Goal: Task Accomplishment & Management: Manage account settings

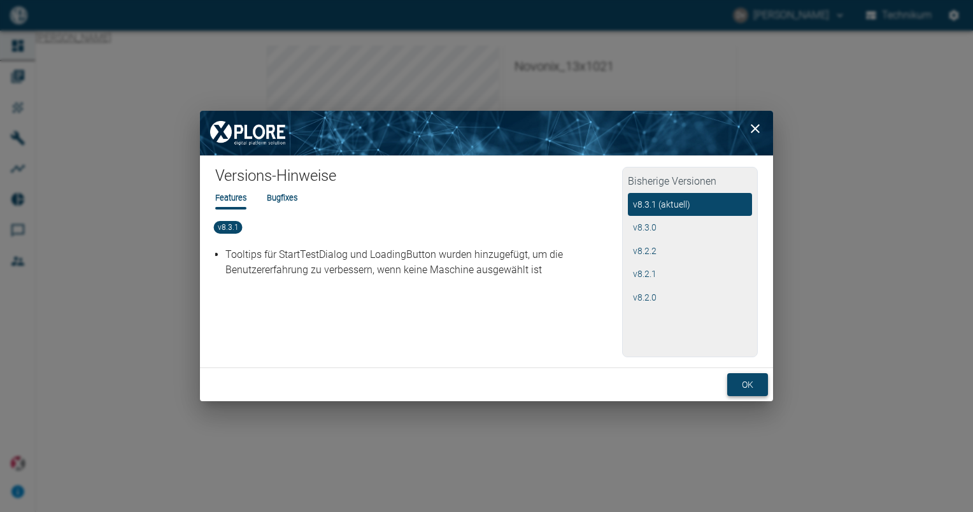
click at [753, 377] on button "ok" at bounding box center [748, 385] width 41 height 24
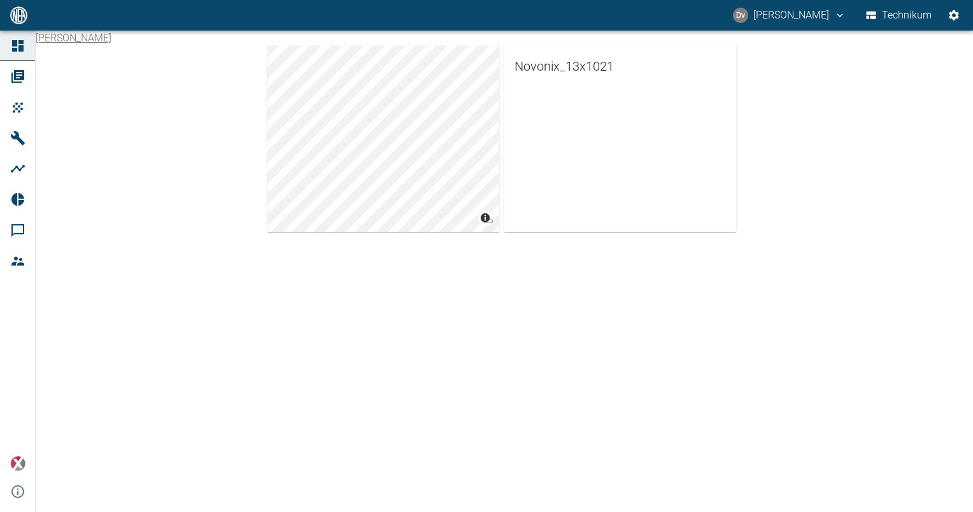
click at [574, 347] on div "Daniel van Aalst © Carto © OpenStreetMap contributors Novonix_13x1021" at bounding box center [486, 272] width 973 height 482
click at [494, 303] on div "Daniel van Aalst © Carto © OpenStreetMap contributors Novonix_13x1021" at bounding box center [486, 272] width 973 height 482
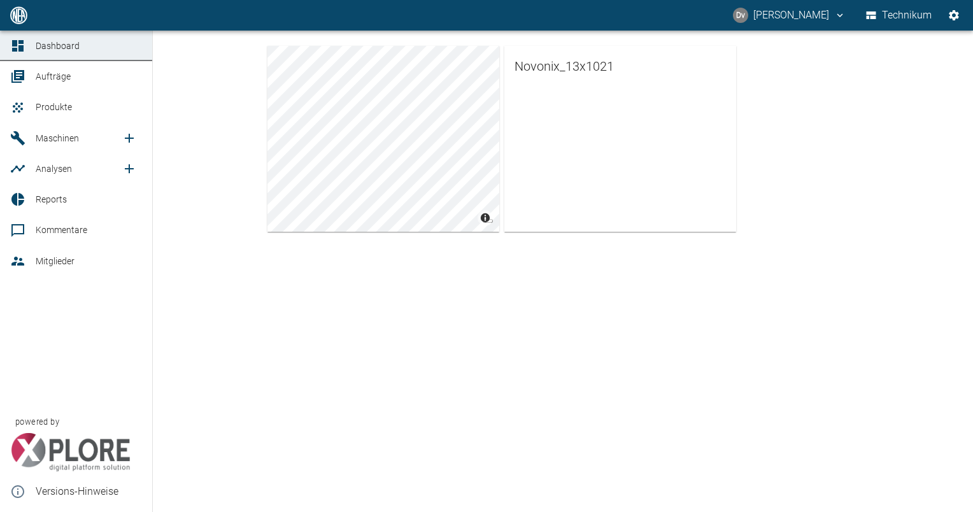
click at [40, 136] on span "Maschinen" at bounding box center [57, 138] width 43 height 10
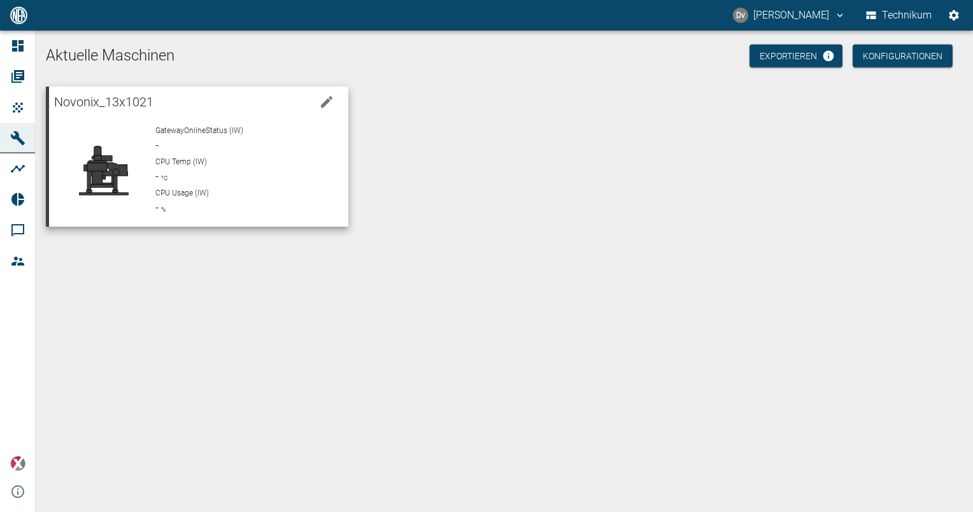
click at [104, 104] on span "Novonix_13x1021" at bounding box center [103, 101] width 99 height 15
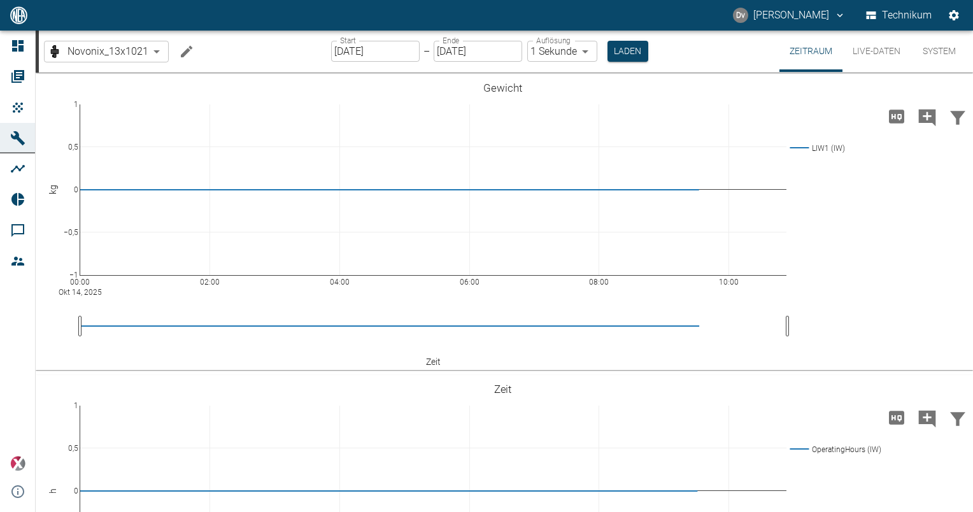
click at [867, 52] on button "Live-Daten" at bounding box center [877, 51] width 68 height 41
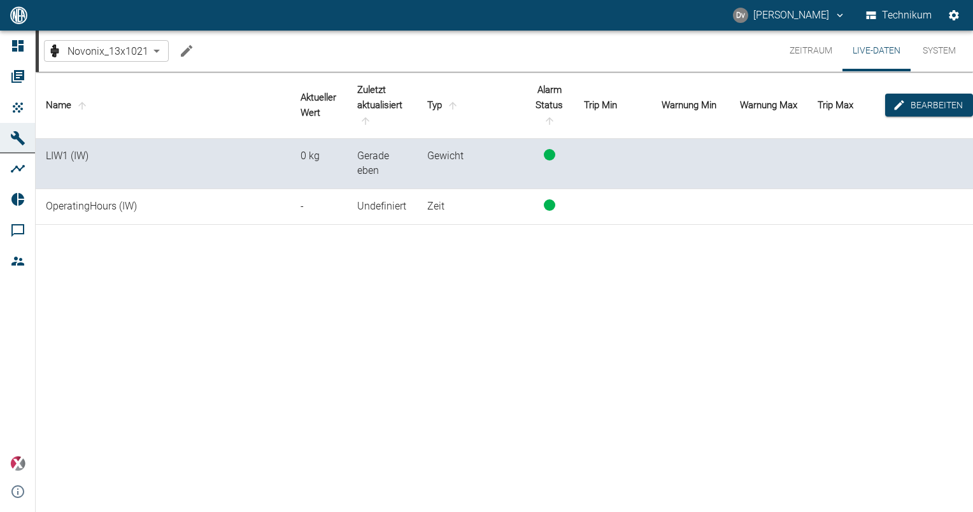
click at [158, 54] on body "[PERSON_NAME] Technikum Dashboard Aufträge Produkte Maschinen Analysen Reports …" at bounding box center [486, 256] width 973 height 512
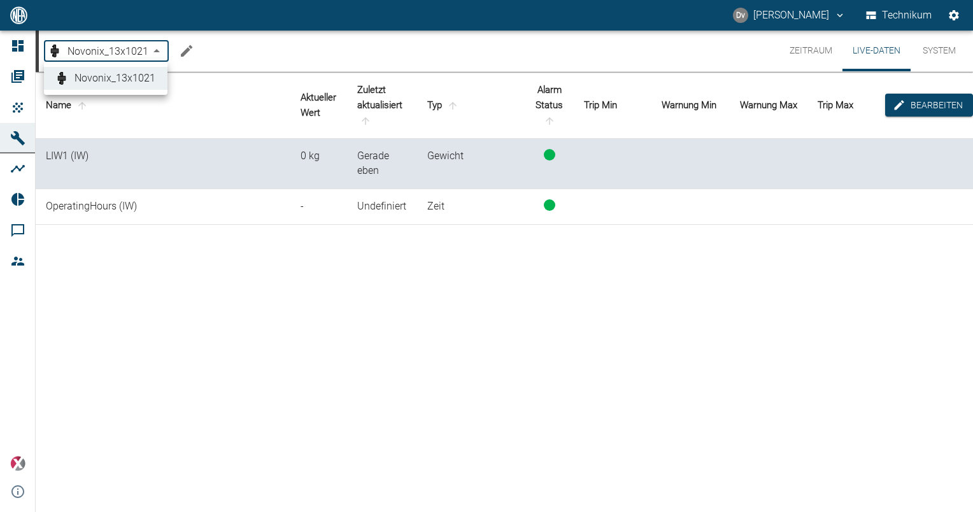
click at [158, 54] on div at bounding box center [486, 256] width 973 height 512
click at [191, 285] on div "Name Aktueller [PERSON_NAME] Zuletzt aktualisiert Typ Alarm Status Trip Min War…" at bounding box center [505, 290] width 938 height 436
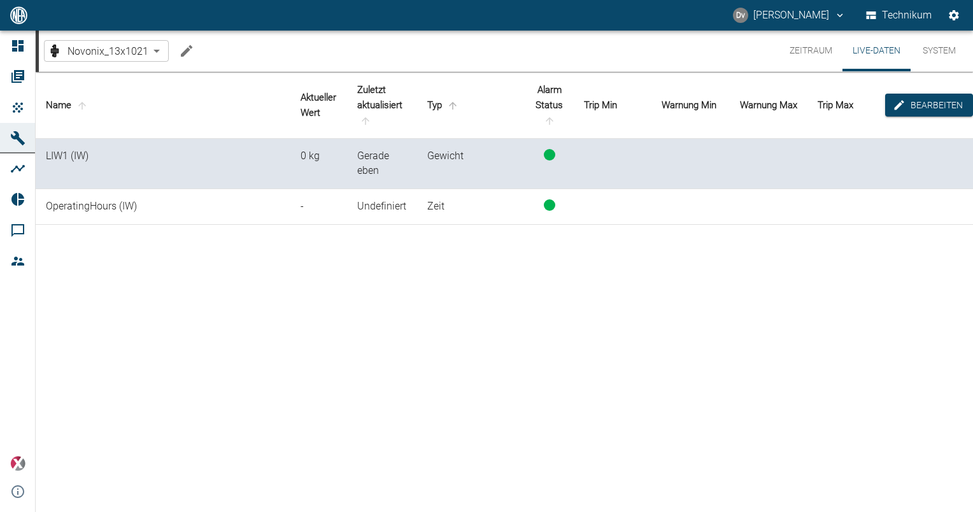
click at [454, 103] on icon "sort-type" at bounding box center [453, 106] width 8 height 8
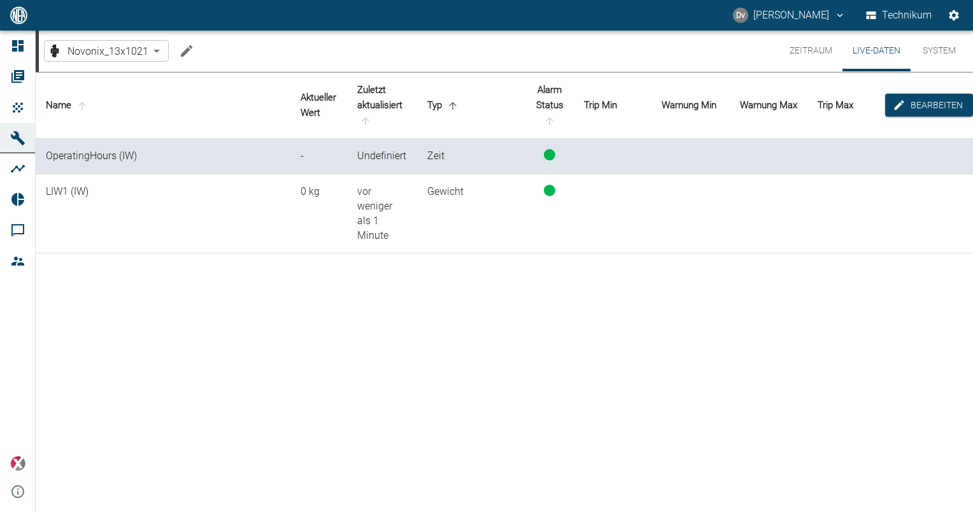
click at [454, 103] on icon "sort-type" at bounding box center [453, 106] width 8 height 8
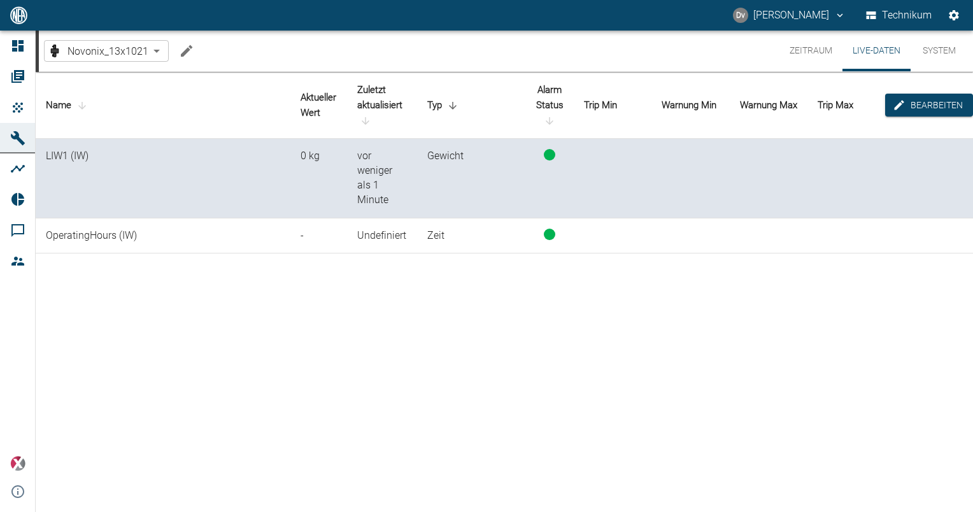
click at [383, 312] on div "Name Aktueller [PERSON_NAME] Zuletzt aktualisiert Typ Alarm Status Trip Min War…" at bounding box center [505, 290] width 938 height 436
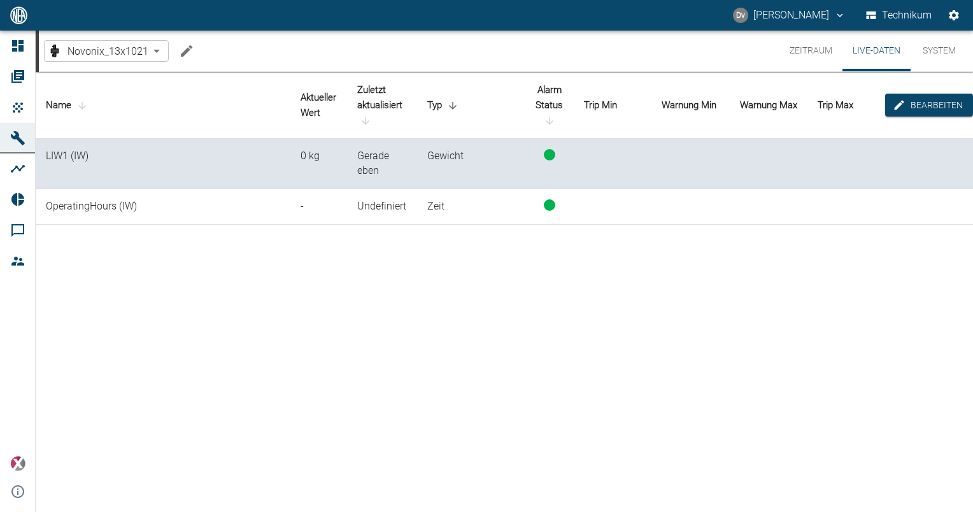
click at [187, 45] on icon "Machine bearbeiten" at bounding box center [186, 50] width 15 height 15
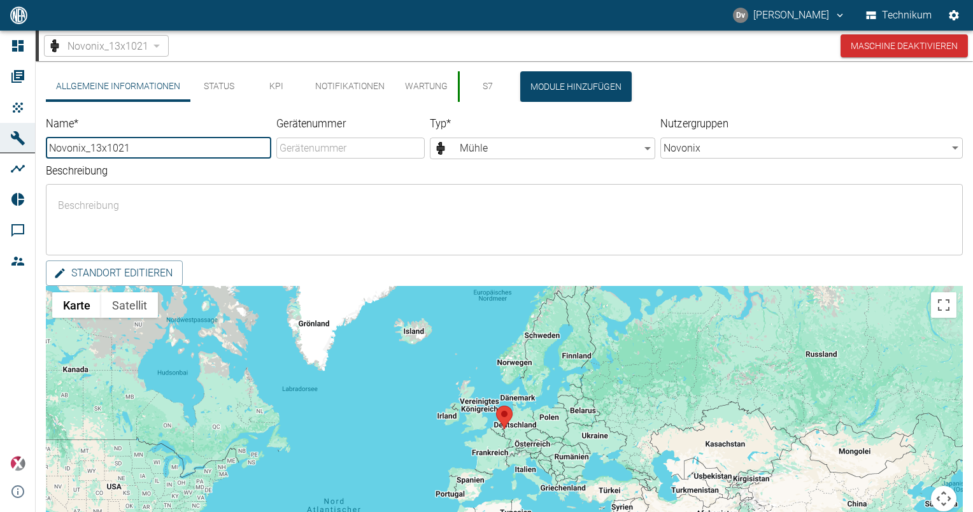
click at [204, 149] on input "Novonix_13x1021" at bounding box center [159, 148] width 226 height 21
click at [648, 145] on body "[PERSON_NAME] Technikum Dashboard Aufträge Produkte Maschinen Analysen Reports …" at bounding box center [486, 256] width 973 height 512
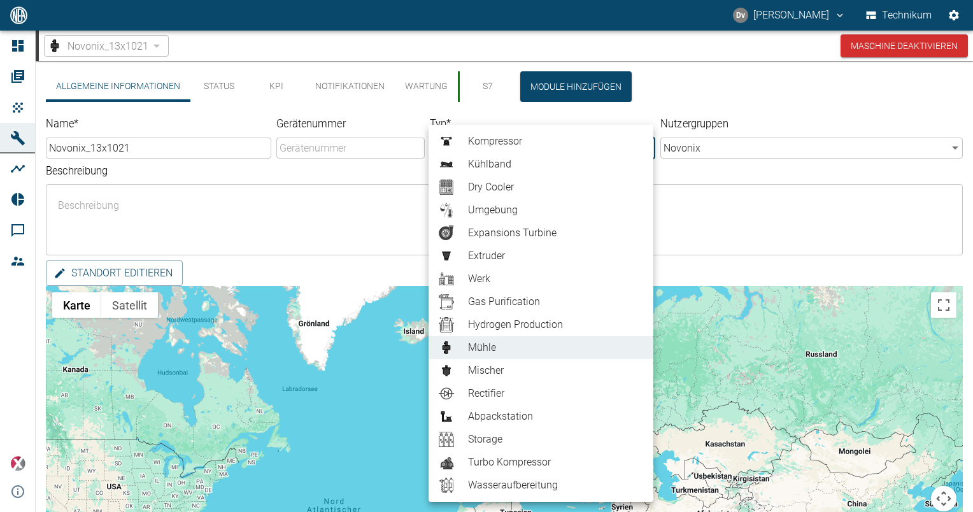
click at [505, 416] on span "Abpackstation" at bounding box center [555, 416] width 175 height 15
type input "Scale"
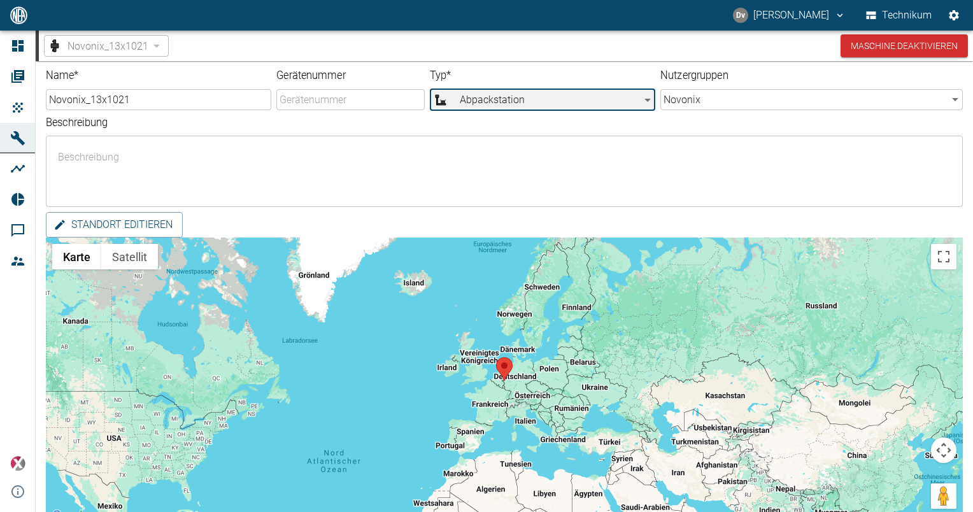
scroll to position [106, 0]
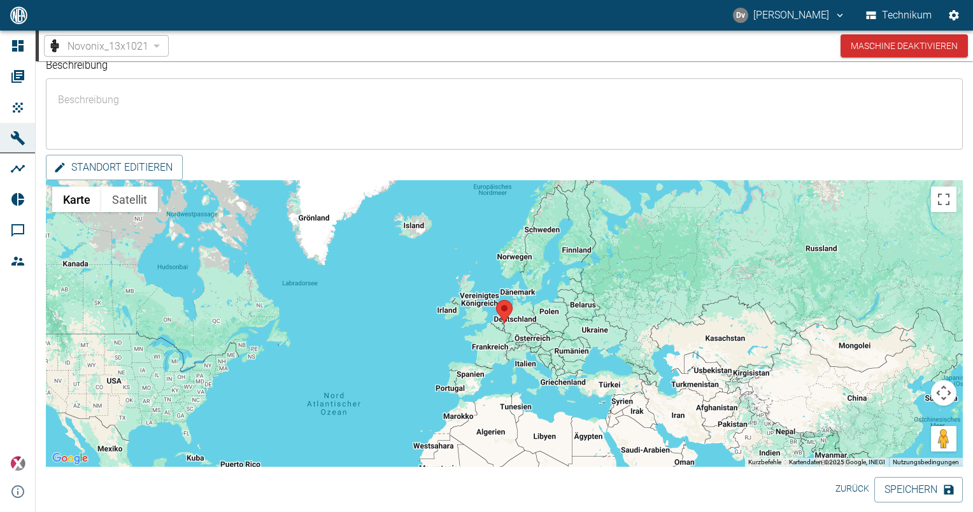
click at [920, 489] on button "Speichern" at bounding box center [919, 489] width 89 height 25
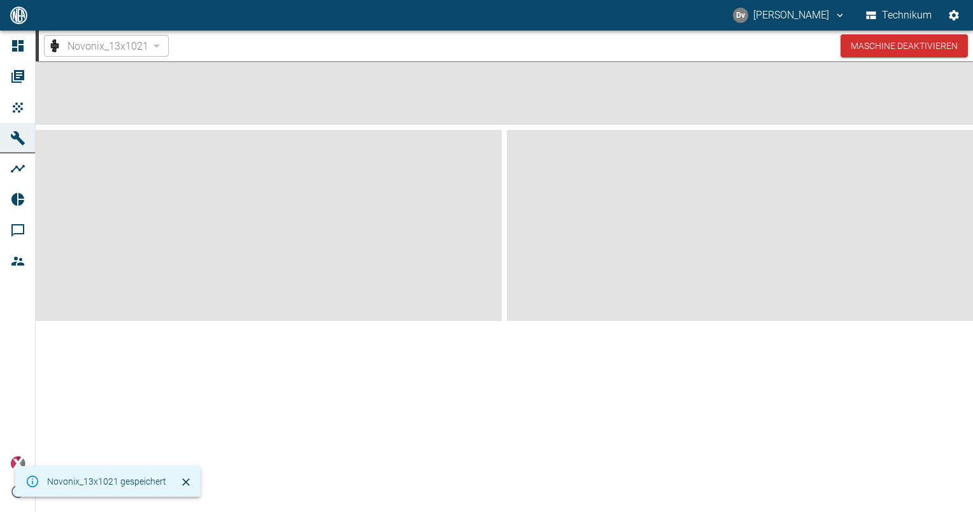
scroll to position [0, 0]
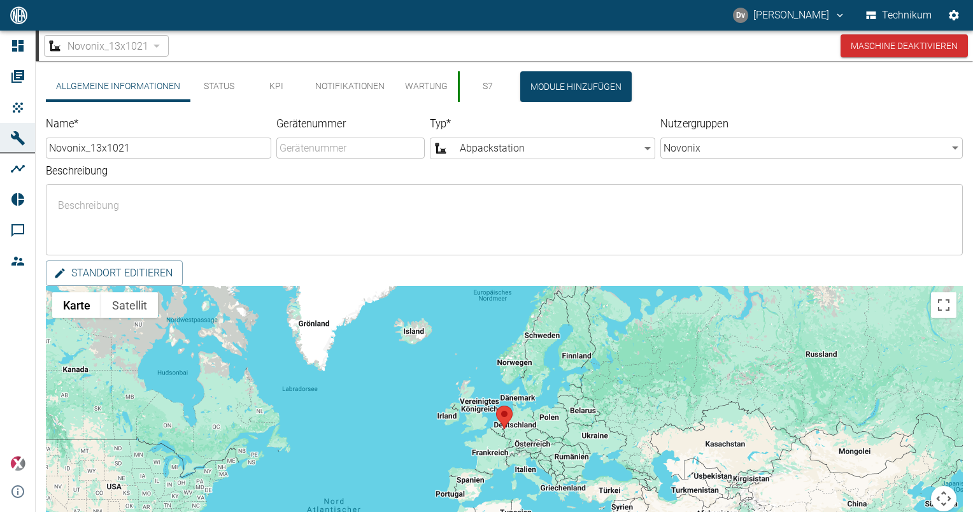
click at [155, 44] on div "Novonix_13x1021" at bounding box center [106, 46] width 125 height 22
click at [229, 92] on button "Status" at bounding box center [218, 86] width 57 height 31
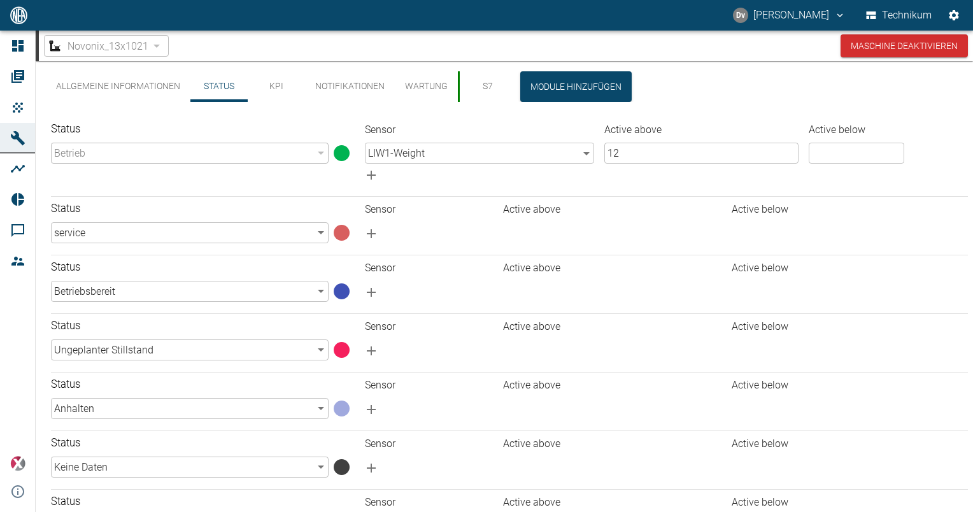
click at [152, 117] on div "Status Betrieb 94324da4-03be-4ce5-86b7-90f50553cf64 ​" at bounding box center [195, 149] width 309 height 74
click at [484, 87] on button "S7" at bounding box center [486, 86] width 57 height 31
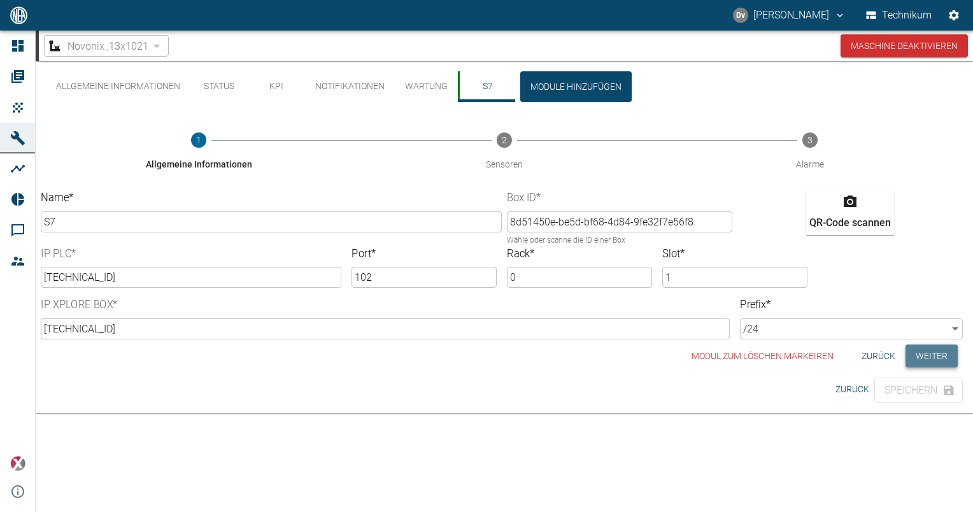
click at [919, 350] on button "Weiter" at bounding box center [932, 357] width 52 height 24
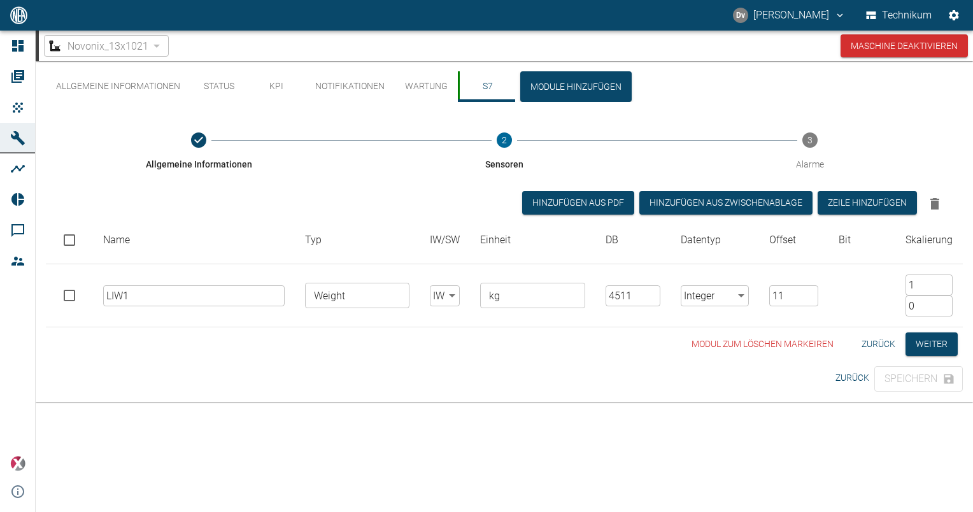
drag, startPoint x: 915, startPoint y: 283, endPoint x: 875, endPoint y: 257, distance: 47.5
click at [869, 266] on tr "LIW1 ​ Weight ​ IW false ​ kg ​ 4511 ​ Integer Integer ​ 11 ​ 1 ​ 0 ​" at bounding box center [504, 295] width 917 height 63
type input "0"
click at [930, 303] on input "0" at bounding box center [929, 306] width 47 height 21
click at [919, 283] on input "0.1" at bounding box center [929, 285] width 47 height 21
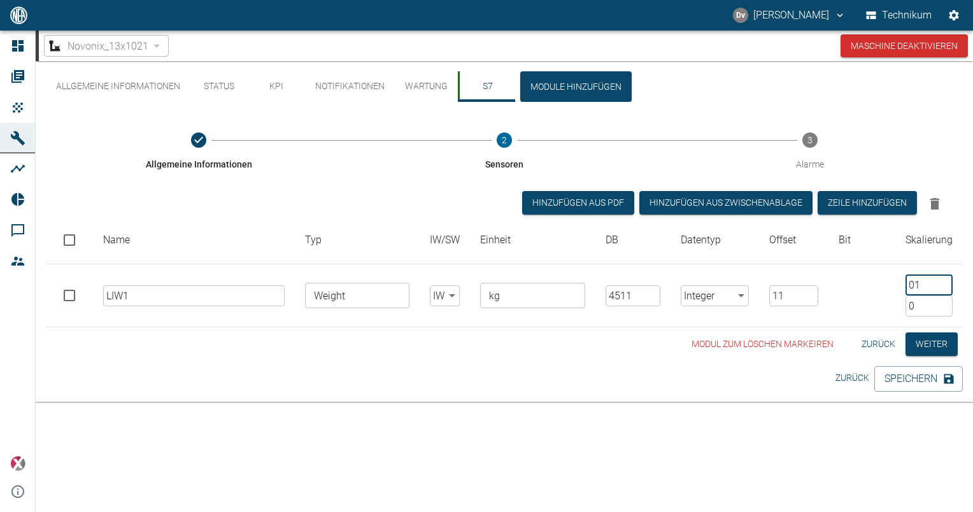
type input "0.1"
click at [940, 309] on input "-0.01" at bounding box center [929, 306] width 47 height 21
click at [933, 283] on input "0.1" at bounding box center [929, 285] width 47 height 21
click at [917, 285] on input "0.1" at bounding box center [929, 285] width 47 height 21
drag, startPoint x: 933, startPoint y: 302, endPoint x: 842, endPoint y: 294, distance: 91.4
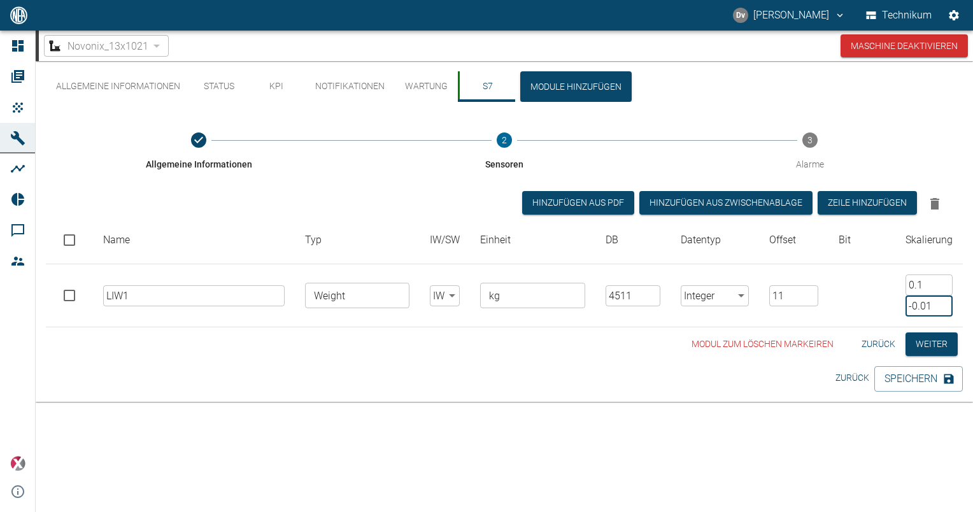
click at [842, 294] on tr "LIW1 ​ Weight ​ IW false ​ kg ​ 4511 ​ Integer Integer ​ 11 ​ 0.1 ​ -0.01 ​" at bounding box center [504, 295] width 917 height 63
type input "0"
click at [926, 285] on input "0.1" at bounding box center [929, 285] width 47 height 21
type input "0.1"
click at [931, 283] on input "0.1" at bounding box center [929, 285] width 47 height 21
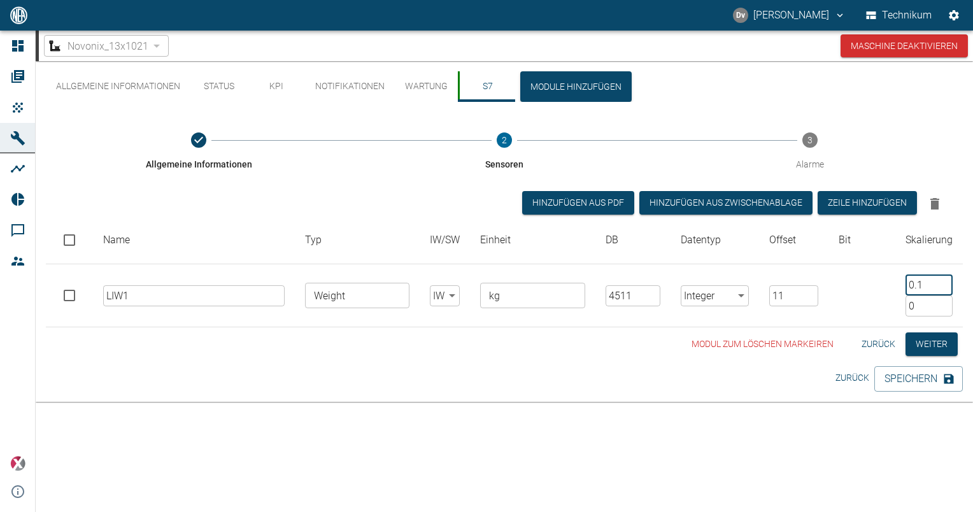
click at [938, 306] on input "0" at bounding box center [929, 306] width 47 height 21
click at [791, 298] on input "11" at bounding box center [794, 295] width 49 height 21
drag, startPoint x: 787, startPoint y: 292, endPoint x: 770, endPoint y: 245, distance: 50.6
click at [721, 264] on tr "LIW1 ​ Weight ​ IW false ​ kg ​ 4511 ​ Integer Integer ​ 11 ​ 0.1 ​ 0 ​" at bounding box center [504, 295] width 917 height 63
type input "26"
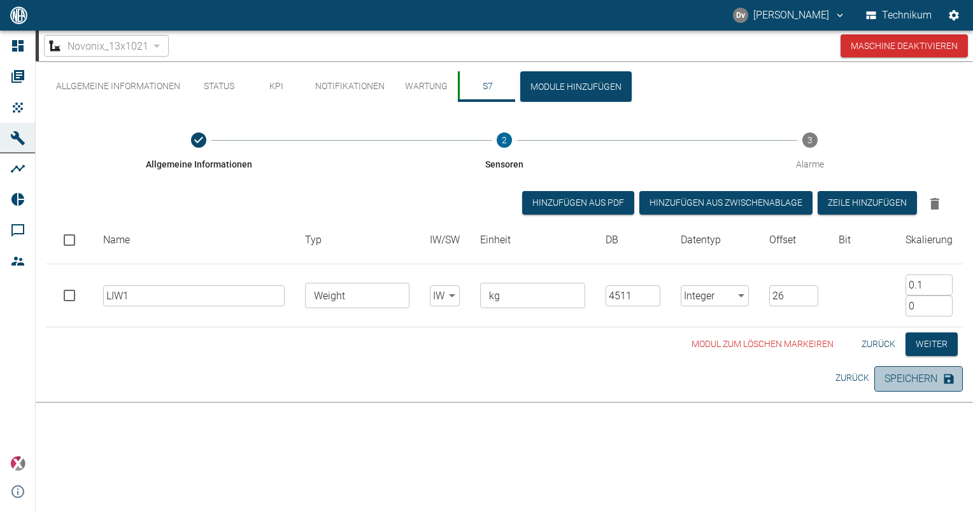
click at [902, 372] on button "Speichern" at bounding box center [919, 378] width 89 height 25
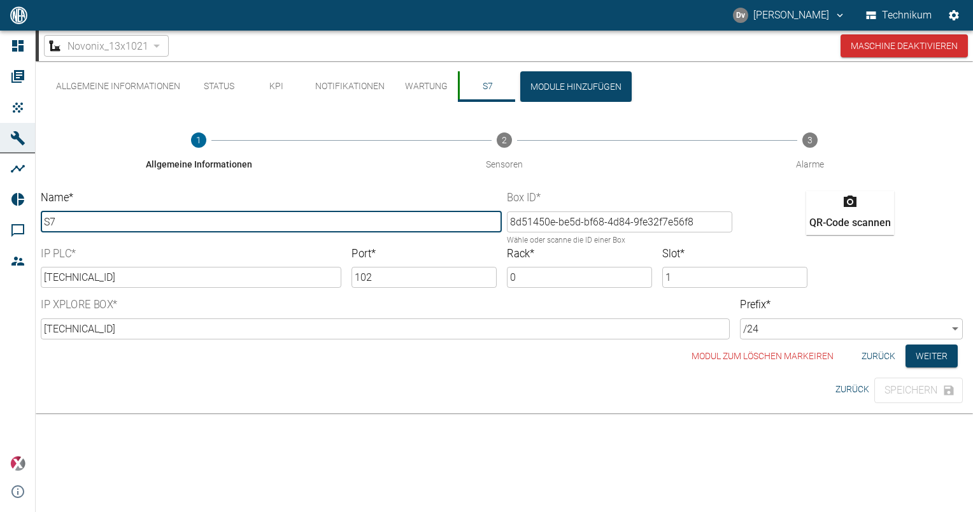
click at [222, 87] on button "Status" at bounding box center [218, 86] width 57 height 31
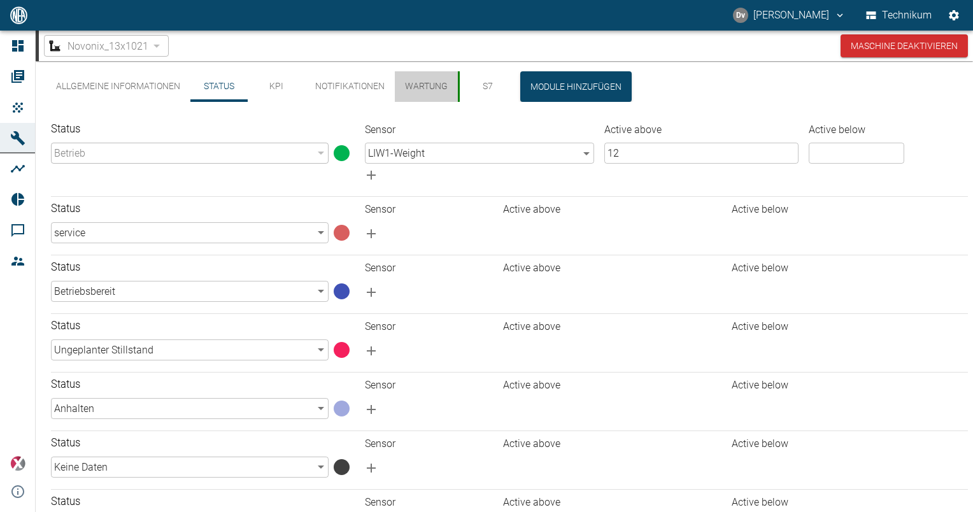
click at [428, 83] on button "Wartung" at bounding box center [426, 86] width 63 height 31
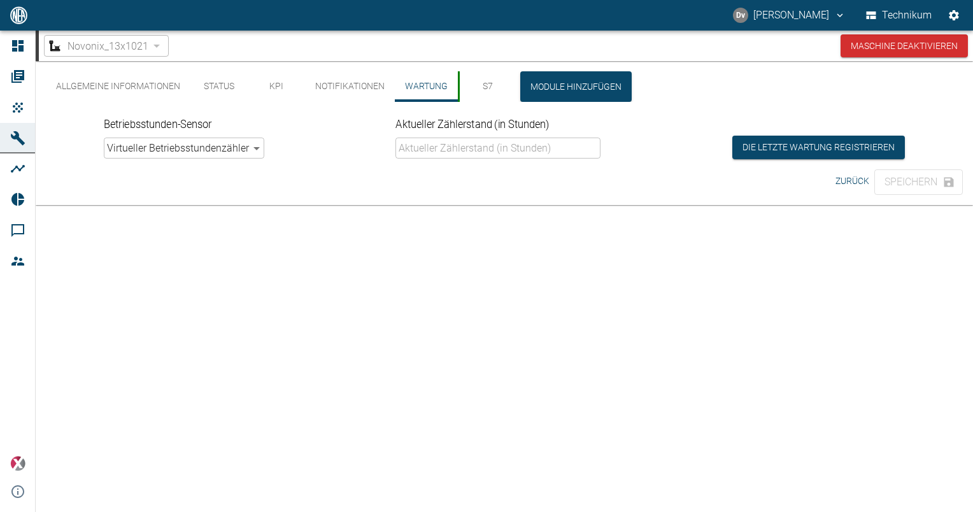
click at [360, 85] on button "Notifikationen" at bounding box center [350, 86] width 90 height 31
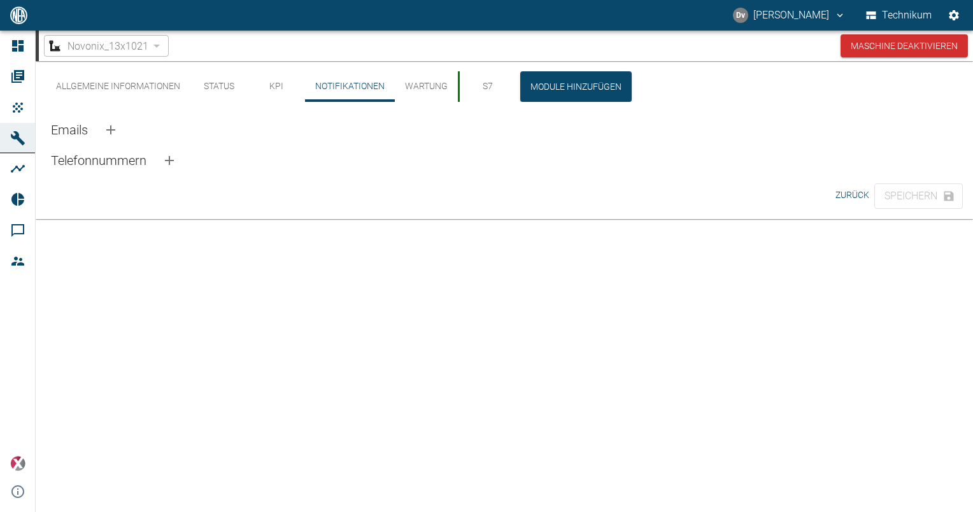
click at [273, 90] on button "KPI" at bounding box center [276, 86] width 57 height 31
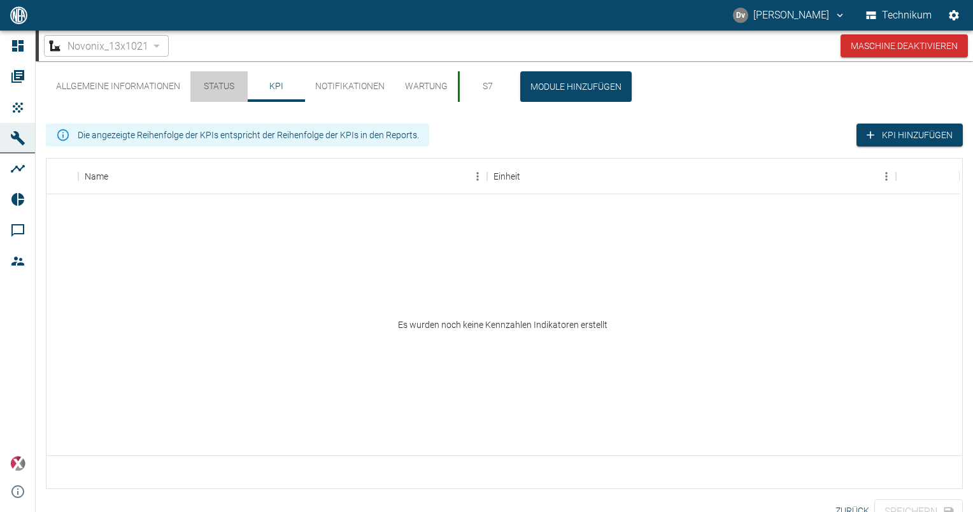
click at [214, 89] on button "Status" at bounding box center [218, 86] width 57 height 31
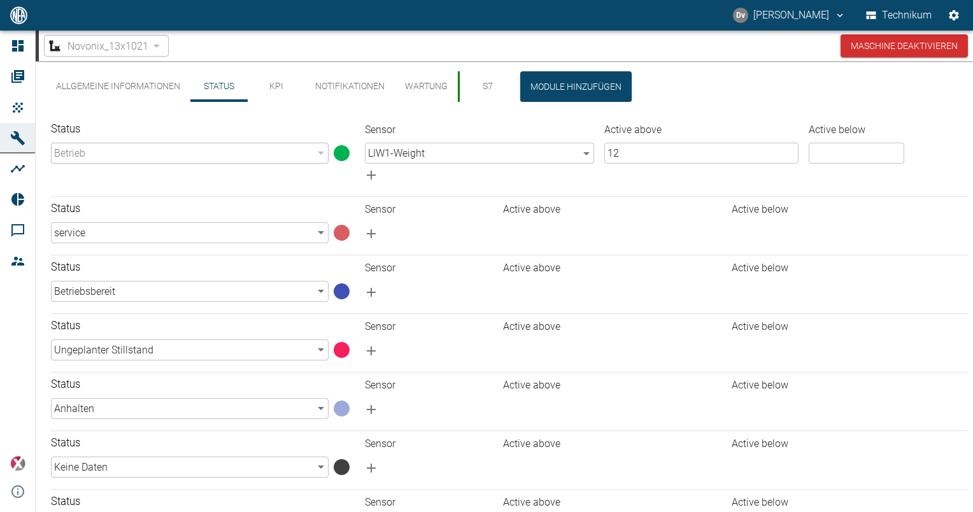
click at [136, 92] on button "Allgemeine Informationen" at bounding box center [118, 86] width 145 height 31
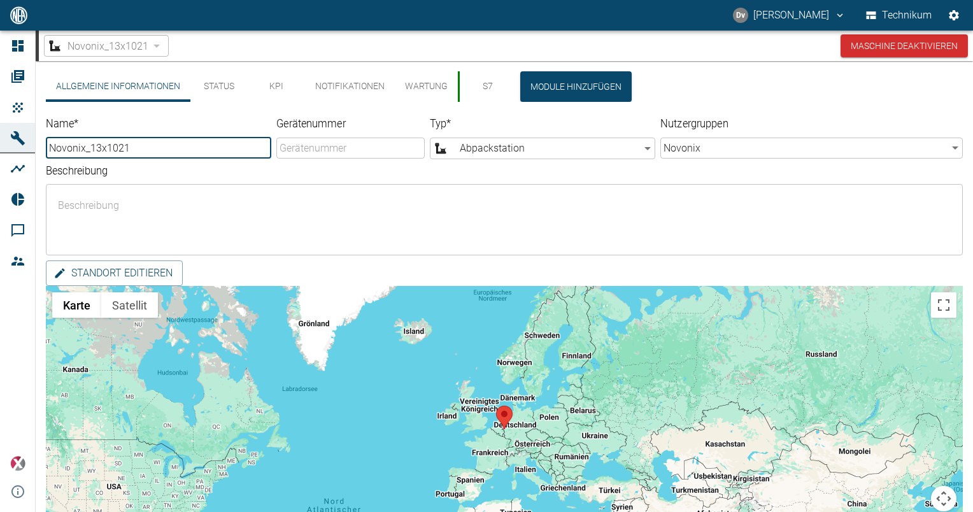
click at [232, 91] on button "Status" at bounding box center [218, 86] width 57 height 31
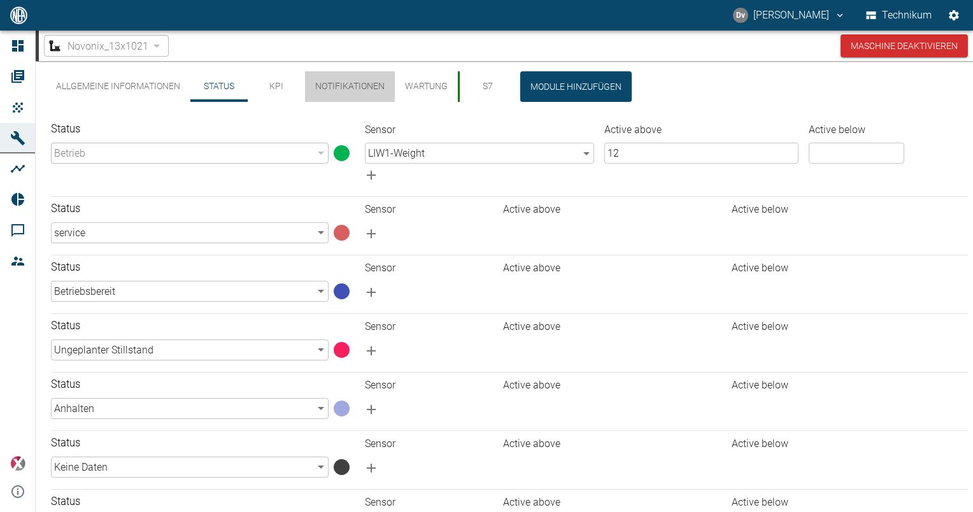
click at [340, 89] on button "Notifikationen" at bounding box center [350, 86] width 90 height 31
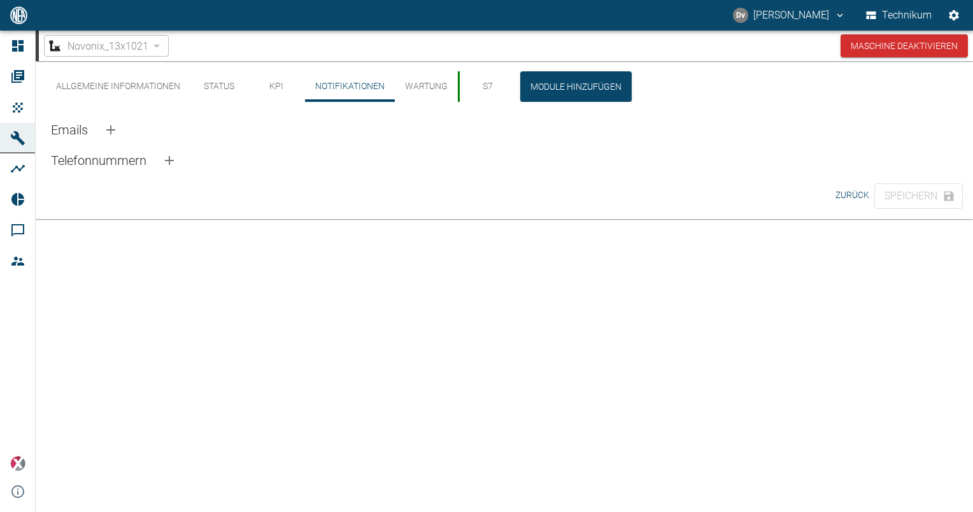
click at [491, 85] on button "S7" at bounding box center [486, 86] width 57 height 31
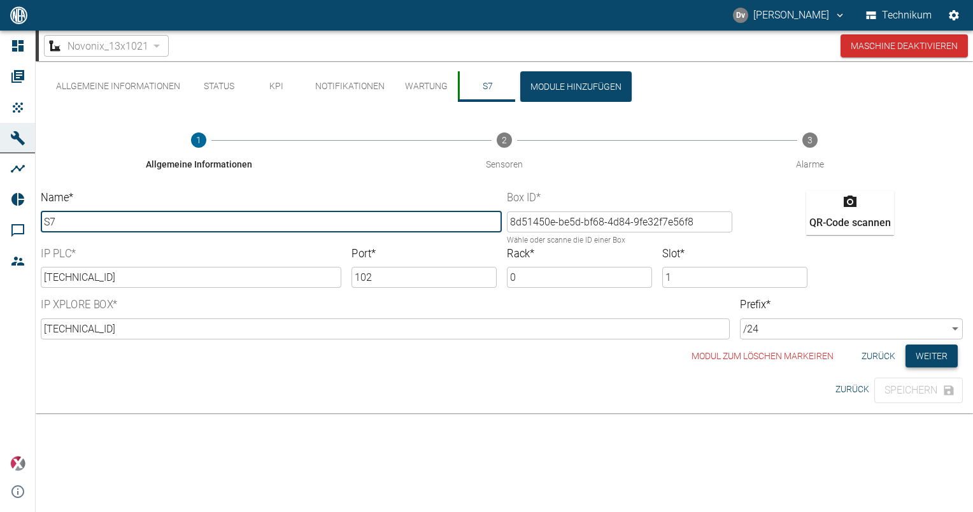
click at [935, 357] on button "Weiter" at bounding box center [932, 357] width 52 height 24
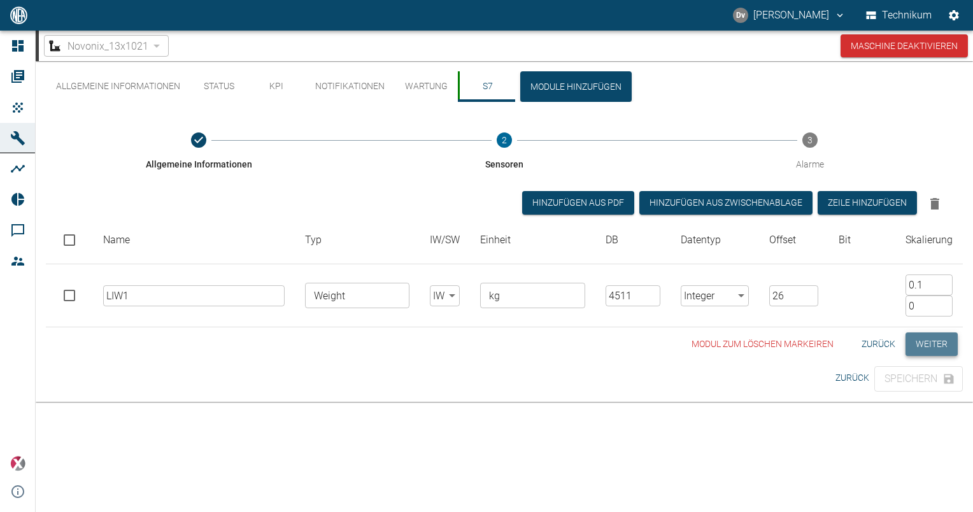
click at [935, 346] on button "Weiter" at bounding box center [932, 345] width 52 height 24
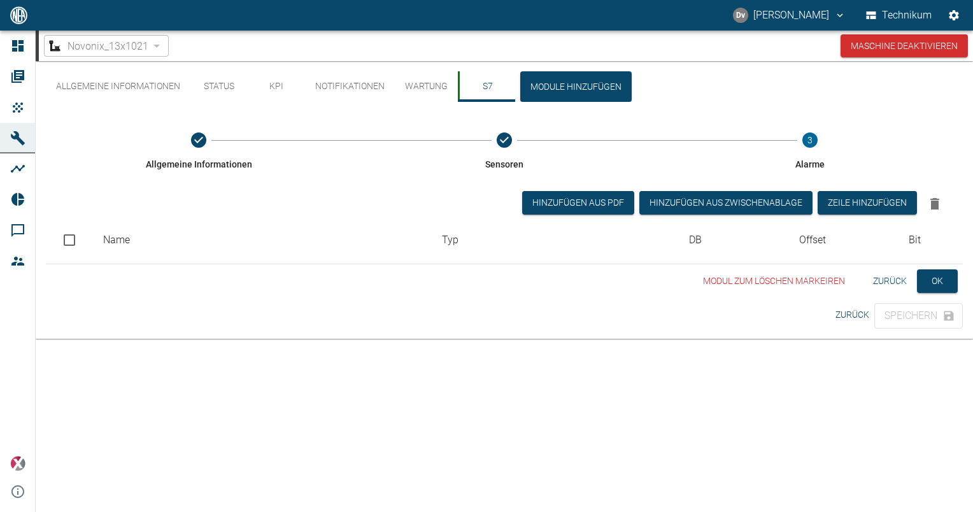
click at [894, 283] on button "Zurück" at bounding box center [890, 281] width 44 height 24
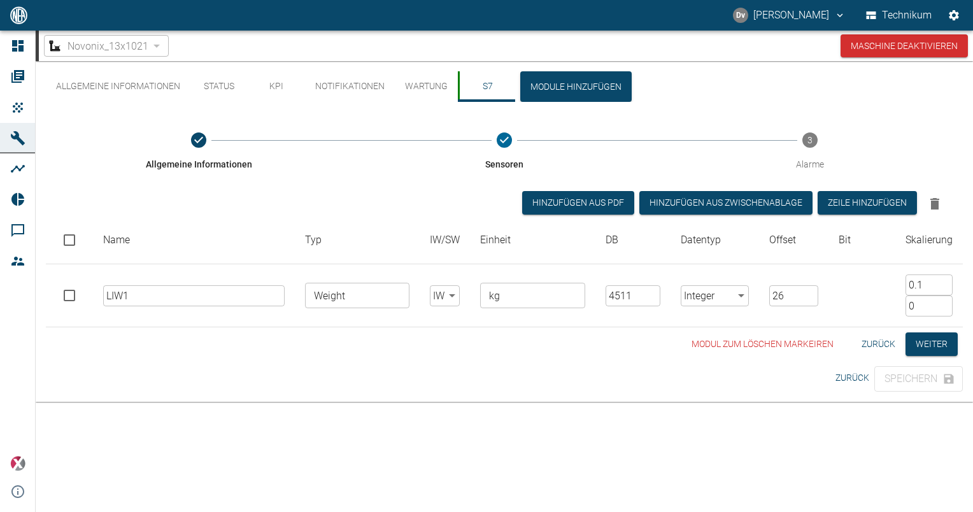
click at [240, 322] on td "LIW1 ​" at bounding box center [194, 295] width 202 height 63
click at [742, 203] on button "Hinzufügen Aus Zwischenablage" at bounding box center [726, 203] width 173 height 24
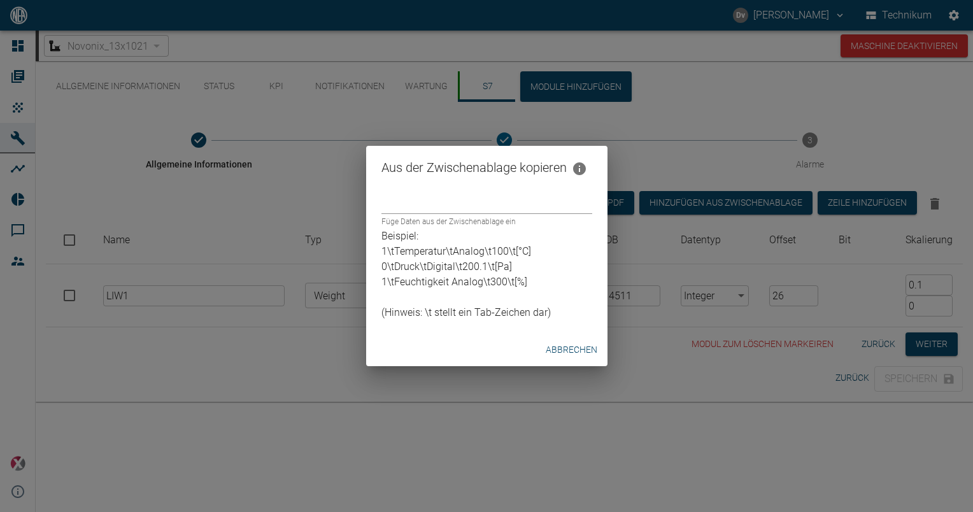
click at [431, 211] on input "text" at bounding box center [487, 203] width 211 height 22
paste input "text"
drag, startPoint x: 376, startPoint y: 220, endPoint x: 548, endPoint y: 227, distance: 172.8
click at [548, 227] on div "Row 1 does not contain enough data Beispiel: 1\tTemperatur\tAnalog\t100\t[°C] 0…" at bounding box center [486, 262] width 241 height 141
drag, startPoint x: 548, startPoint y: 227, endPoint x: 519, endPoint y: 220, distance: 30.1
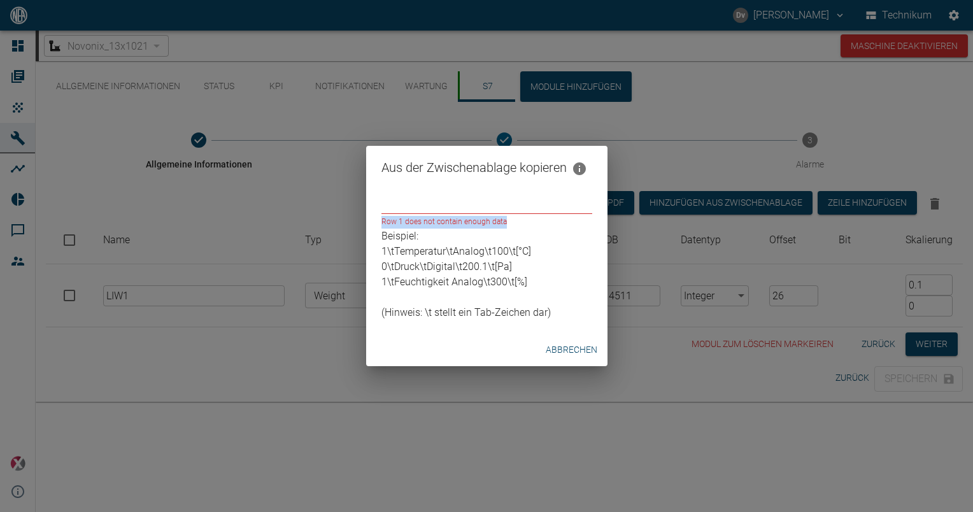
click at [519, 220] on p "Row 1 does not contain enough data" at bounding box center [487, 222] width 211 height 13
click at [474, 311] on p "Beispiel: 1\tTemperatur\tAnalog\t100\t[°C] 0\tDruck\tDigital\t200.1\t[Pa] 1\tFe…" at bounding box center [487, 275] width 211 height 92
click at [459, 207] on input "text" at bounding box center [487, 203] width 211 height 22
paste input "text"
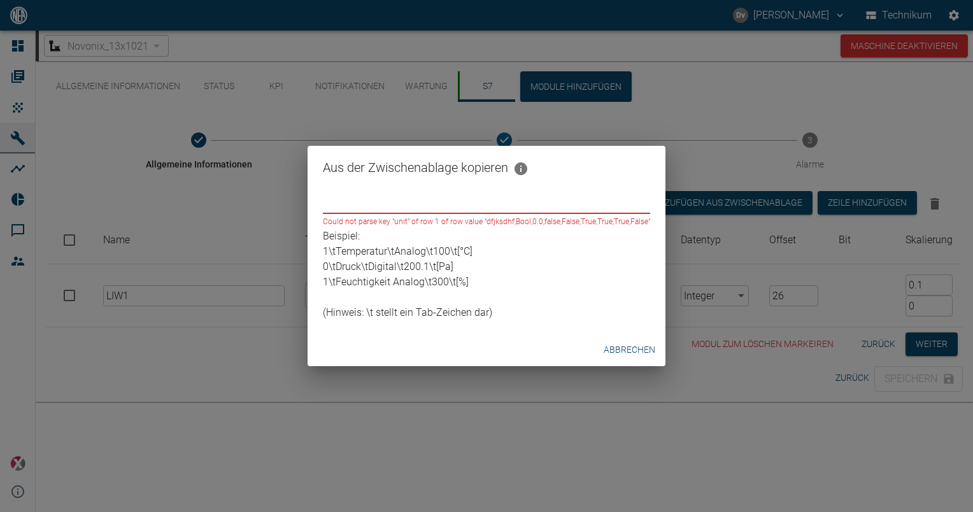
click at [395, 204] on input "text" at bounding box center [486, 203] width 327 height 22
paste input "text"
click at [336, 250] on p "Beispiel: 1\tTemperatur\tAnalog\t100\t[°C] 0\tDruck\tDigital\t200.1\t[Pa] 1\tFe…" at bounding box center [486, 275] width 327 height 92
drag, startPoint x: 336, startPoint y: 250, endPoint x: 398, endPoint y: 252, distance: 61.2
click at [398, 252] on p "Beispiel: 1\tTemperatur\tAnalog\t100\t[°C] 0\tDruck\tDigital\t200.1\t[Pa] 1\tFe…" at bounding box center [486, 275] width 327 height 92
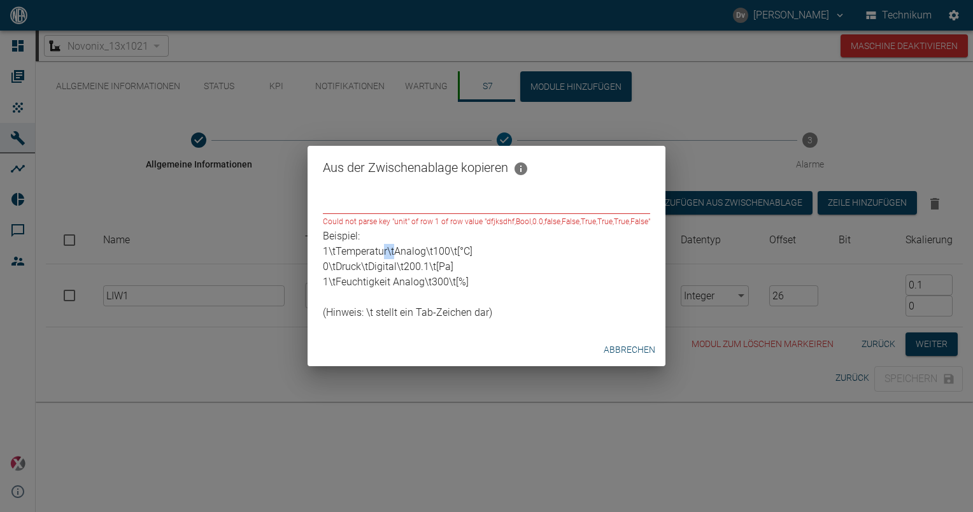
click at [392, 252] on p "Beispiel: 1\tTemperatur\tAnalog\t100\t[°C] 0\tDruck\tDigital\t200.1\t[Pa] 1\tFe…" at bounding box center [486, 275] width 327 height 92
drag, startPoint x: 390, startPoint y: 251, endPoint x: 398, endPoint y: 250, distance: 8.3
click at [398, 250] on p "Beispiel: 1\tTemperatur\tAnalog\t100\t[°C] 0\tDruck\tDigital\t200.1\t[Pa] 1\tFe…" at bounding box center [486, 275] width 327 height 92
click at [386, 206] on input "text" at bounding box center [486, 203] width 327 height 22
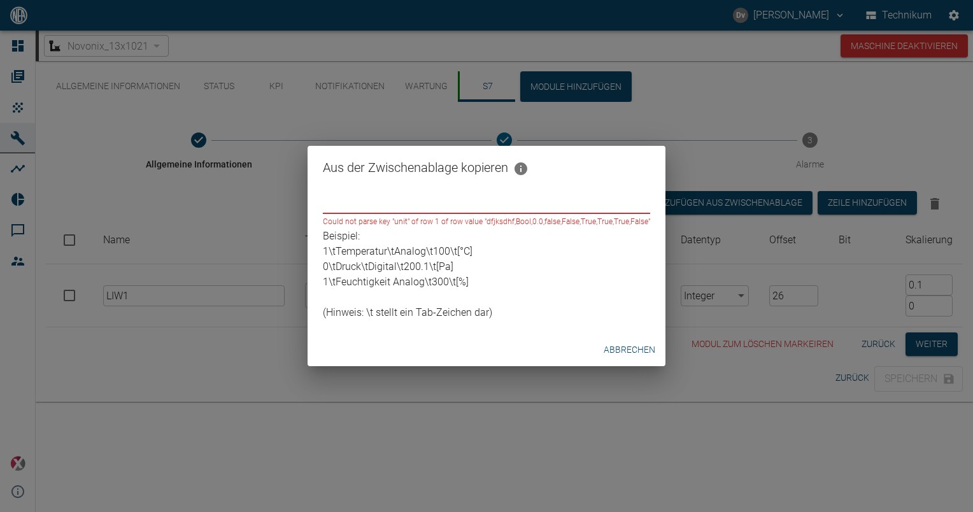
paste input "text"
click at [397, 201] on input "text" at bounding box center [486, 203] width 327 height 22
paste input "text"
click at [617, 354] on button "Abbrechen" at bounding box center [630, 350] width 62 height 24
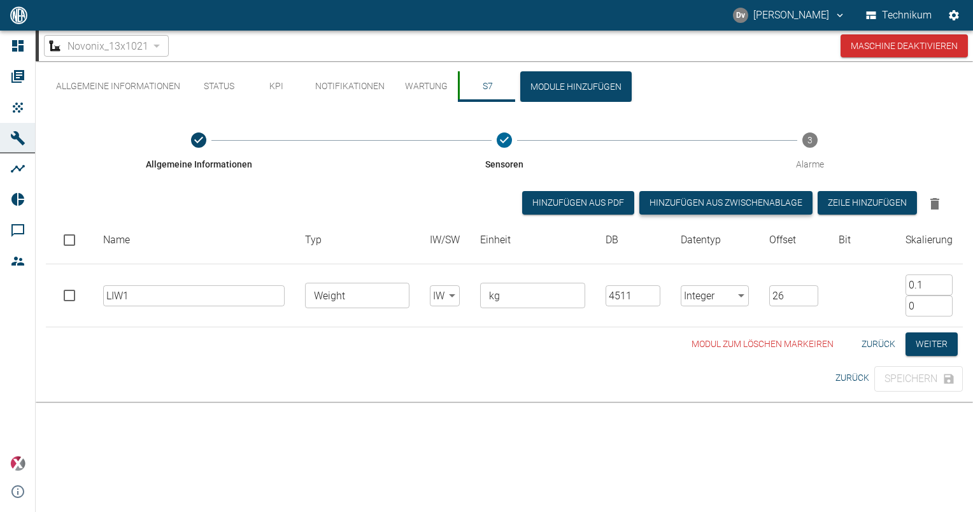
click at [754, 203] on button "Hinzufügen Aus Zwischenablage" at bounding box center [726, 203] width 173 height 24
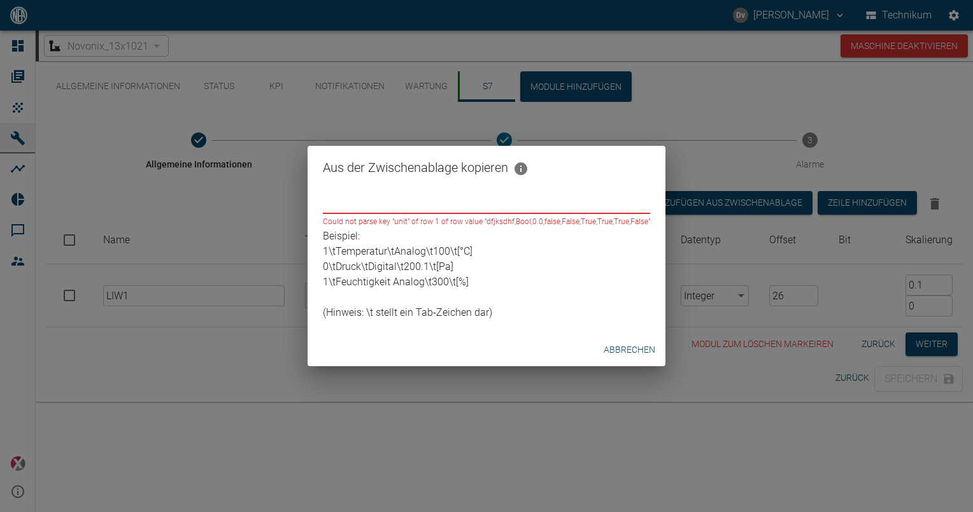
click at [390, 206] on input "text" at bounding box center [486, 203] width 327 height 22
paste input "text"
click at [619, 349] on button "Abbrechen" at bounding box center [630, 350] width 62 height 24
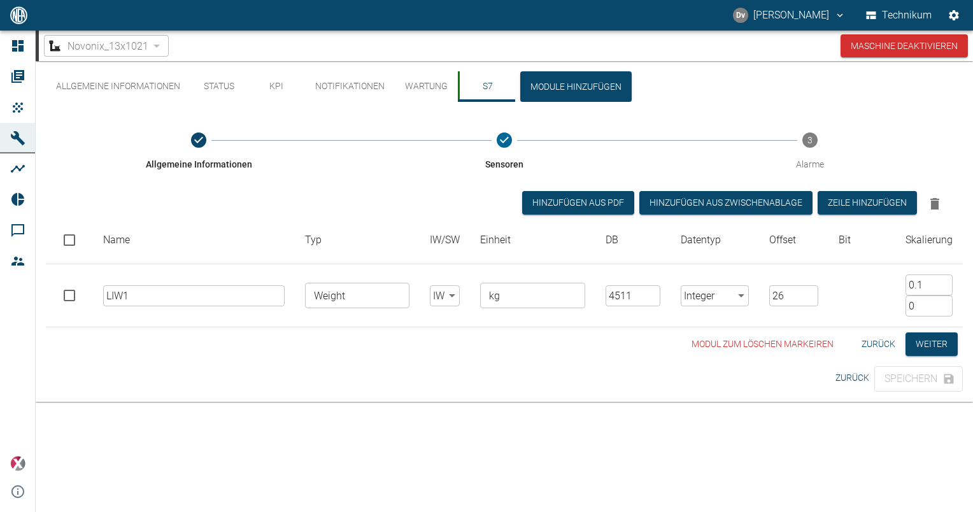
click at [243, 46] on div "Novonix_13x1021 f1b5ea96-1f73-4834-8f20-9603a4232332 ​ Maschine deaktivieren" at bounding box center [506, 46] width 935 height 31
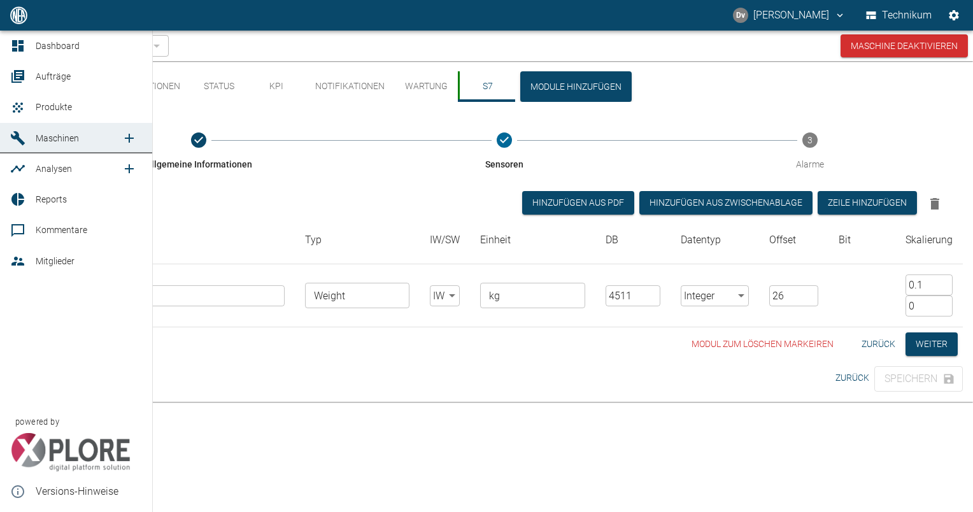
click at [38, 133] on span "Maschinen" at bounding box center [57, 138] width 43 height 10
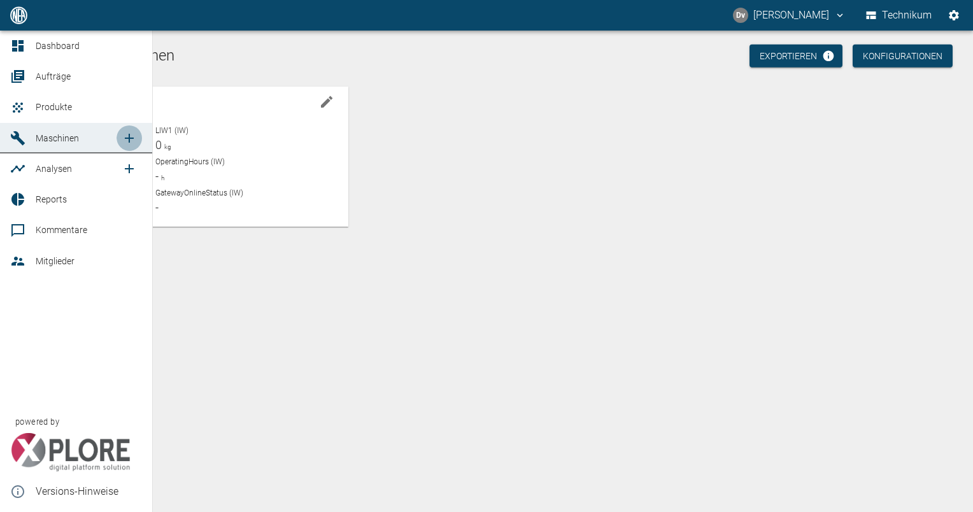
click at [129, 137] on icon "new /machines" at bounding box center [129, 138] width 9 height 9
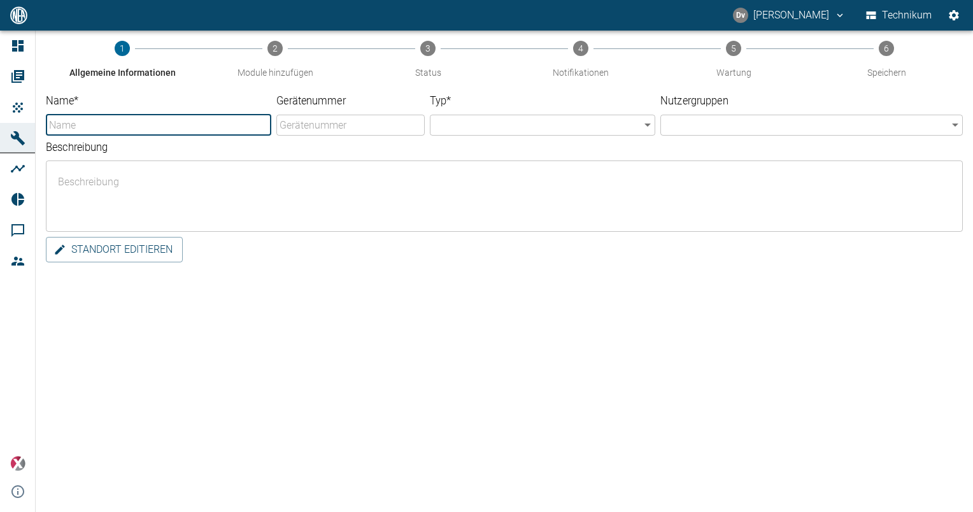
click at [164, 122] on input "Name *" at bounding box center [159, 125] width 226 height 21
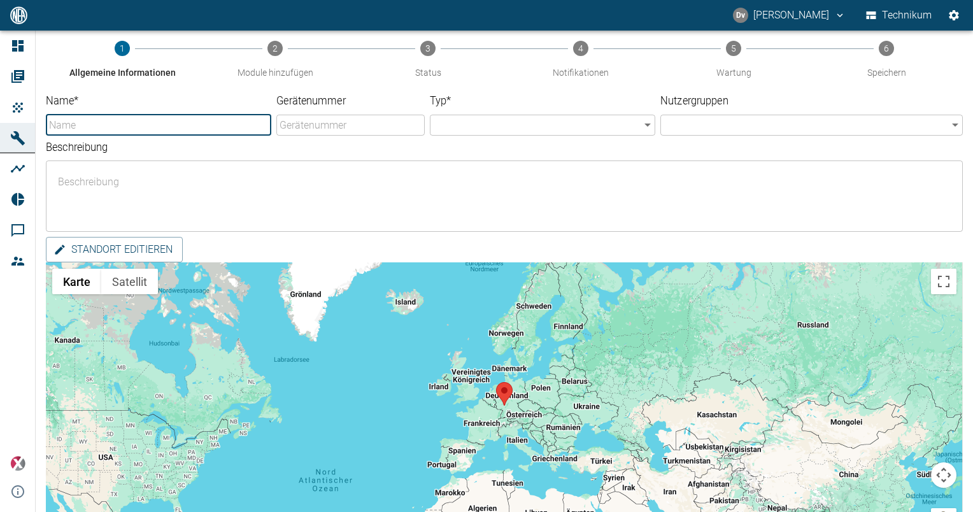
drag, startPoint x: 164, startPoint y: 122, endPoint x: 129, endPoint y: 125, distance: 35.8
click at [129, 125] on input "Name *" at bounding box center [159, 125] width 226 height 21
type input "13.x1018"
click at [498, 122] on body "[PERSON_NAME] Technikum Dashboard Aufträge Produkte Maschinen Analysen Reports …" at bounding box center [486, 256] width 973 height 512
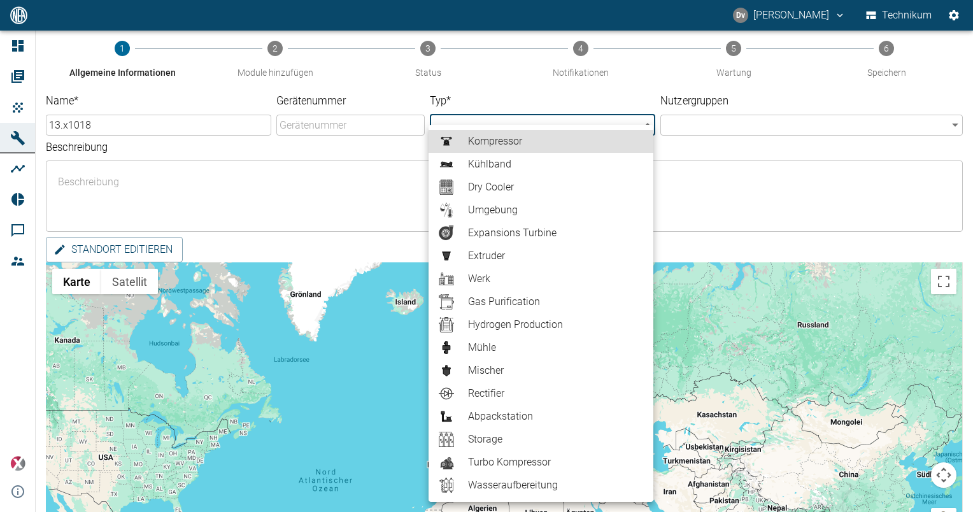
click at [489, 349] on span "Mühle" at bounding box center [555, 347] width 175 height 15
type input "Mill"
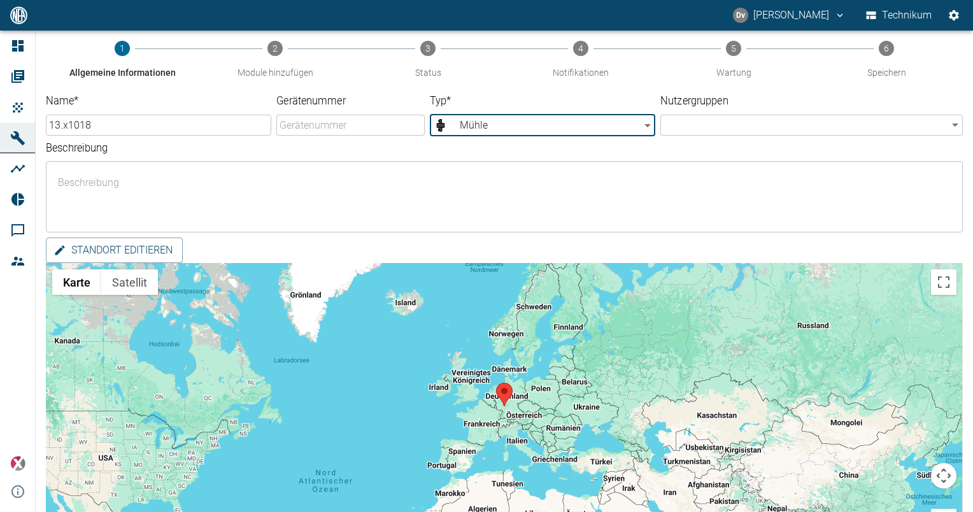
click at [687, 125] on body "[PERSON_NAME] Technikum Dashboard Aufträge Produkte Maschinen Analysen Reports …" at bounding box center [486, 256] width 973 height 512
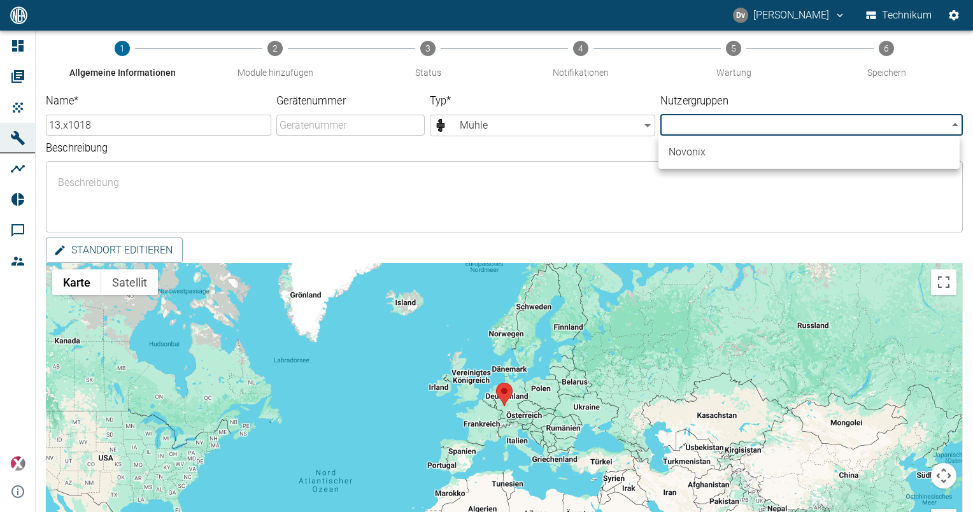
drag, startPoint x: 694, startPoint y: 148, endPoint x: 666, endPoint y: 161, distance: 30.5
click at [694, 148] on li "Novonix" at bounding box center [809, 152] width 301 height 23
type input "c792cb93-8248-4739-9ad0-27a813c74b7c"
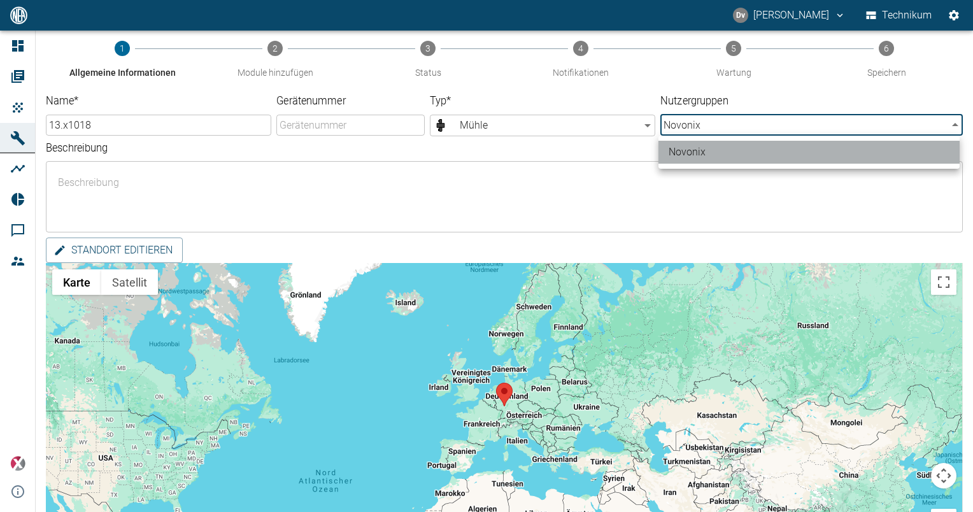
click at [694, 155] on li "Novonix" at bounding box center [809, 152] width 301 height 23
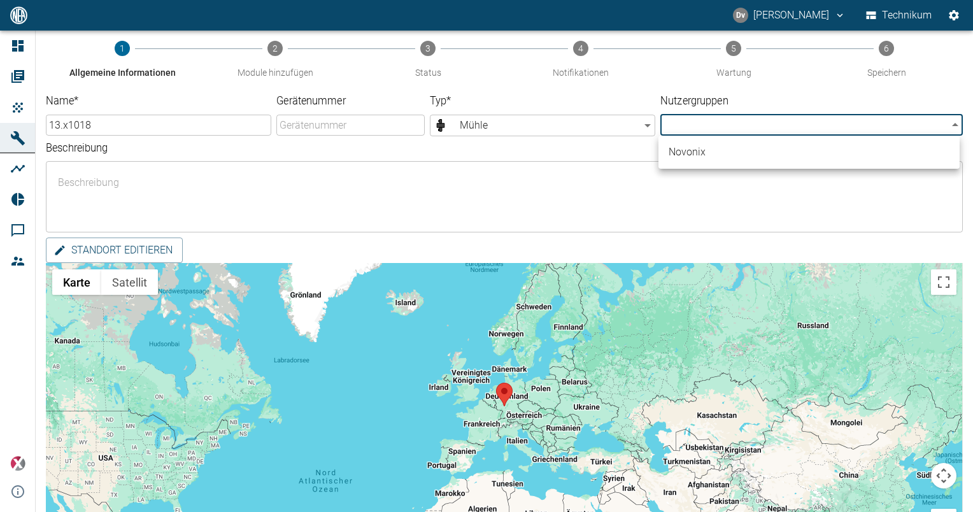
click at [726, 155] on li "Novonix" at bounding box center [809, 152] width 301 height 23
type input "c792cb93-8248-4739-9ad0-27a813c74b7c"
click at [459, 185] on div at bounding box center [486, 256] width 973 height 512
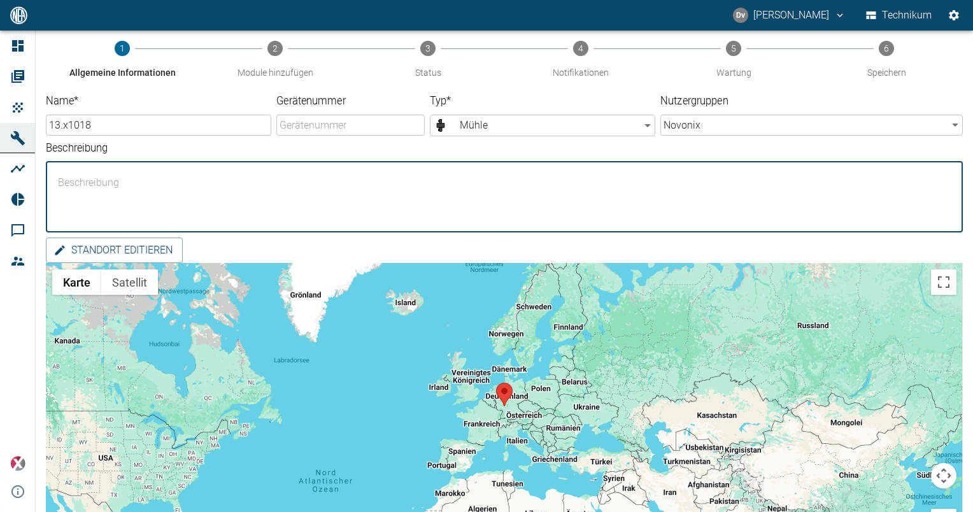
click at [148, 185] on textarea "Beschreibung" at bounding box center [505, 197] width 900 height 50
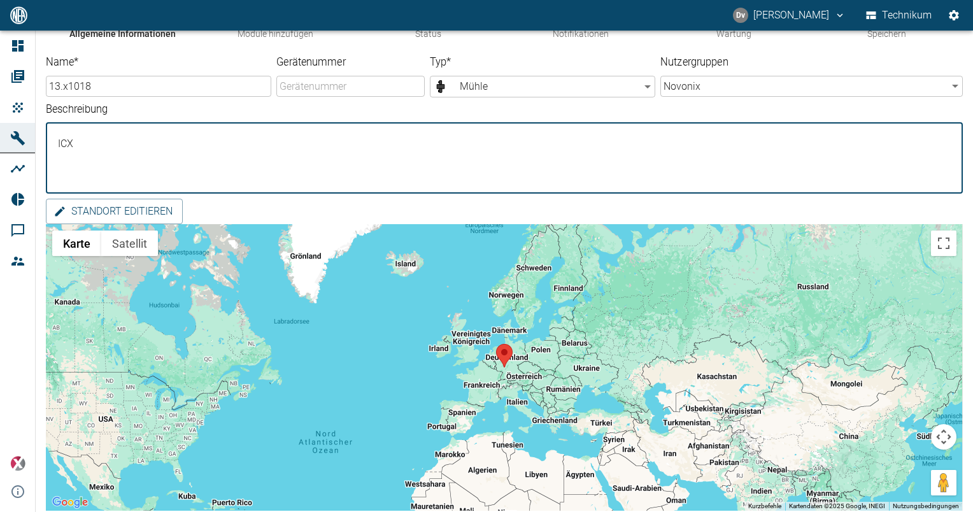
scroll to position [101, 0]
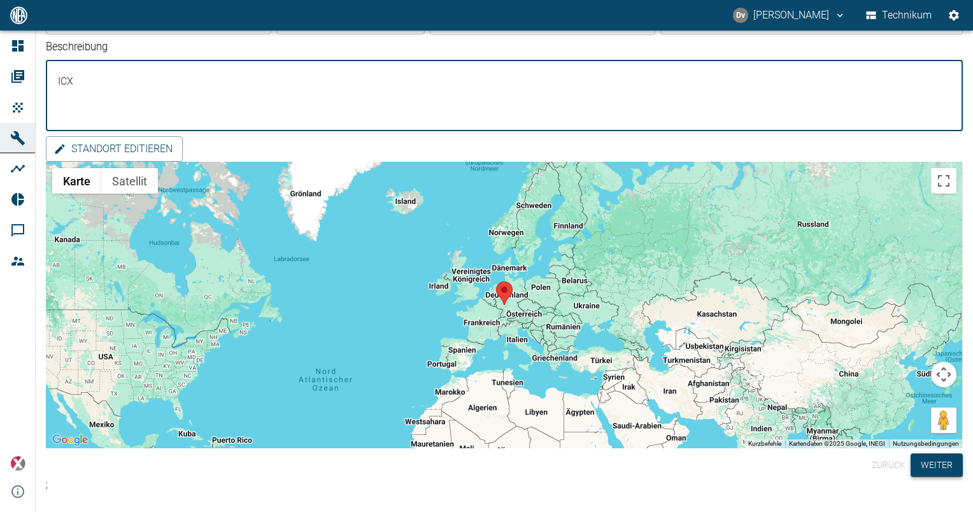
type textarea "ICX"
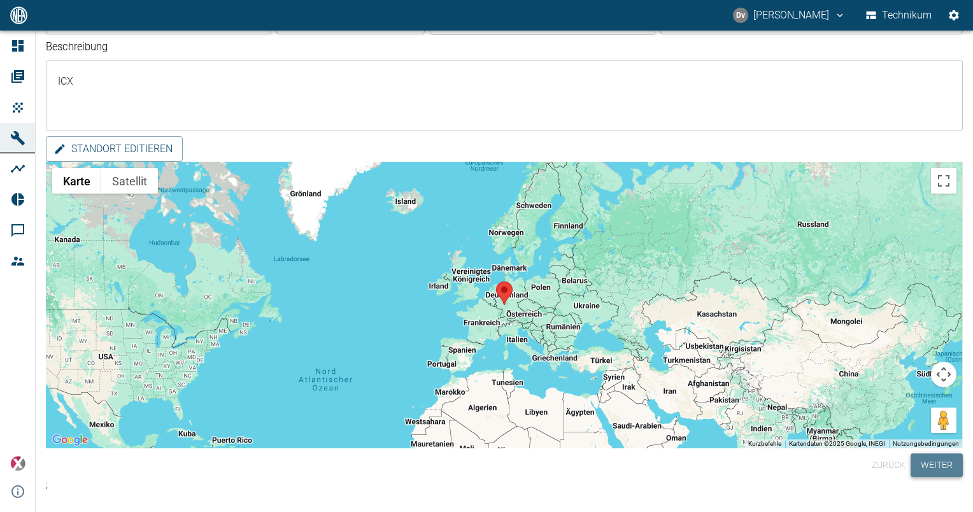
click at [940, 466] on button "Weiter" at bounding box center [937, 466] width 52 height 24
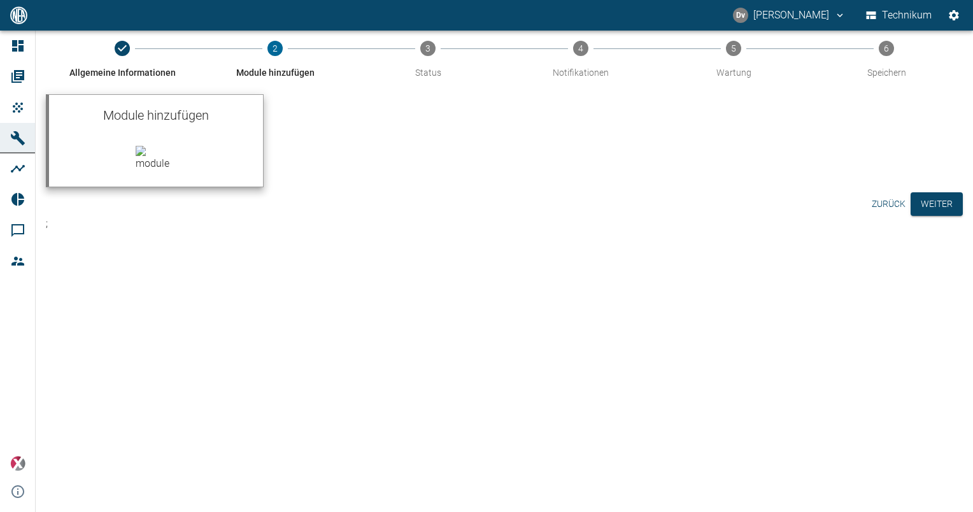
click at [171, 141] on div at bounding box center [156, 161] width 214 height 51
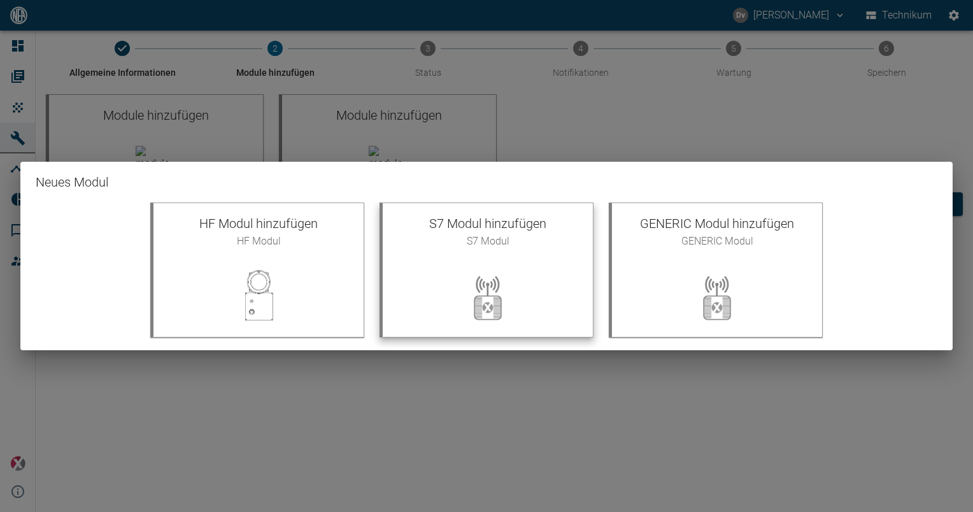
click at [447, 270] on div at bounding box center [488, 297] width 210 height 76
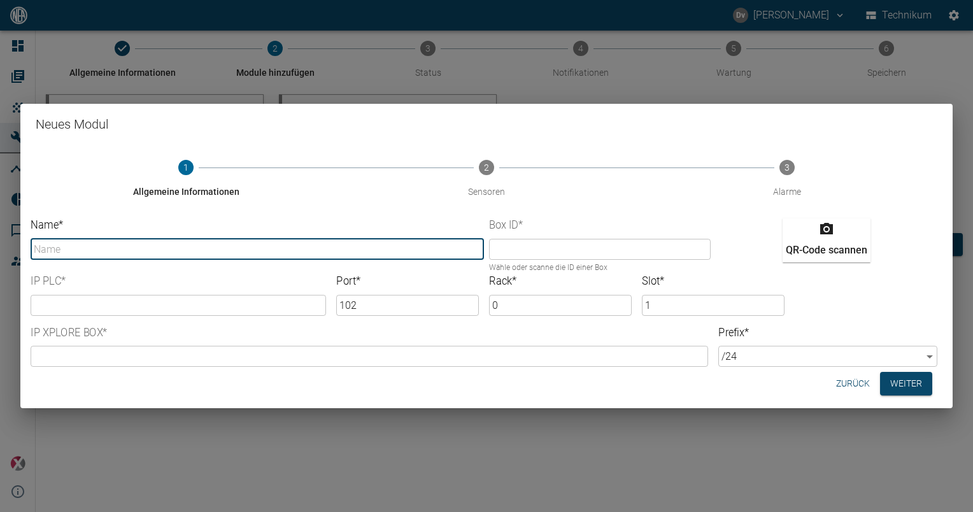
click at [179, 249] on input "Name *" at bounding box center [258, 249] width 454 height 21
type input "S7"
click at [546, 250] on input "text" at bounding box center [600, 249] width 222 height 21
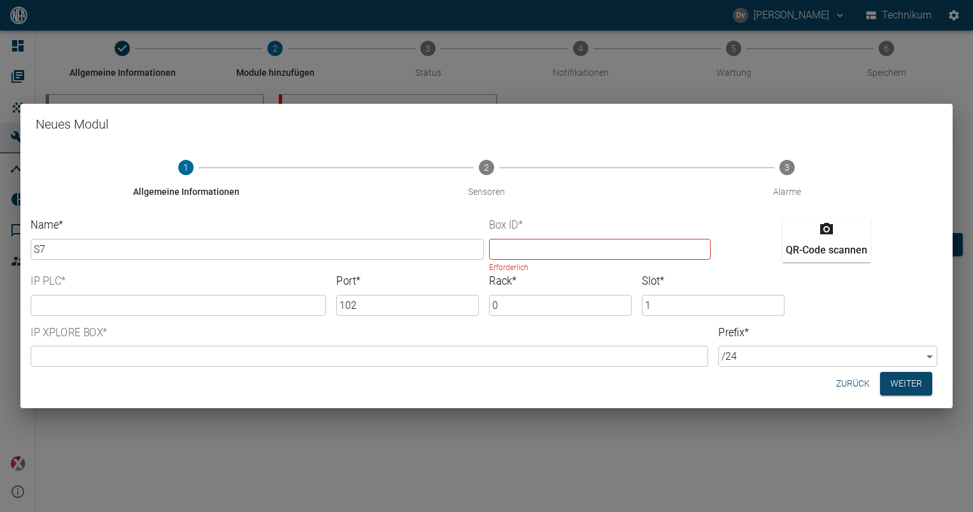
click at [208, 461] on div "Neues Modul 1 Allgemeine Informationen 2 Sensoren 3 Alarme Name * S7 ​ Box ID *…" at bounding box center [486, 256] width 973 height 512
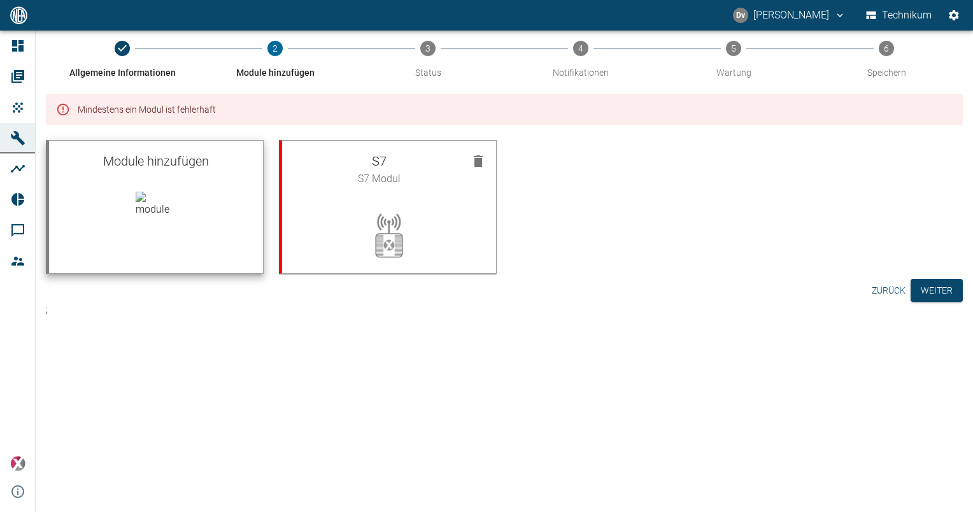
click at [162, 194] on img at bounding box center [156, 204] width 41 height 25
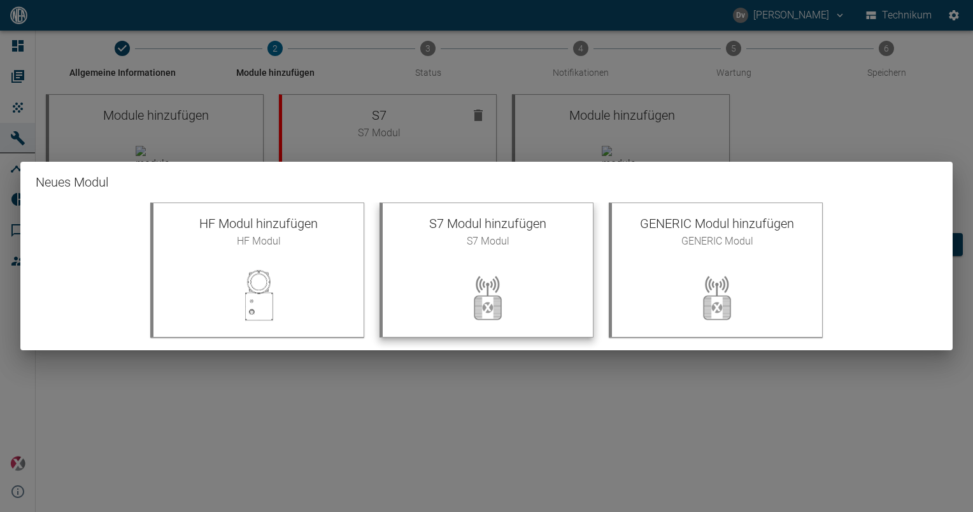
click at [523, 265] on div at bounding box center [488, 297] width 210 height 76
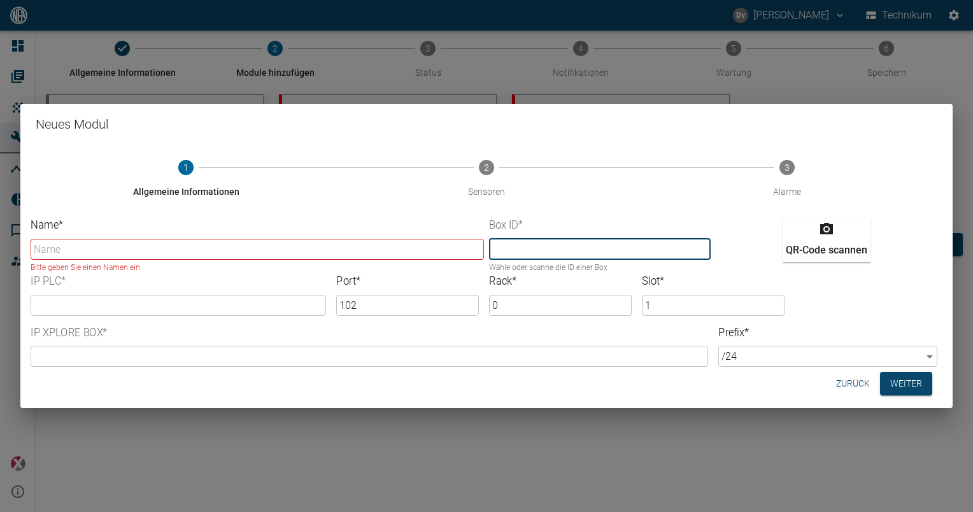
click at [543, 248] on input "text" at bounding box center [600, 249] width 222 height 21
paste input "8d51450e-be5d-bf68-4d84-9fe32f7e56f8"
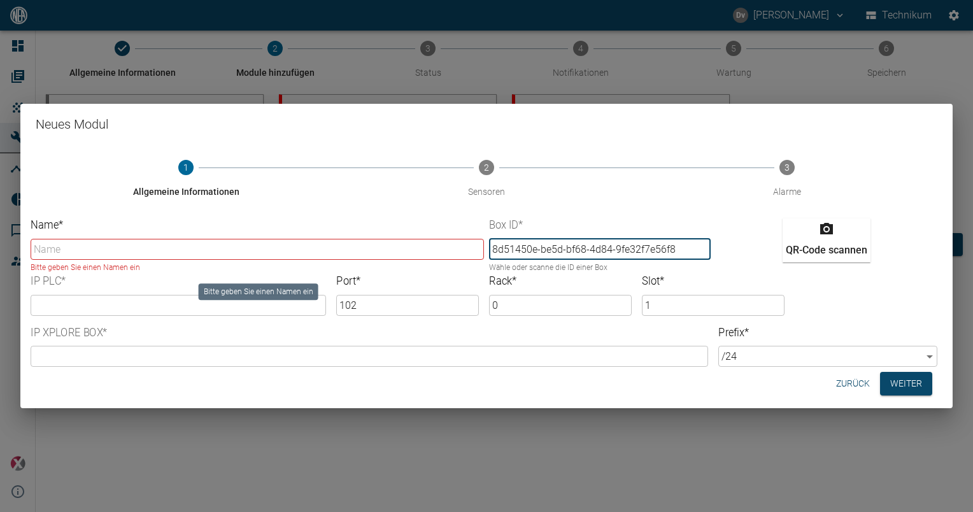
type input "8d51450e-be5d-bf68-4d84-9fe32f7e56f8"
click at [380, 251] on input "Name *" at bounding box center [258, 249] width 454 height 21
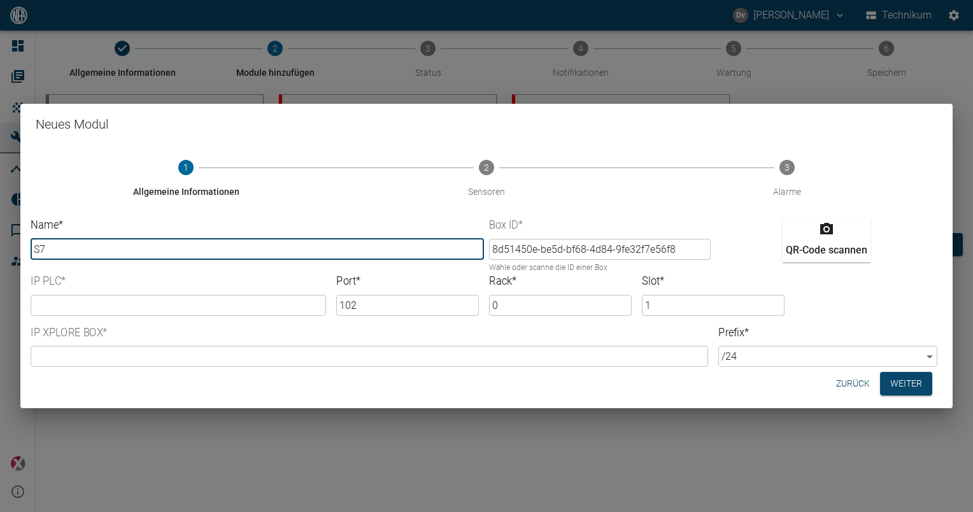
type input "S7"
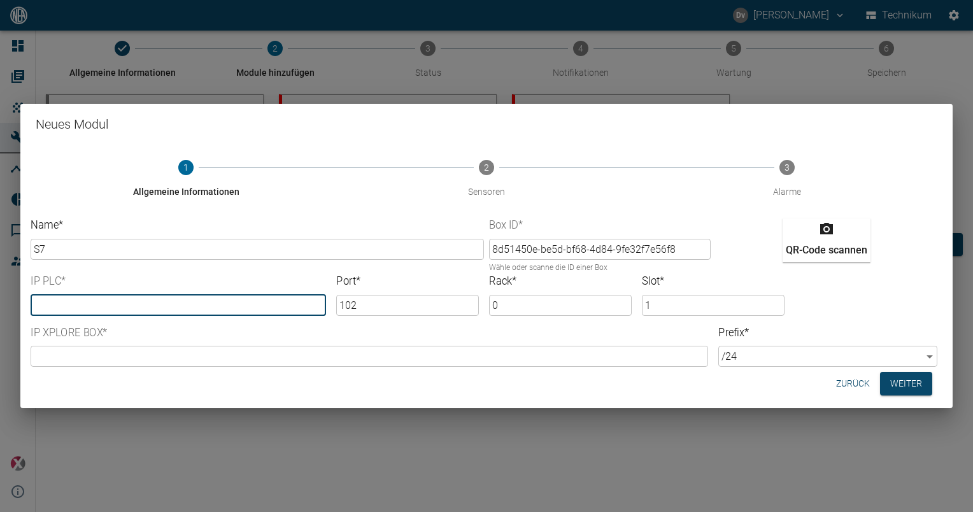
click at [236, 301] on input "text" at bounding box center [179, 305] width 296 height 21
type input "[TECHNICAL_ID]"
click at [112, 361] on input "text" at bounding box center [370, 356] width 678 height 21
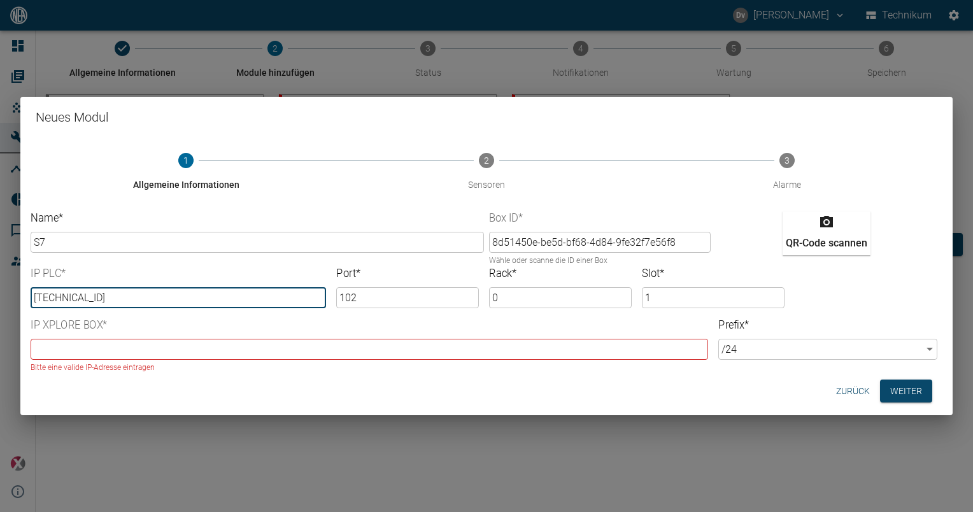
drag, startPoint x: 111, startPoint y: 303, endPoint x: 32, endPoint y: 298, distance: 79.2
click at [32, 298] on input "[TECHNICAL_ID]" at bounding box center [179, 297] width 296 height 21
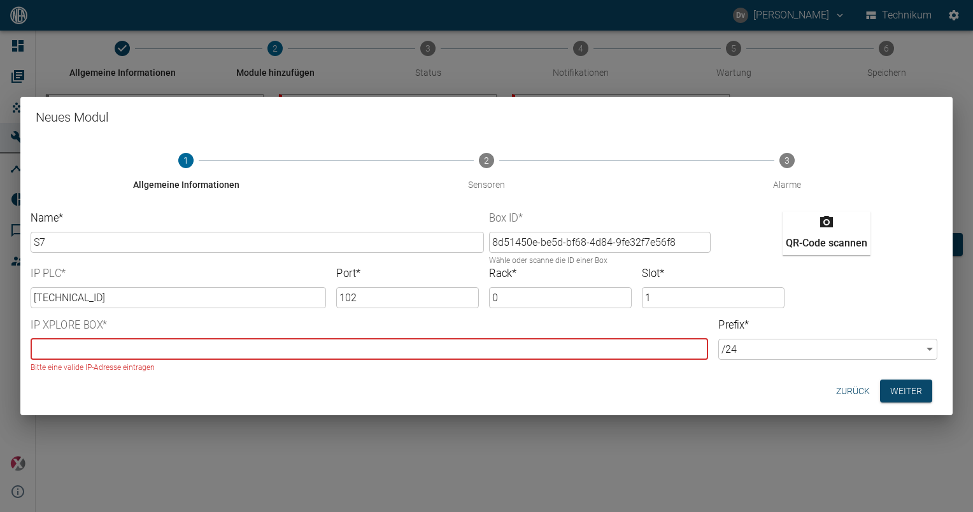
click at [110, 354] on input "text" at bounding box center [370, 349] width 678 height 21
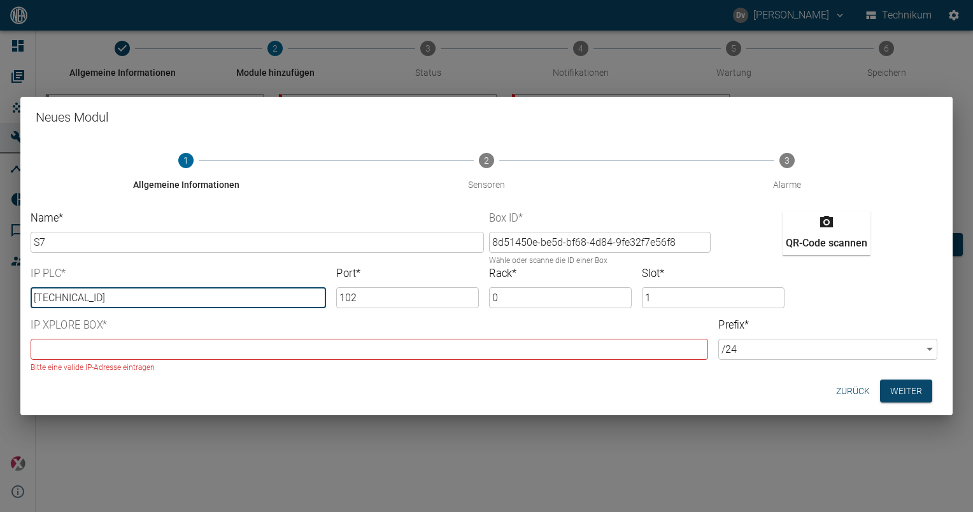
drag, startPoint x: 118, startPoint y: 298, endPoint x: -3, endPoint y: 289, distance: 121.4
click at [0, 289] on html "[PERSON_NAME] Technikum Dashboard Aufträge Produkte Maschinen Analysen Reports …" at bounding box center [486, 256] width 973 height 512
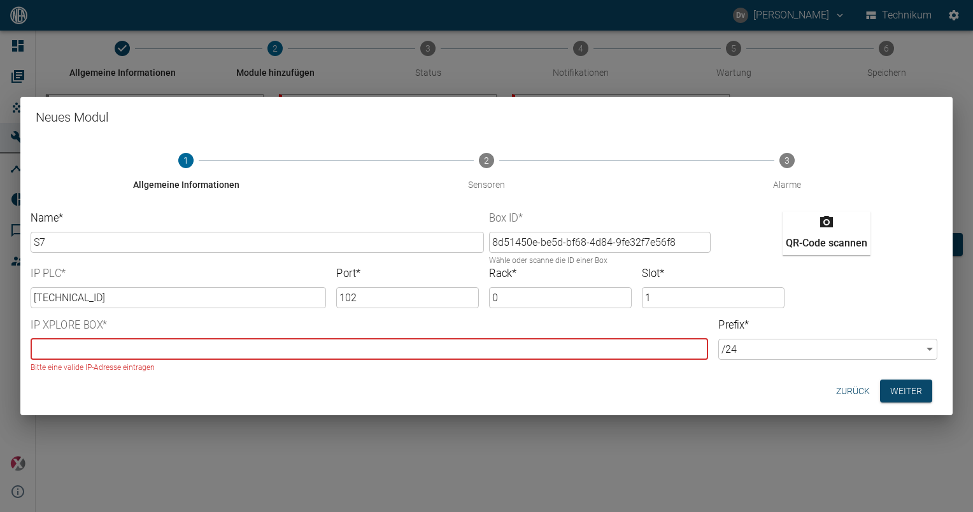
click at [147, 345] on input "text" at bounding box center [370, 349] width 678 height 21
paste input "[TECHNICAL_ID]"
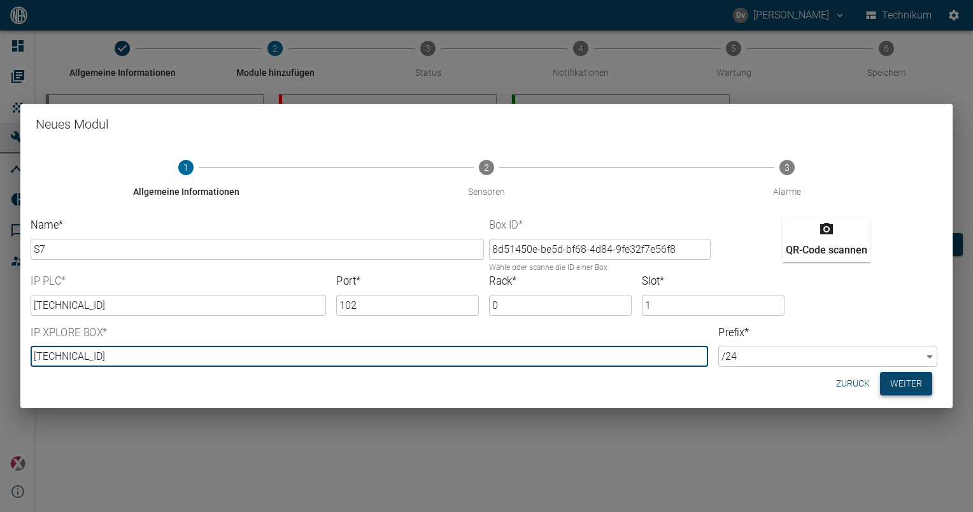
type input "[TECHNICAL_ID]"
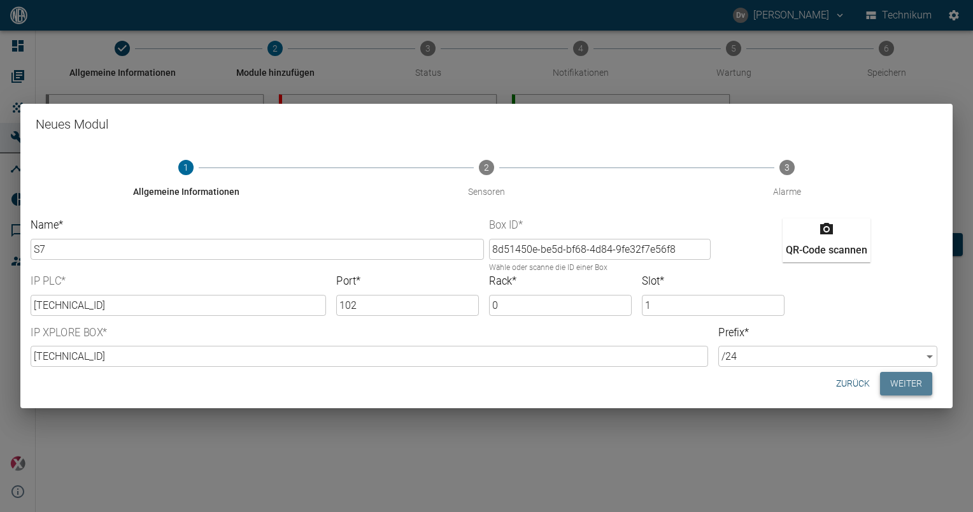
click at [915, 383] on button "Weiter" at bounding box center [906, 384] width 52 height 24
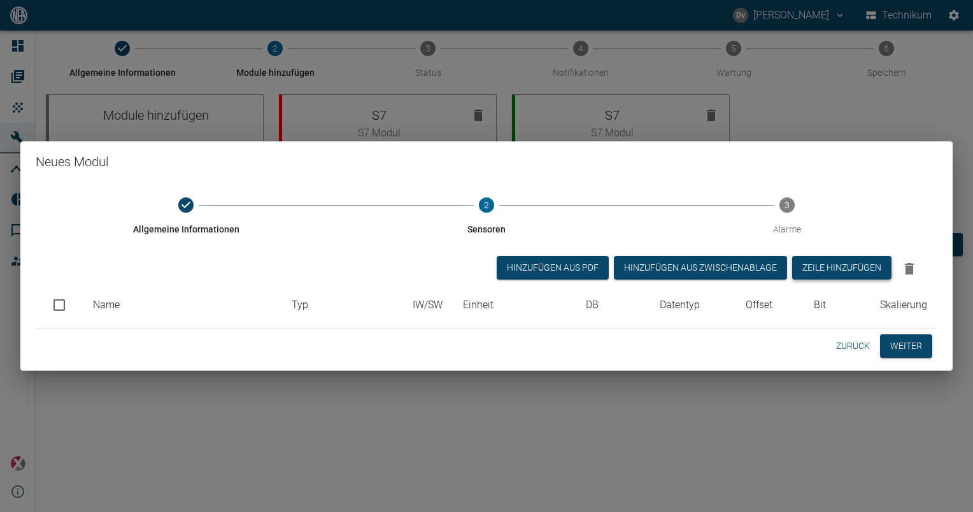
click at [840, 267] on button "Zeile hinzufügen" at bounding box center [841, 268] width 99 height 24
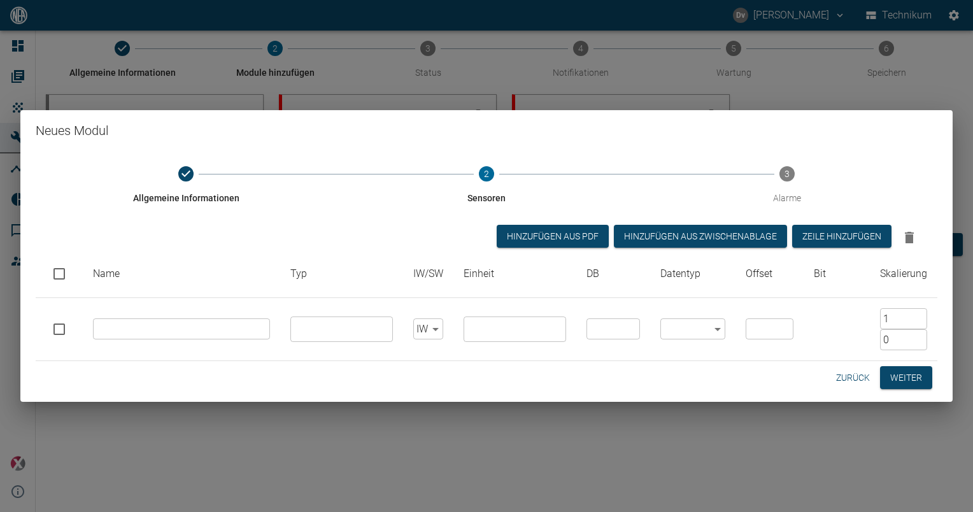
click at [162, 326] on input "text" at bounding box center [181, 329] width 177 height 21
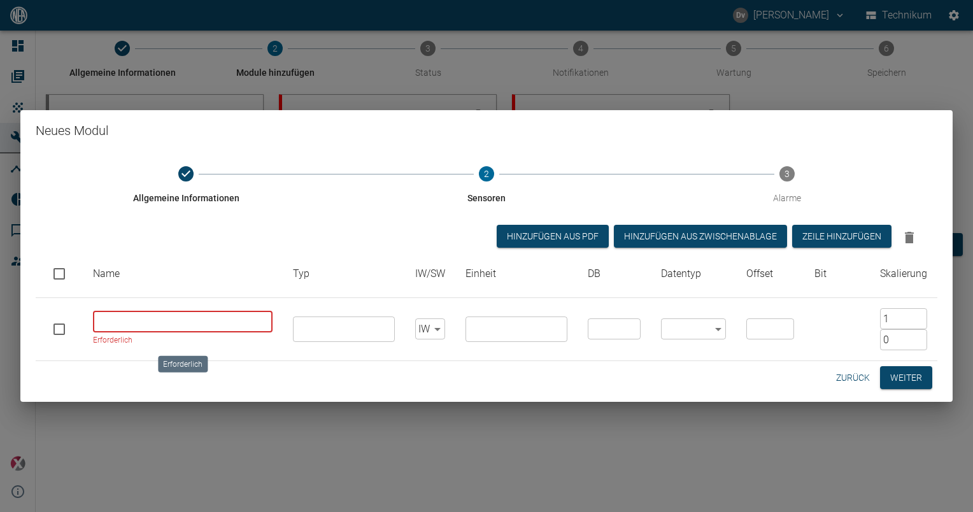
click at [122, 320] on input "Erforderlich" at bounding box center [183, 322] width 180 height 21
paste input "volumetric flow purge air mill classifier gap"
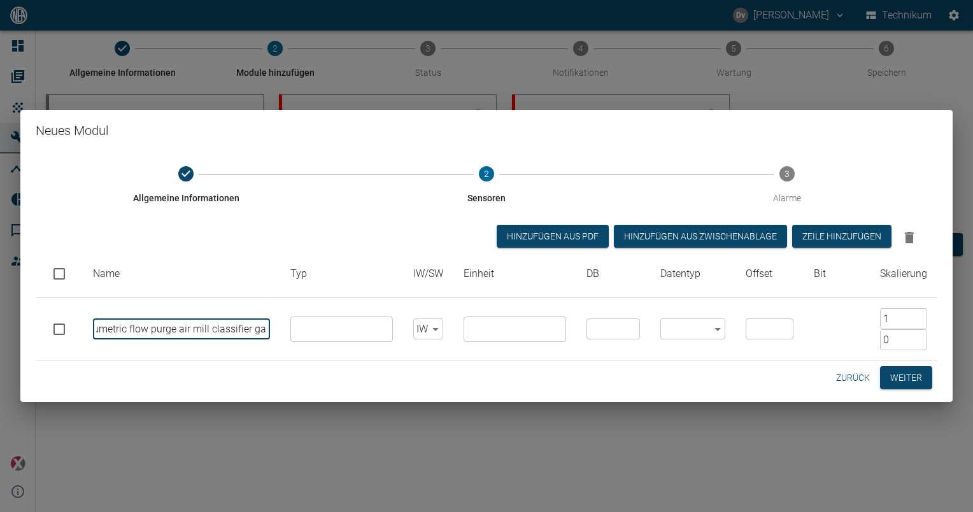
type input "volumetric flow purge air mill classifier gap"
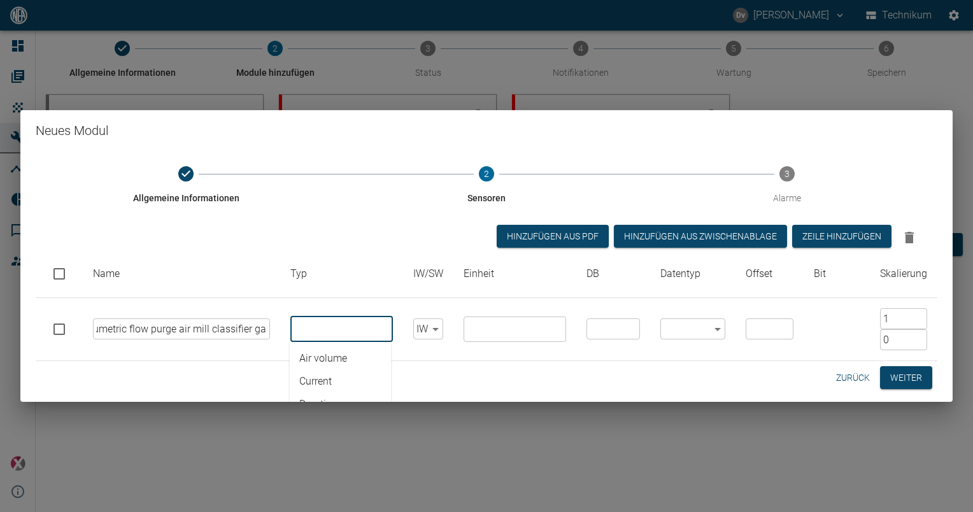
click at [320, 326] on input "text" at bounding box center [340, 329] width 93 height 18
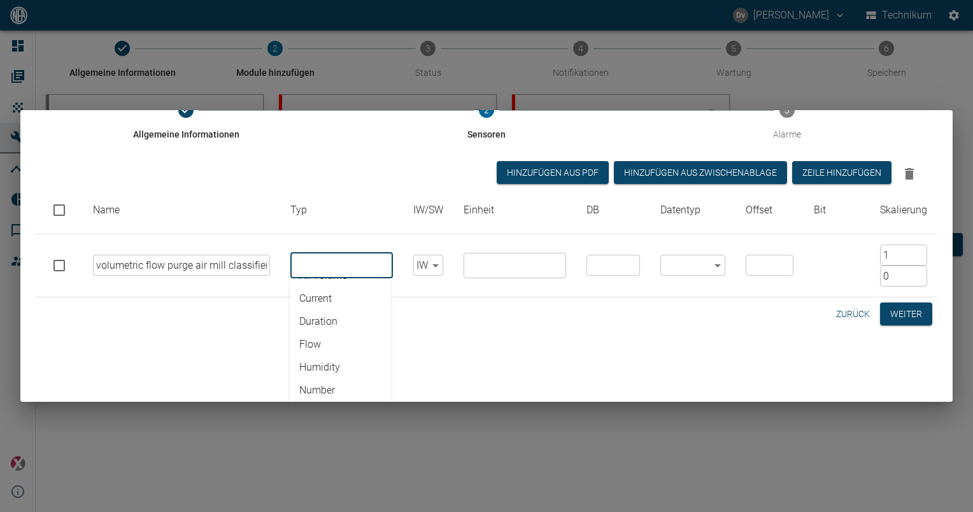
scroll to position [0, 0]
click at [331, 292] on li "Air volume" at bounding box center [340, 294] width 102 height 23
type input "Air volume"
click at [328, 287] on li "Air volume" at bounding box center [340, 294] width 102 height 23
click at [326, 290] on li "Air volume" at bounding box center [340, 294] width 102 height 23
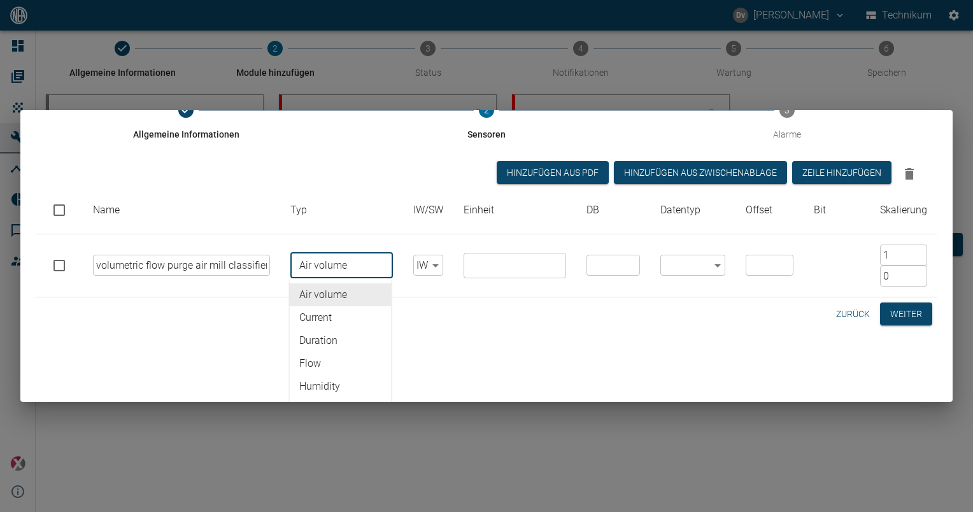
click at [433, 264] on body "[PERSON_NAME] Technikum Dashboard Aufträge Produkte Maschinen Analysen Reports …" at bounding box center [486, 256] width 973 height 512
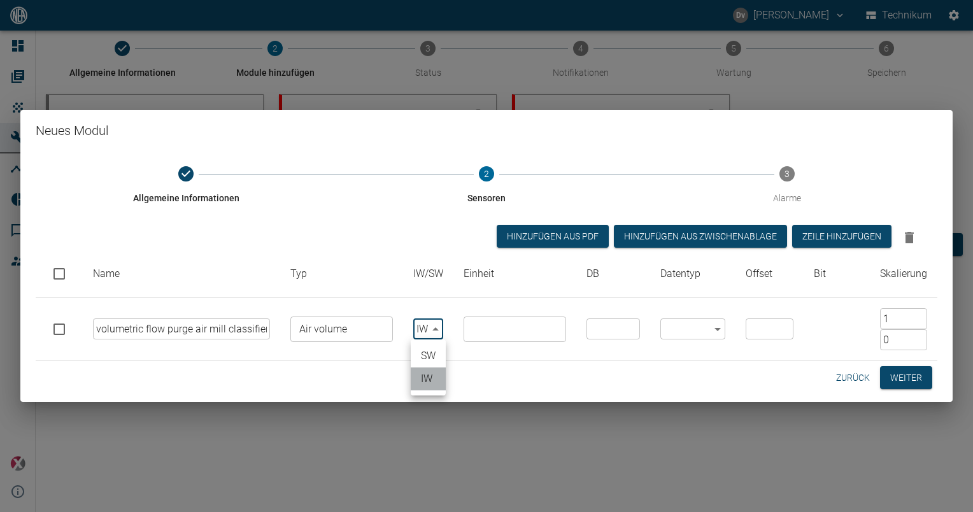
click at [432, 382] on li "IW" at bounding box center [428, 379] width 35 height 23
drag, startPoint x: 489, startPoint y: 327, endPoint x: 497, endPoint y: 327, distance: 7.7
click at [489, 327] on input "text" at bounding box center [514, 329] width 93 height 18
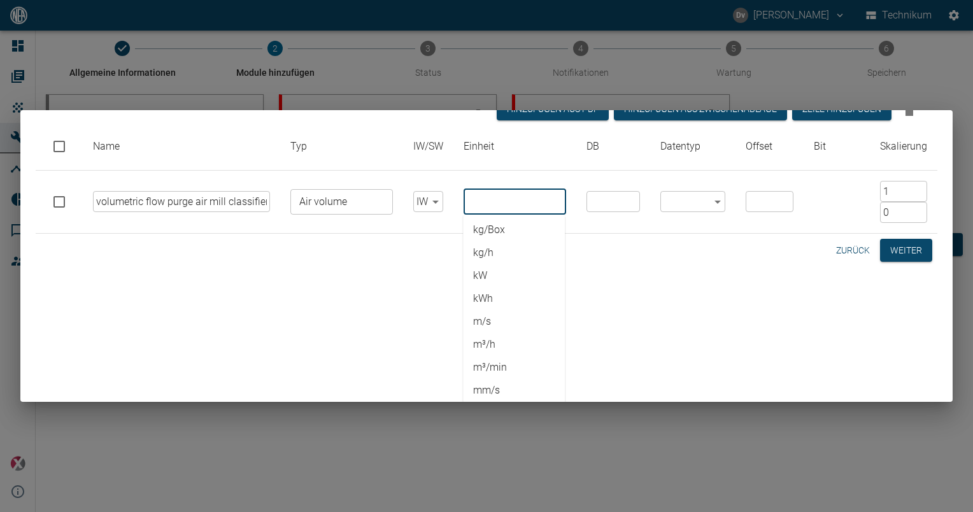
scroll to position [446, 0]
click at [515, 288] on li "m³/min" at bounding box center [514, 289] width 102 height 23
type input "m³/min"
click at [609, 195] on div "Allgemeine Informationen 2 Sensoren 3 Alarme Hinzufügen aus PDF Hinzufügen Aus …" at bounding box center [487, 143] width 902 height 239
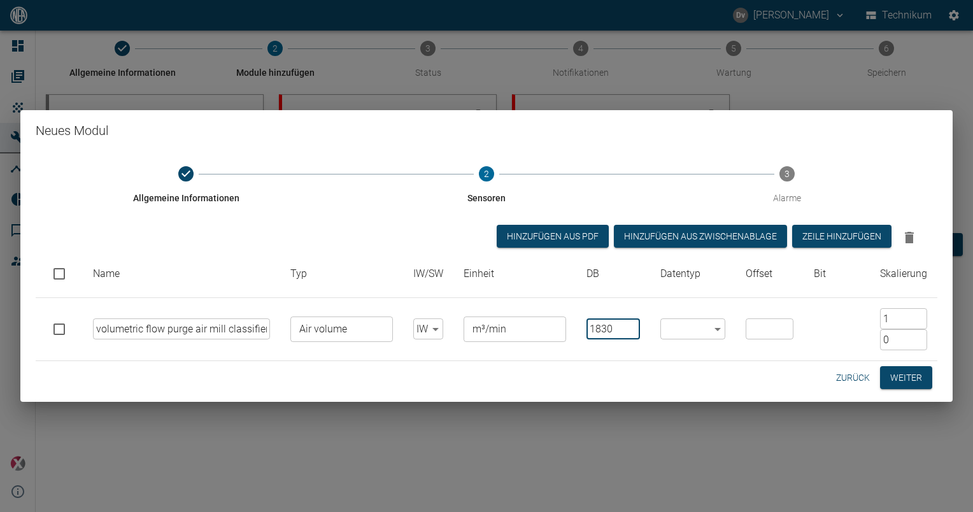
type input "1830"
click at [719, 328] on body "[PERSON_NAME] Technikum Dashboard Aufträge Produkte Maschinen Analysen Reports …" at bounding box center [486, 256] width 973 height 512
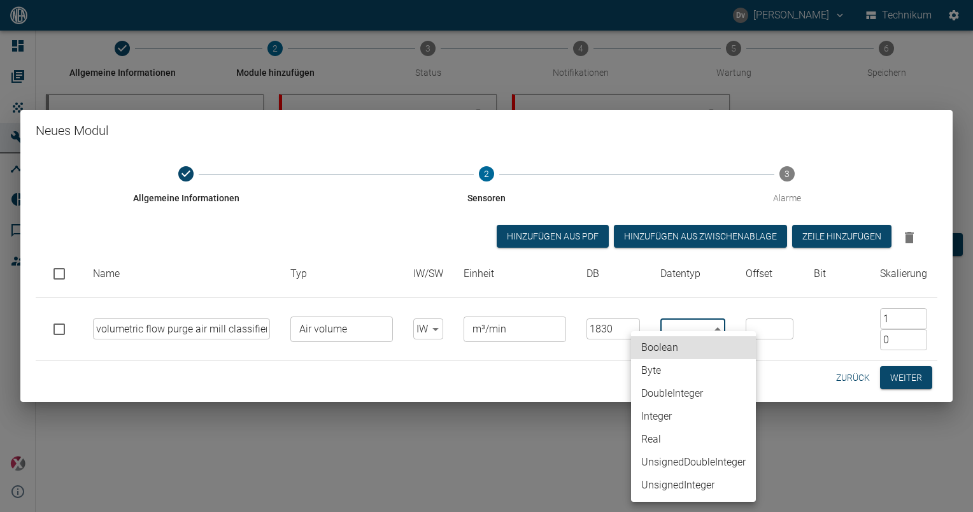
click at [673, 418] on li "Integer" at bounding box center [693, 416] width 125 height 23
type input "Integer"
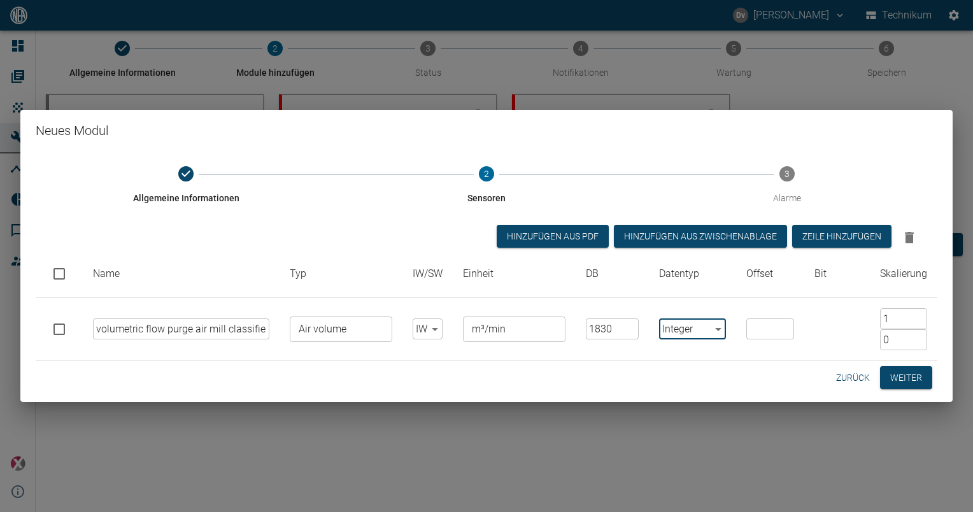
click at [770, 324] on input "number" at bounding box center [771, 329] width 48 height 21
type input "4"
click at [902, 314] on input "1" at bounding box center [903, 318] width 47 height 21
type input "0.1"
click at [902, 377] on button "Weiter" at bounding box center [906, 378] width 52 height 24
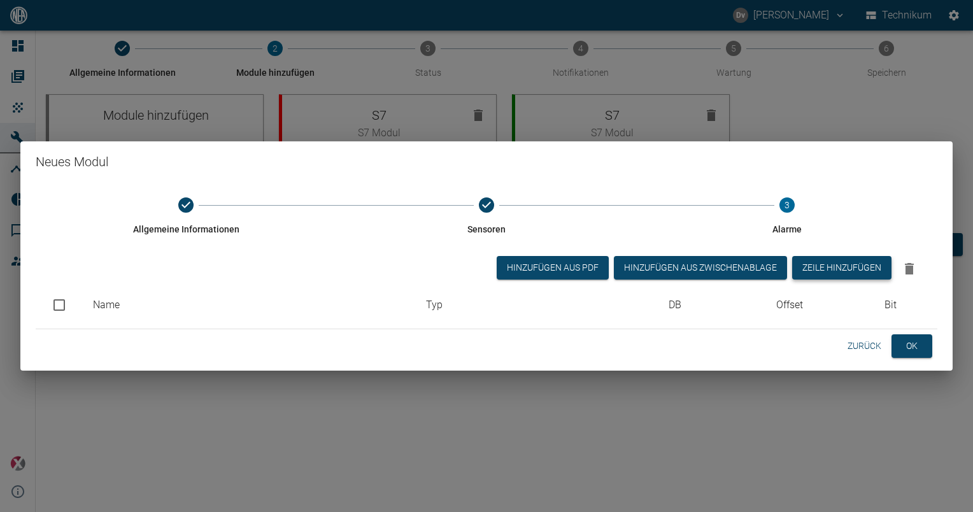
click at [854, 265] on button "Zeile hinzufügen" at bounding box center [841, 268] width 99 height 24
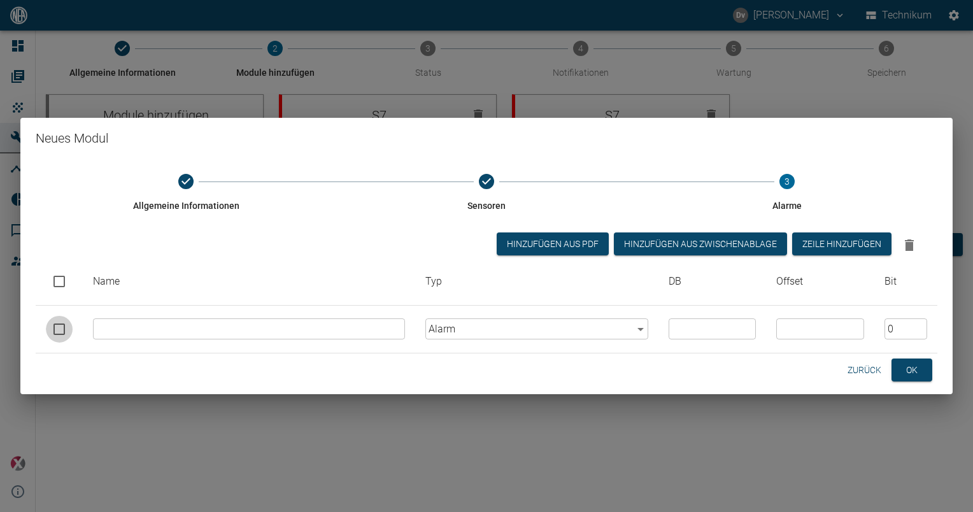
click at [62, 332] on input "checkbox" at bounding box center [59, 329] width 27 height 27
checkbox input "true"
click at [908, 242] on icon "Auswahl löschen" at bounding box center [909, 245] width 9 height 11
checkbox input "false"
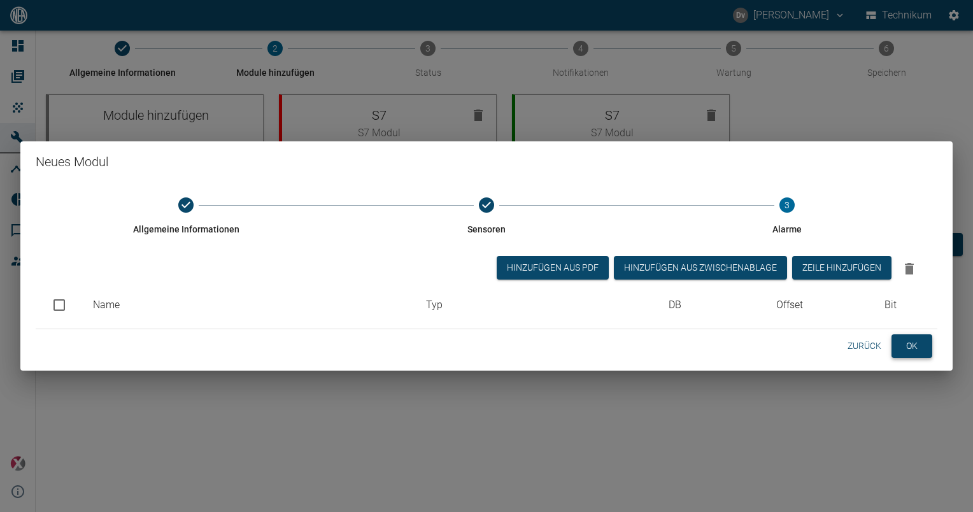
click at [922, 348] on button "OK" at bounding box center [912, 346] width 41 height 24
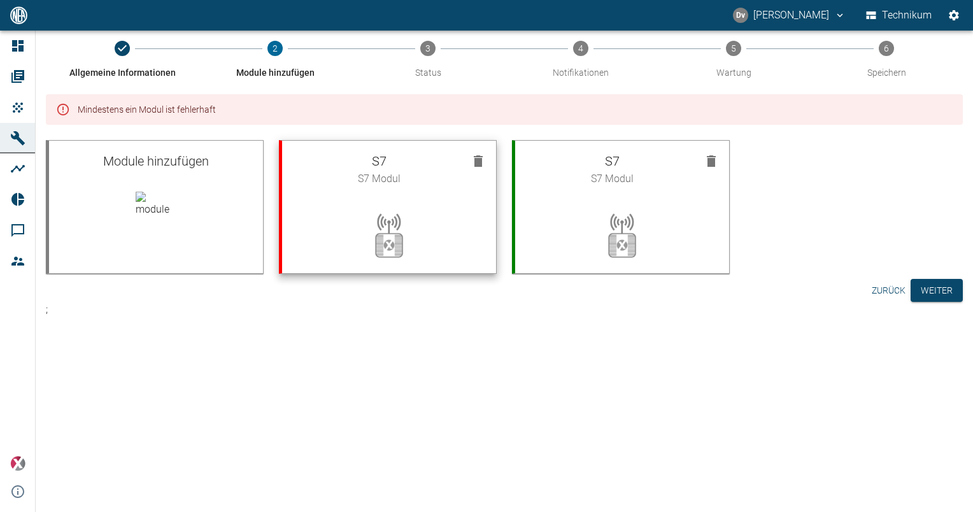
click at [412, 211] on div at bounding box center [389, 235] width 214 height 76
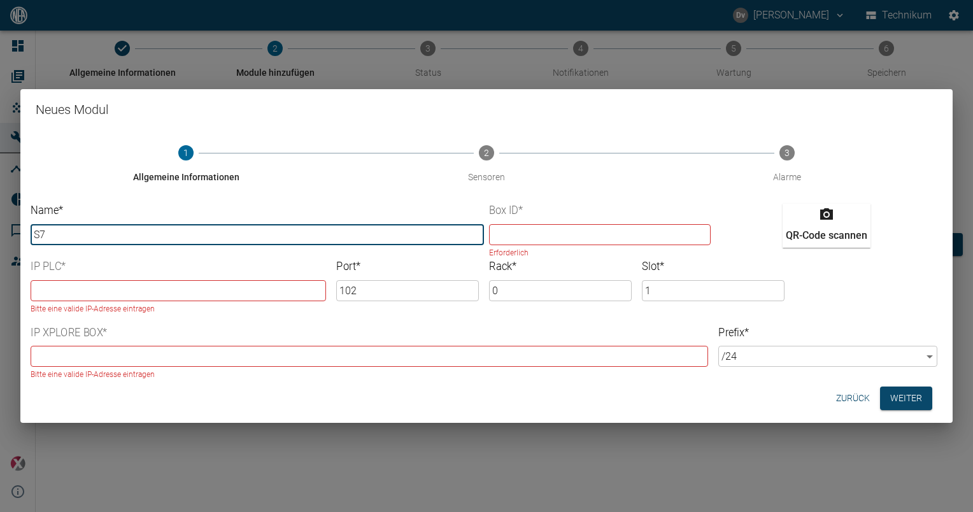
click at [352, 232] on input "S7" at bounding box center [258, 234] width 454 height 21
click at [846, 401] on button "Zurück" at bounding box center [853, 399] width 44 height 24
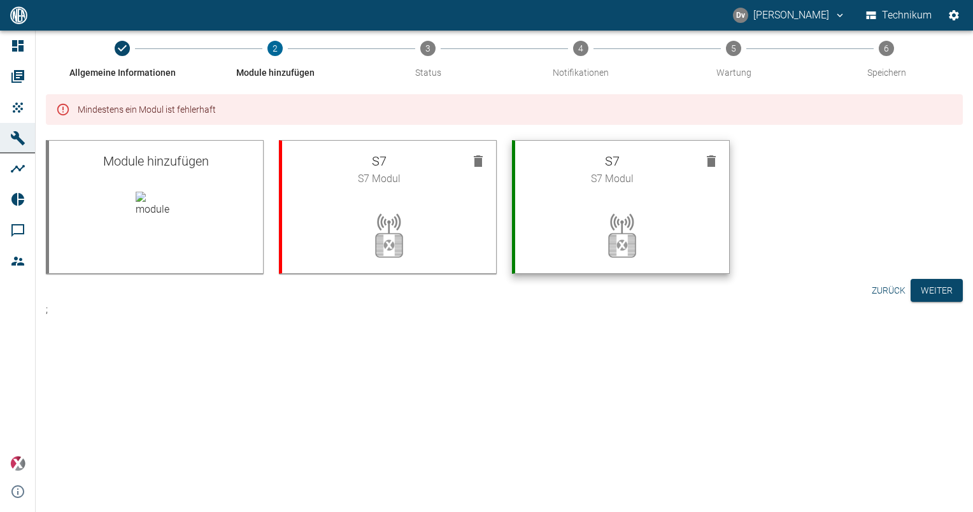
click at [638, 211] on img at bounding box center [622, 232] width 41 height 51
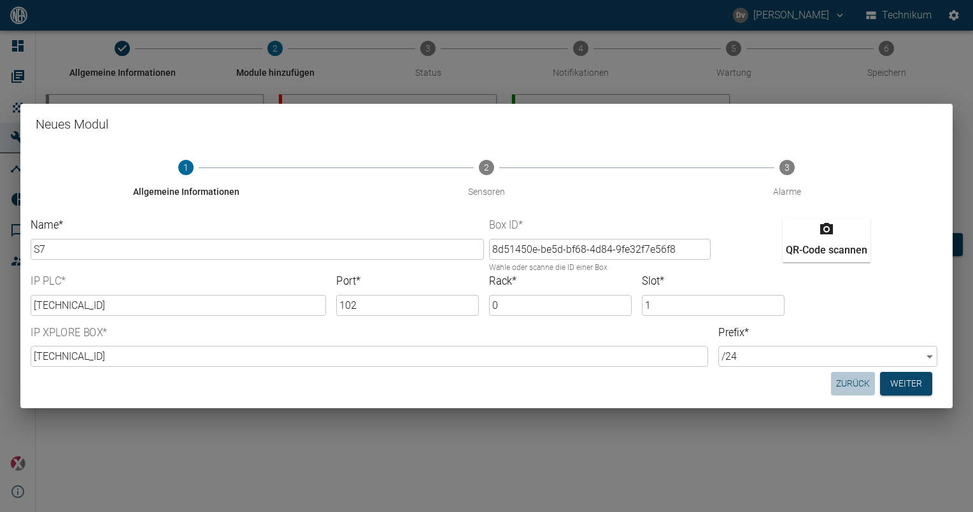
click at [858, 384] on button "Zurück" at bounding box center [853, 384] width 44 height 24
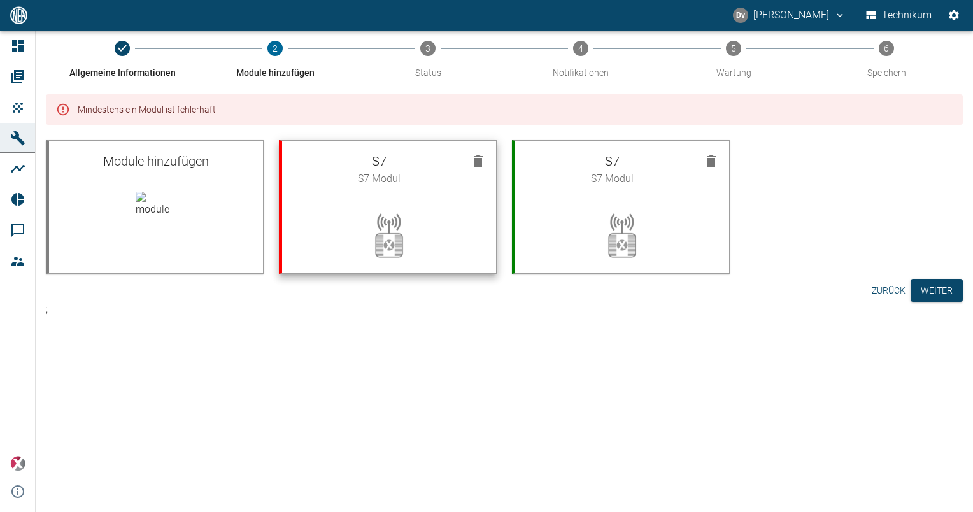
click at [409, 196] on div "S7 S7 Modul" at bounding box center [388, 207] width 218 height 134
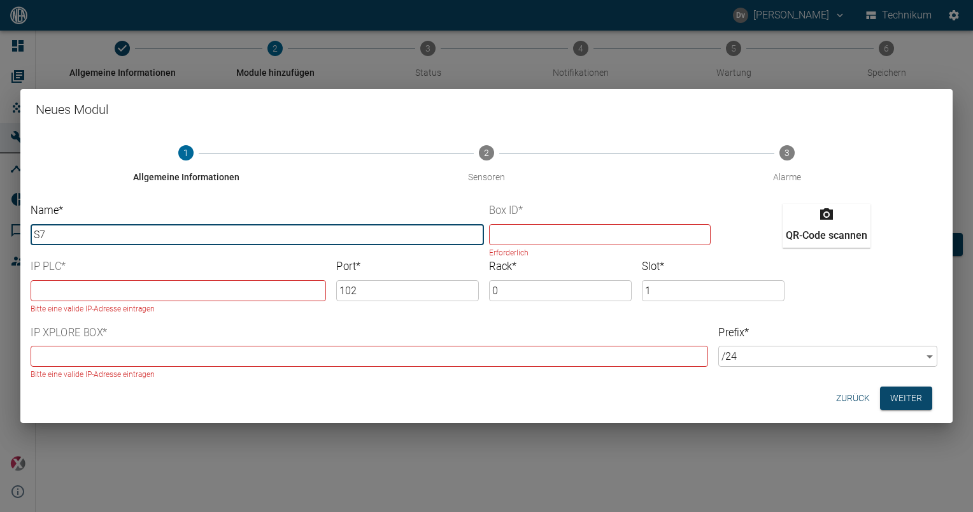
click at [853, 395] on button "Zurück" at bounding box center [853, 399] width 44 height 24
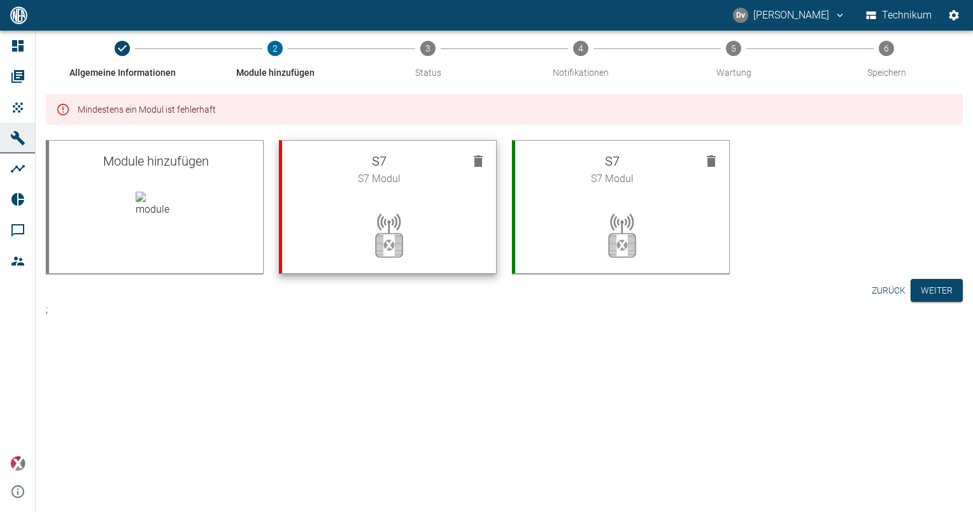
click at [481, 161] on icon "button" at bounding box center [478, 160] width 9 height 11
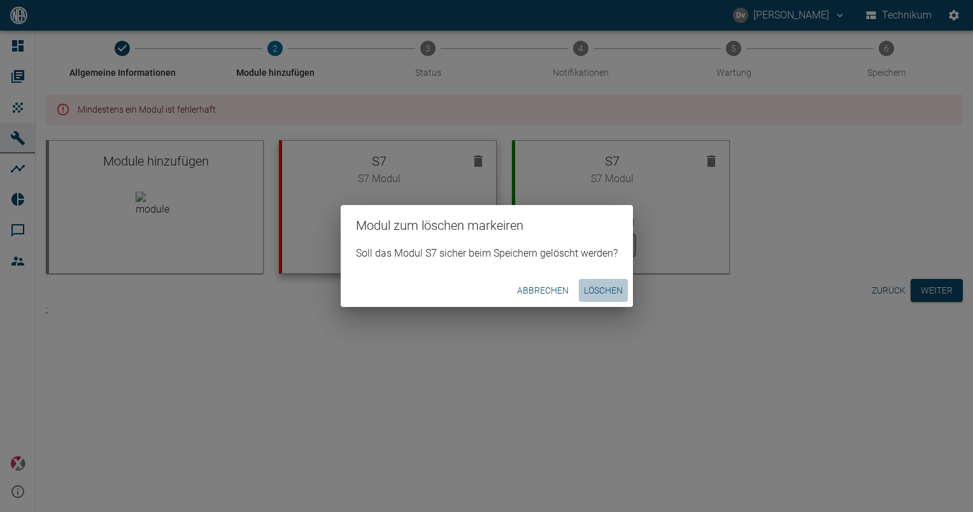
click at [606, 290] on button "Löschen" at bounding box center [603, 291] width 49 height 24
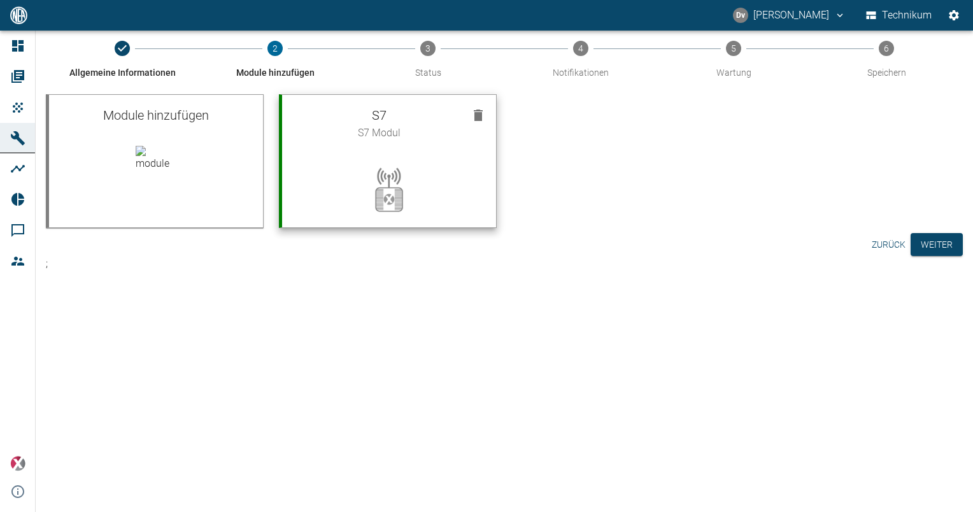
click at [409, 298] on div "Allgemeine Informationen 2 Module hinzufügen 3 Status 4 Notifikationen 5 Wartun…" at bounding box center [505, 272] width 938 height 482
click at [952, 247] on button "Weiter" at bounding box center [937, 245] width 52 height 24
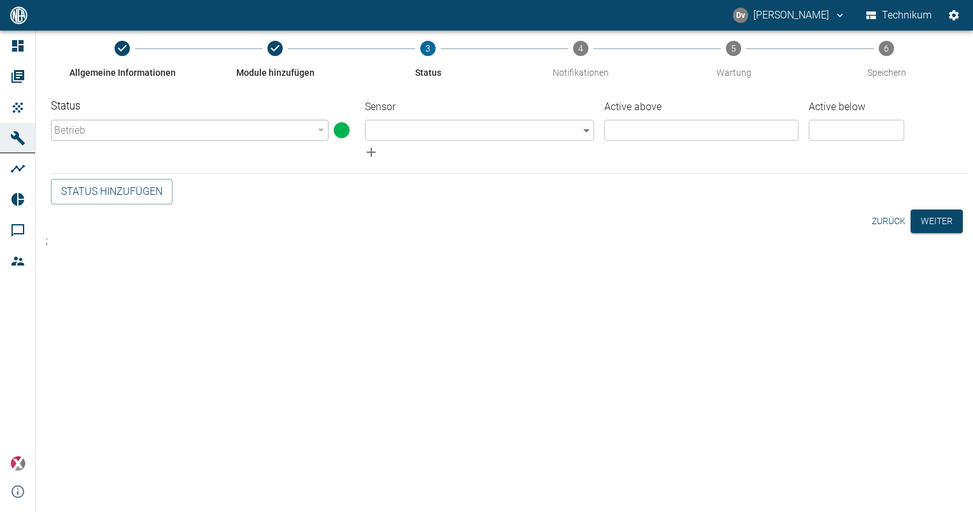
click at [318, 127] on div "Betrieb" at bounding box center [190, 130] width 278 height 21
click at [281, 116] on div "Status Betrieb 94324da4-03be-4ce5-86b7-90f50553cf64 ​" at bounding box center [190, 119] width 278 height 41
click at [161, 136] on div "Betrieb" at bounding box center [190, 130] width 278 height 21
click at [66, 129] on div "Betrieb" at bounding box center [190, 130] width 278 height 21
drag, startPoint x: 66, startPoint y: 129, endPoint x: 231, endPoint y: 131, distance: 164.4
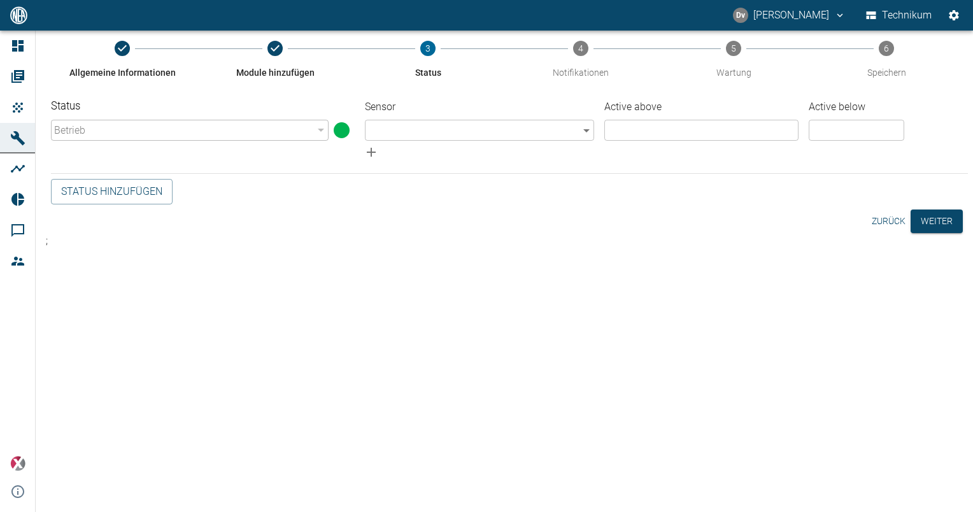
click at [68, 129] on div "Betrieb" at bounding box center [190, 130] width 278 height 21
drag, startPoint x: 308, startPoint y: 124, endPoint x: 282, endPoint y: 140, distance: 30.0
click at [308, 124] on div "Betrieb" at bounding box center [190, 130] width 278 height 21
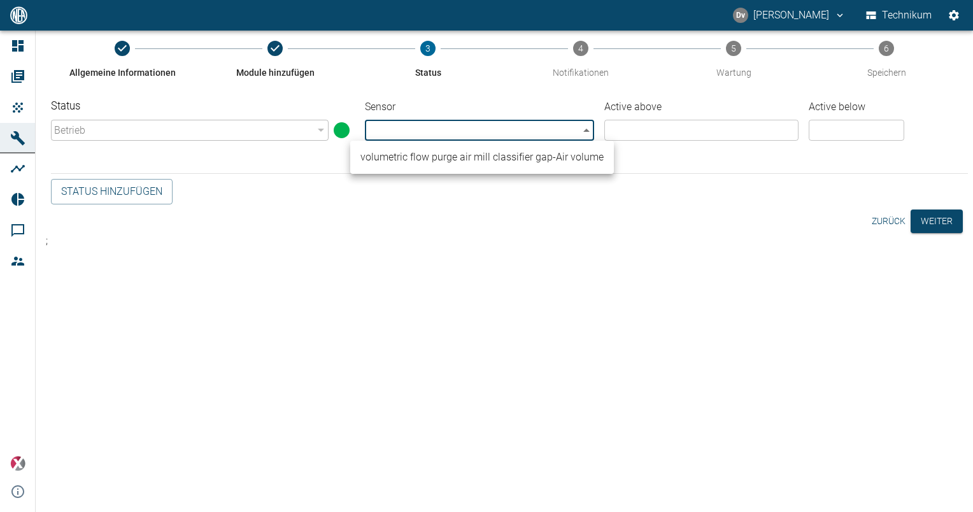
click at [573, 136] on body "[PERSON_NAME] Technikum Dashboard Aufträge Produkte Maschinen Analysen Reports …" at bounding box center [486, 256] width 973 height 512
click at [540, 158] on li "volumetric flow purge air mill classifier gap - Air volume" at bounding box center [482, 157] width 264 height 23
type input "7bb87a35-536e-47c9-a2ab-8e7d1cd69516"
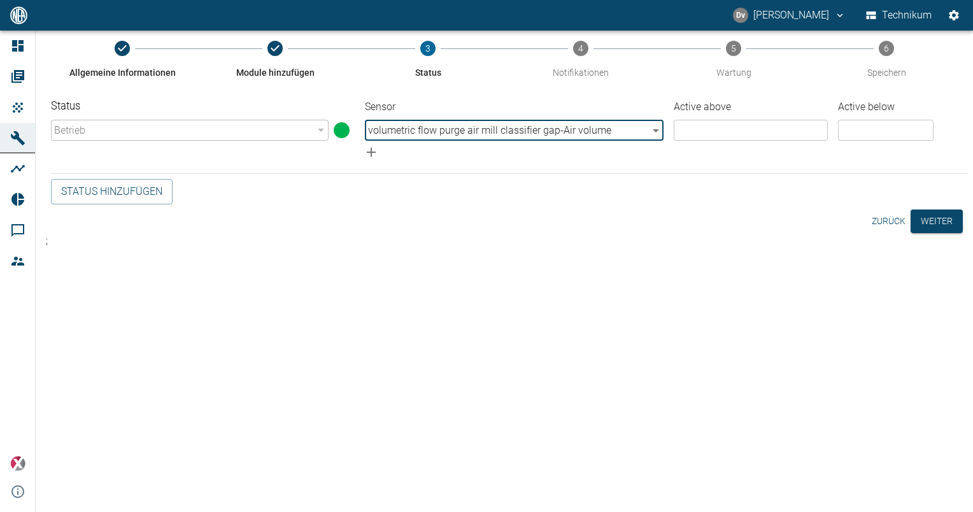
click at [742, 129] on input "number" at bounding box center [751, 130] width 154 height 21
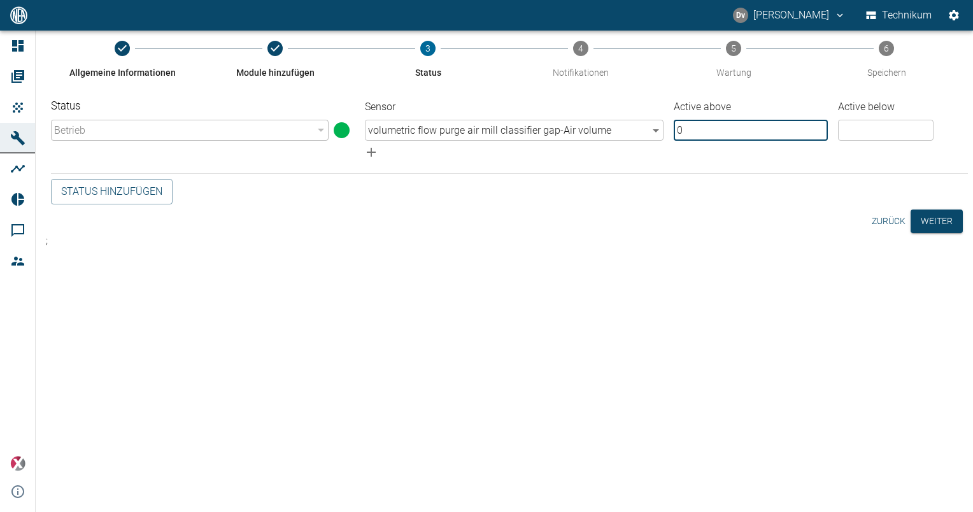
type input "0"
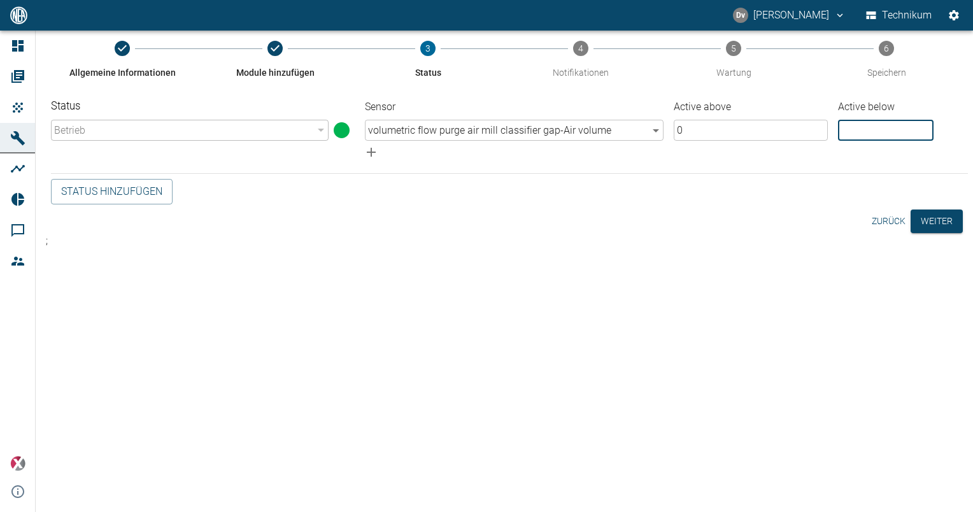
click at [884, 124] on input "number" at bounding box center [886, 130] width 96 height 21
type input "1"
click at [946, 218] on button "Weiter" at bounding box center [937, 222] width 52 height 24
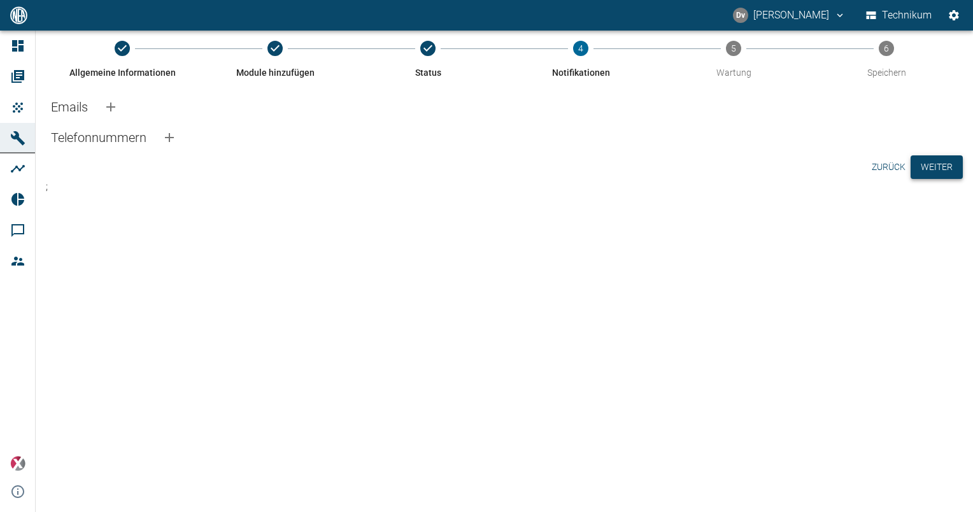
click at [942, 161] on button "Weiter" at bounding box center [937, 167] width 52 height 24
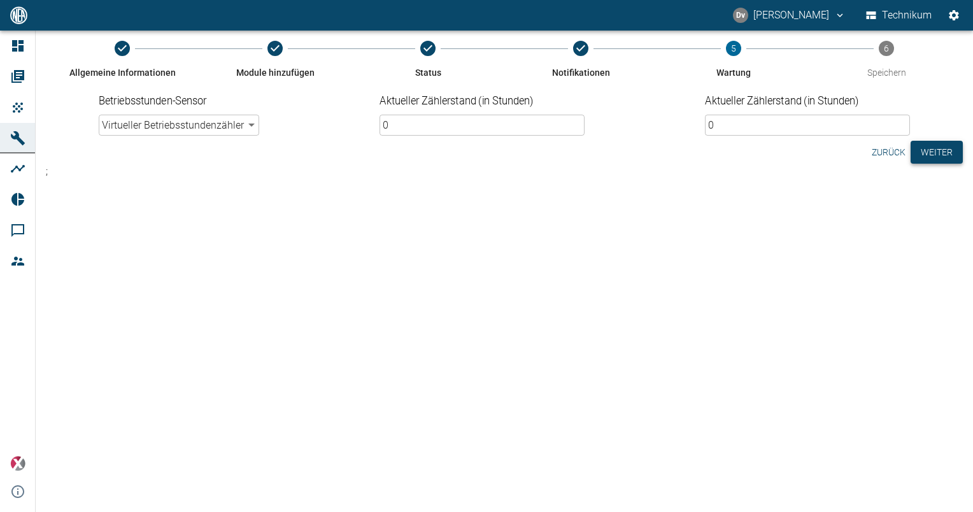
click at [937, 151] on button "Weiter" at bounding box center [937, 153] width 52 height 24
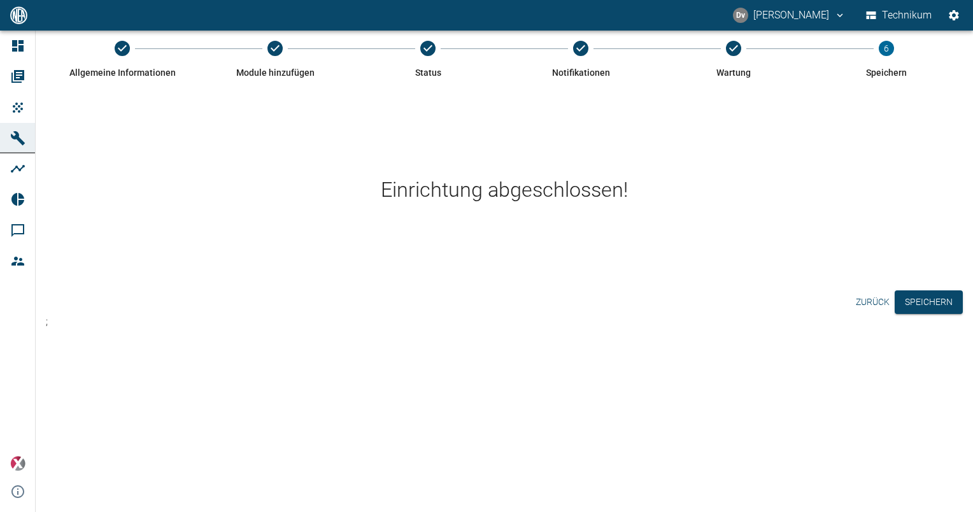
click at [940, 302] on button "Speichern" at bounding box center [929, 302] width 68 height 24
click at [87, 427] on div "Allgemeine Informationen Module hinzufügen Status Notifikationen Wartung 6 Spei…" at bounding box center [505, 272] width 938 height 482
click at [163, 229] on div "Einrichtung abgeschlossen!" at bounding box center [504, 189] width 917 height 191
click at [931, 301] on button "Speichern" at bounding box center [929, 302] width 68 height 24
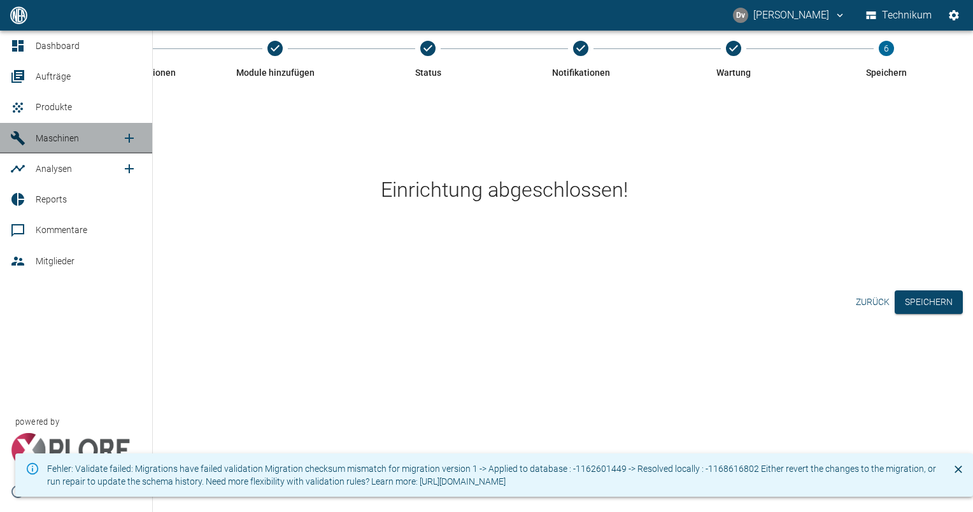
click at [75, 139] on span "Maschinen" at bounding box center [57, 138] width 43 height 10
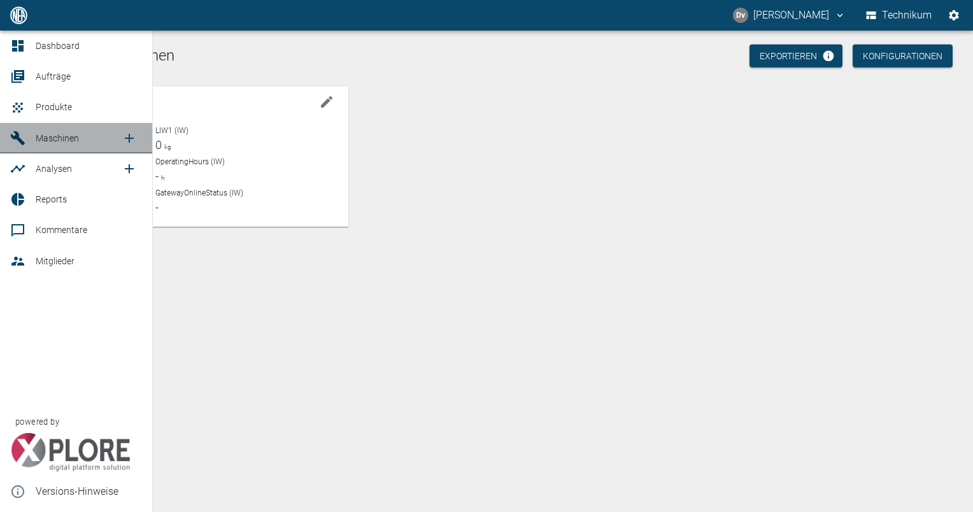
click at [68, 138] on span "Maschinen" at bounding box center [57, 138] width 43 height 10
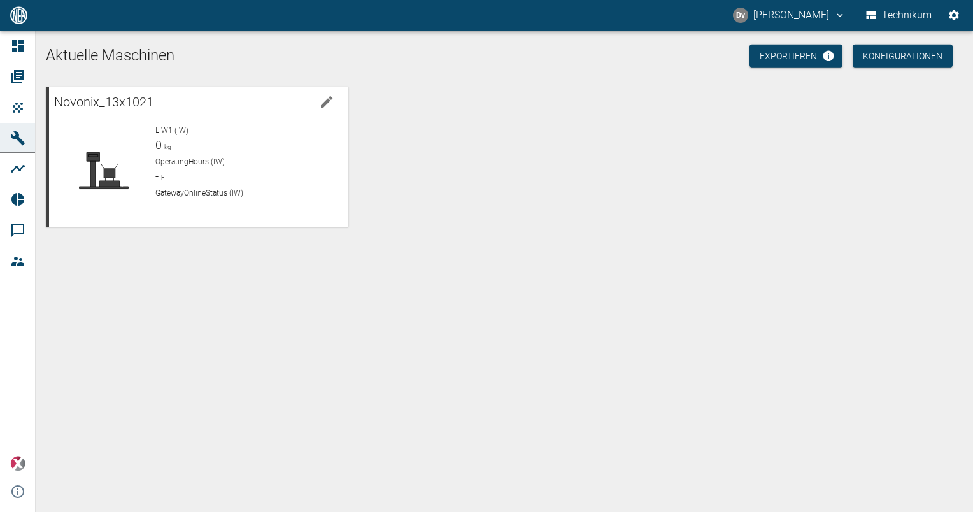
click at [625, 212] on div "Novonix_13x1021 LIW1 (IW) 0 kg OperatingHours (IW) - h GatewayOnlineStatus (IW)…" at bounding box center [502, 154] width 922 height 145
click at [609, 233] on div "Aktuelle Maschinen Exportieren Konfigurationen Novonix_13x1021 LIW1 (IW) 0 kg O…" at bounding box center [505, 272] width 938 height 482
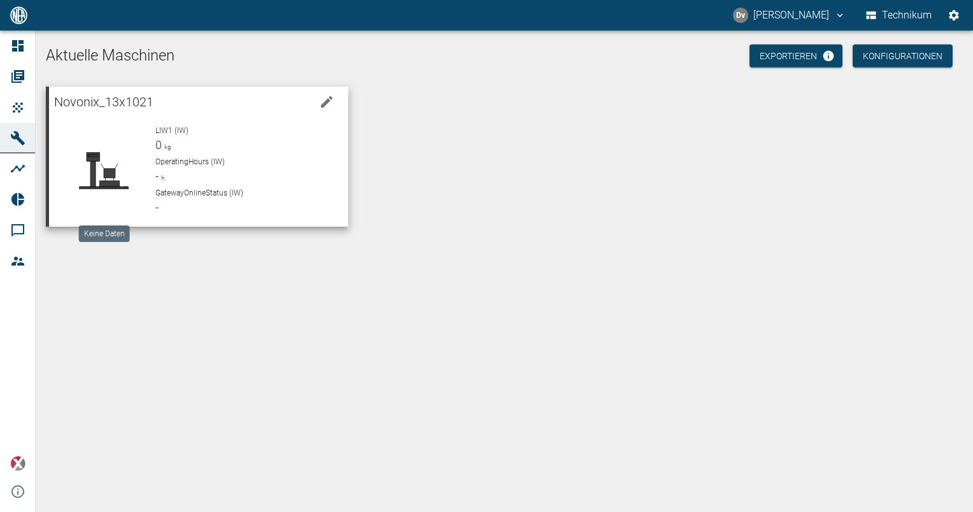
click at [91, 127] on div at bounding box center [103, 171] width 89 height 92
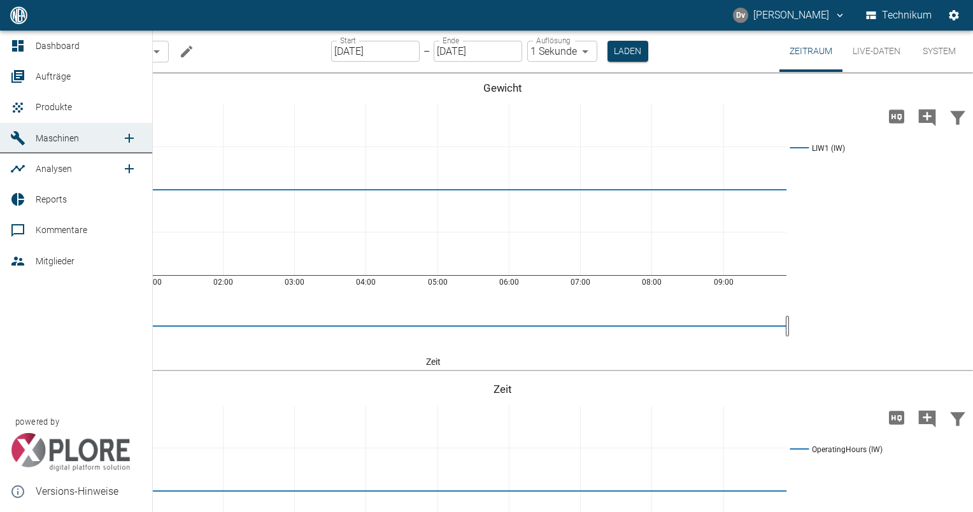
click at [76, 135] on span "Maschinen" at bounding box center [57, 138] width 43 height 10
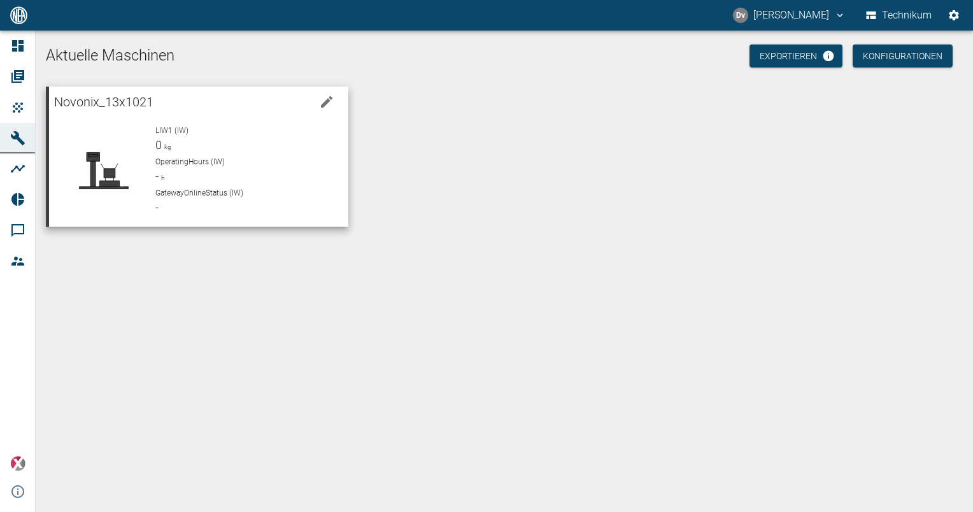
click at [170, 131] on span "LIW1 (IW)" at bounding box center [171, 130] width 33 height 9
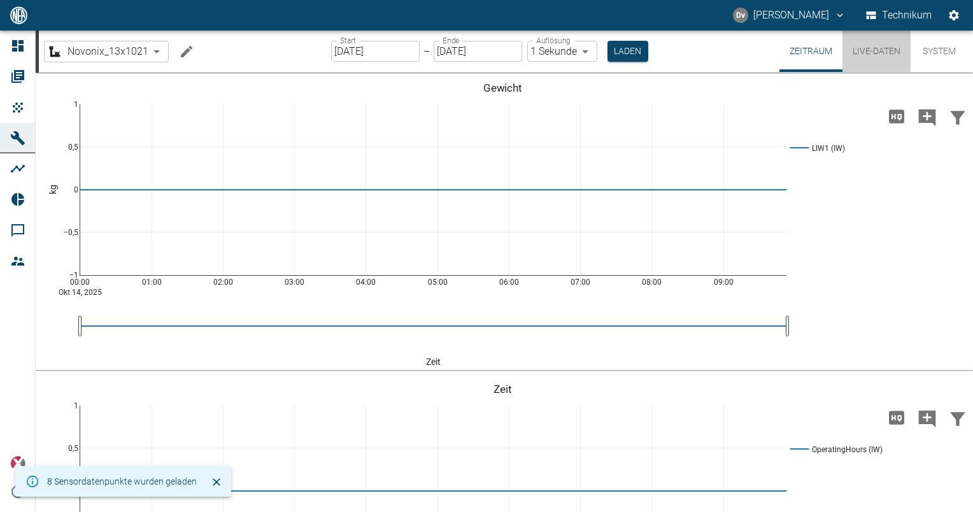
click at [873, 51] on button "Live-Daten" at bounding box center [877, 51] width 68 height 41
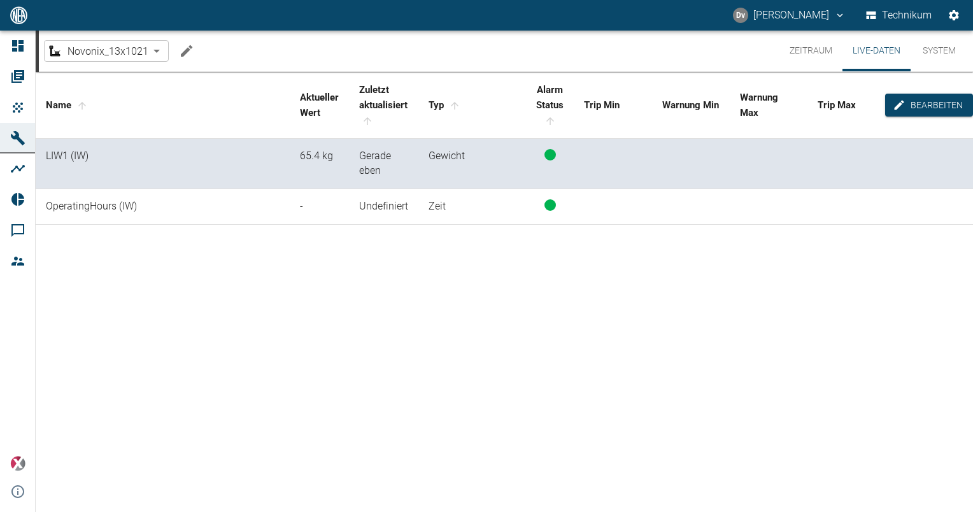
click at [399, 308] on div "Name Aktueller [PERSON_NAME] Zuletzt aktualisiert Typ Alarm Status Trip Min War…" at bounding box center [505, 290] width 938 height 436
click at [399, 386] on div "Name Aktueller [PERSON_NAME] Zuletzt aktualisiert Typ Alarm Status Trip Min War…" at bounding box center [505, 290] width 938 height 436
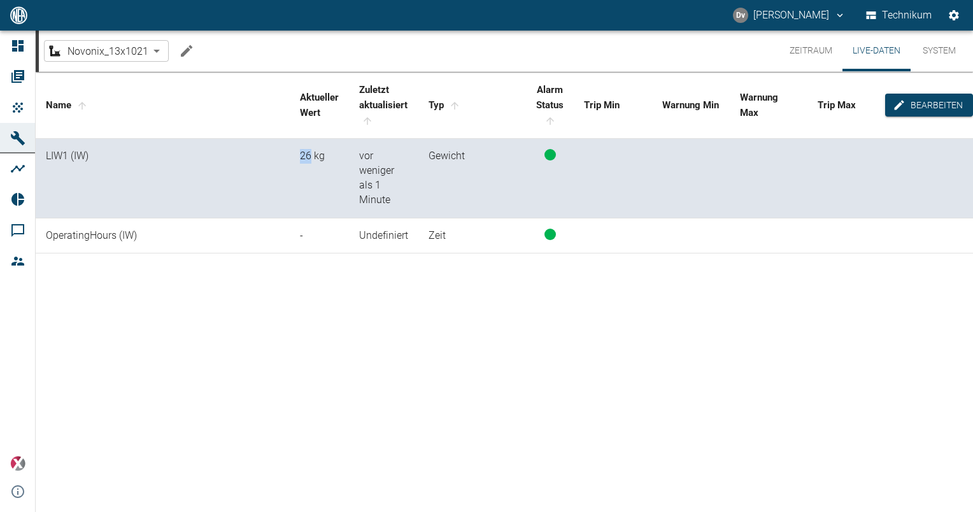
drag, startPoint x: 310, startPoint y: 155, endPoint x: 279, endPoint y: 155, distance: 31.2
click at [279, 155] on tr "LIW1 (IW) 26 kg vor weniger als 1 Minute Gewicht" at bounding box center [505, 179] width 938 height 80
click at [321, 334] on div "Name Aktueller [PERSON_NAME] Zuletzt aktualisiert Typ Alarm Status Trip Min War…" at bounding box center [505, 290] width 938 height 436
drag, startPoint x: 310, startPoint y: 154, endPoint x: 301, endPoint y: 153, distance: 9.0
click at [301, 153] on div "26 kg" at bounding box center [319, 156] width 39 height 15
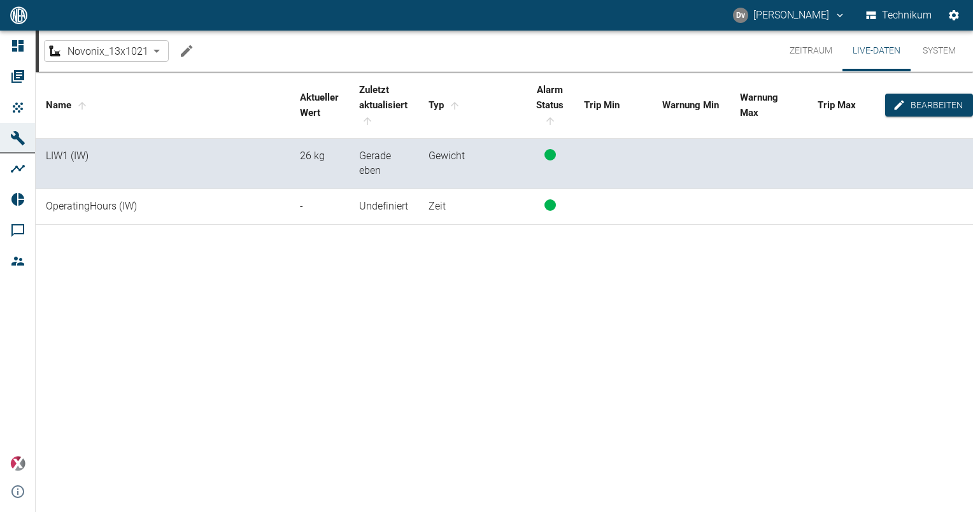
click at [334, 233] on div "Name Aktueller [PERSON_NAME] Zuletzt aktualisiert Typ Alarm Status Trip Min War…" at bounding box center [505, 290] width 938 height 436
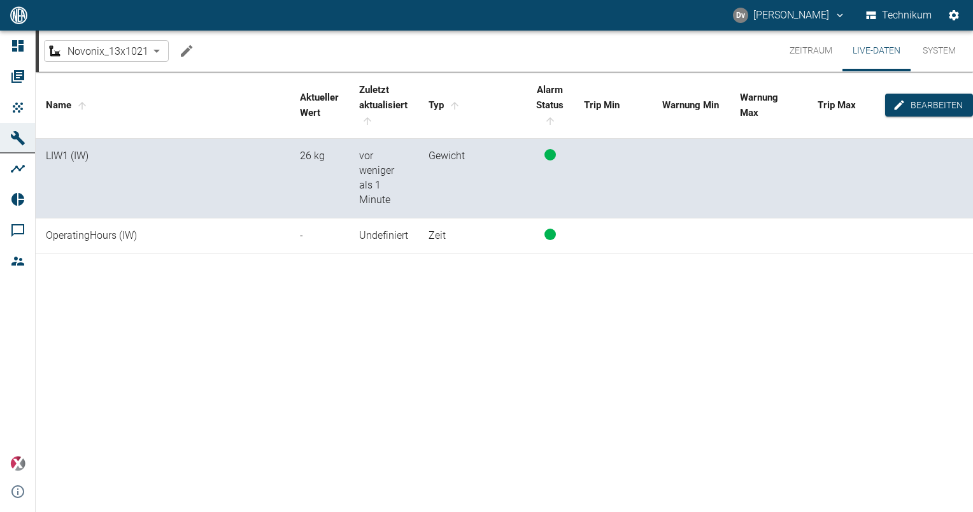
click at [347, 308] on div "Name Aktueller [PERSON_NAME] Zuletzt aktualisiert Typ Alarm Status Trip Min War…" at bounding box center [505, 290] width 938 height 436
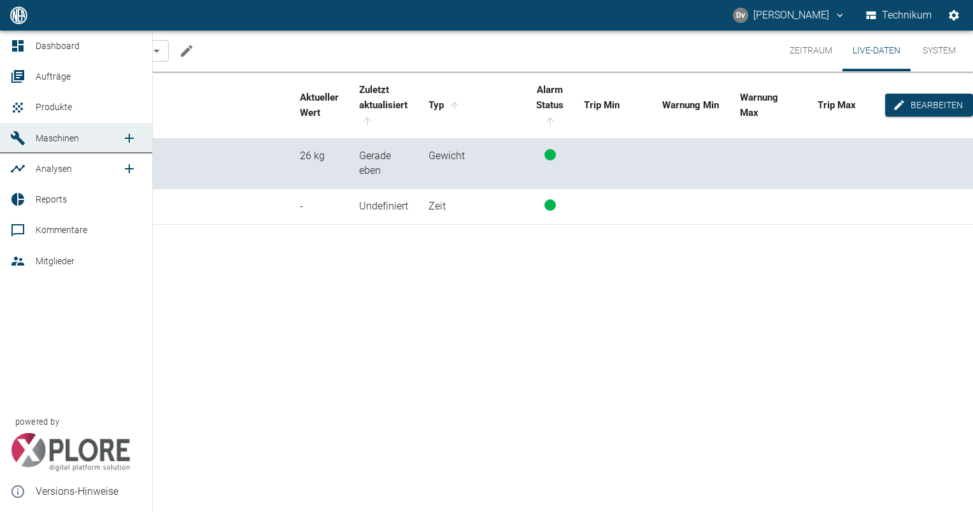
click at [48, 134] on span "Maschinen" at bounding box center [57, 138] width 43 height 10
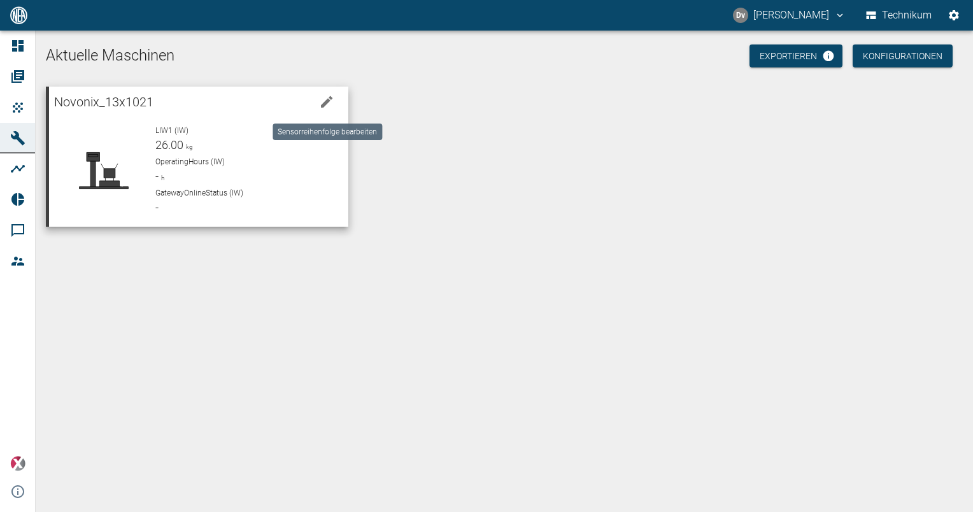
click at [331, 102] on icon "edit machine" at bounding box center [326, 101] width 15 height 15
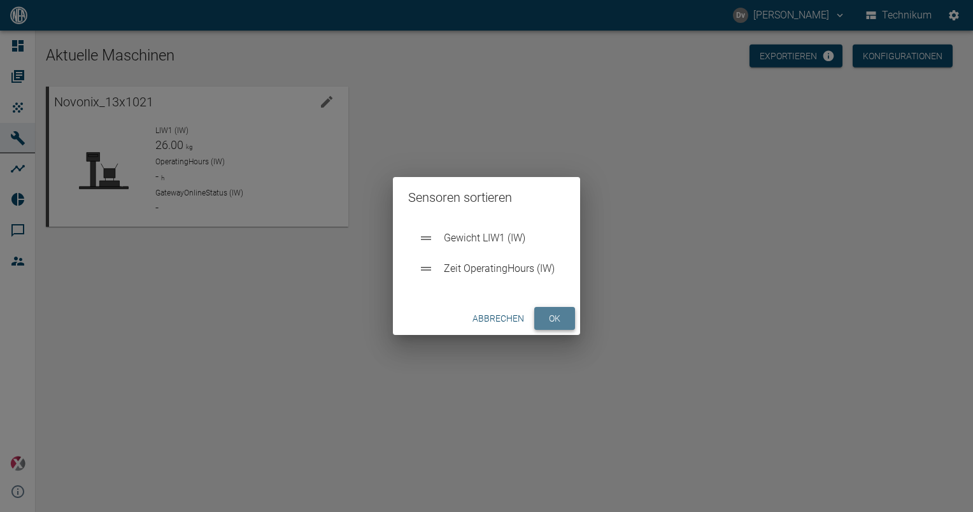
click at [544, 319] on button "ok" at bounding box center [554, 319] width 41 height 24
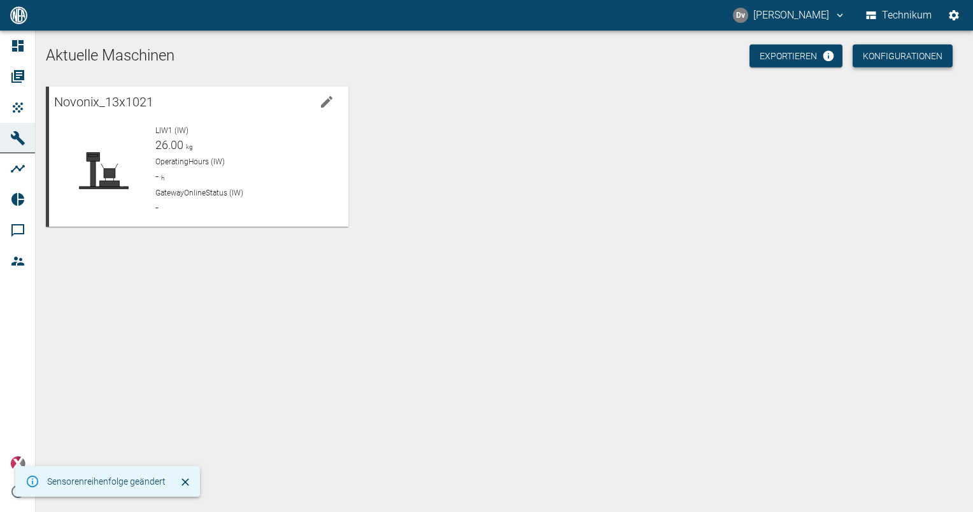
click at [906, 59] on button "Konfigurationen" at bounding box center [903, 57] width 100 height 24
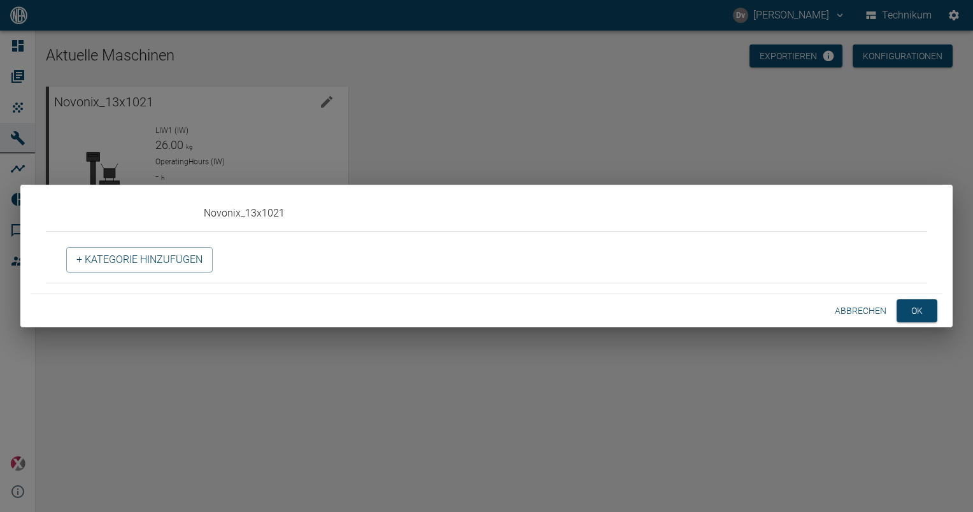
click at [864, 305] on button "Abbrechen" at bounding box center [861, 311] width 62 height 24
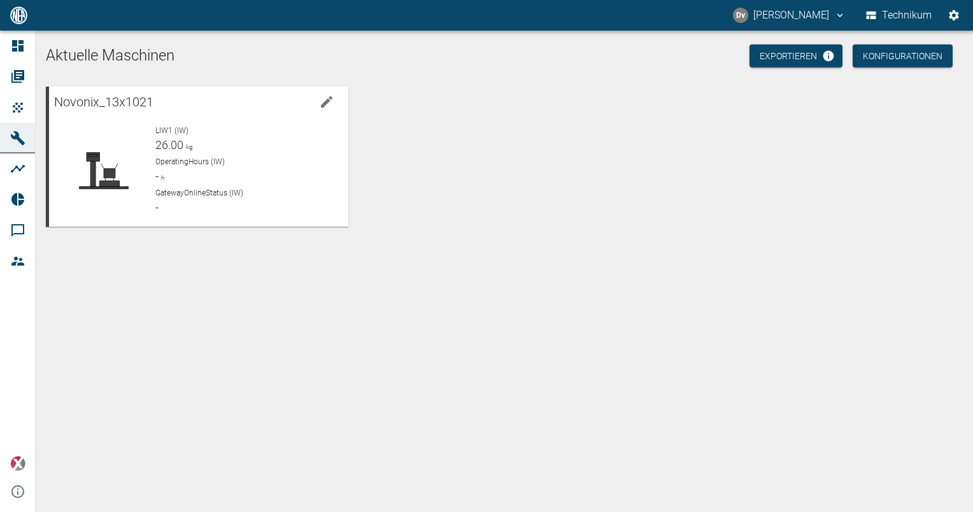
click at [352, 315] on div "Aktuelle Maschinen Exportieren Konfigurationen Novonix_13x1021 LIW1 (IW) 26.00 …" at bounding box center [505, 272] width 938 height 482
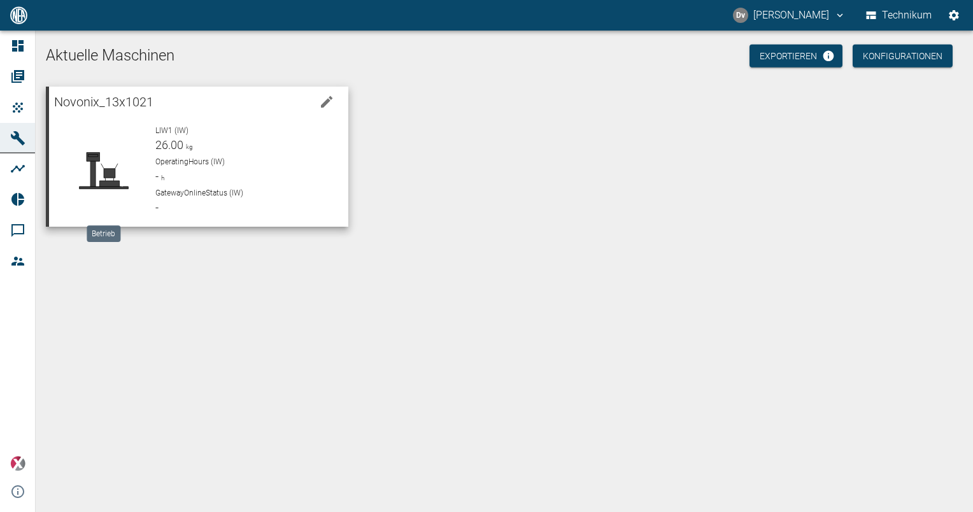
click at [120, 135] on div at bounding box center [103, 171] width 89 height 92
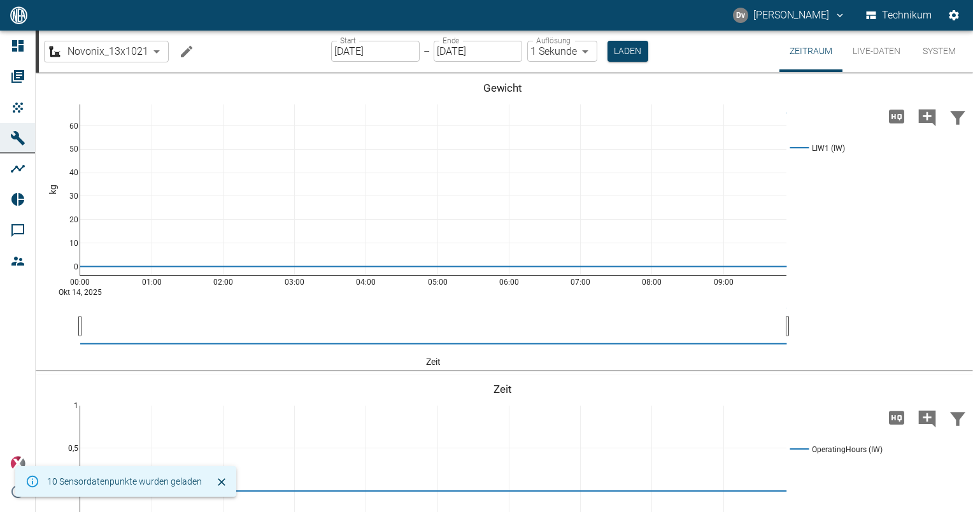
click at [877, 53] on button "Live-Daten" at bounding box center [877, 51] width 68 height 41
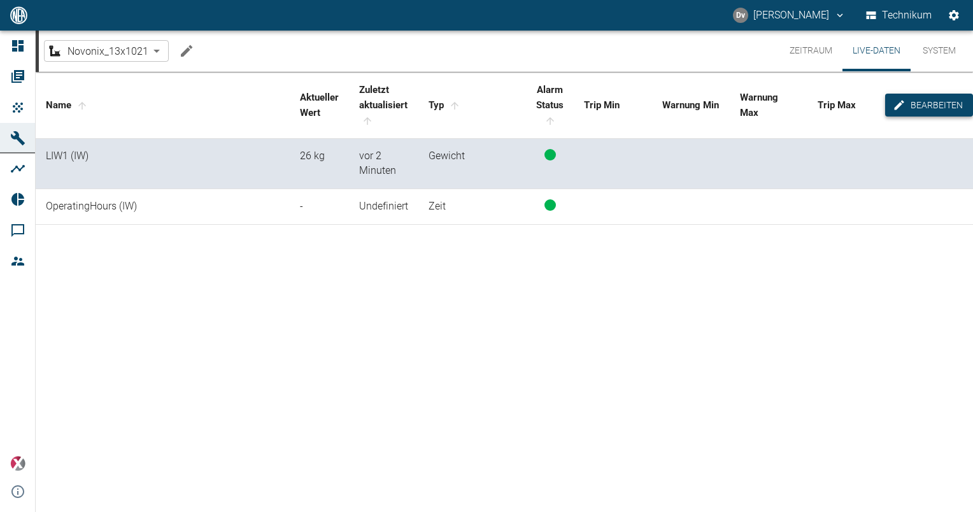
click at [926, 99] on button "Bearbeiten" at bounding box center [929, 106] width 88 height 24
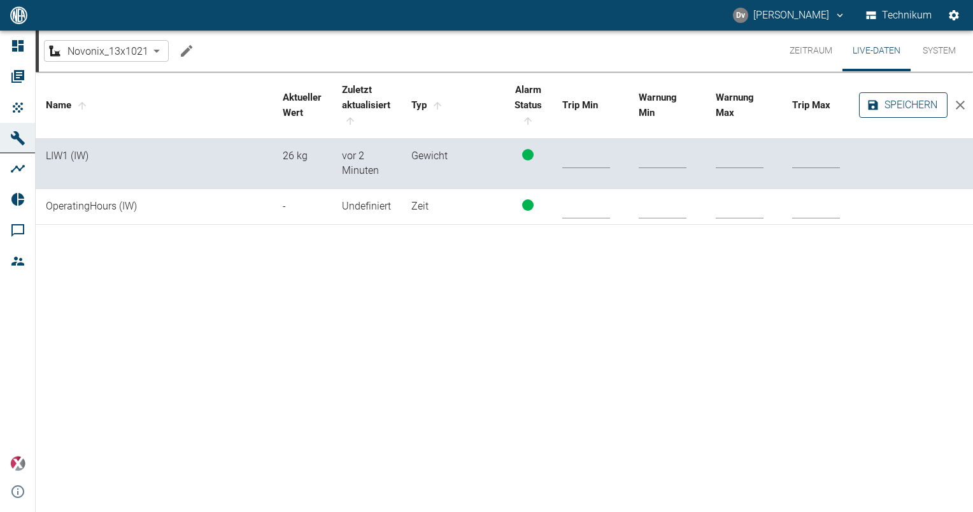
click at [924, 102] on button "Speichern" at bounding box center [903, 104] width 89 height 25
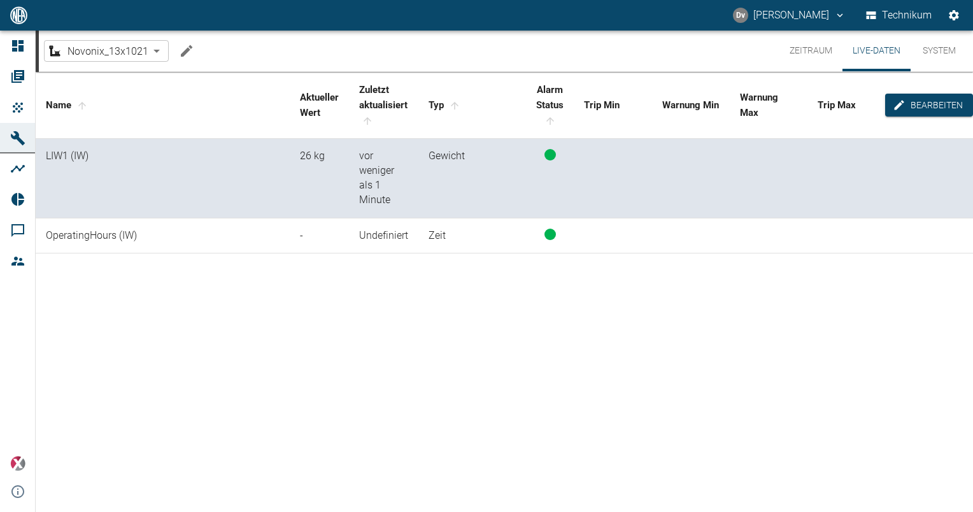
click at [944, 54] on button "System" at bounding box center [939, 51] width 57 height 41
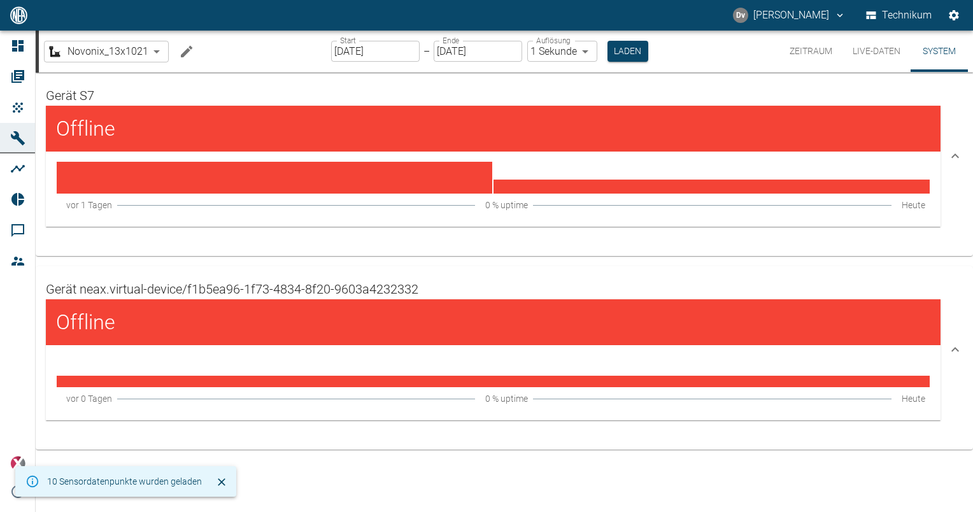
click at [807, 54] on button "Zeitraum" at bounding box center [811, 51] width 63 height 41
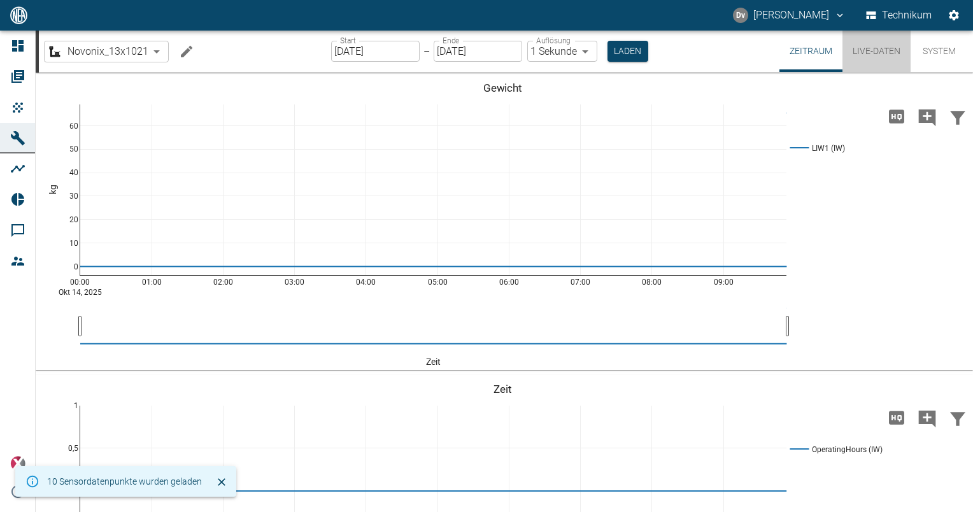
click at [860, 52] on button "Live-Daten" at bounding box center [877, 51] width 68 height 41
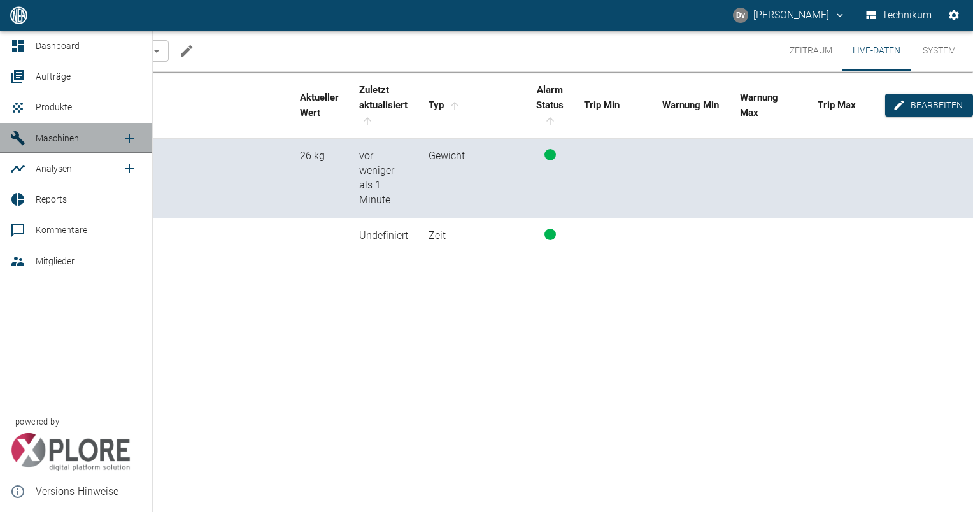
click at [55, 135] on span "Maschinen" at bounding box center [57, 138] width 43 height 10
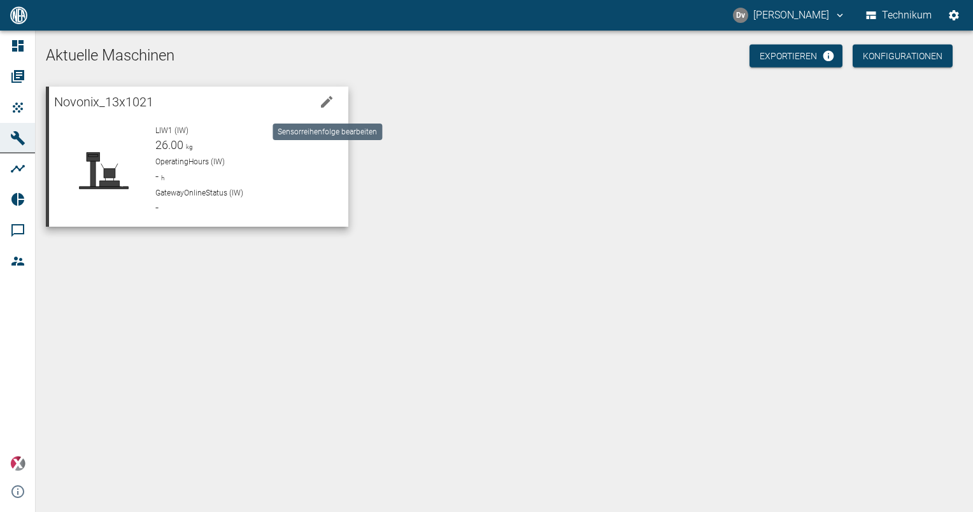
click at [324, 101] on icon "edit machine" at bounding box center [326, 101] width 15 height 15
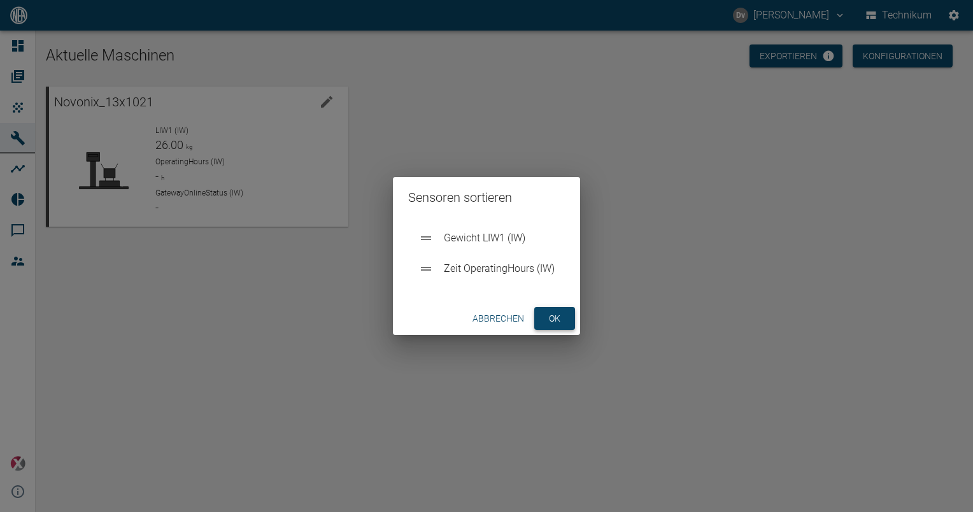
click at [559, 316] on button "ok" at bounding box center [554, 319] width 41 height 24
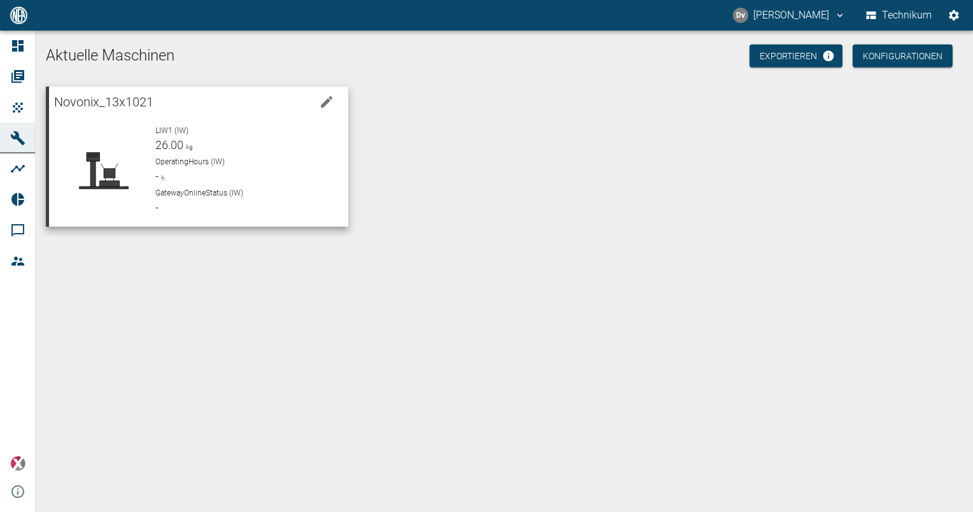
click at [191, 134] on p "LIW1 (IW)" at bounding box center [246, 130] width 182 height 11
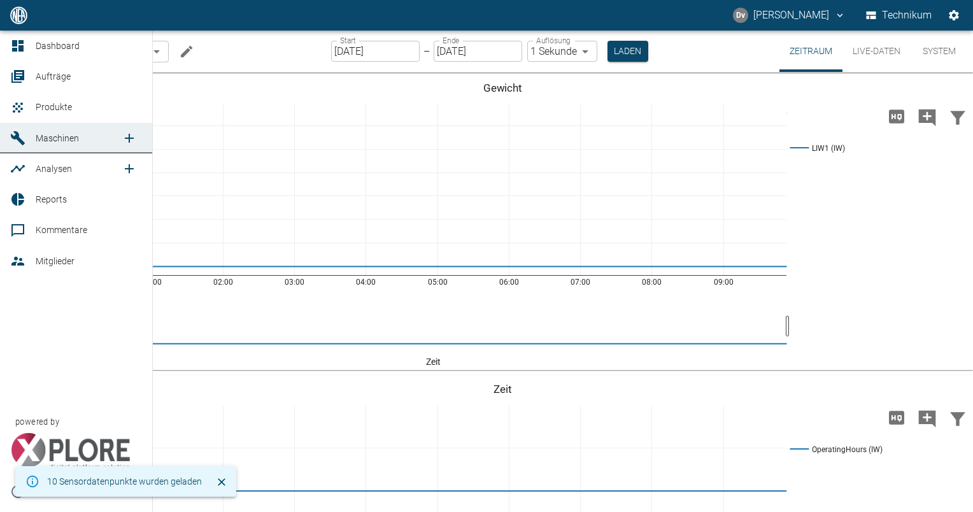
click at [74, 133] on span "Maschinen" at bounding box center [57, 138] width 43 height 10
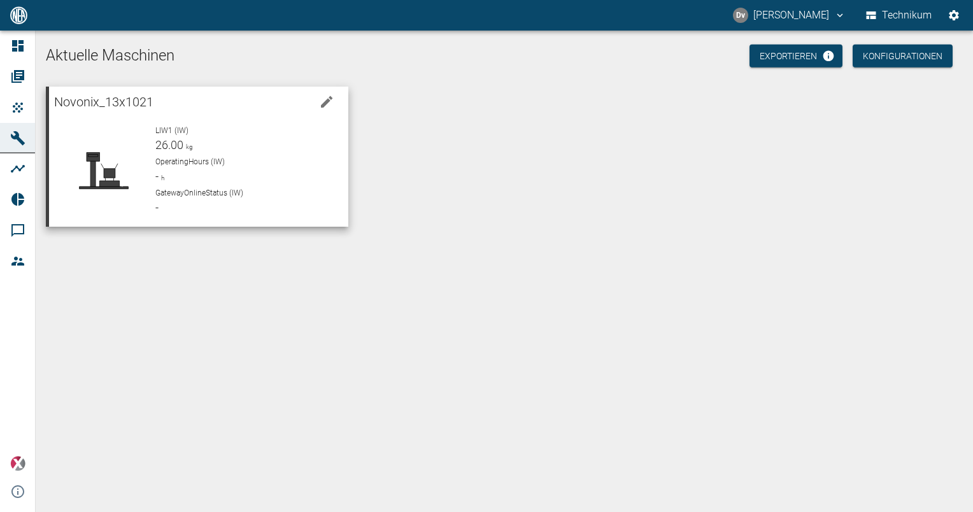
click at [178, 127] on span "LIW1 (IW)" at bounding box center [171, 130] width 33 height 9
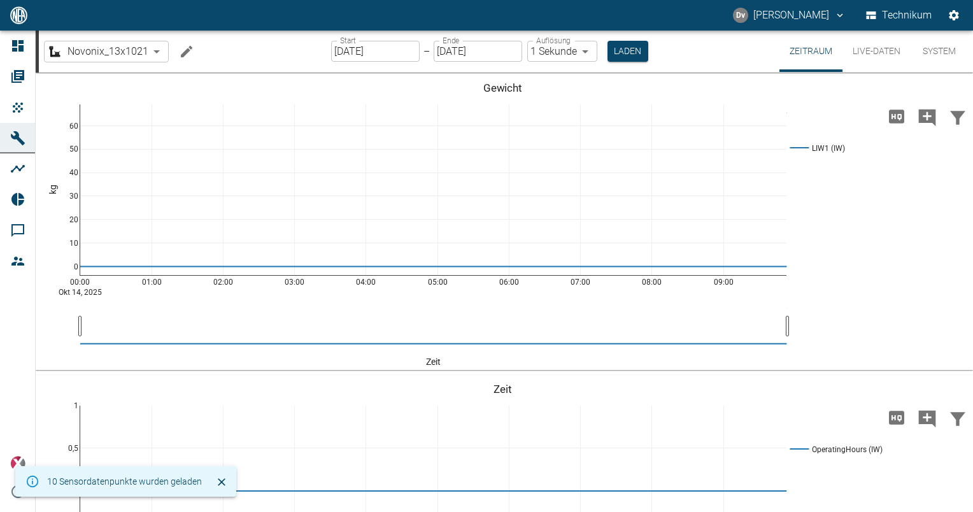
click at [873, 52] on button "Live-Daten" at bounding box center [877, 51] width 68 height 41
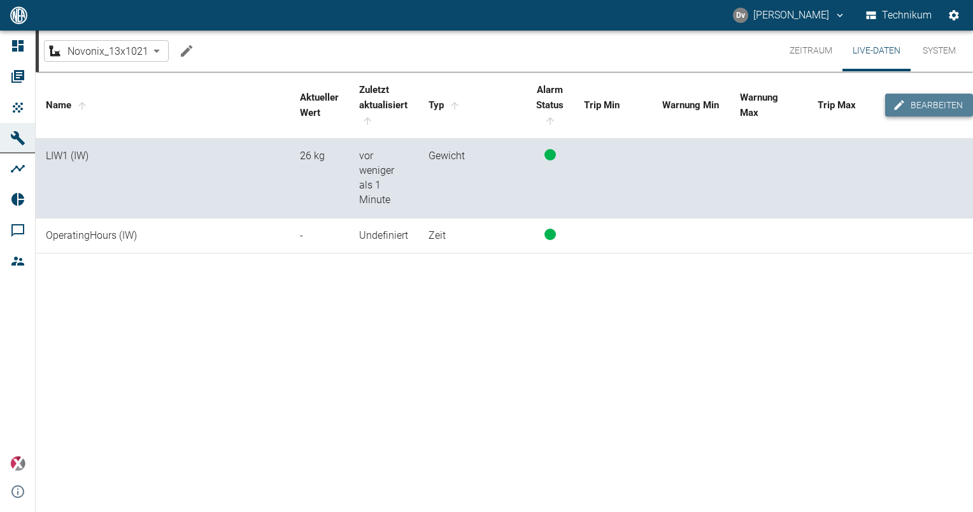
click at [946, 99] on button "Bearbeiten" at bounding box center [929, 106] width 88 height 24
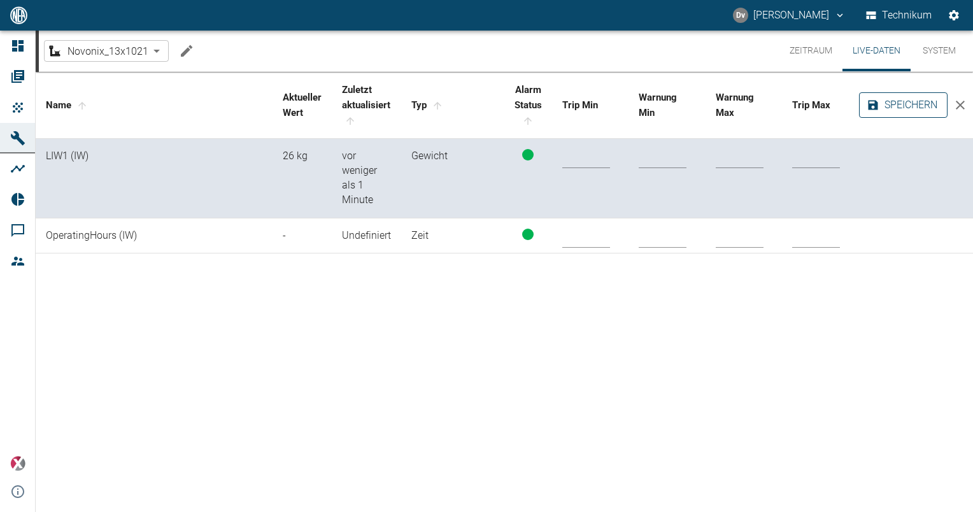
click at [921, 103] on button "Speichern" at bounding box center [903, 104] width 89 height 25
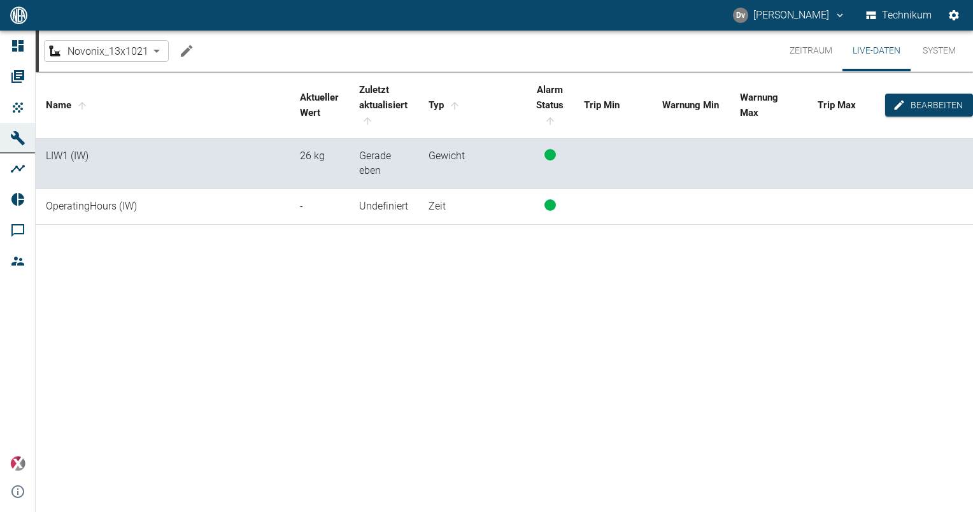
click at [819, 54] on button "Zeitraum" at bounding box center [811, 51] width 63 height 41
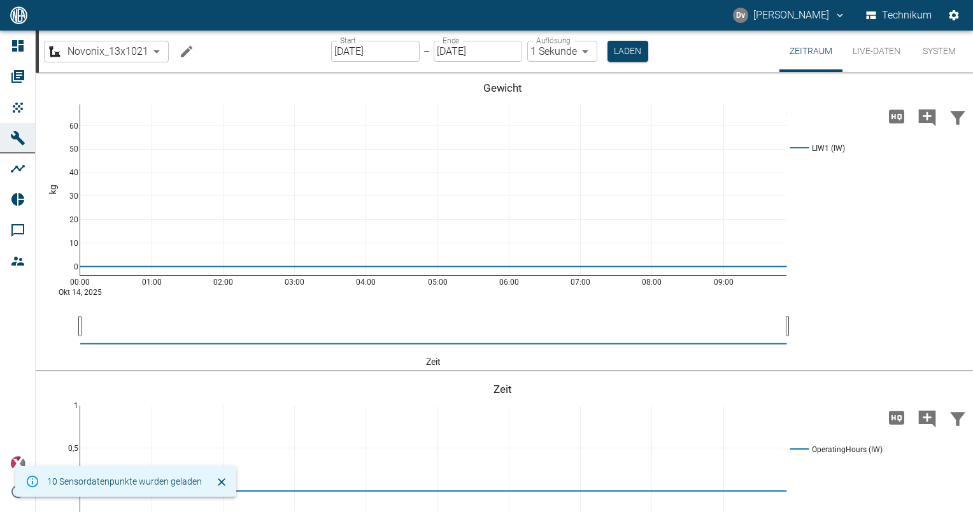
click at [895, 52] on button "Live-Daten" at bounding box center [877, 51] width 68 height 41
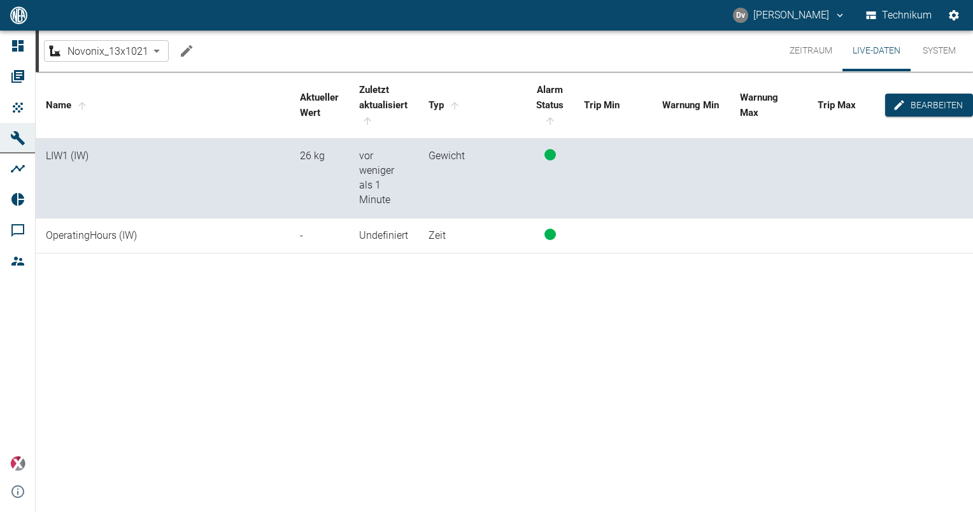
click at [185, 48] on icon "Machine bearbeiten" at bounding box center [186, 50] width 11 height 11
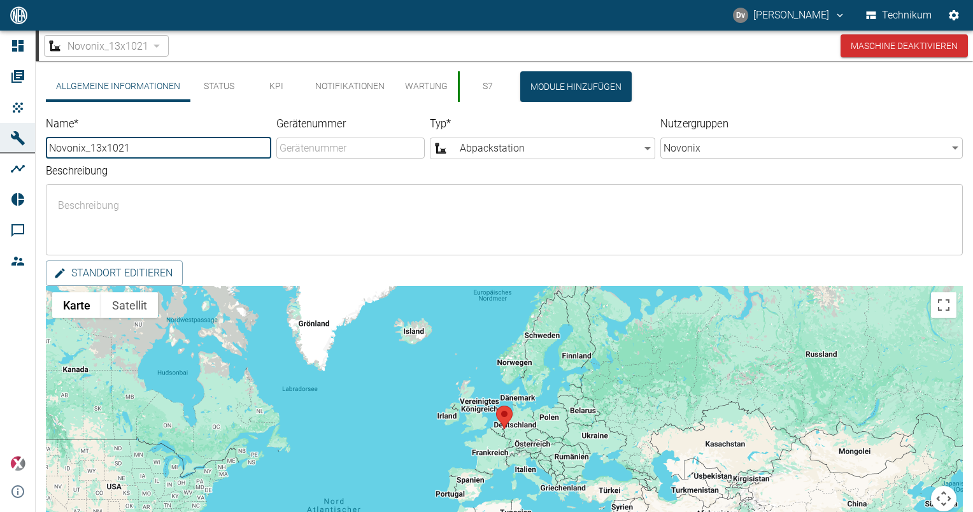
click at [484, 89] on button "S7" at bounding box center [486, 86] width 57 height 31
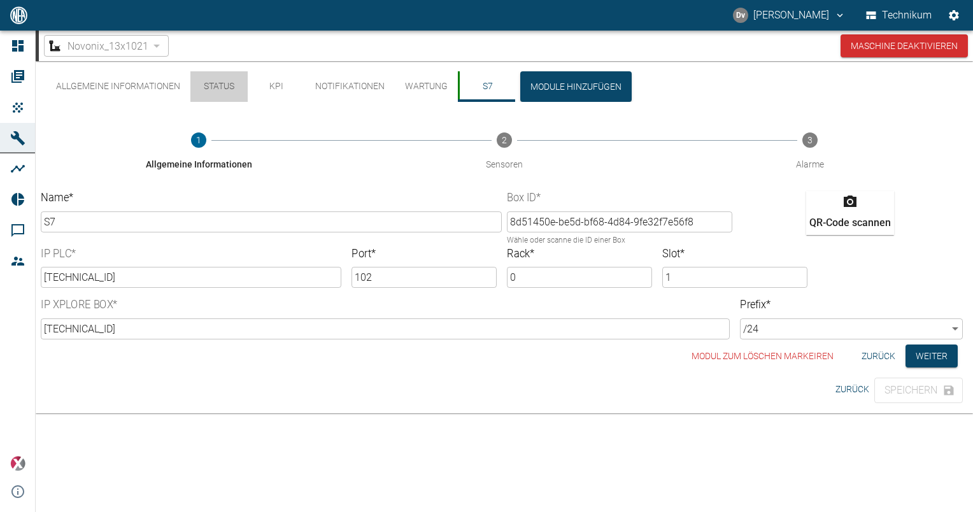
click at [222, 87] on button "Status" at bounding box center [218, 86] width 57 height 31
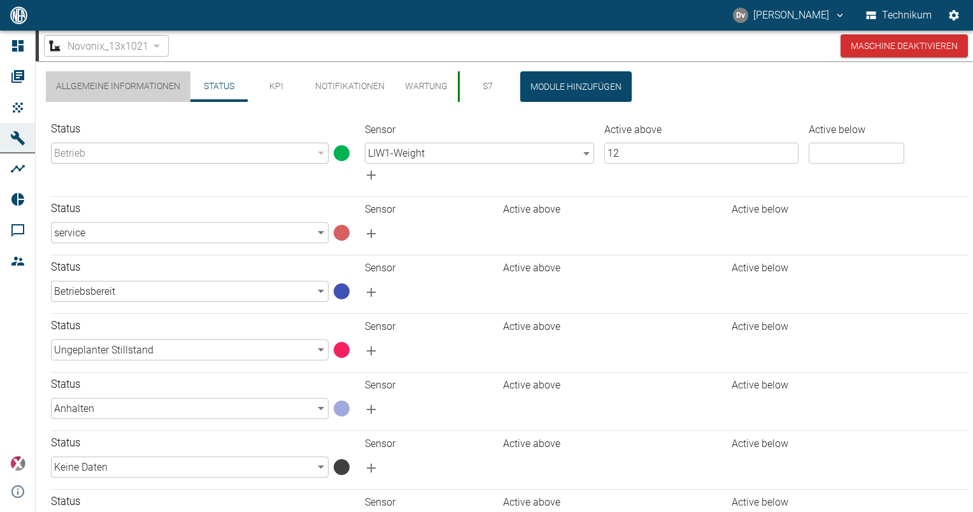
click at [136, 85] on button "Allgemeine Informationen" at bounding box center [118, 86] width 145 height 31
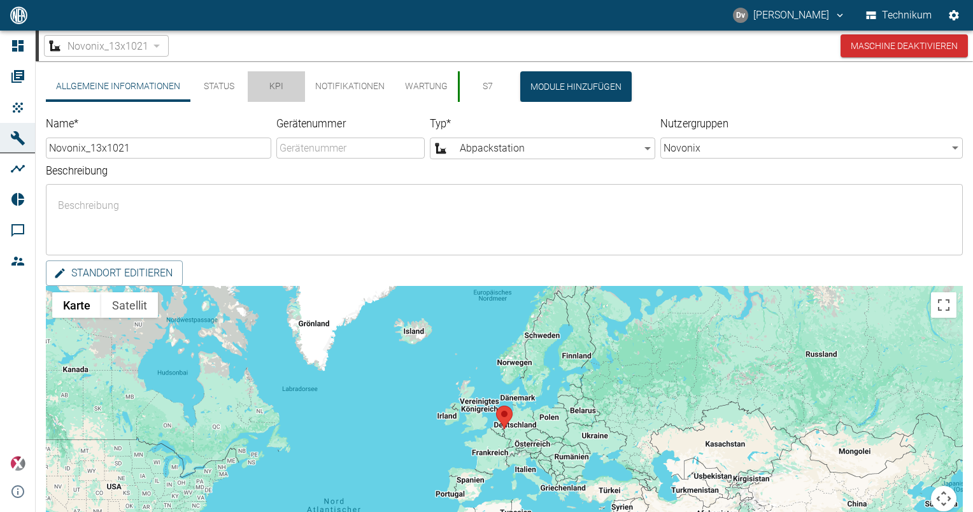
click at [271, 87] on button "KPI" at bounding box center [276, 86] width 57 height 31
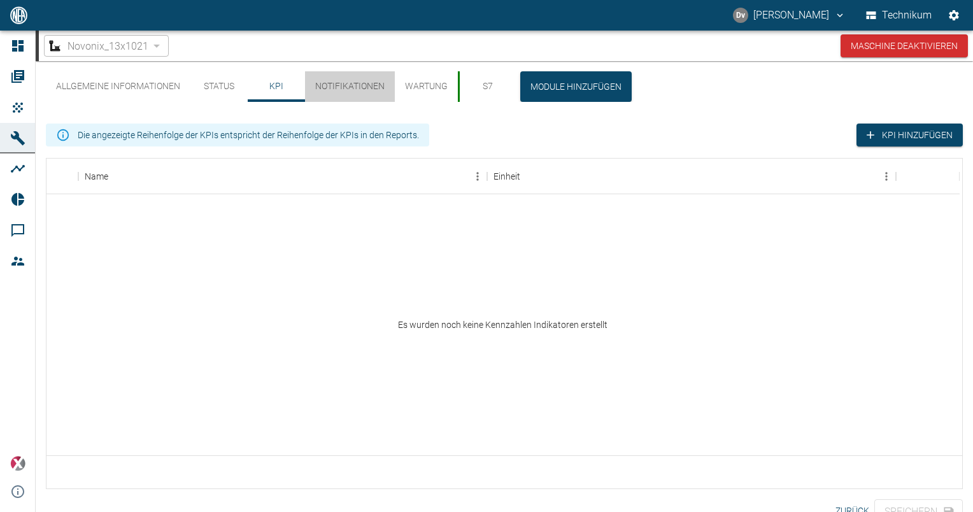
click at [336, 86] on button "Notifikationen" at bounding box center [350, 86] width 90 height 31
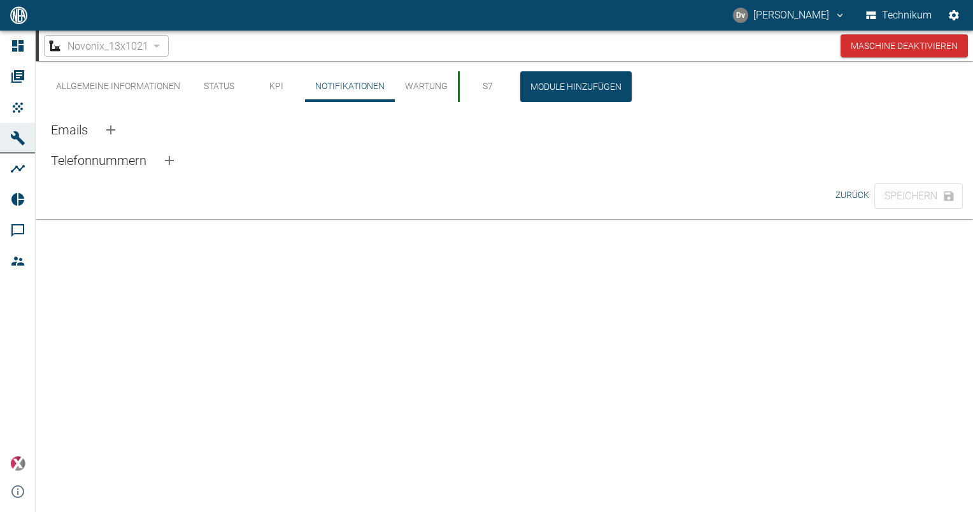
click at [419, 81] on button "Wartung" at bounding box center [426, 86] width 63 height 31
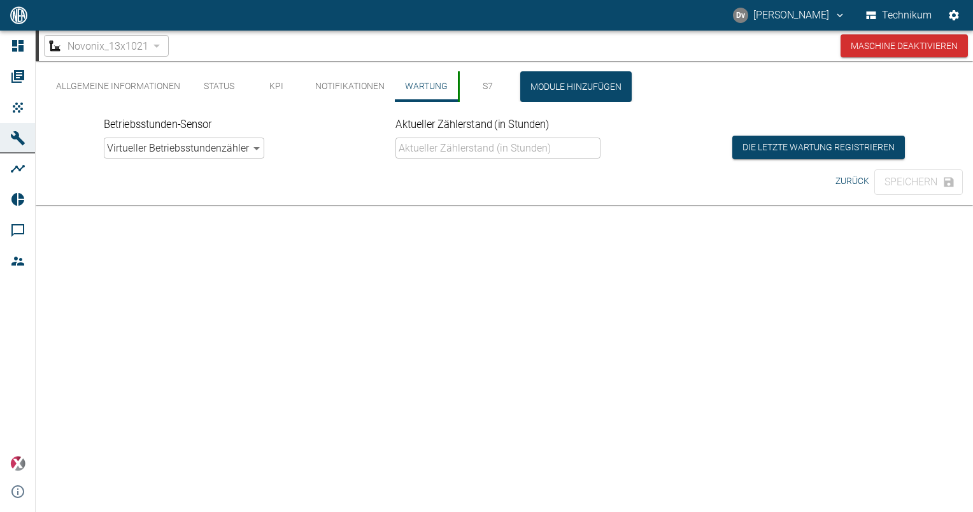
click at [488, 84] on button "S7" at bounding box center [486, 86] width 57 height 31
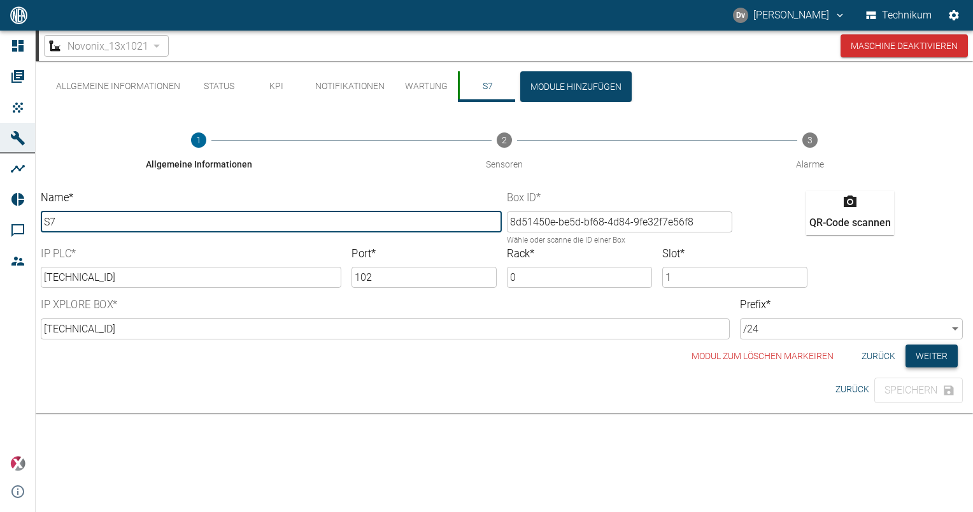
click at [929, 355] on button "Weiter" at bounding box center [932, 357] width 52 height 24
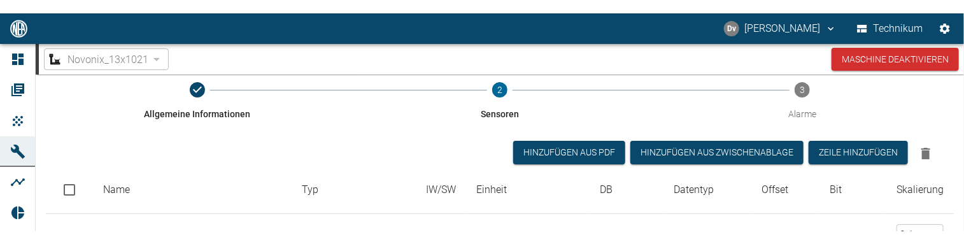
scroll to position [127, 0]
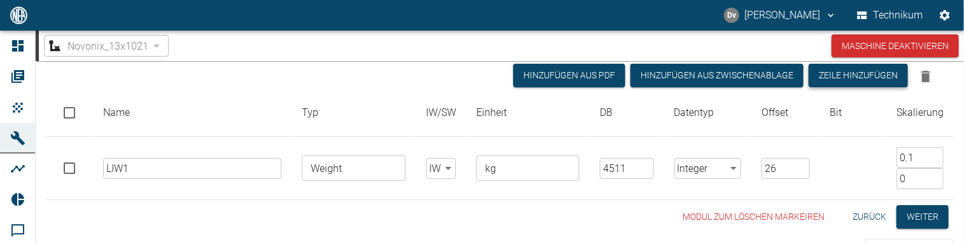
click at [877, 75] on button "Zeile hinzufügen" at bounding box center [858, 76] width 99 height 24
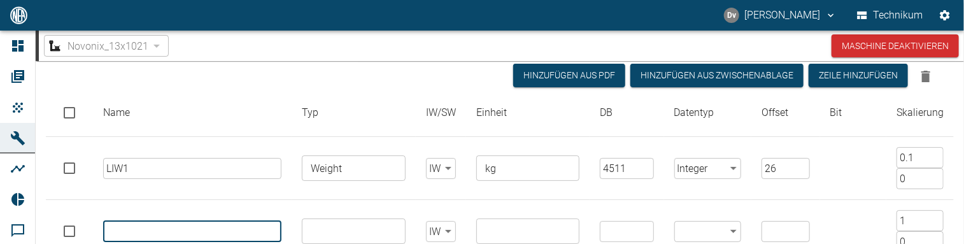
click at [166, 228] on input "text" at bounding box center [192, 231] width 178 height 21
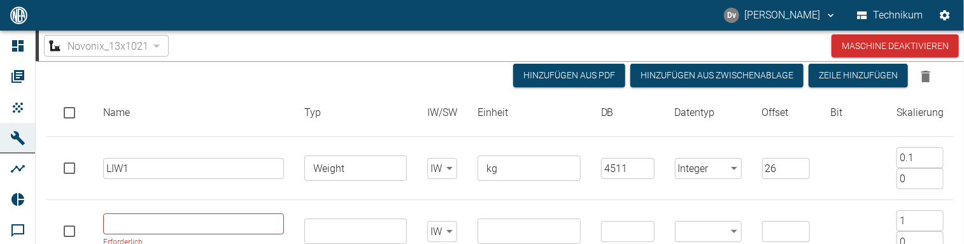
click at [601, 49] on div "Novonix_13x1021 f1b5ea96-1f73-4834-8f20-9603a4232332 ​ Maschine deaktivieren" at bounding box center [502, 46] width 926 height 31
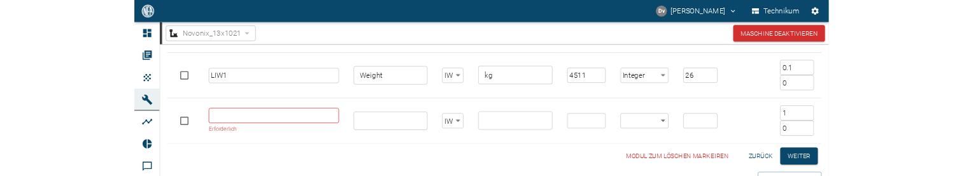
scroll to position [220, 0]
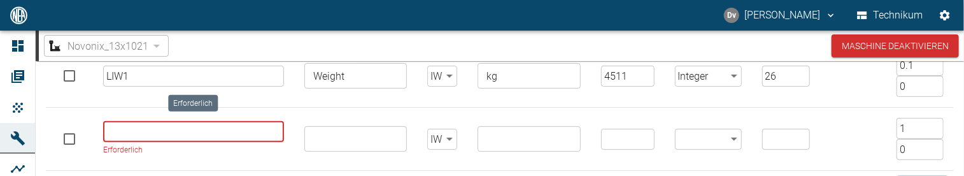
drag, startPoint x: 153, startPoint y: 127, endPoint x: 156, endPoint y: 134, distance: 7.1
click at [155, 131] on input "Erforderlich" at bounding box center [193, 131] width 181 height 21
click at [157, 134] on input "Erforderlich" at bounding box center [193, 131] width 181 height 21
paste input "Weight surge [PERSON_NAME]"
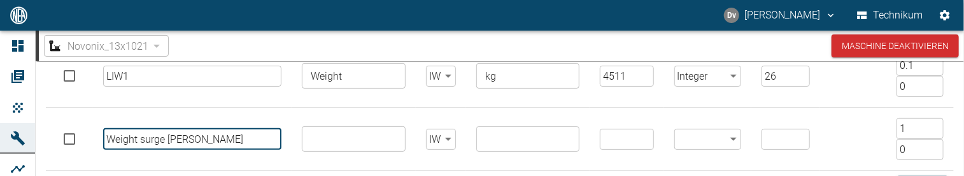
type input "Weight surge [PERSON_NAME]"
click at [357, 139] on input "text" at bounding box center [353, 139] width 94 height 18
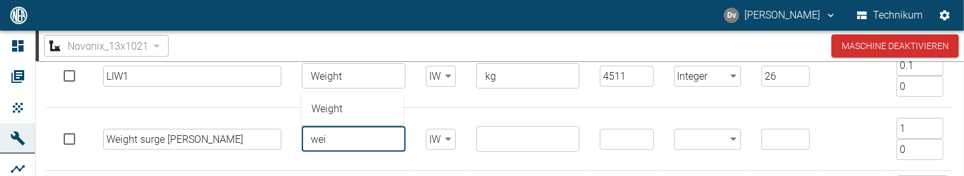
click at [345, 104] on li "Weight" at bounding box center [352, 108] width 103 height 23
type input "Weight"
click at [522, 141] on input "text" at bounding box center [527, 139] width 94 height 18
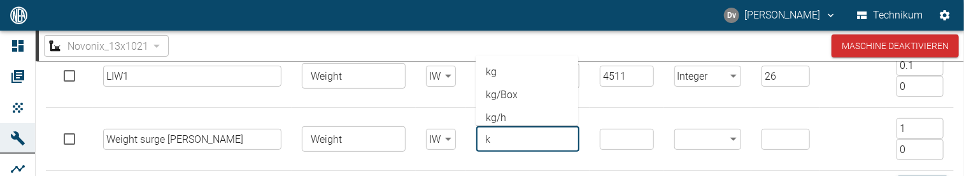
click at [494, 73] on li "kg" at bounding box center [527, 71] width 103 height 23
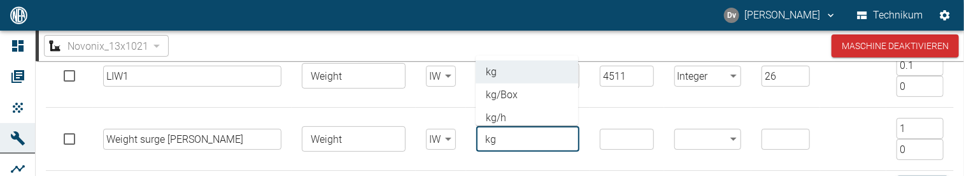
type input "kg"
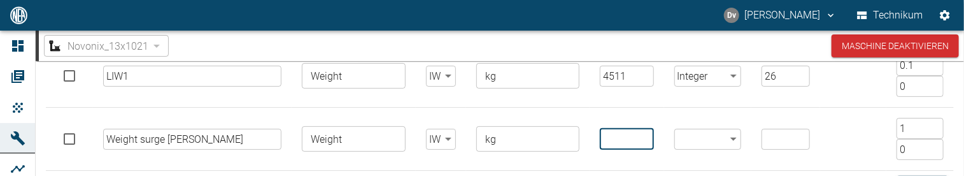
click at [614, 140] on input "number" at bounding box center [627, 139] width 54 height 21
drag, startPoint x: 631, startPoint y: 75, endPoint x: 580, endPoint y: 65, distance: 52.5
click at [580, 65] on tr "LIW1 ​ Weight ​ IW false ​ kg ​ 4511 ​ Integer Integer ​ 26 ​ 0.1 ​ 0 ​" at bounding box center [500, 76] width 908 height 63
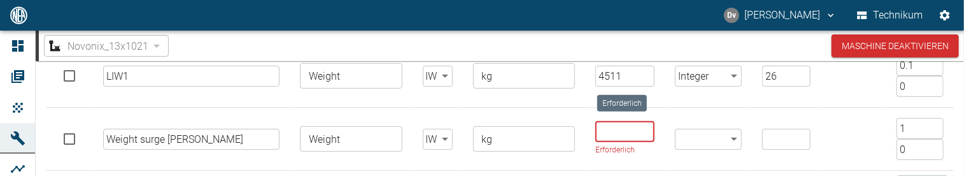
click at [615, 131] on input "Erforderlich" at bounding box center [625, 131] width 59 height 21
paste input "4511"
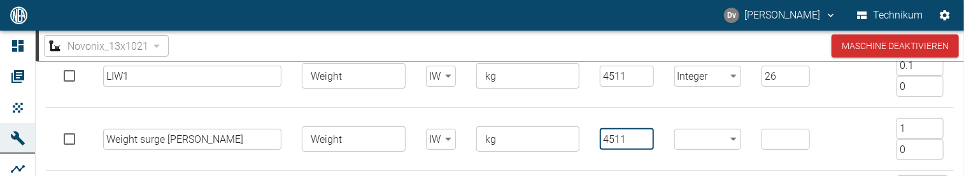
type input "4511"
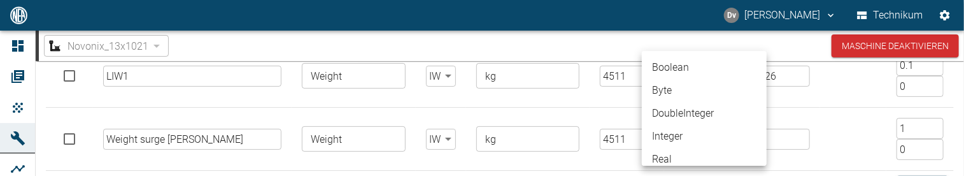
click at [689, 140] on body "[PERSON_NAME] Technikum Dashboard Aufträge Produkte Maschinen Analysen Reports …" at bounding box center [482, 88] width 964 height 176
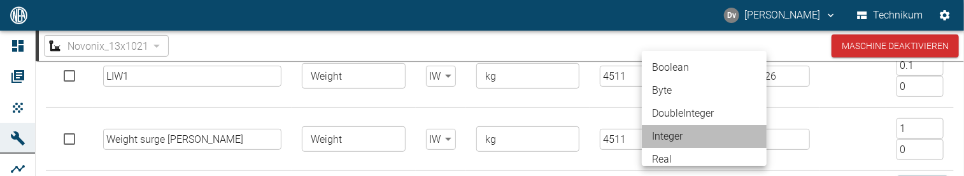
click at [683, 133] on li "Integer" at bounding box center [704, 136] width 125 height 23
type input "Integer"
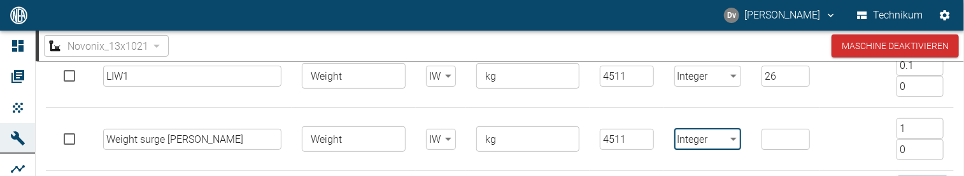
click at [767, 136] on input "number" at bounding box center [786, 139] width 48 height 21
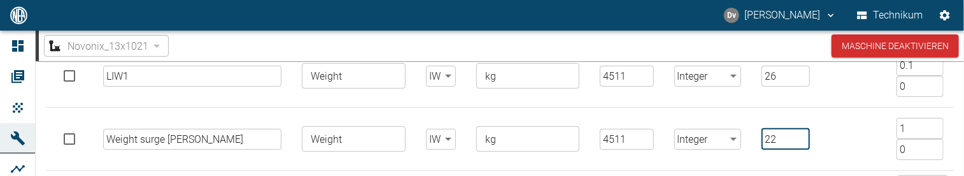
type input "22"
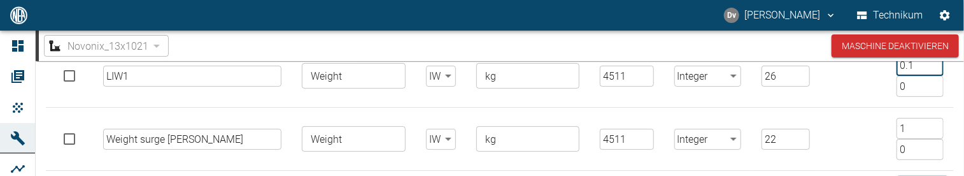
drag, startPoint x: 917, startPoint y: 72, endPoint x: 866, endPoint y: 59, distance: 52.5
click at [866, 59] on div "Novonix_13x1021 f1b5ea96-1f73-4834-8f20-9603a4232332 ​ Maschine deaktivieren Al…" at bounding box center [500, 103] width 929 height 145
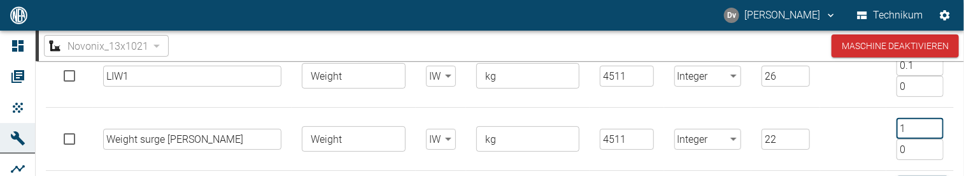
drag, startPoint x: 905, startPoint y: 127, endPoint x: 831, endPoint y: 113, distance: 74.6
click at [828, 115] on tr "Weight surge [PERSON_NAME] ​ Weight ​ IW false ​ kg ​ 4511 ​ Integer Integer ​ …" at bounding box center [500, 139] width 908 height 63
paste input "0."
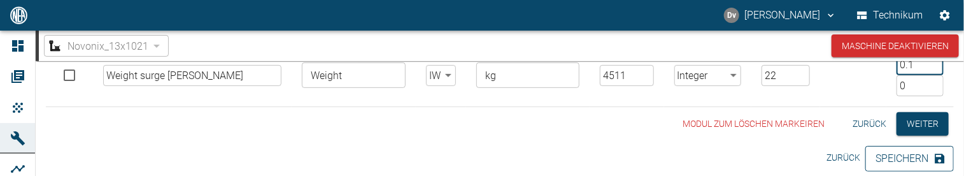
type input "0.1"
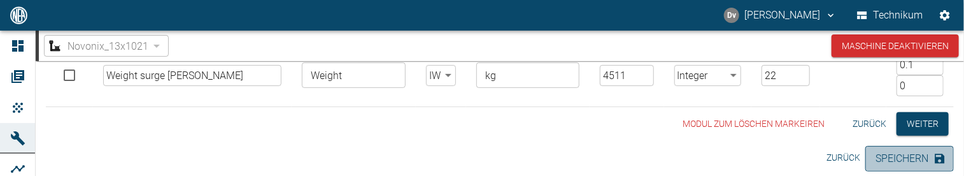
click at [906, 156] on button "Speichern" at bounding box center [910, 158] width 89 height 25
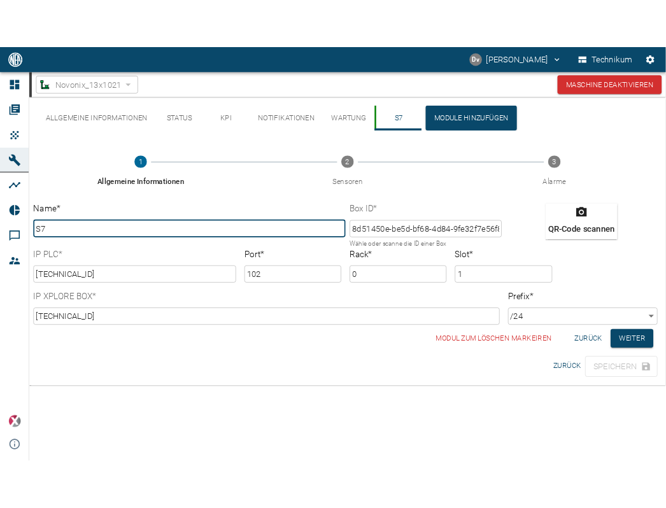
scroll to position [0, 0]
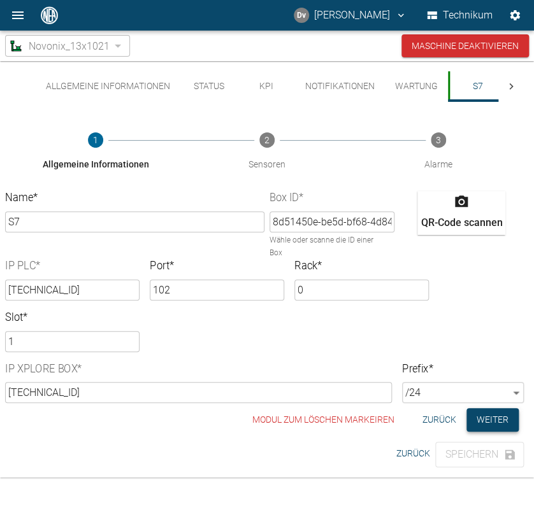
click at [487, 419] on button "Weiter" at bounding box center [492, 420] width 52 height 24
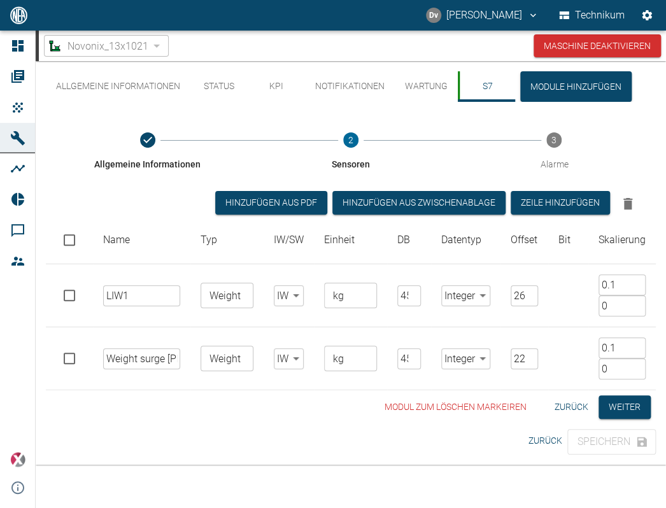
click at [245, 410] on div "Modul zum löschen markeiren Zurück Weiter" at bounding box center [351, 408] width 610 height 24
click at [573, 199] on button "Zeile hinzufügen" at bounding box center [560, 203] width 99 height 24
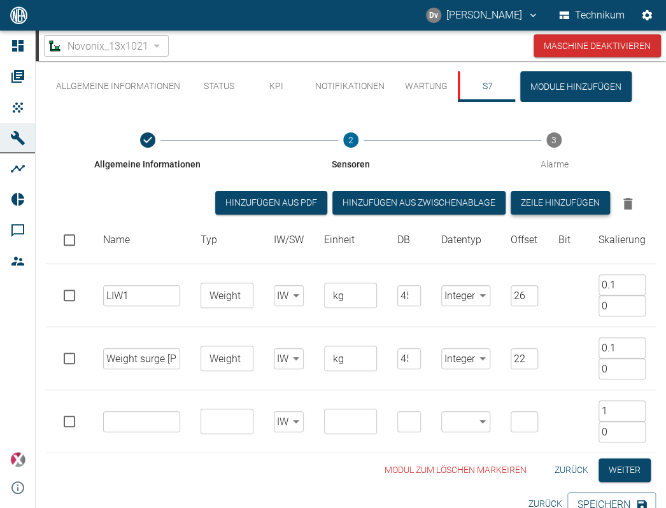
click at [573, 198] on button "Zeile hinzufügen" at bounding box center [560, 203] width 99 height 24
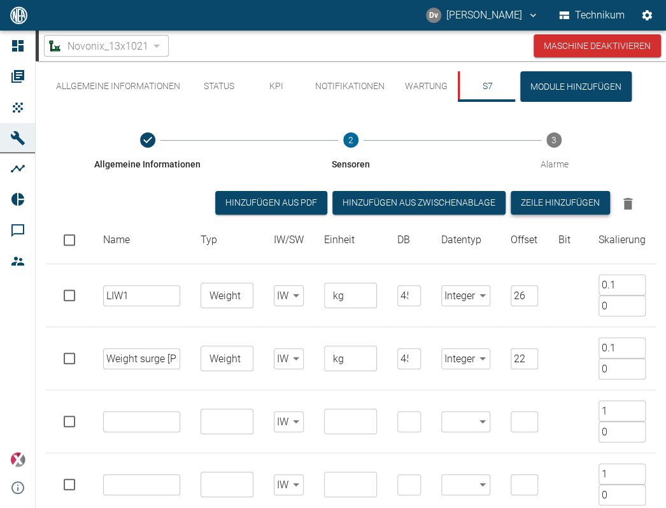
click at [550, 209] on button "Zeile hinzufügen" at bounding box center [560, 203] width 99 height 24
click at [552, 208] on button "Zeile hinzufügen" at bounding box center [560, 203] width 99 height 24
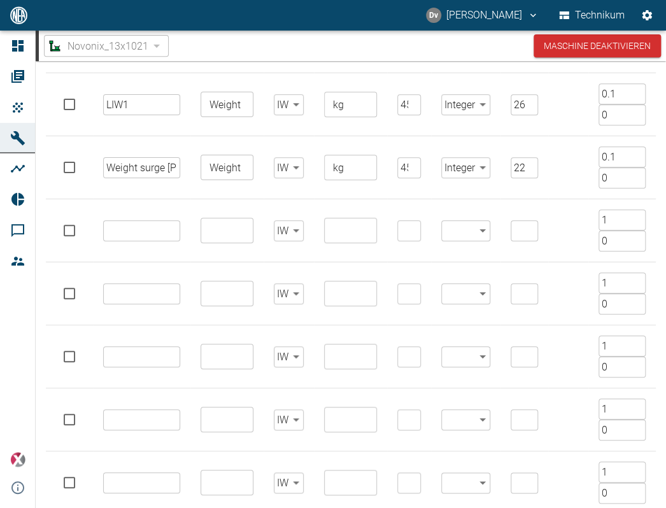
scroll to position [255, 0]
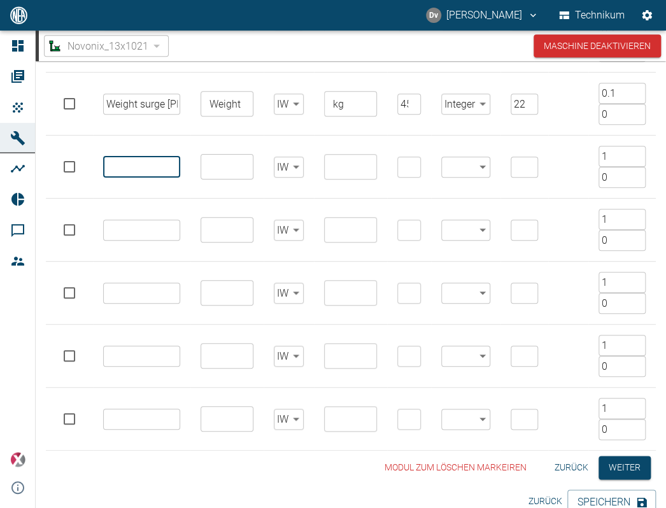
click at [131, 171] on input "text" at bounding box center [141, 167] width 77 height 21
paste input "Weight transporter"
type input "Weight transporter"
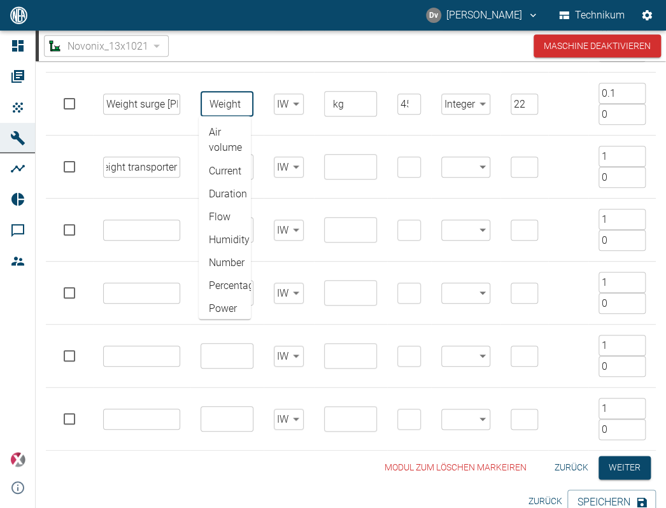
scroll to position [0, 0]
drag, startPoint x: 242, startPoint y: 105, endPoint x: 181, endPoint y: 89, distance: 63.4
click at [181, 89] on tr "Weight surge [PERSON_NAME] ​ Weight ​ Air volume Current Duration Flow Humidity…" at bounding box center [351, 104] width 610 height 63
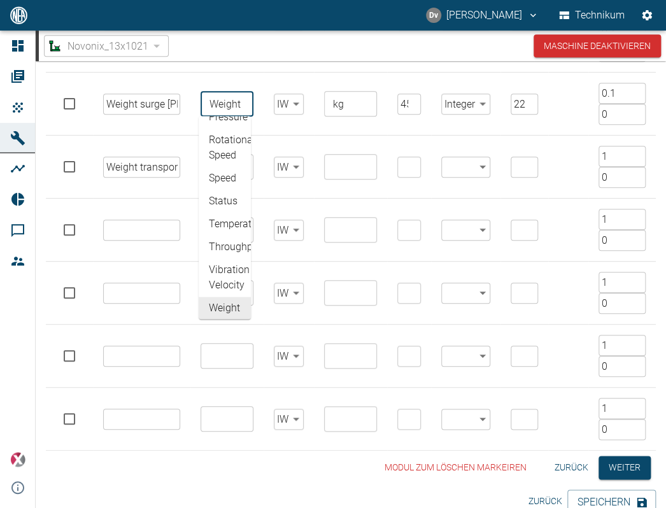
click at [322, 138] on td "​" at bounding box center [350, 167] width 73 height 63
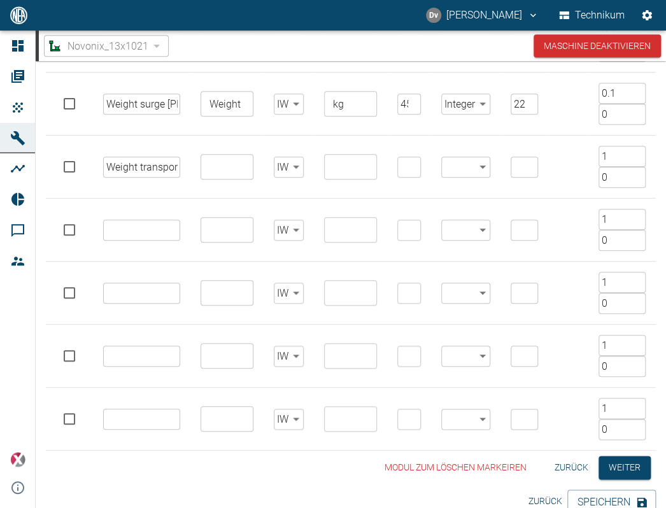
click at [212, 169] on input "text" at bounding box center [225, 167] width 43 height 18
paste input "Weight"
type input "Weight"
click at [343, 166] on input "text" at bounding box center [349, 167] width 43 height 18
click at [354, 197] on li "kg" at bounding box center [348, 196] width 52 height 23
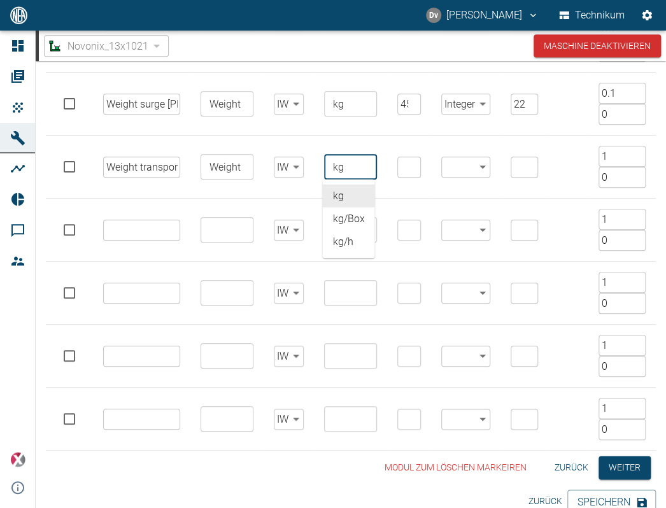
type input "kg"
click at [398, 166] on input "number" at bounding box center [409, 167] width 23 height 21
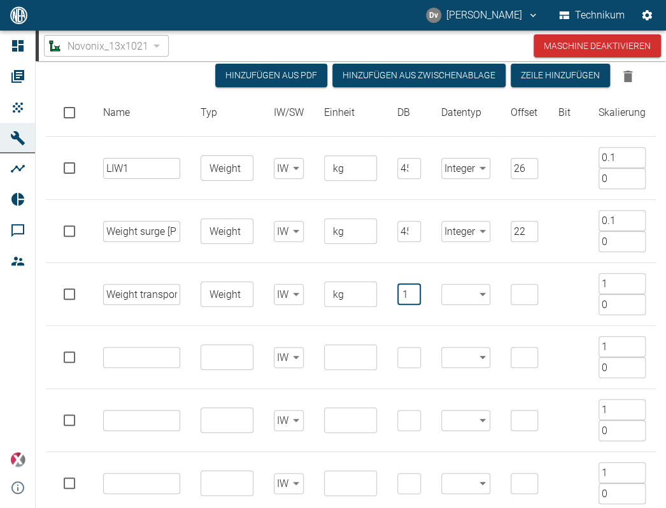
scroll to position [191, 0]
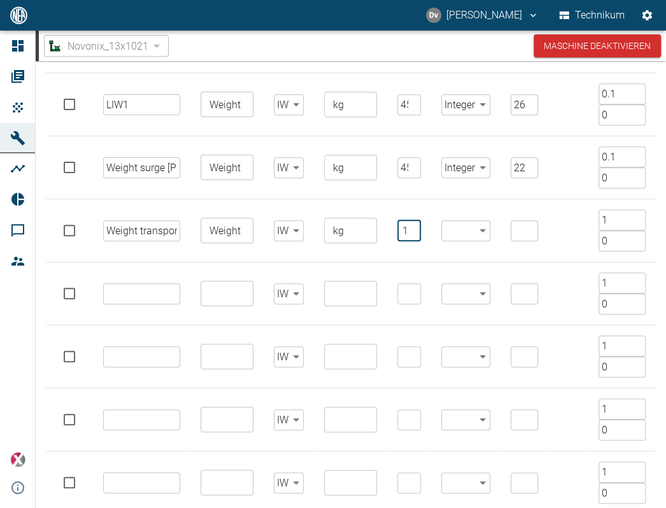
type input "4511"
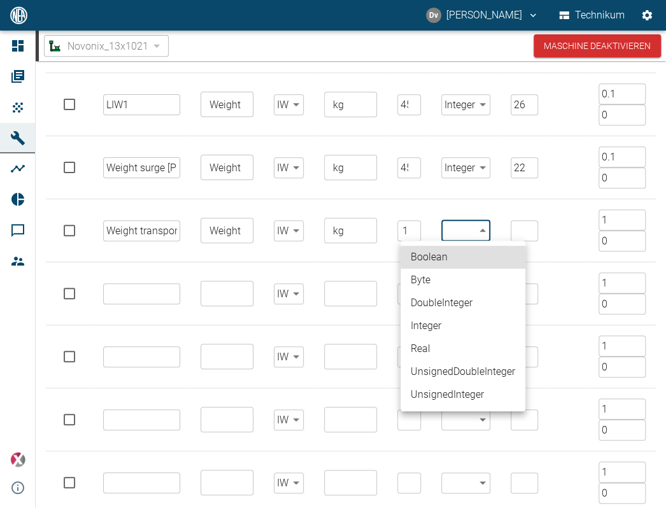
click at [484, 229] on body "[PERSON_NAME] Technikum Dashboard Aufträge Produkte Maschinen Analysen Reports …" at bounding box center [333, 254] width 666 height 508
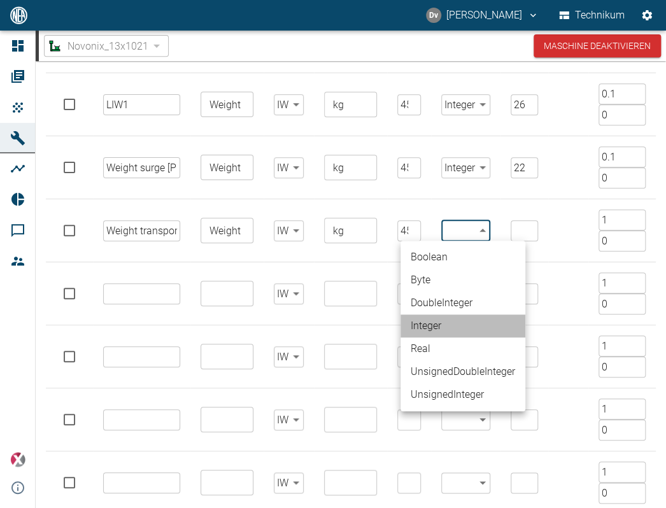
click at [448, 328] on li "Integer" at bounding box center [463, 326] width 125 height 23
type input "Integer"
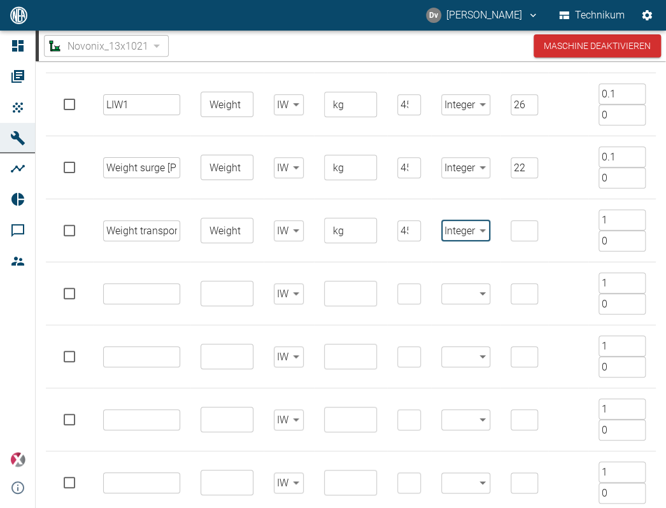
click at [524, 223] on input "number" at bounding box center [524, 230] width 27 height 21
type input "24"
drag, startPoint x: 622, startPoint y: 155, endPoint x: 538, endPoint y: 145, distance: 85.4
click at [527, 154] on tr "Weight surge [PERSON_NAME] ​ Weight ​ IW false ​ kg ​ 4511 ​ Integer Integer ​ …" at bounding box center [351, 167] width 610 height 63
drag, startPoint x: 615, startPoint y: 219, endPoint x: 532, endPoint y: 210, distance: 84.0
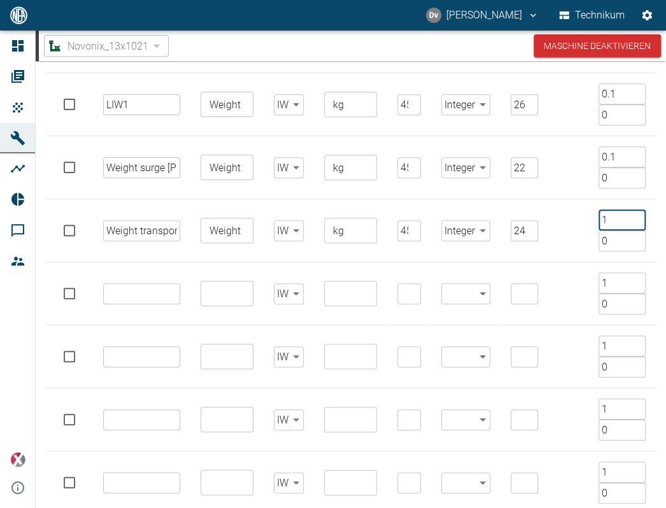
click at [532, 210] on tr "Weight transporter ​ Weight ​ IW false ​ kg ​ 4511 ​ Integer Integer ​ 24 ​ 1 ​…" at bounding box center [351, 230] width 610 height 63
paste input "0."
type input "0.1"
click at [165, 297] on input "text" at bounding box center [141, 293] width 77 height 21
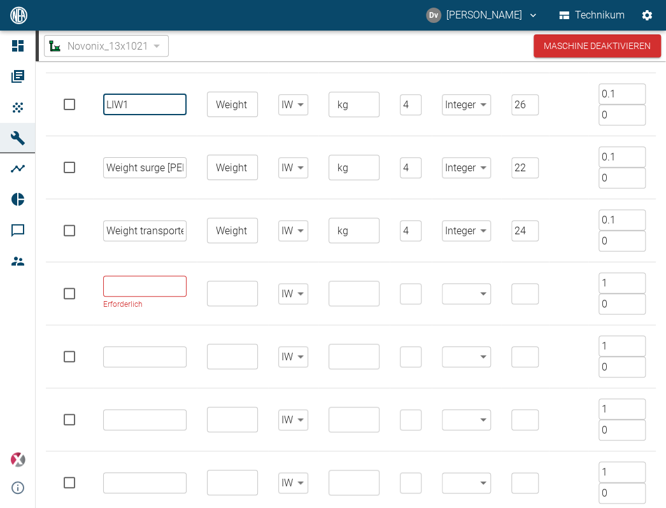
drag, startPoint x: 104, startPoint y: 99, endPoint x: -182, endPoint y: 71, distance: 288.0
click at [0, 71] on html "[PERSON_NAME] Technikum Dashboard Aufträge Produkte Maschinen Analysen Reports …" at bounding box center [333, 254] width 666 height 508
paste input "Weight LIW"
type input "Weight LIW 1"
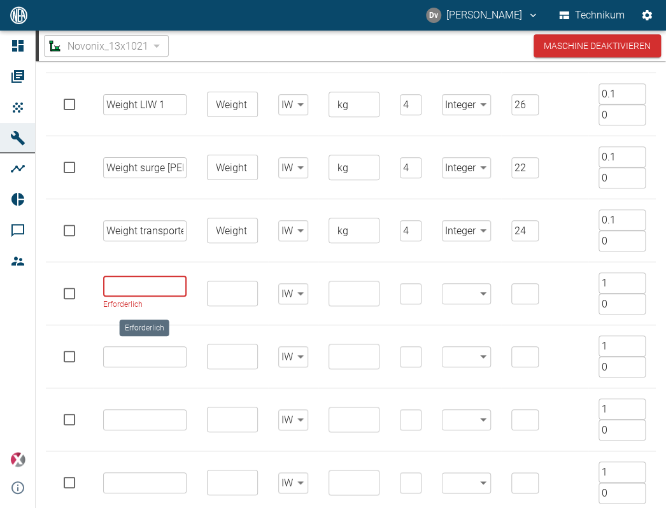
click at [133, 284] on input "Erforderlich" at bounding box center [144, 286] width 83 height 21
paste input "Weight LIW 1"
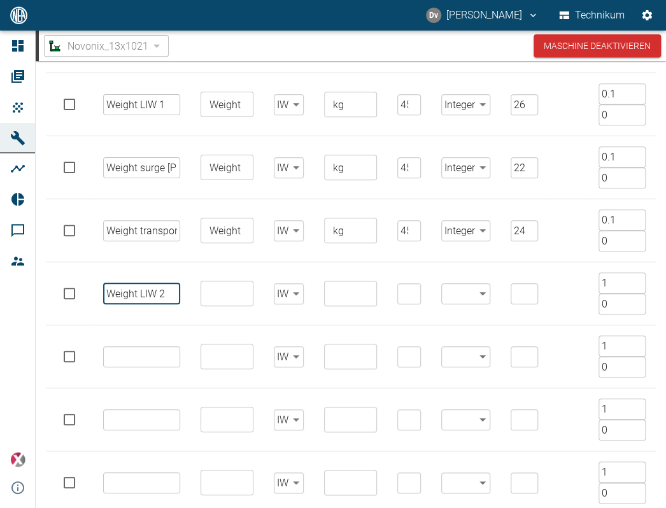
type input "Weight LIW 2"
click at [155, 347] on input "text" at bounding box center [141, 357] width 77 height 21
paste input "Weight LIW 1"
type input "Weight LIW 1"
click at [147, 417] on input "text" at bounding box center [141, 420] width 77 height 21
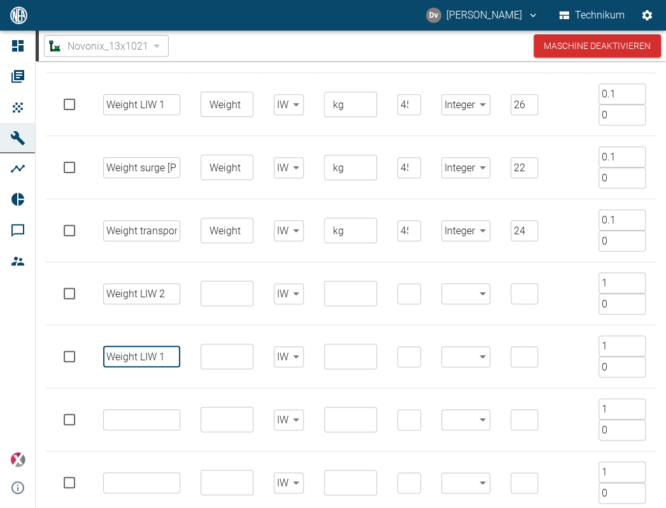
paste input "Weight LIW 1"
type input "Weight LIW 4"
drag, startPoint x: 159, startPoint y: 353, endPoint x: 181, endPoint y: 357, distance: 22.0
click at [181, 357] on td "Weight LIW 1 ​" at bounding box center [141, 357] width 97 height 63
type input "Weight LIW 3"
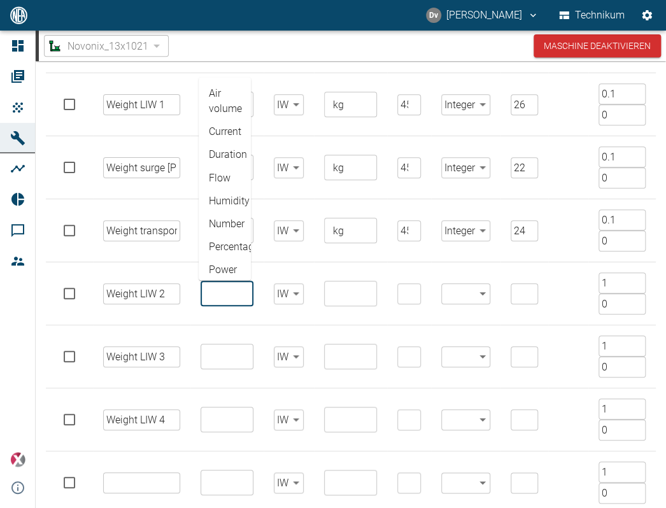
click at [229, 291] on input "text" at bounding box center [225, 294] width 43 height 18
click at [358, 205] on td "kg ​" at bounding box center [350, 230] width 73 height 63
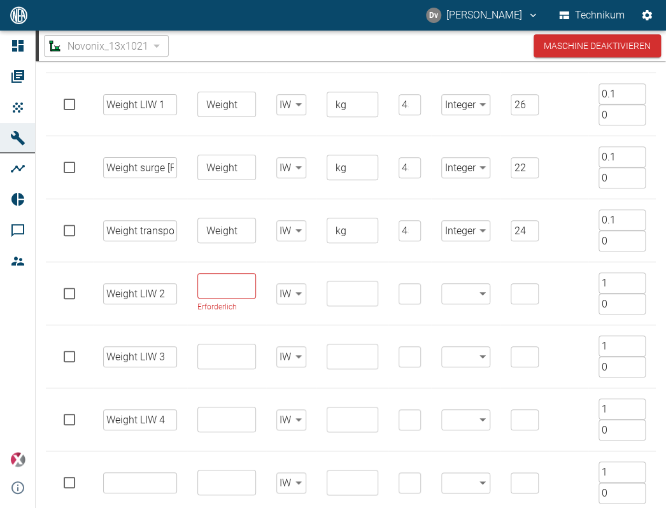
drag, startPoint x: 250, startPoint y: 231, endPoint x: 155, endPoint y: 229, distance: 94.3
click at [155, 229] on tr "Weight transporter ​ Weight ​ IW false ​ kg ​ 4511 ​ Integer Integer ​ 24 ​ 0.1…" at bounding box center [351, 230] width 610 height 63
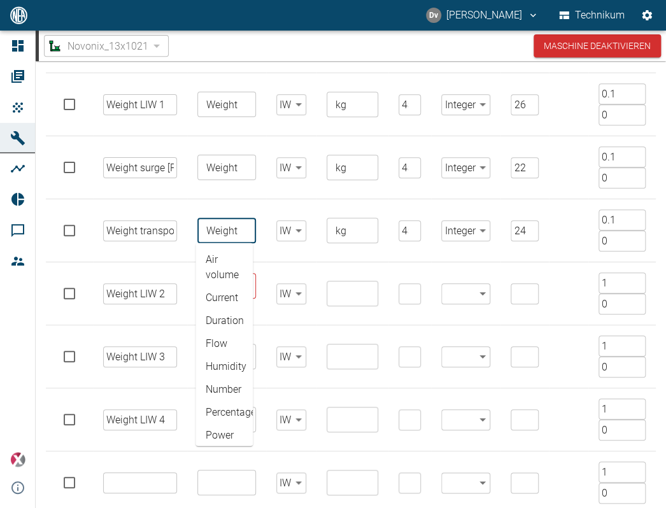
scroll to position [252, 0]
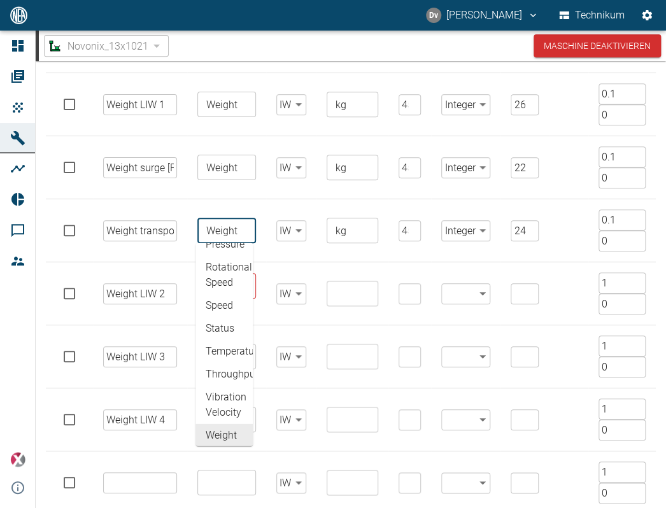
drag, startPoint x: 245, startPoint y: 231, endPoint x: 166, endPoint y: 232, distance: 79.6
click at [166, 232] on tr "Weight transporter ​ Weight ​ Air volume Current Duration Flow Humidity Number …" at bounding box center [351, 230] width 610 height 63
click at [333, 261] on td "kg ​" at bounding box center [353, 230] width 72 height 63
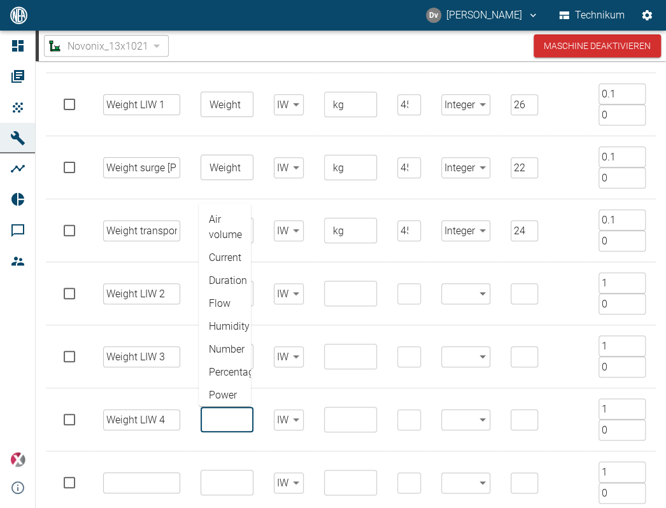
click at [229, 422] on input "text" at bounding box center [225, 420] width 43 height 18
paste input "Weight"
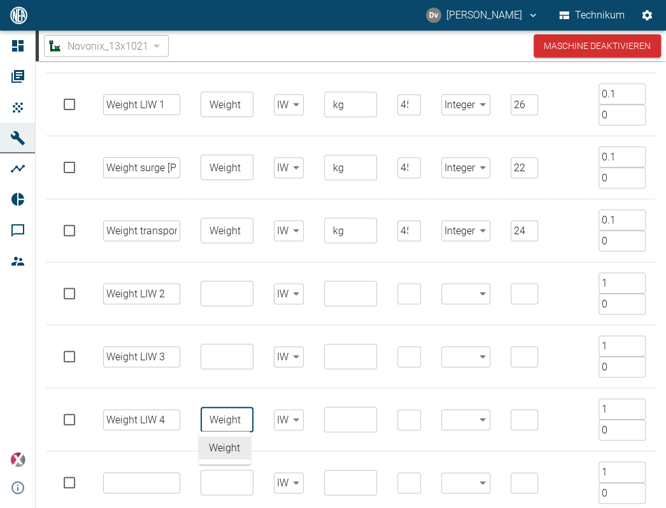
type input "Weight"
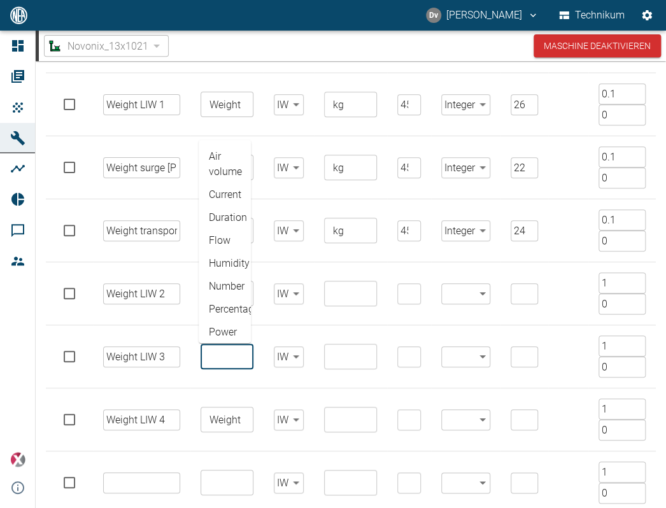
click at [237, 353] on input "text" at bounding box center [225, 357] width 43 height 18
paste input "Weight"
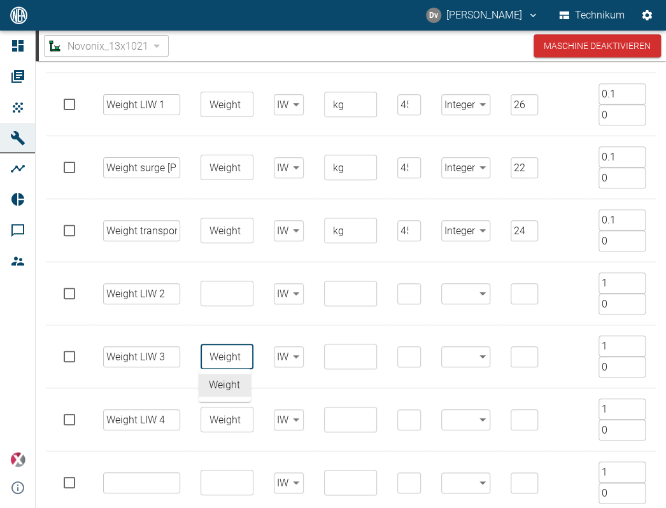
type input "Weight"
click at [226, 293] on input "text" at bounding box center [225, 294] width 43 height 18
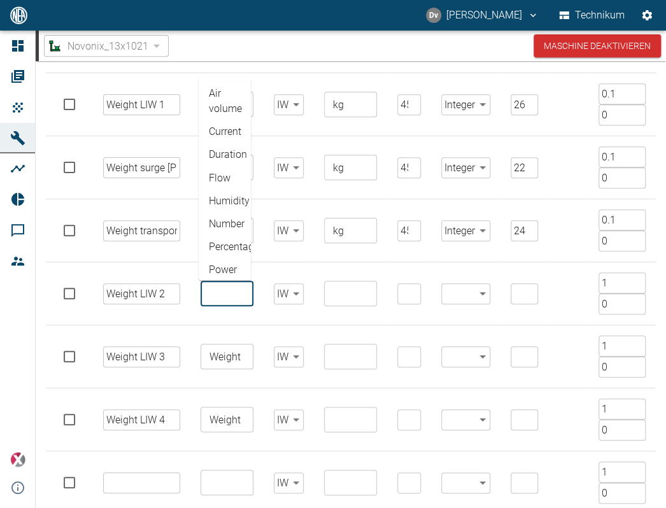
paste input "Weight"
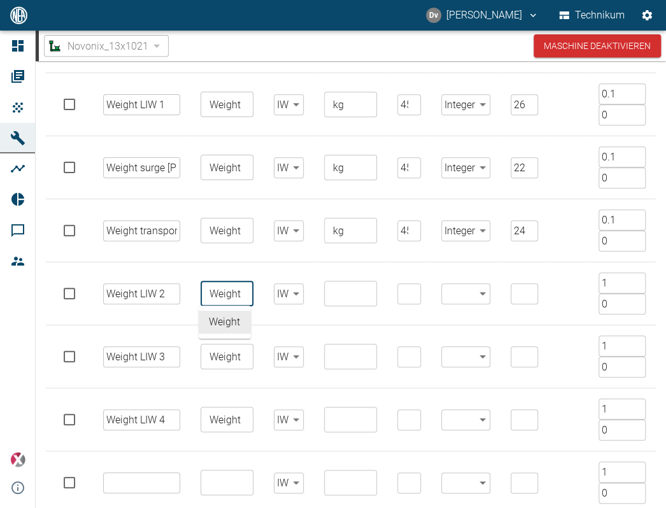
type input "Weight"
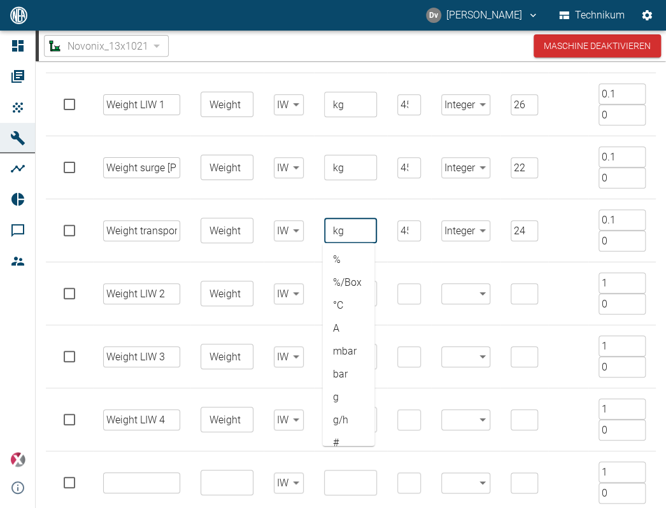
drag, startPoint x: 349, startPoint y: 235, endPoint x: 301, endPoint y: 217, distance: 51.0
click at [302, 219] on tr "Weight transporter ​ Weight ​ IW false ​ kg ​ % %/Box °C A mbar bar g g/h # ms …" at bounding box center [351, 230] width 610 height 63
click at [460, 389] on td "​ ​" at bounding box center [465, 420] width 69 height 63
click at [354, 419] on input "text" at bounding box center [349, 420] width 43 height 18
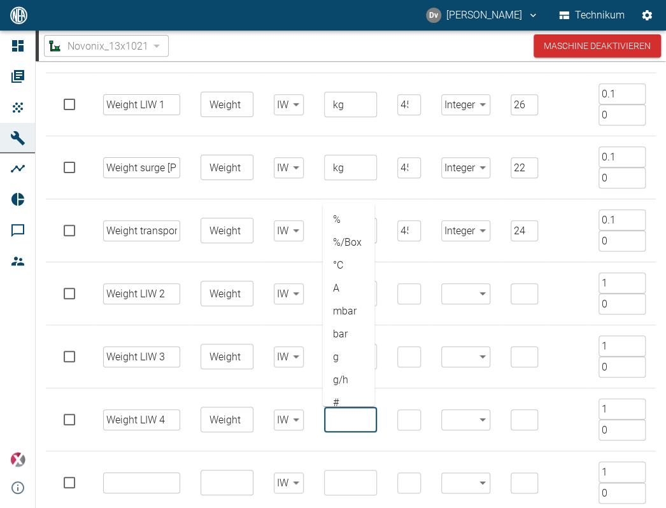
paste input "kg"
click at [354, 347] on li "kg" at bounding box center [348, 344] width 52 height 23
click at [336, 344] on li "kg" at bounding box center [348, 344] width 52 height 23
type input "kg"
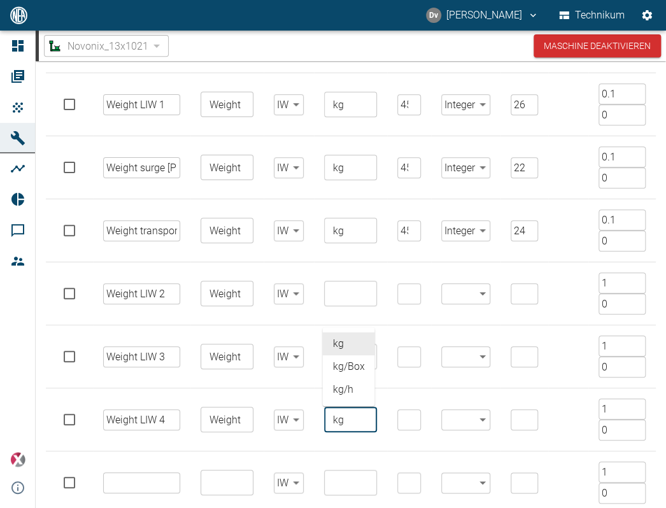
click at [417, 327] on td "​" at bounding box center [408, 357] width 43 height 63
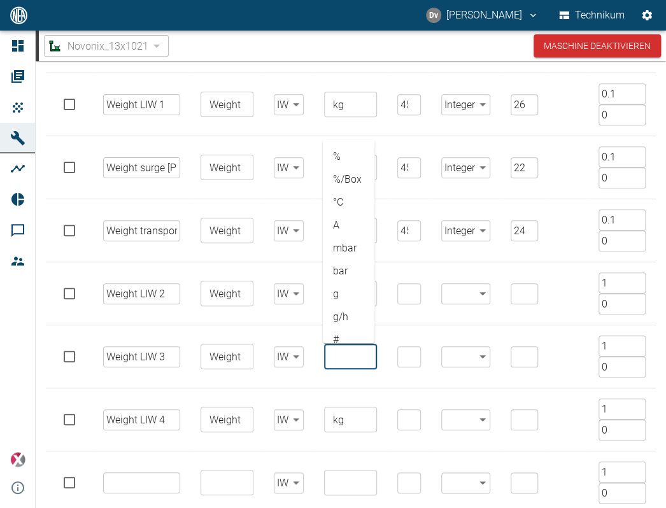
click at [341, 356] on input "text" at bounding box center [349, 357] width 43 height 18
paste input "kg"
type input "kg"
drag, startPoint x: 449, startPoint y: 319, endPoint x: 334, endPoint y: 317, distance: 114.7
click at [448, 319] on td "​ ​" at bounding box center [465, 293] width 69 height 63
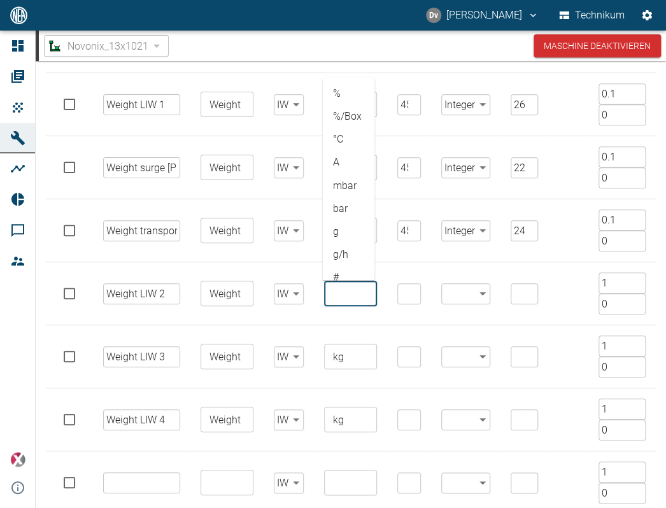
drag, startPoint x: 331, startPoint y: 296, endPoint x: 422, endPoint y: 286, distance: 91.7
click at [331, 296] on input "text" at bounding box center [349, 294] width 43 height 18
paste input "kg"
type input "kg"
click at [481, 289] on body "[PERSON_NAME] Technikum Dashboard Aufträge Produkte Maschinen Analysen Reports …" at bounding box center [333, 254] width 666 height 508
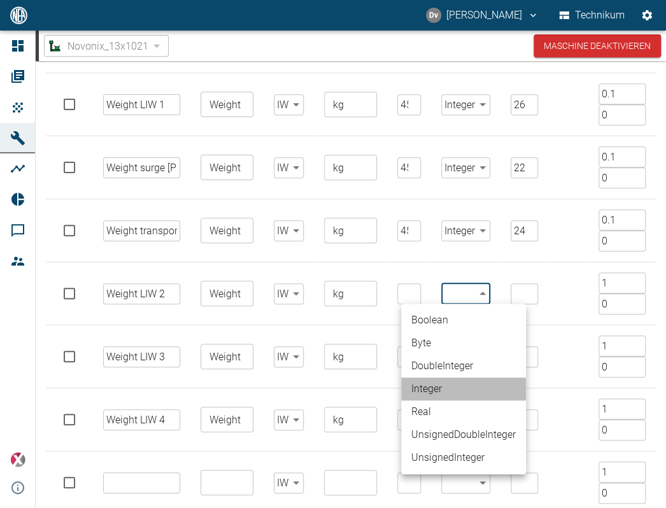
click at [445, 385] on li "Integer" at bounding box center [463, 389] width 125 height 23
type input "Integer"
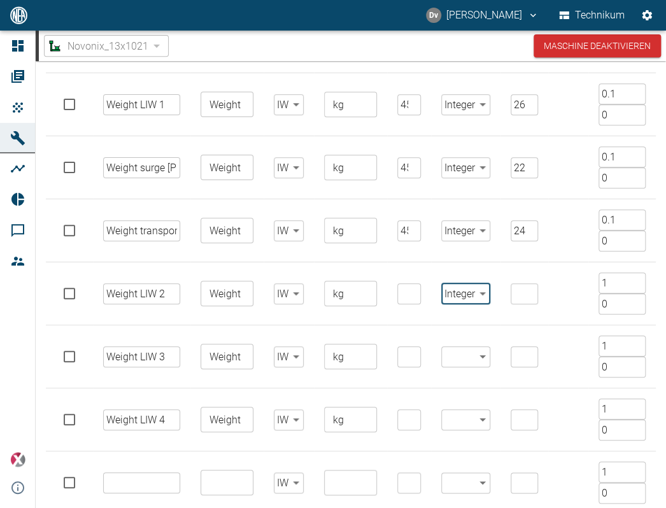
click at [462, 356] on body "[PERSON_NAME] Technikum Dashboard Aufträge Produkte Maschinen Analysen Reports …" at bounding box center [333, 254] width 666 height 508
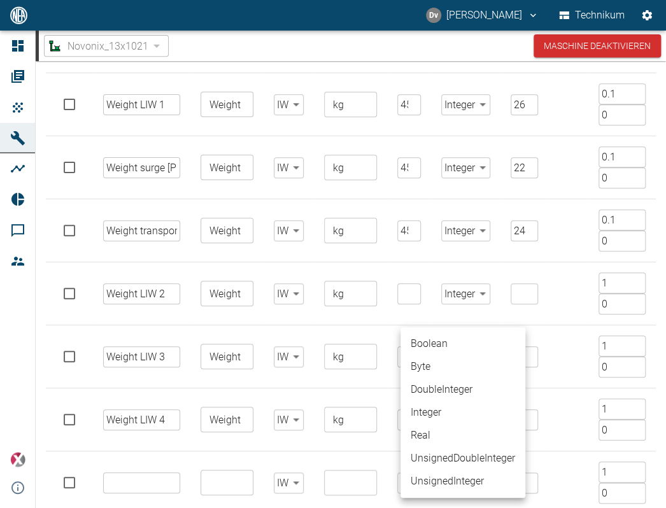
click at [445, 418] on li "Integer" at bounding box center [463, 412] width 125 height 23
type input "Integer"
click at [473, 418] on body "[PERSON_NAME] Technikum Dashboard Aufträge Produkte Maschinen Analysen Reports …" at bounding box center [333, 254] width 666 height 508
drag, startPoint x: 433, startPoint y: 413, endPoint x: 443, endPoint y: 410, distance: 11.5
click at [433, 413] on li "Integer" at bounding box center [463, 412] width 125 height 23
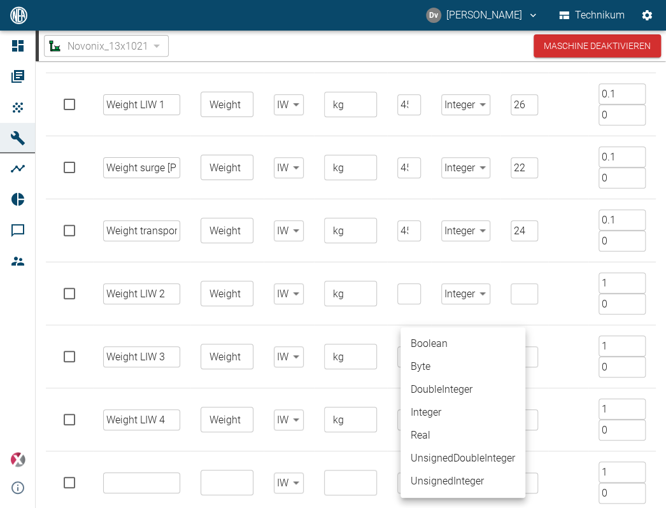
type input "Integer"
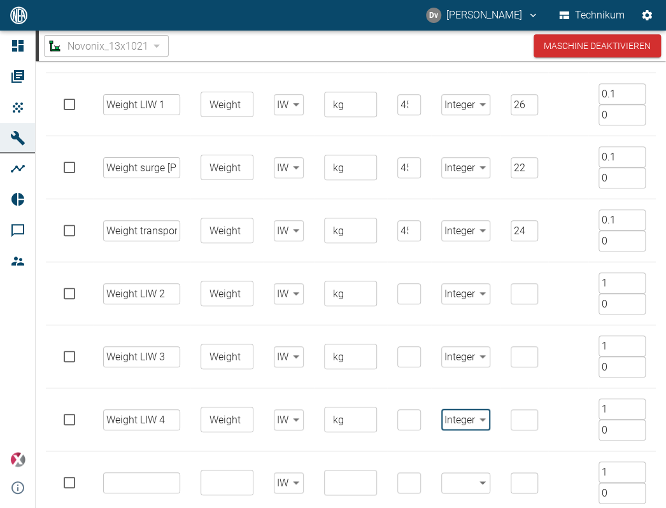
drag, startPoint x: 622, startPoint y: 220, endPoint x: 520, endPoint y: 169, distance: 113.4
click at [492, 203] on tr "Weight transporter ​ Weight ​ IW false ​ kg ​ 4511 ​ Integer Integer ​ 24 ​ 0.1…" at bounding box center [351, 230] width 610 height 63
drag, startPoint x: 610, startPoint y: 280, endPoint x: 543, endPoint y: 271, distance: 67.5
click at [543, 275] on tr "Weight LIW 2 ​ Weight ​ IW false ​ kg ​ ​ Integer Integer ​ ​ 1 ​ 0 ​" at bounding box center [351, 293] width 610 height 63
paste input "0."
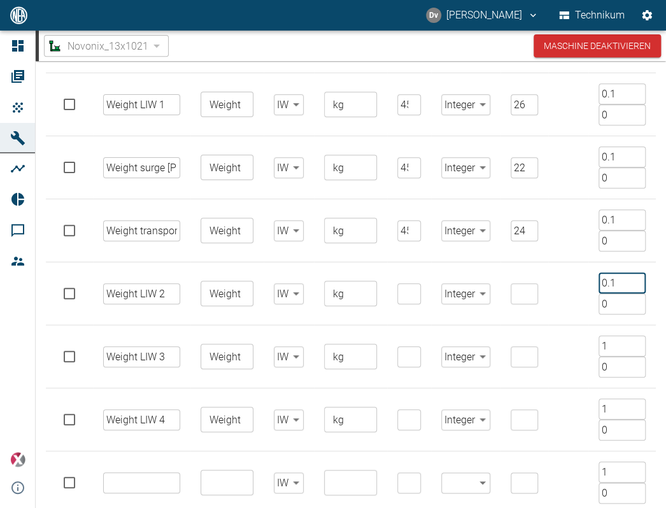
type input "0.1"
drag, startPoint x: 615, startPoint y: 342, endPoint x: 582, endPoint y: 340, distance: 33.2
click at [582, 340] on tr "Weight LIW 3 ​ Weight ​ IW false ​ kg ​ ​ Integer Integer ​ ​ 1 ​ 0 ​" at bounding box center [351, 357] width 610 height 63
paste input "0."
type input "0.1"
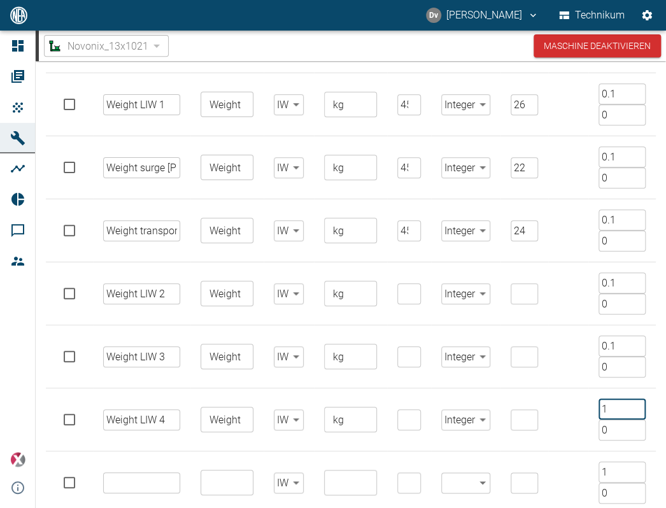
drag, startPoint x: 611, startPoint y: 408, endPoint x: 467, endPoint y: 392, distance: 144.8
click at [471, 394] on tr "Weight LIW 4 ​ Weight ​ IW false ​ kg ​ ​ Integer Integer ​ ​ 1 ​ 0 ​" at bounding box center [351, 420] width 610 height 63
paste input "0."
type input "0.1"
click at [159, 481] on input "text" at bounding box center [141, 483] width 77 height 21
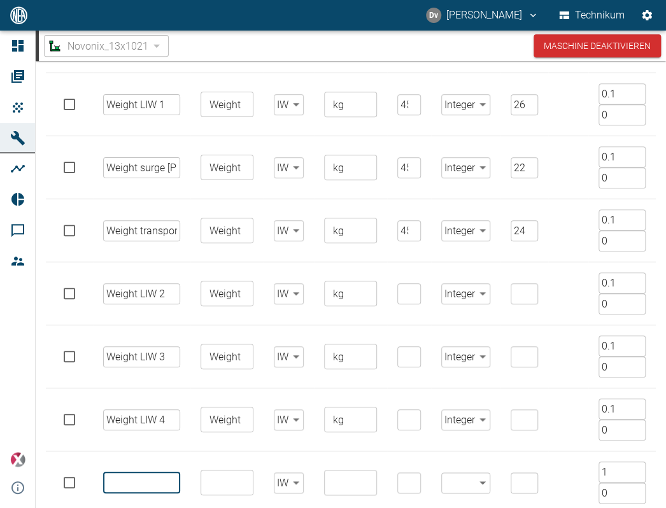
click at [512, 292] on input "number" at bounding box center [524, 293] width 27 height 21
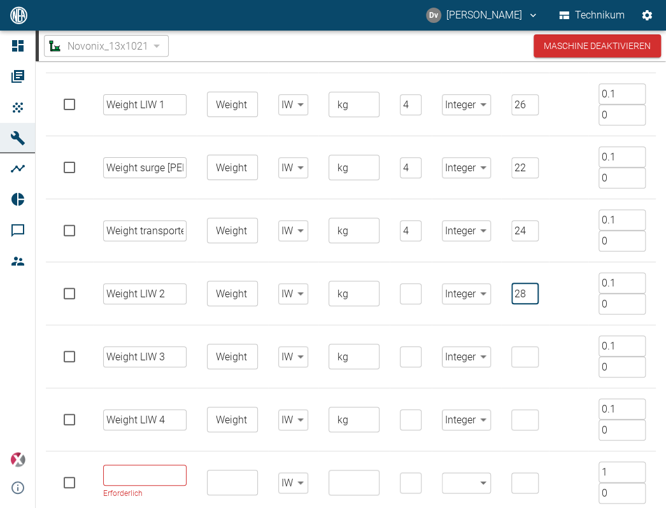
type input "28"
click at [515, 362] on input "number" at bounding box center [525, 357] width 27 height 21
type input "30"
click at [517, 417] on input "number" at bounding box center [525, 420] width 27 height 21
type input "32"
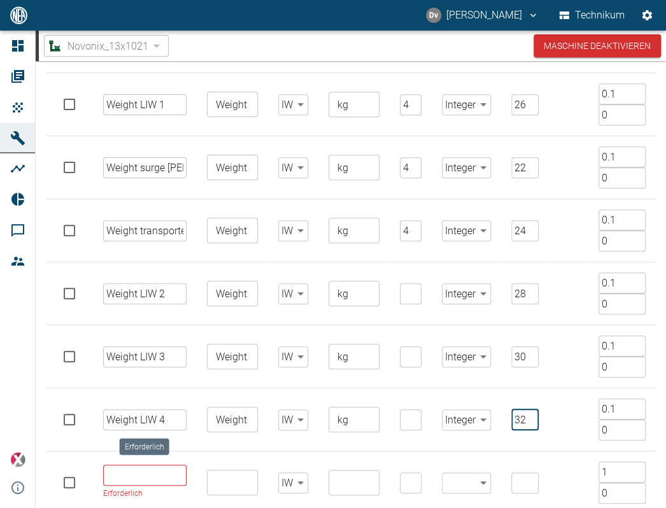
click at [157, 478] on input "Erforderlich" at bounding box center [144, 475] width 83 height 21
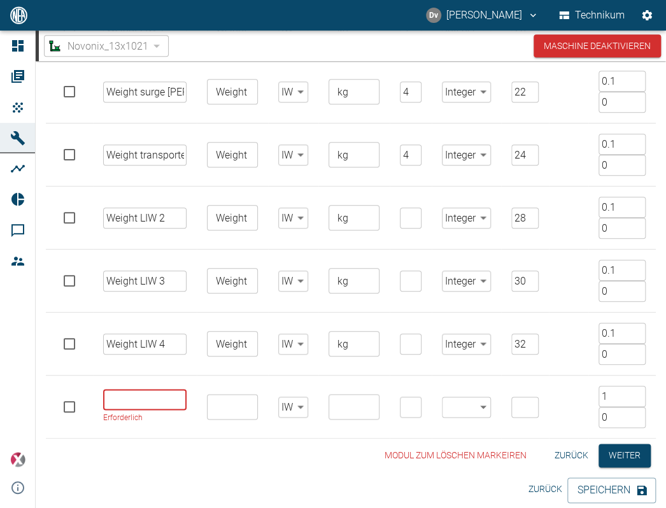
scroll to position [270, 0]
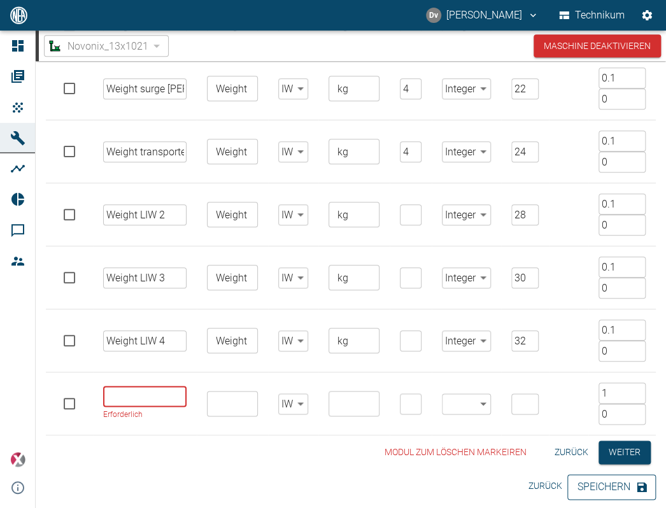
click at [622, 485] on button "Speichern" at bounding box center [612, 487] width 89 height 25
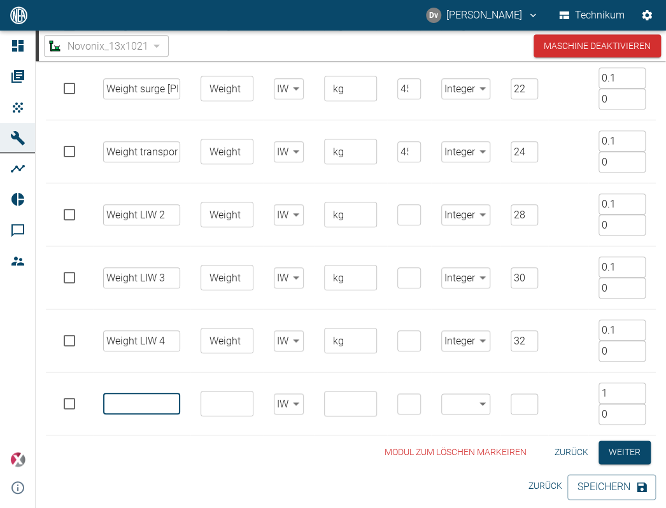
click at [130, 406] on input "text" at bounding box center [141, 404] width 77 height 21
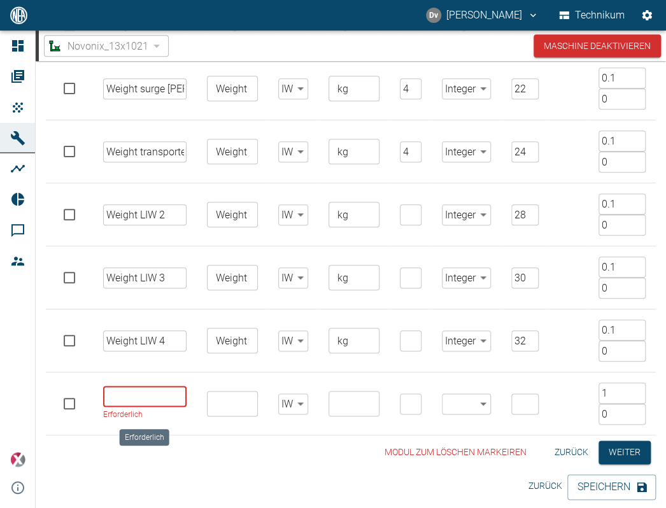
click at [146, 391] on input "Erforderlich" at bounding box center [144, 396] width 83 height 21
paste input "Dosing mass screw feeder 1"
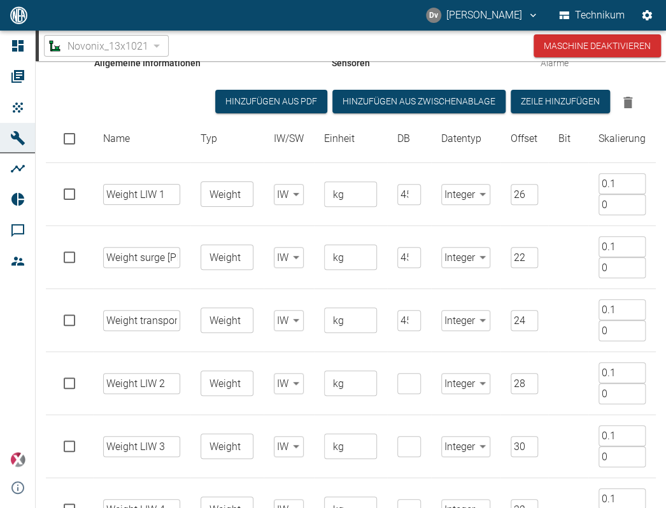
scroll to position [79, 0]
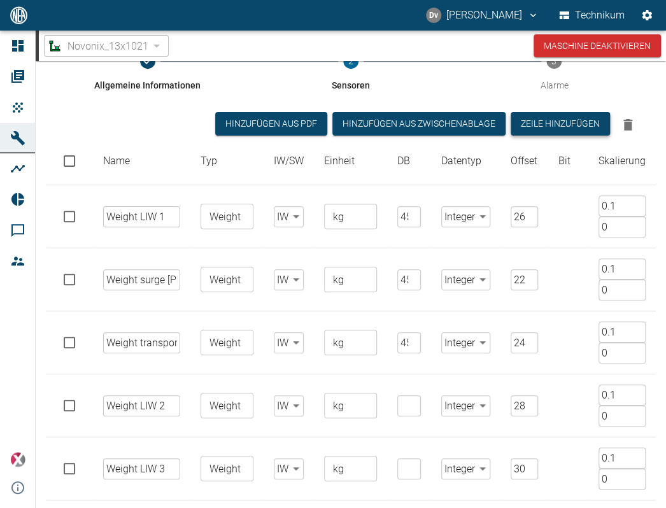
type input "Dosing mass screw feeder 1"
click at [566, 124] on button "Zeile hinzufügen" at bounding box center [560, 124] width 99 height 24
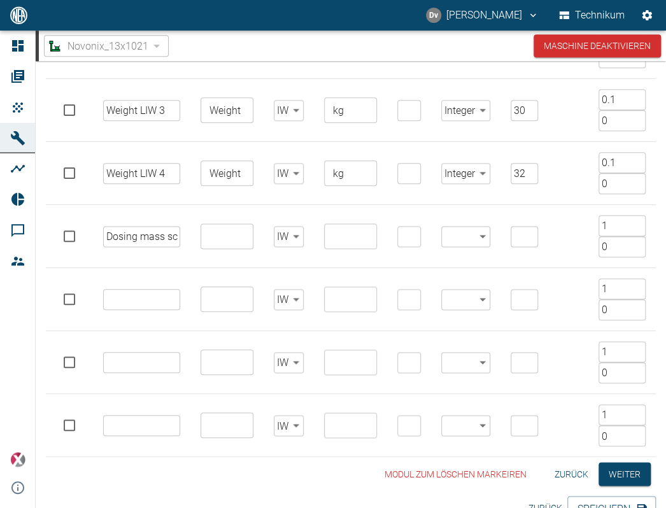
scroll to position [459, 0]
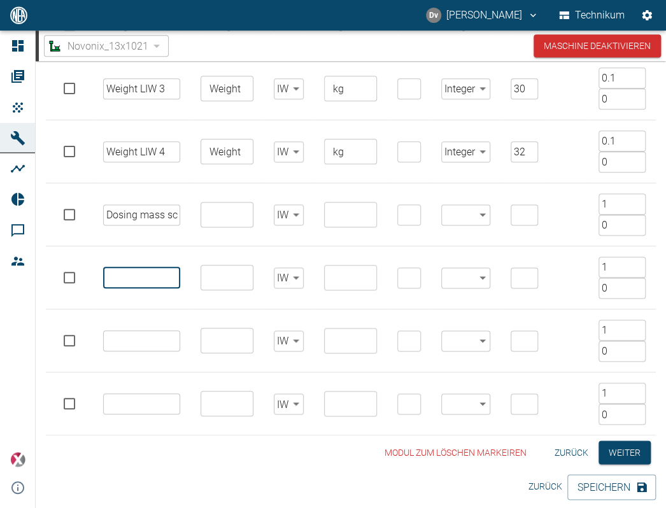
click at [126, 279] on input "text" at bounding box center [141, 278] width 77 height 21
paste input "Dosing mass screw feeder 1"
type input "Dosing mass screw feeder 2"
click at [143, 333] on input "text" at bounding box center [141, 341] width 77 height 21
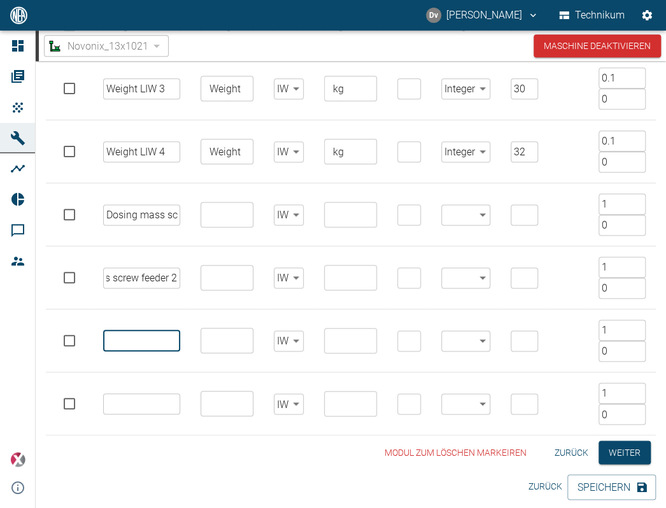
scroll to position [0, 0]
paste input "Dosing mass screw feeder 1"
type input "Dosing mass screw feeder 3"
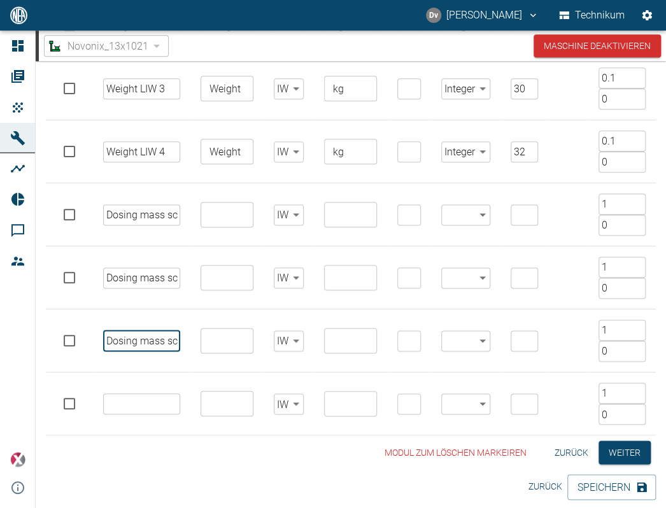
click at [141, 400] on input "text" at bounding box center [141, 404] width 77 height 21
paste input "Dosing mass screw feeder 1"
type input "Dosing mass screw feeder 4"
click at [145, 443] on div "Modul zum löschen markeiren Zurück Weiter" at bounding box center [351, 453] width 610 height 24
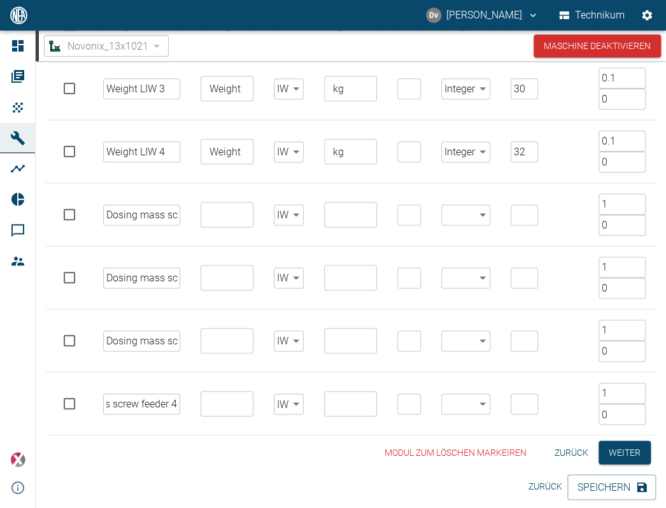
scroll to position [0, 0]
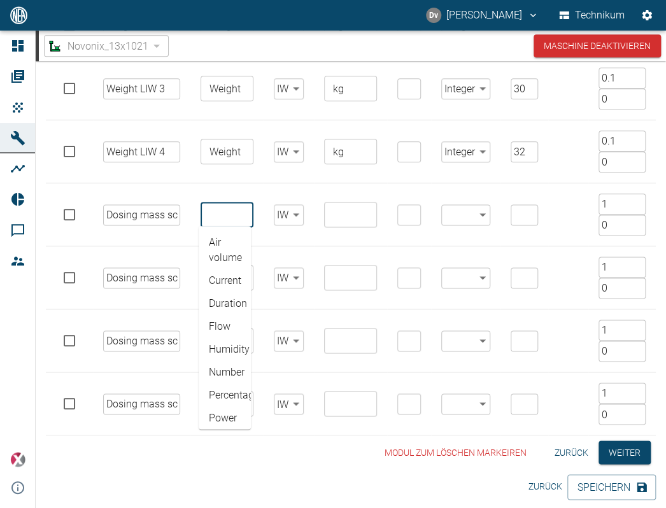
click at [219, 211] on input "text" at bounding box center [225, 215] width 43 height 18
drag, startPoint x: 245, startPoint y: 150, endPoint x: 188, endPoint y: 124, distance: 62.2
click at [190, 125] on td "Weight ​" at bounding box center [226, 151] width 73 height 63
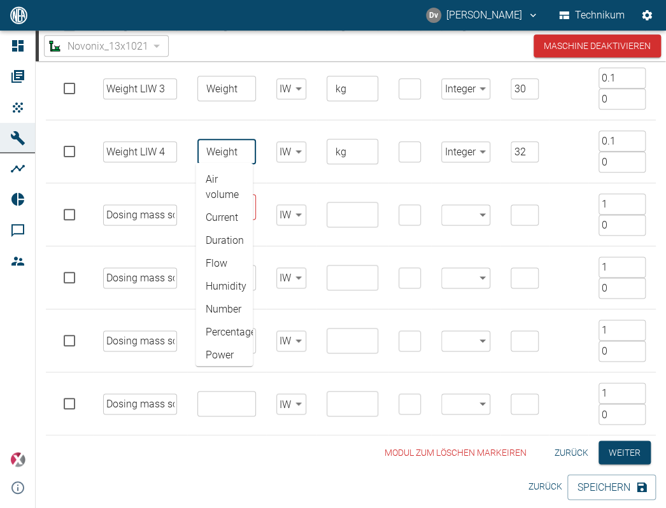
scroll to position [252, 0]
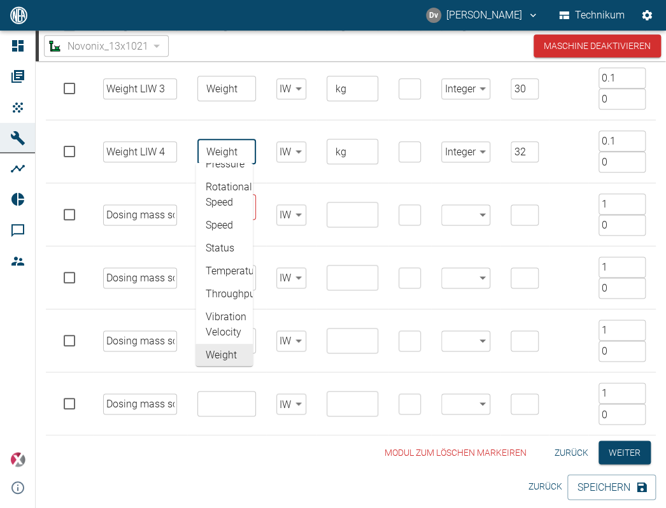
drag, startPoint x: 241, startPoint y: 146, endPoint x: 189, endPoint y: 146, distance: 52.2
click at [189, 146] on td "Weight ​ Air volume Current Duration Flow Humidity Number Percentage Power Powe…" at bounding box center [226, 151] width 79 height 63
click at [306, 171] on td "IW false ​" at bounding box center [291, 151] width 50 height 63
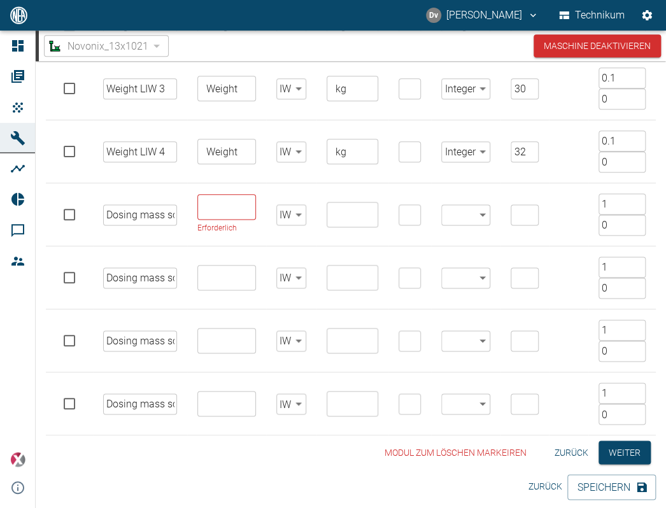
click at [233, 398] on input "text" at bounding box center [225, 404] width 49 height 18
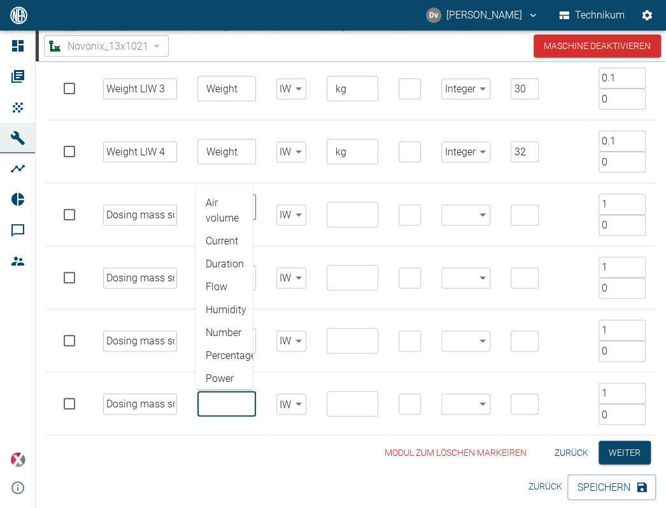
paste input "Weight"
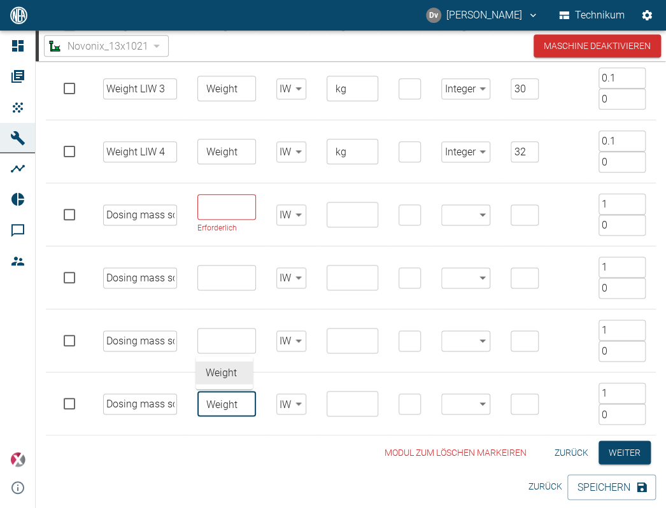
type input "Weight"
click at [220, 334] on input "text" at bounding box center [225, 341] width 49 height 18
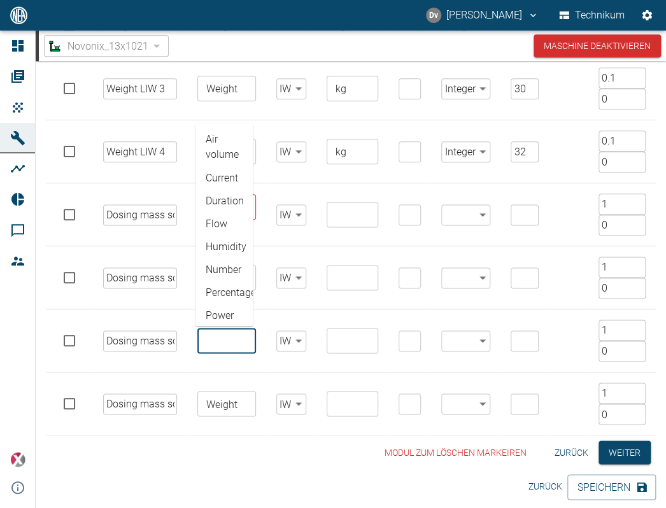
paste input "Weight"
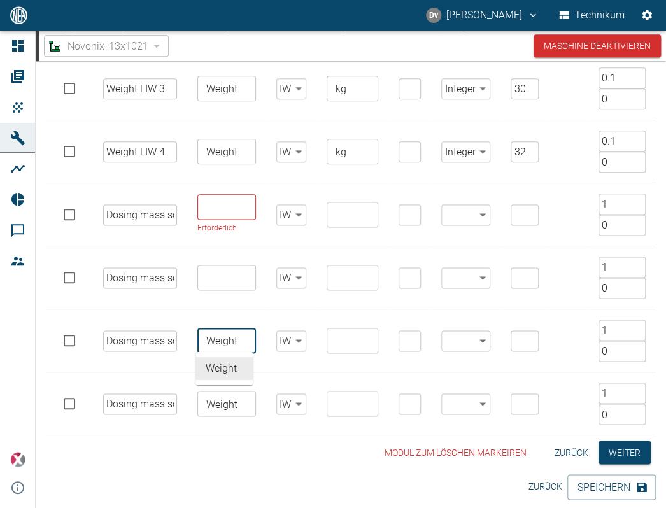
type input "Weight"
click at [220, 279] on input "text" at bounding box center [225, 278] width 49 height 18
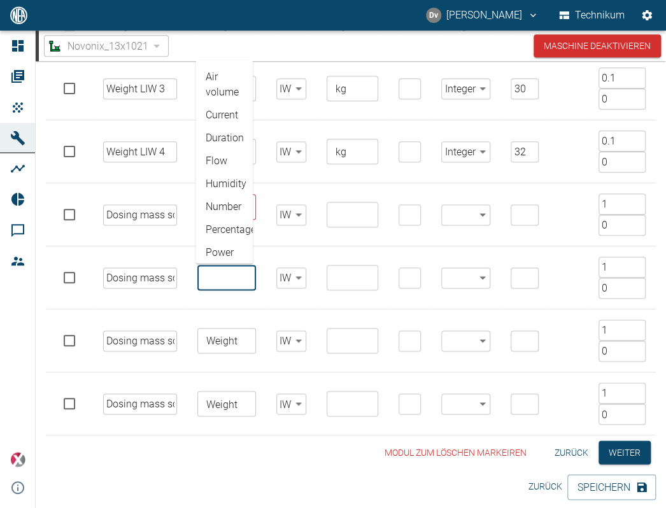
paste input "Weight"
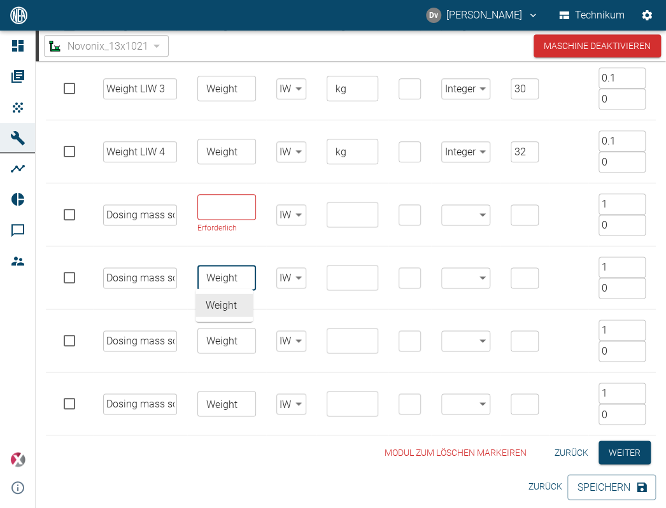
type input "Weight"
click at [229, 208] on input "text" at bounding box center [225, 207] width 49 height 18
paste input "Weight"
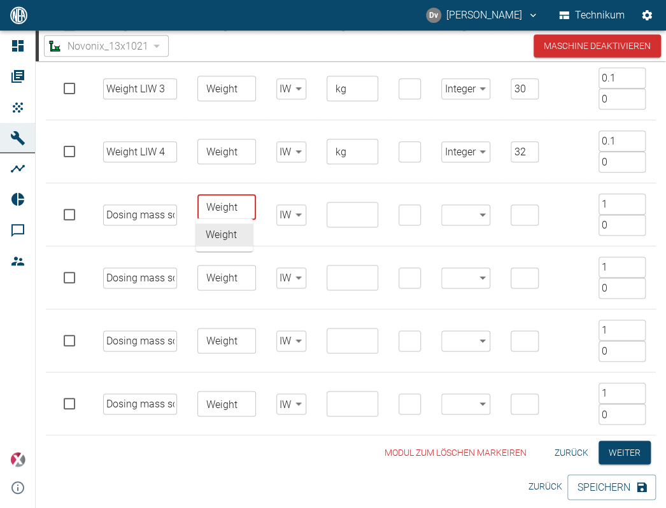
type input "Weight"
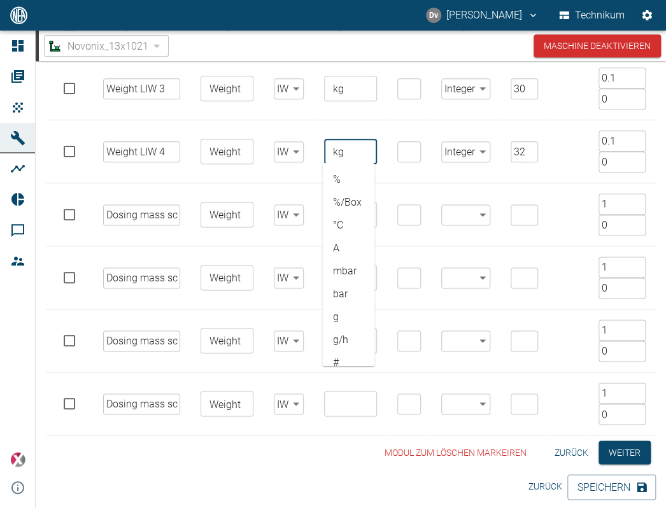
drag, startPoint x: 296, startPoint y: 136, endPoint x: 311, endPoint y: 131, distance: 16.3
click at [273, 131] on tr "Weight LIW 4 ​ Weight ​ IW false ​ kg ​ % %/Box °C A mbar bar g g/h # ms s h mi…" at bounding box center [351, 151] width 610 height 63
click at [362, 403] on input "text" at bounding box center [349, 404] width 43 height 18
paste input "kg"
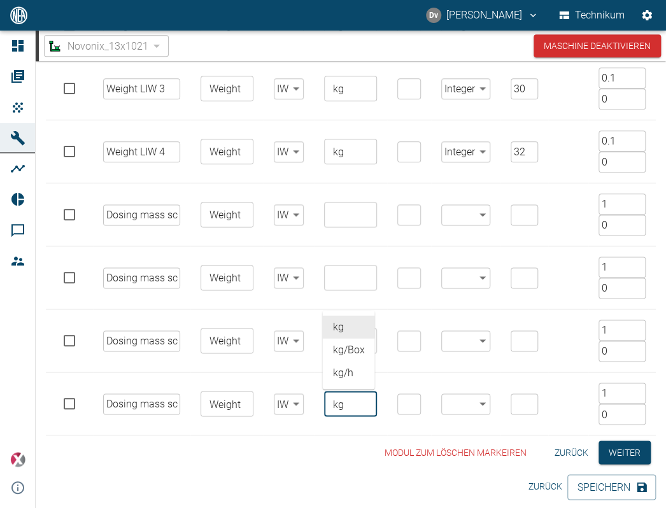
click at [347, 327] on li "kg" at bounding box center [348, 327] width 52 height 23
type input "kg"
click at [415, 313] on td "​" at bounding box center [408, 341] width 43 height 63
click at [357, 338] on input "text" at bounding box center [349, 341] width 43 height 18
paste input "kg"
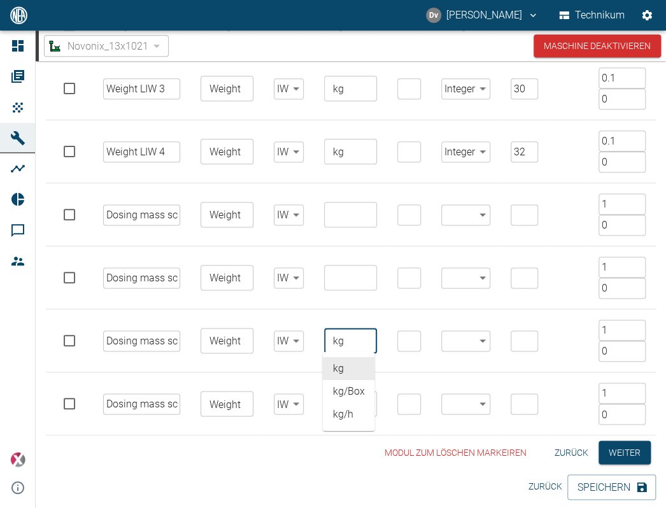
type input "kg"
click at [347, 276] on input "text" at bounding box center [349, 278] width 43 height 18
paste input "kg"
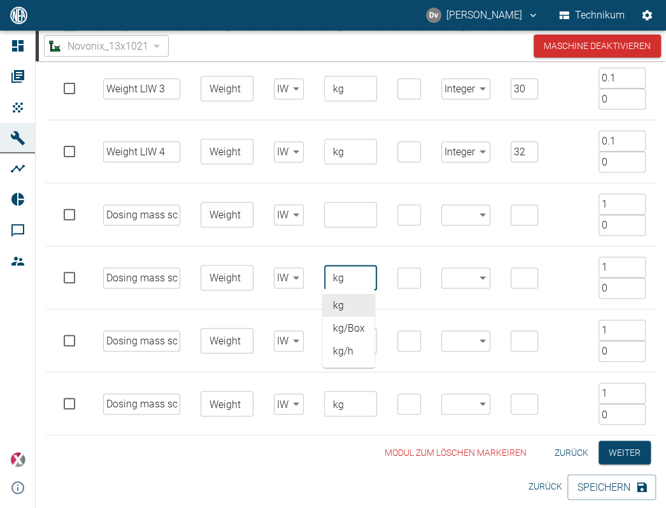
type input "kg"
click at [331, 213] on input "text" at bounding box center [349, 215] width 43 height 18
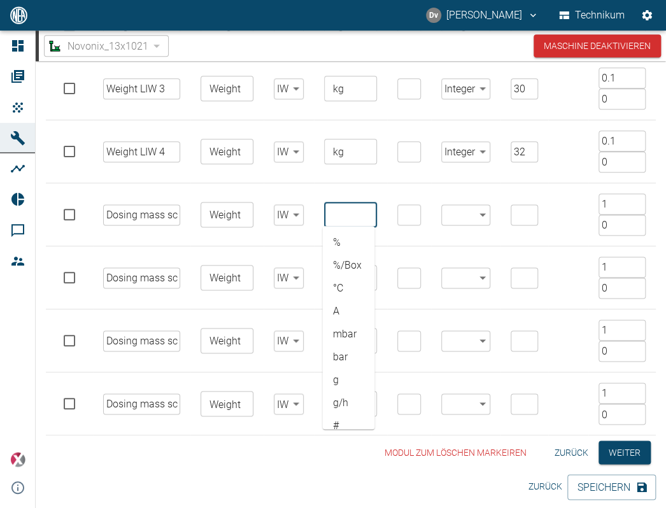
paste input "kg"
type input "kg"
click at [474, 400] on body "[PERSON_NAME] Technikum Dashboard Aufträge Produkte Maschinen Analysen Reports …" at bounding box center [333, 254] width 666 height 508
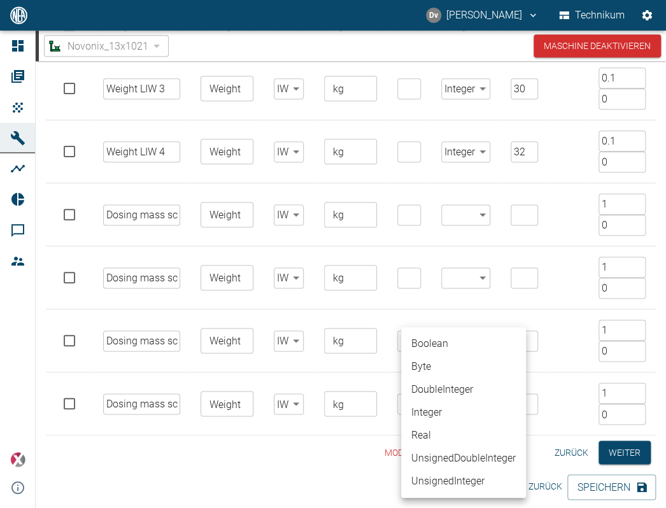
click at [440, 416] on li "Integer" at bounding box center [463, 412] width 125 height 23
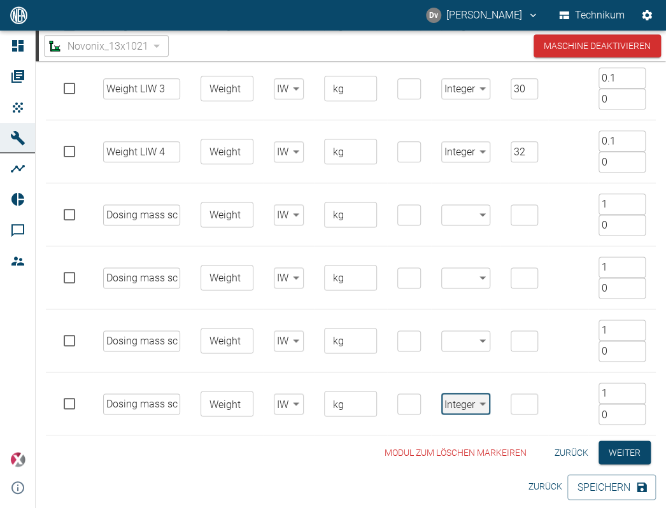
type input "Integer"
click at [463, 333] on body "[PERSON_NAME] Technikum Dashboard Aufträge Produkte Maschinen Analysen Reports …" at bounding box center [333, 254] width 666 height 508
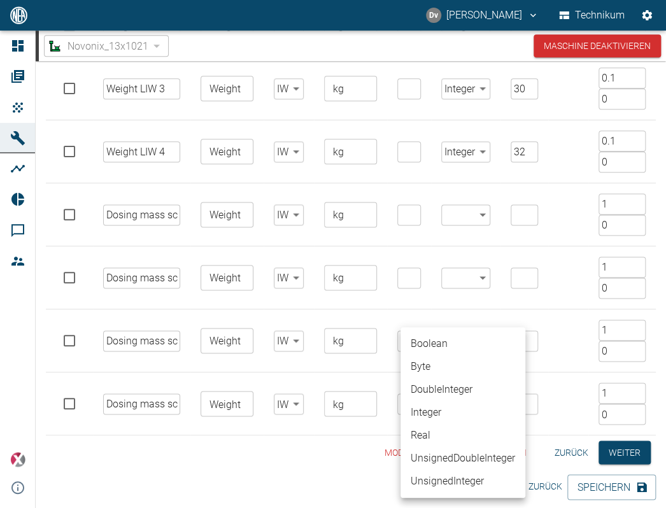
click at [438, 415] on li "Integer" at bounding box center [463, 412] width 125 height 23
type input "Integer"
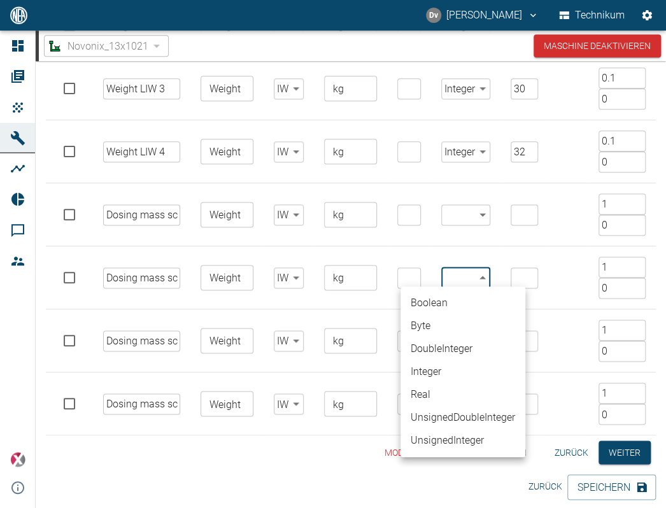
click at [461, 283] on body "[PERSON_NAME] Technikum Dashboard Aufträge Produkte Maschinen Analysen Reports …" at bounding box center [333, 254] width 666 height 508
drag, startPoint x: 443, startPoint y: 372, endPoint x: 461, endPoint y: 313, distance: 61.1
click at [444, 368] on li "Integer" at bounding box center [463, 372] width 125 height 23
type input "Integer"
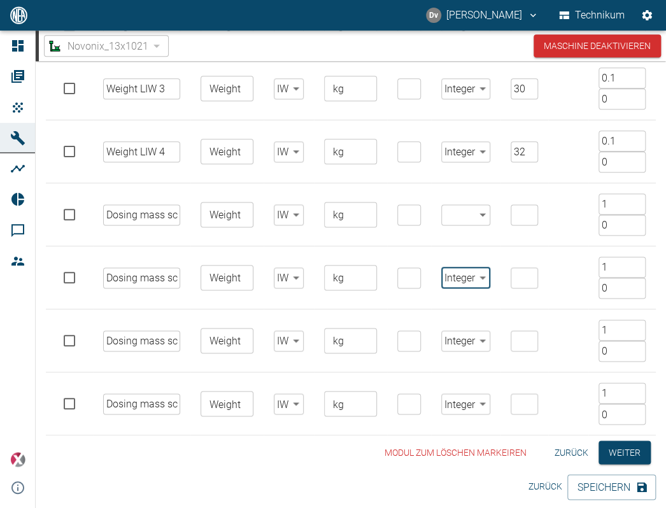
click at [455, 220] on body "[PERSON_NAME] Technikum Dashboard Aufträge Produkte Maschinen Analysen Reports …" at bounding box center [333, 254] width 666 height 508
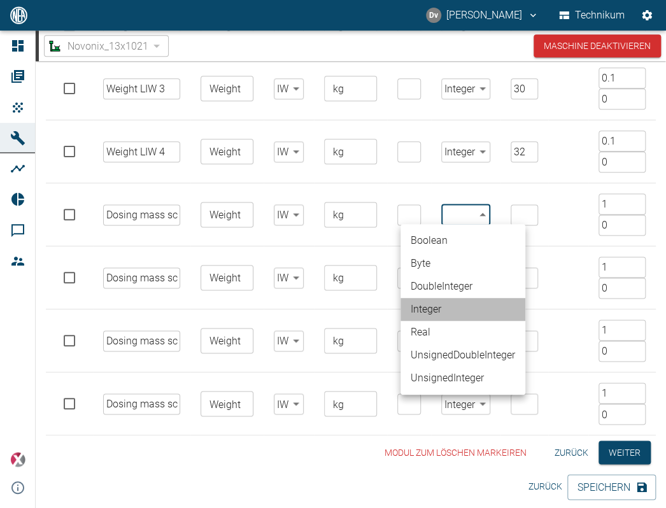
click at [443, 312] on li "Integer" at bounding box center [463, 309] width 125 height 23
type input "Integer"
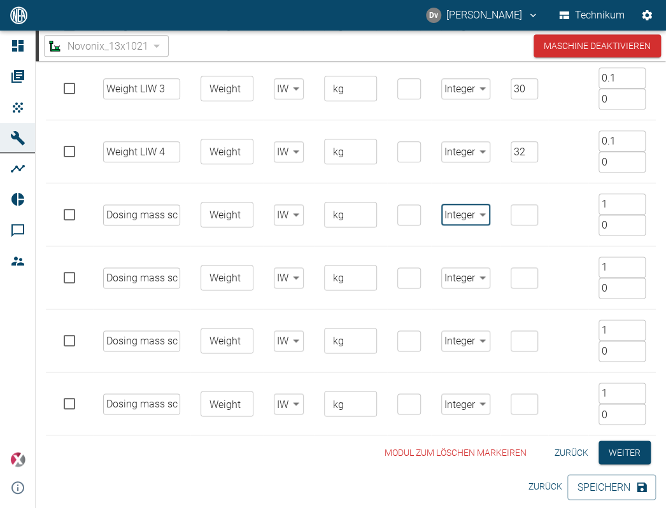
click at [519, 211] on input "number" at bounding box center [524, 214] width 27 height 21
type input "6"
click at [515, 276] on input "number" at bounding box center [524, 278] width 27 height 21
type input "66"
click at [519, 337] on input "number" at bounding box center [524, 341] width 27 height 21
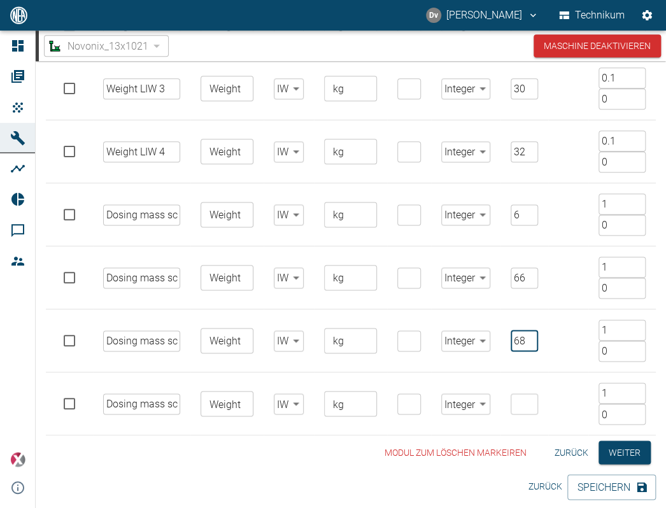
type input "68"
click at [517, 398] on input "number" at bounding box center [524, 404] width 27 height 21
type input "70"
click at [561, 256] on td at bounding box center [568, 278] width 40 height 63
drag, startPoint x: 617, startPoint y: 143, endPoint x: 587, endPoint y: 131, distance: 33.1
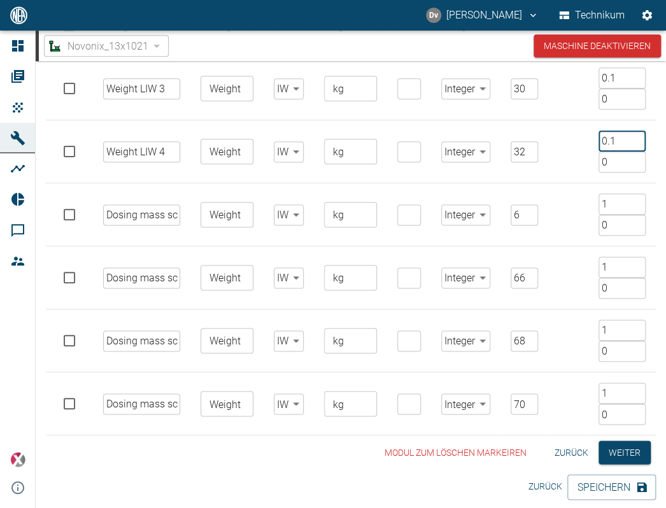
click at [589, 131] on td "0.1 ​ 0 ​" at bounding box center [623, 151] width 68 height 63
drag, startPoint x: 620, startPoint y: 209, endPoint x: 575, endPoint y: 197, distance: 46.0
click at [580, 199] on tr "Dosing mass screw feeder 1 ​ Weight ​ IW false ​ kg ​ ​ Integer Integer ​ 6 ​ 1…" at bounding box center [351, 214] width 610 height 63
paste input "0."
type input "0.1"
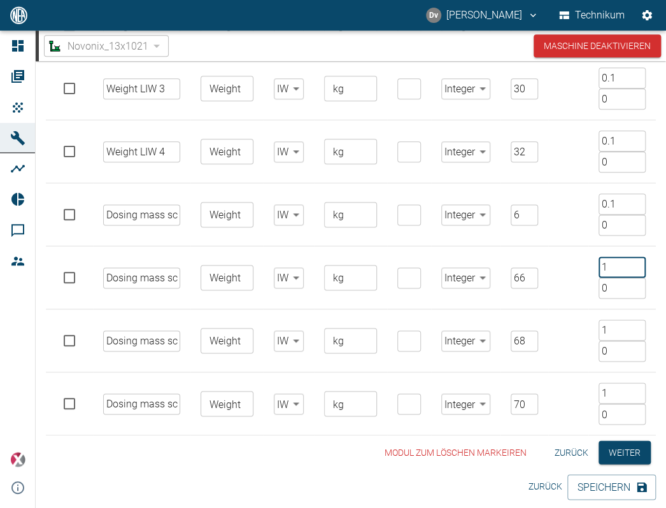
drag, startPoint x: 612, startPoint y: 263, endPoint x: 515, endPoint y: 255, distance: 97.1
click at [533, 257] on tr "Dosing mass screw feeder 2 ​ Weight ​ IW false ​ kg ​ ​ Integer Integer ​ 66 ​ …" at bounding box center [351, 278] width 610 height 63
paste input "0."
type input "0.1"
drag, startPoint x: 610, startPoint y: 333, endPoint x: 567, endPoint y: 301, distance: 53.3
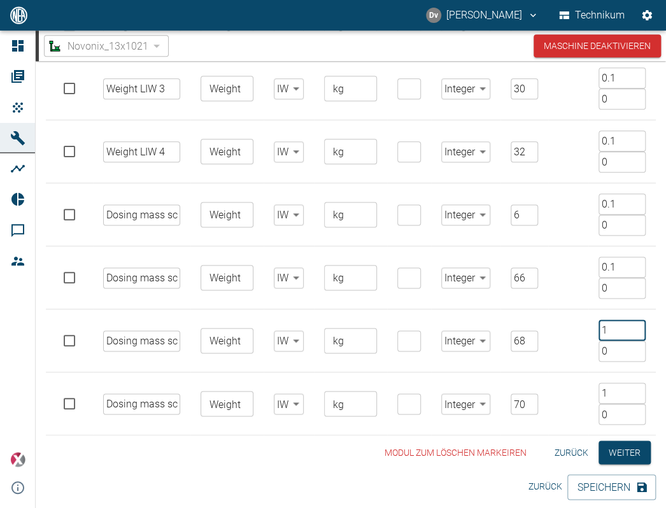
click at [584, 325] on tr "Dosing mass screw feeder 3 ​ Weight ​ IW false ​ kg ​ ​ Integer Integer ​ 68 ​ …" at bounding box center [351, 341] width 610 height 63
paste input "0."
type input "0.1"
drag, startPoint x: 611, startPoint y: 391, endPoint x: 556, endPoint y: 378, distance: 56.9
click at [564, 382] on tr "Dosing mass screw feeder 4 ​ Weight ​ IW false ​ kg ​ ​ Integer Integer ​ 70 ​ …" at bounding box center [351, 404] width 610 height 63
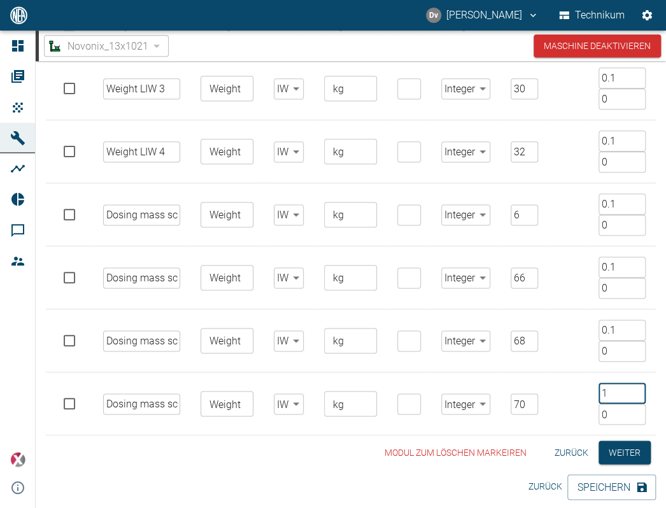
paste input "0."
type input "0.1"
click at [613, 484] on button "Speichern" at bounding box center [612, 487] width 89 height 25
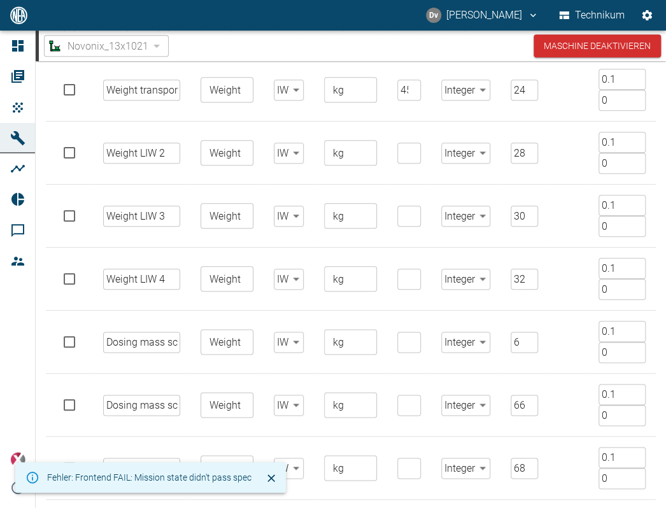
scroll to position [268, 0]
click at [402, 150] on input "4511" at bounding box center [409, 153] width 23 height 21
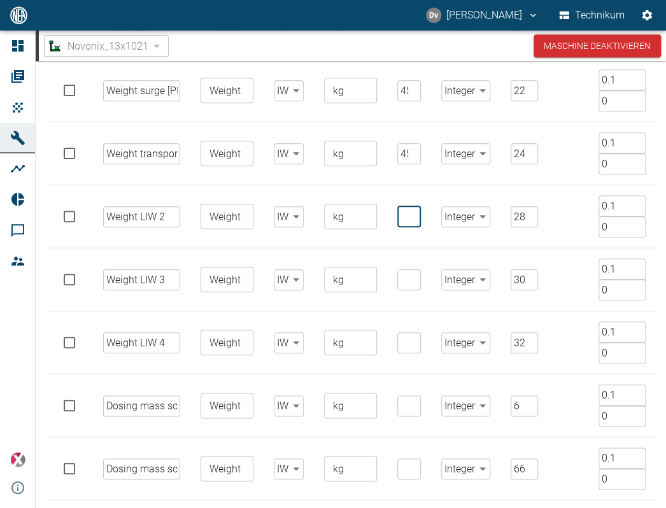
click at [403, 210] on input "number" at bounding box center [409, 216] width 23 height 21
paste input "4511"
type input "4511"
click at [398, 276] on input "number" at bounding box center [409, 279] width 23 height 21
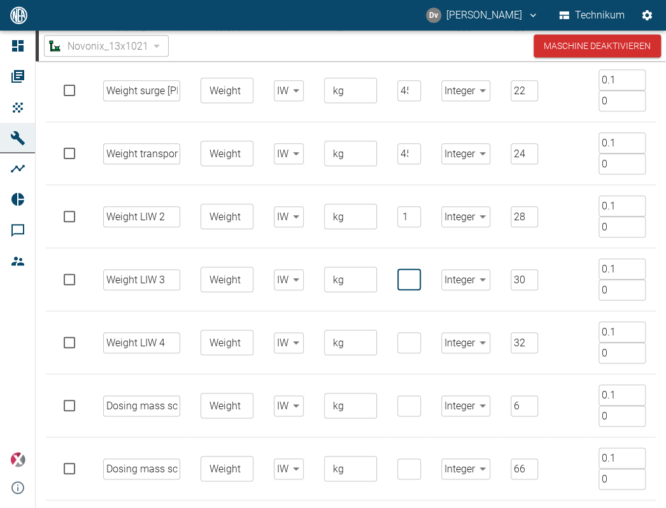
scroll to position [0, 0]
paste input "4511"
type input "4511"
click at [398, 343] on input "number" at bounding box center [409, 343] width 23 height 21
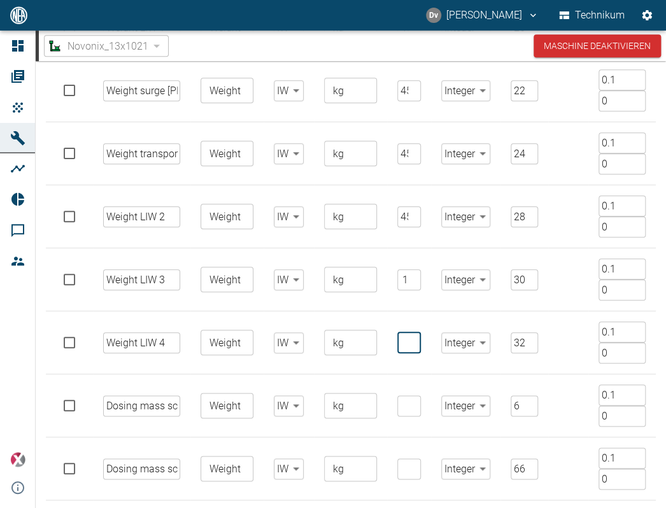
scroll to position [0, 0]
paste input "4511"
type input "4511"
click at [401, 402] on input "number" at bounding box center [409, 406] width 23 height 21
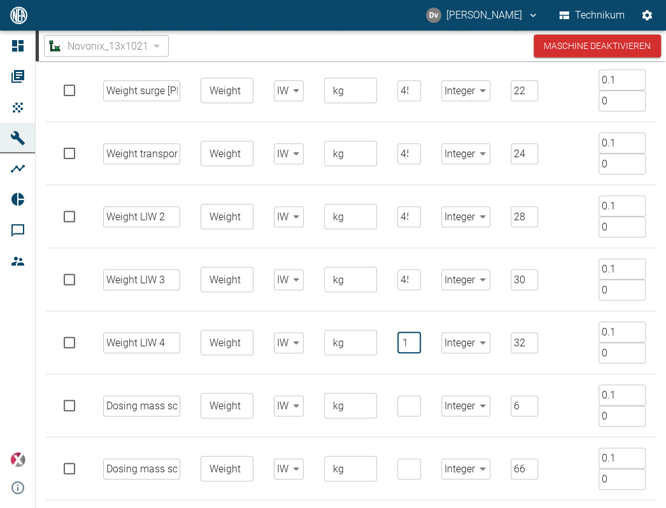
scroll to position [0, 0]
paste input "4511"
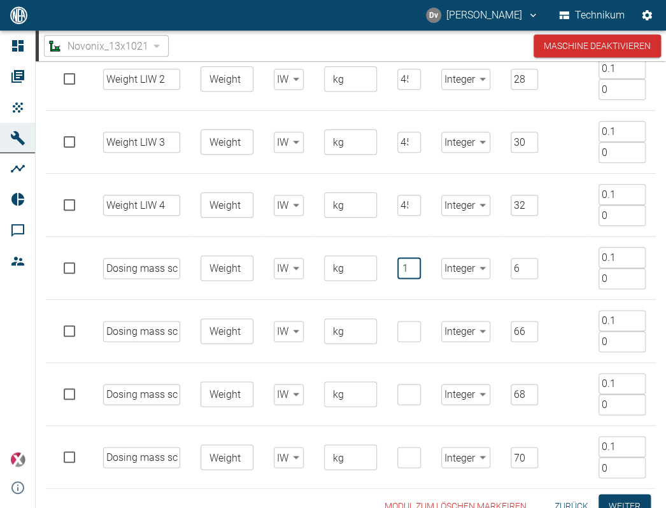
scroll to position [459, 0]
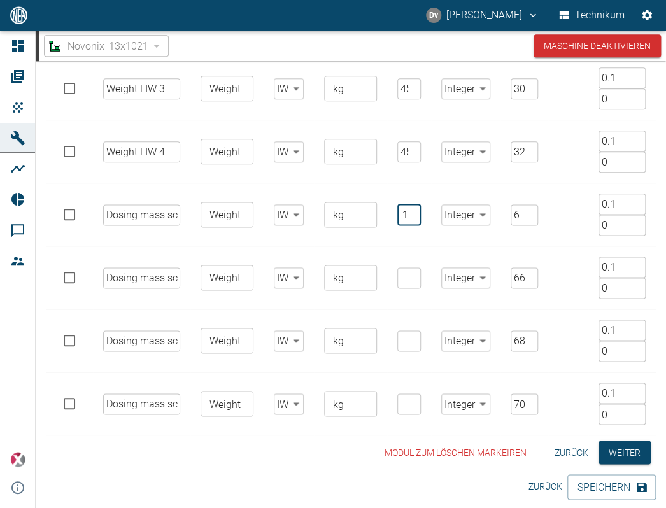
type input "4511"
click at [400, 278] on input "number" at bounding box center [409, 278] width 23 height 21
paste input "4511"
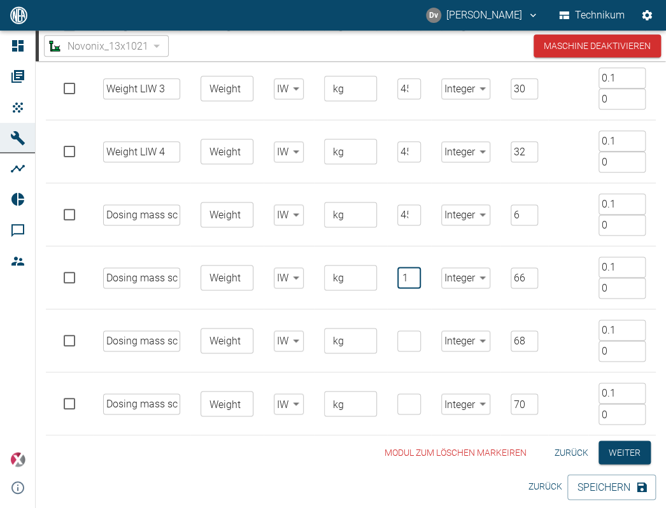
type input "4511"
click at [398, 334] on input "number" at bounding box center [409, 341] width 23 height 21
paste input "4511"
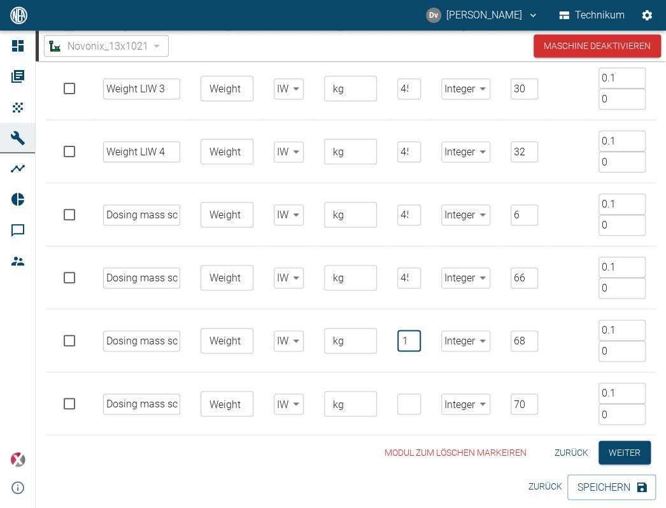
type input "4511"
click at [398, 399] on input "number" at bounding box center [409, 404] width 23 height 21
paste input "4511"
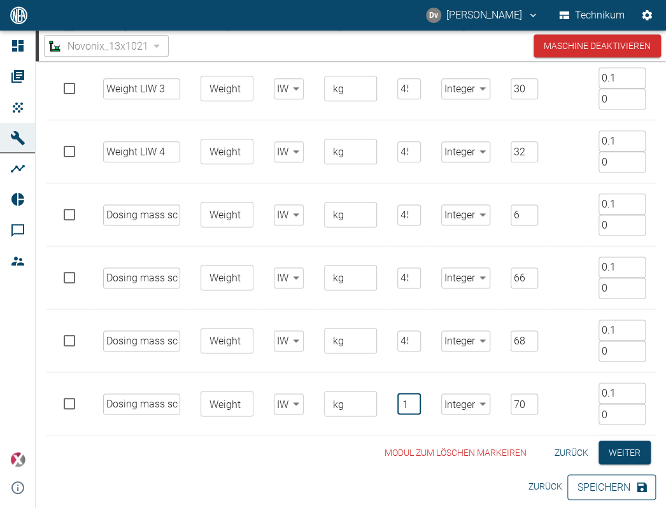
type input "4511"
click at [611, 483] on button "Speichern" at bounding box center [612, 487] width 89 height 25
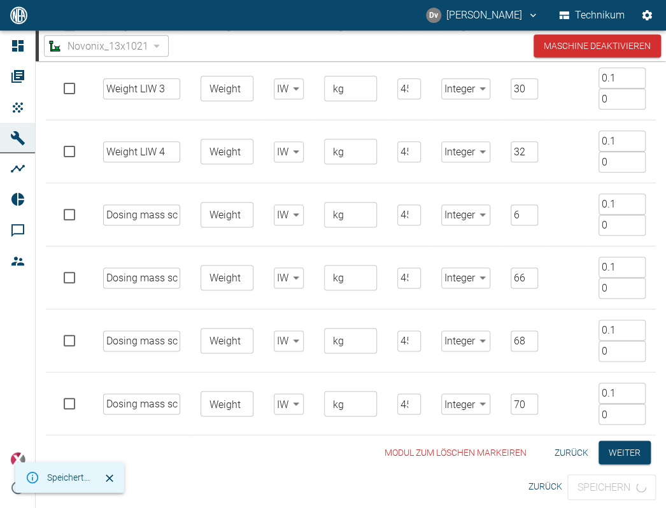
scroll to position [0, 0]
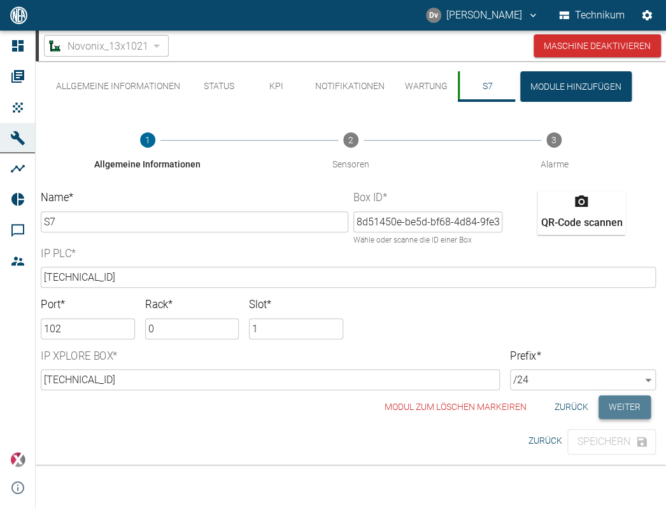
click at [633, 411] on button "Weiter" at bounding box center [625, 408] width 52 height 24
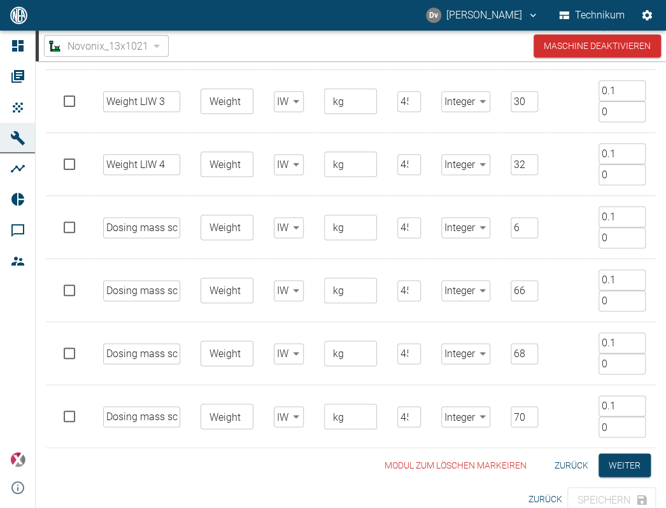
scroll to position [459, 0]
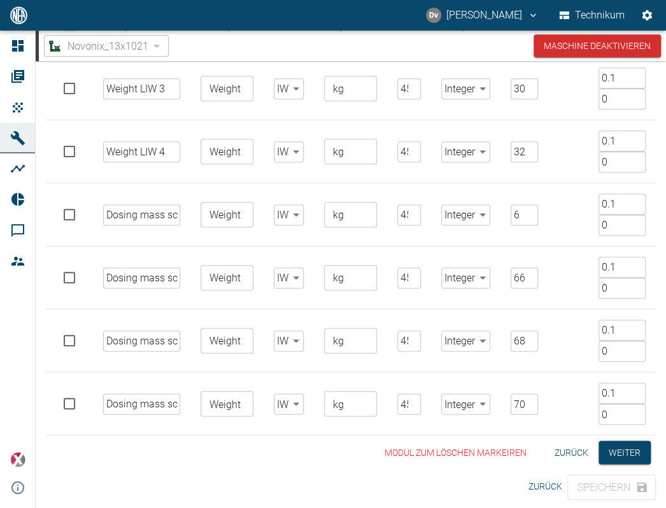
click at [222, 443] on div "Modul zum löschen markeiren Zurück Weiter" at bounding box center [351, 453] width 610 height 24
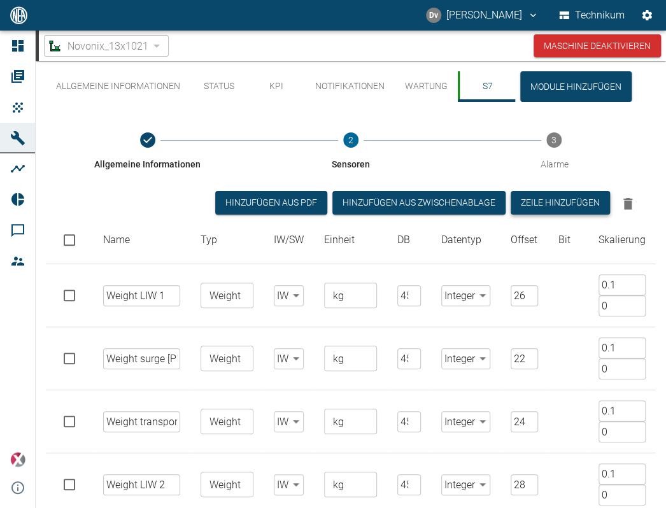
click at [570, 201] on button "Zeile hinzufügen" at bounding box center [560, 203] width 99 height 24
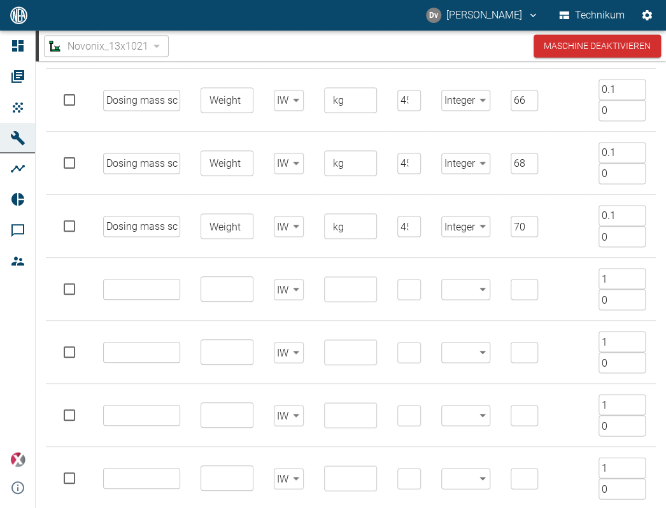
scroll to position [701, 0]
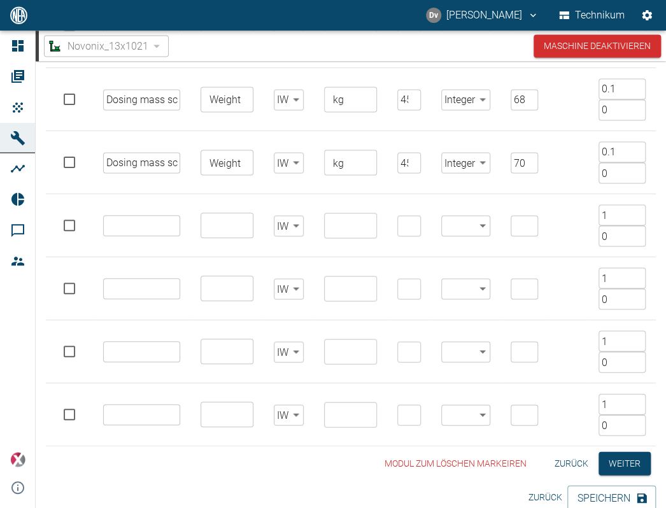
click at [148, 223] on input "text" at bounding box center [141, 225] width 77 height 21
paste input "Dosing speed screw feeder 1"
type input "Dosing speed screw feeder 1"
click at [148, 287] on input "text" at bounding box center [141, 288] width 77 height 21
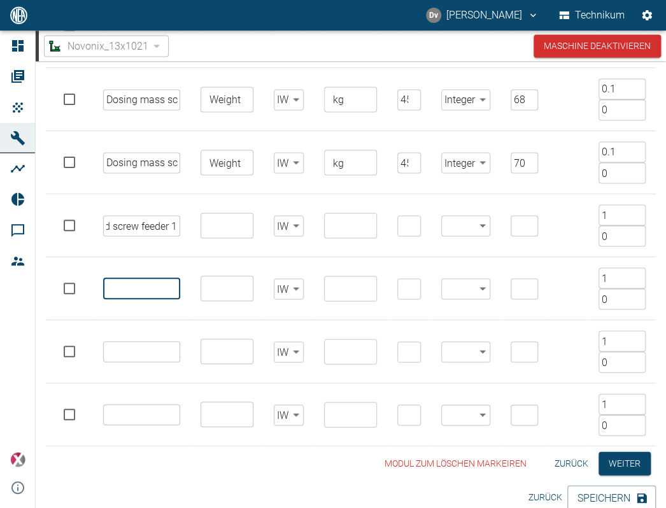
scroll to position [0, 0]
paste input "Dosing speed screw feeder 1"
type input "Dosing speed screw feeder 1"
click at [139, 350] on input "text" at bounding box center [141, 351] width 77 height 21
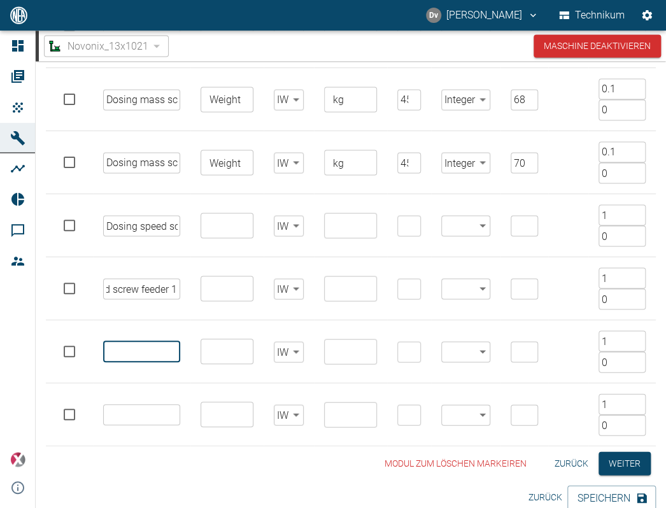
scroll to position [0, 0]
paste input "Dosing speed screw feeder 1"
type input "Dosing speed screw feeder 1"
click at [136, 412] on input "text" at bounding box center [141, 415] width 77 height 21
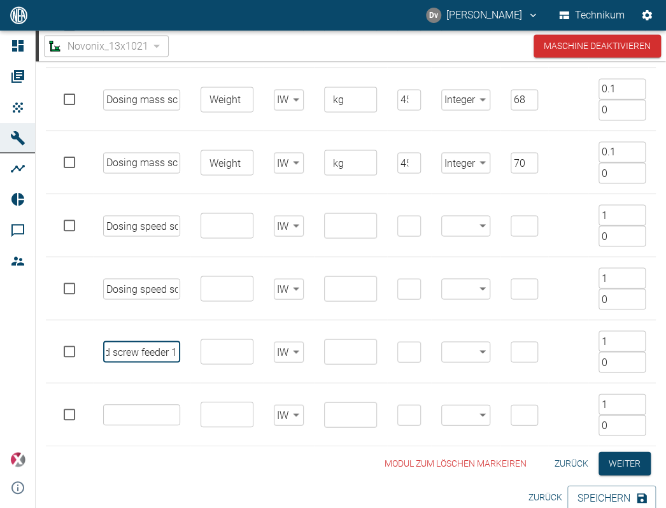
scroll to position [0, 0]
paste input "Dosing speed screw feeder 1"
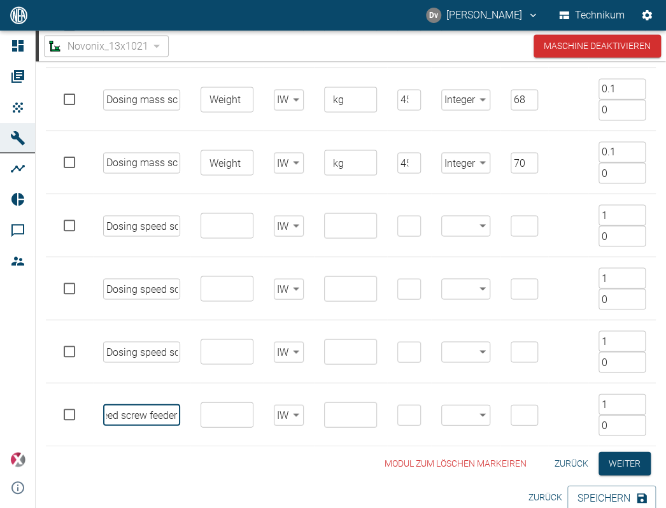
scroll to position [0, 59]
type input "Dosing speed screw feeder 4"
click at [171, 354] on input "Dosing speed screw feeder 1" at bounding box center [141, 351] width 77 height 21
drag, startPoint x: 173, startPoint y: 350, endPoint x: 197, endPoint y: 354, distance: 25.1
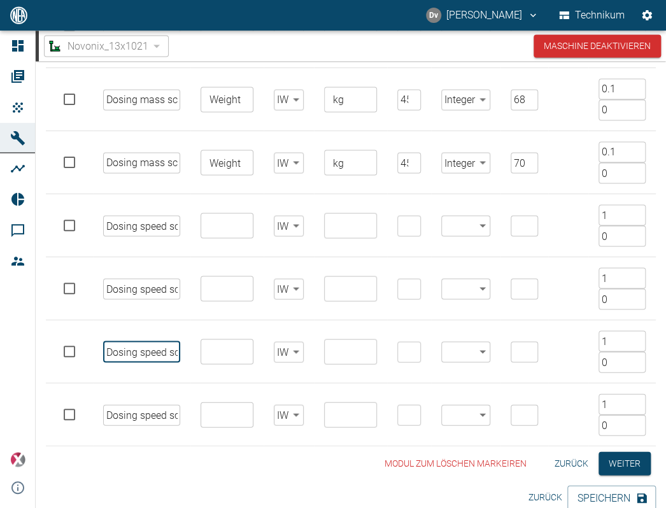
click at [211, 353] on tr "Dosing speed screw feeder 1 ​ ​ IW false ​ ​ ​ ​ ​ ​ 1 ​ 0 ​" at bounding box center [351, 351] width 610 height 63
click at [160, 354] on input "Dosing speed screw feeder 1" at bounding box center [141, 351] width 77 height 21
type input "Dosing speed screw feeder 3"
click at [163, 288] on input "Dosing speed screw feeder 1" at bounding box center [141, 288] width 77 height 21
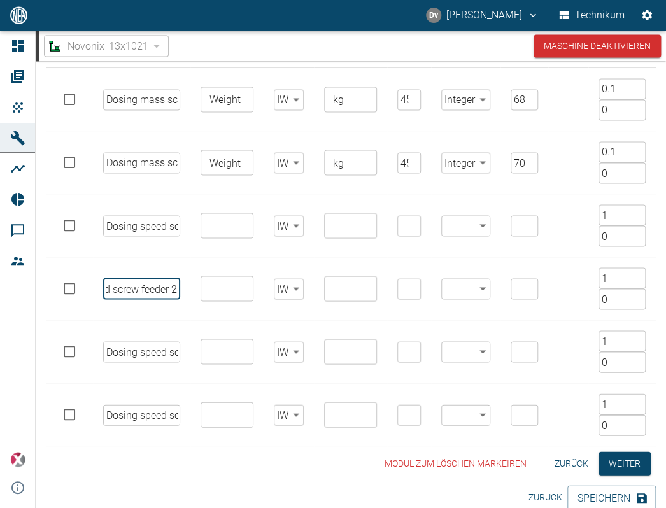
type input "Dosing speed screw feeder 2"
click at [226, 220] on input "text" at bounding box center [225, 226] width 43 height 18
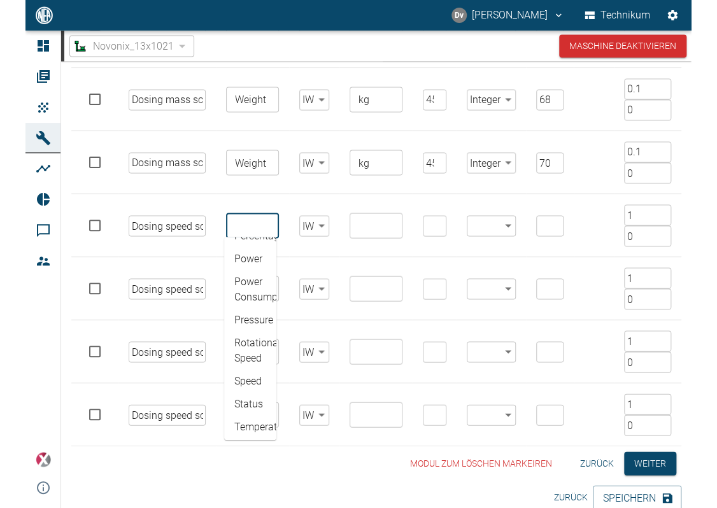
scroll to position [255, 0]
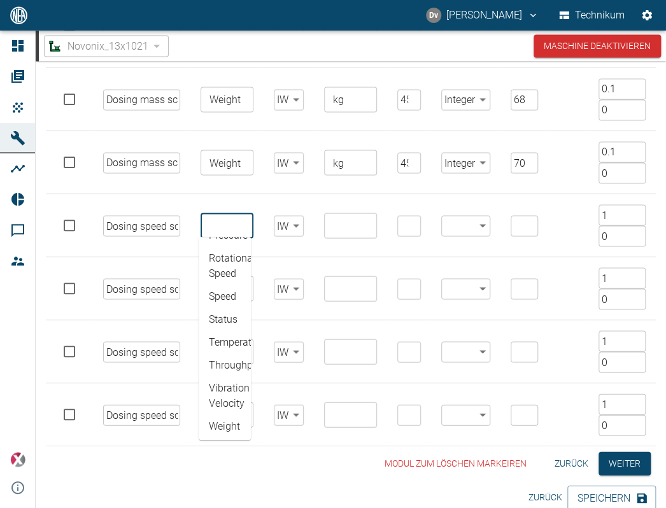
click at [226, 364] on li "Throughput" at bounding box center [225, 365] width 52 height 23
type input "Throughput"
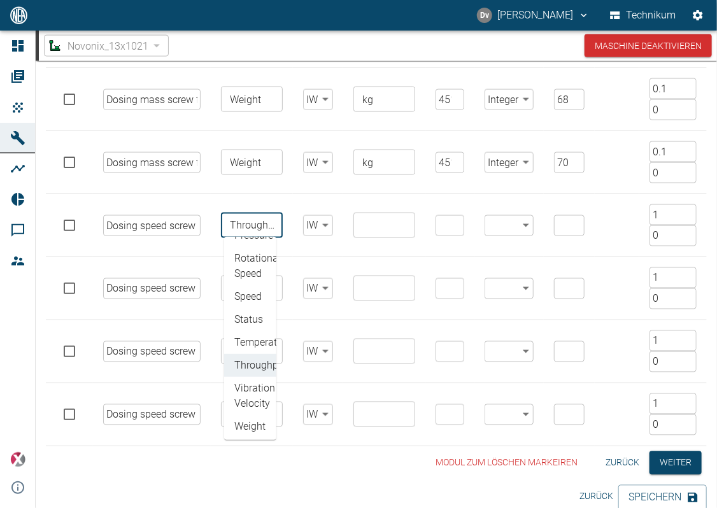
click at [327, 460] on div "Modul zum löschen markeiren Zurück Weiter" at bounding box center [376, 464] width 661 height 24
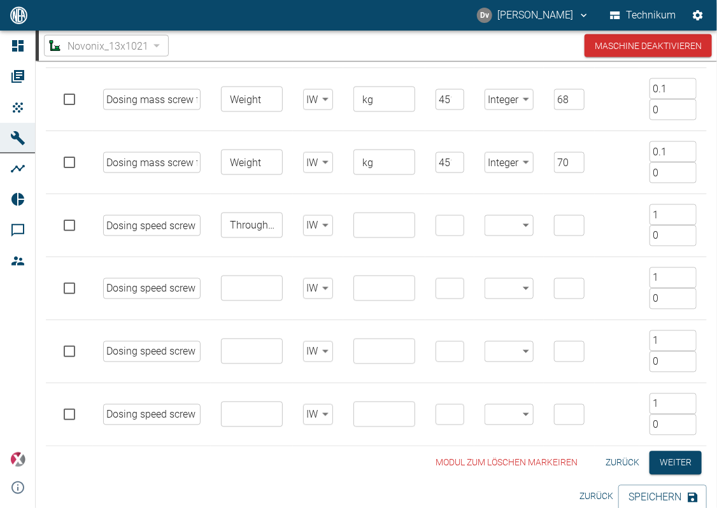
click at [255, 221] on input "Throughput" at bounding box center [251, 226] width 52 height 18
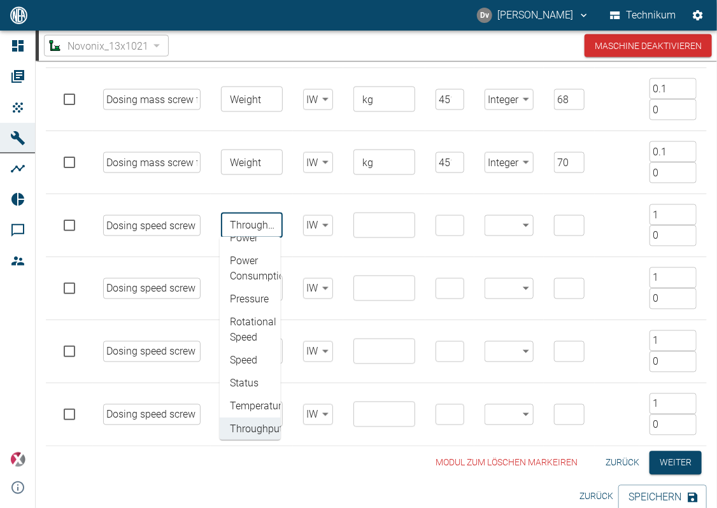
click at [91, 460] on div "Modul zum löschen markeiren Zurück Weiter" at bounding box center [376, 464] width 661 height 24
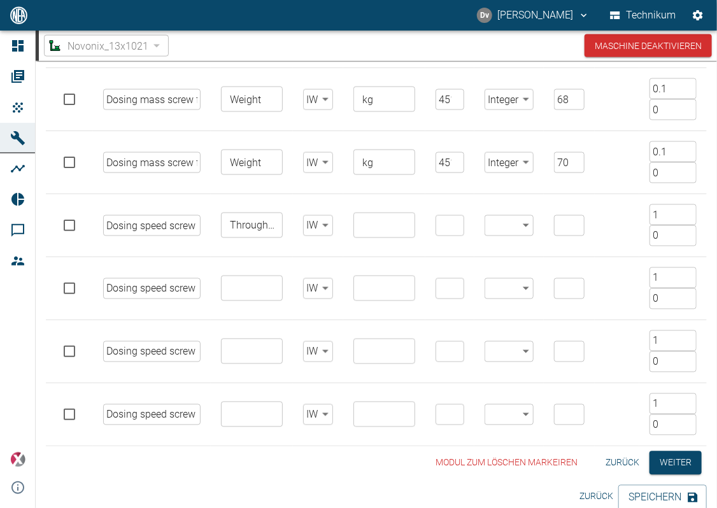
click at [236, 419] on input "text" at bounding box center [251, 415] width 52 height 18
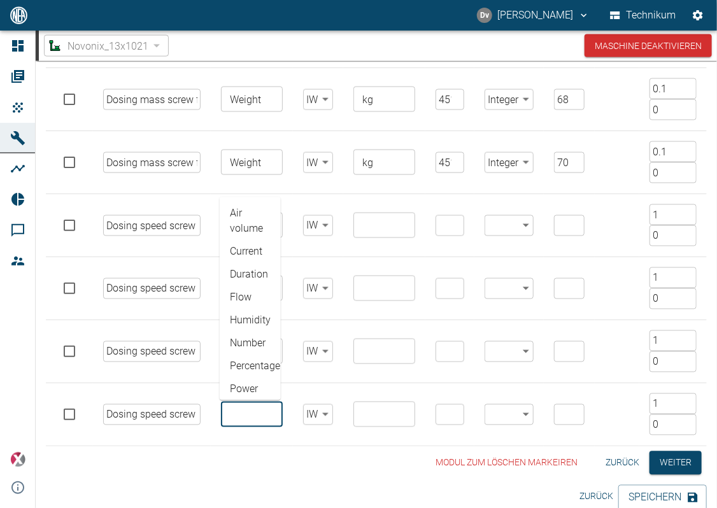
paste input "Throughput"
drag, startPoint x: 242, startPoint y: 408, endPoint x: 243, endPoint y: 387, distance: 21.0
click at [242, 406] on input "Throughput" at bounding box center [251, 415] width 52 height 18
type input "Throughput"
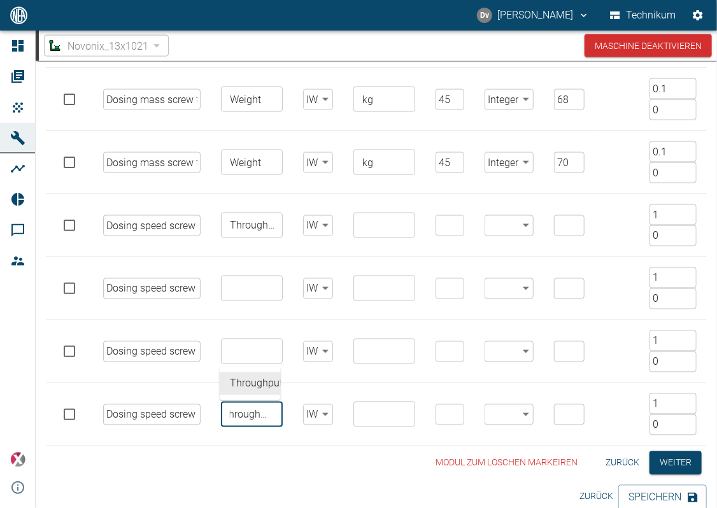
click at [245, 355] on input "text" at bounding box center [251, 352] width 52 height 18
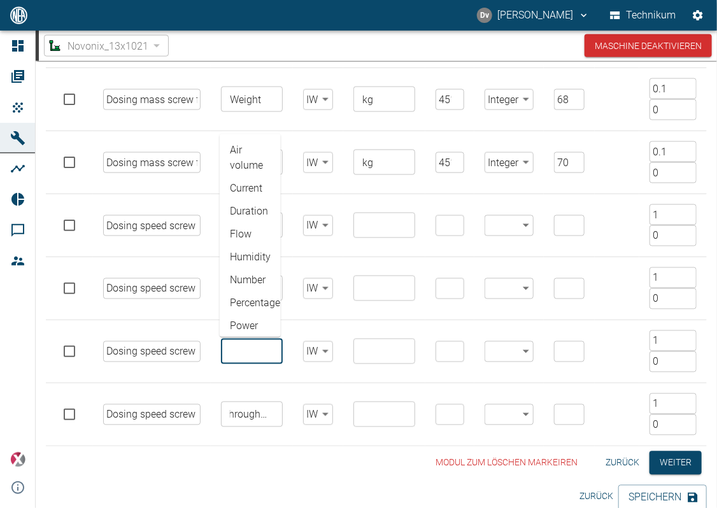
scroll to position [0, 0]
paste input "Throughput"
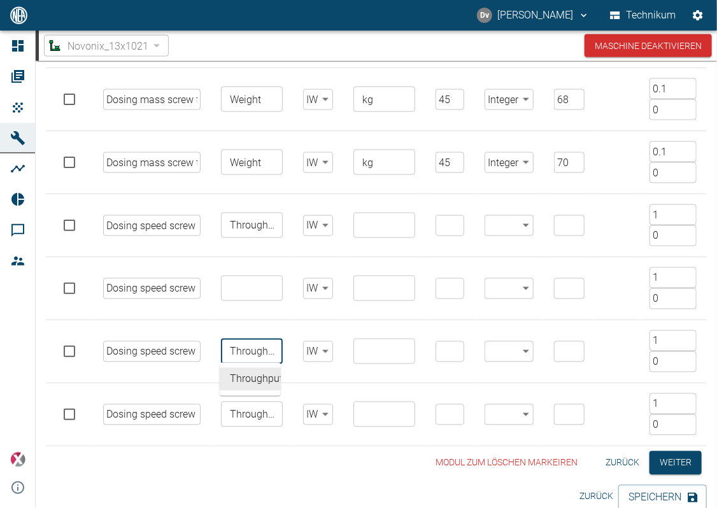
scroll to position [0, 8]
type input "Throughput"
click at [252, 292] on input "text" at bounding box center [251, 289] width 52 height 18
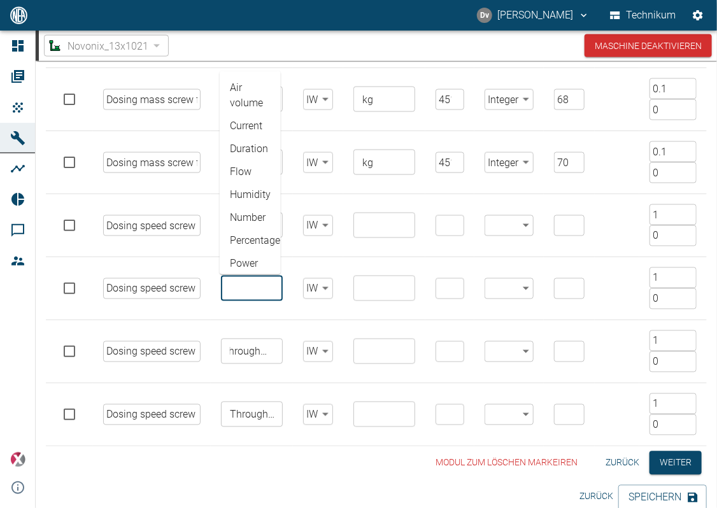
scroll to position [0, 0]
paste input "Throughput"
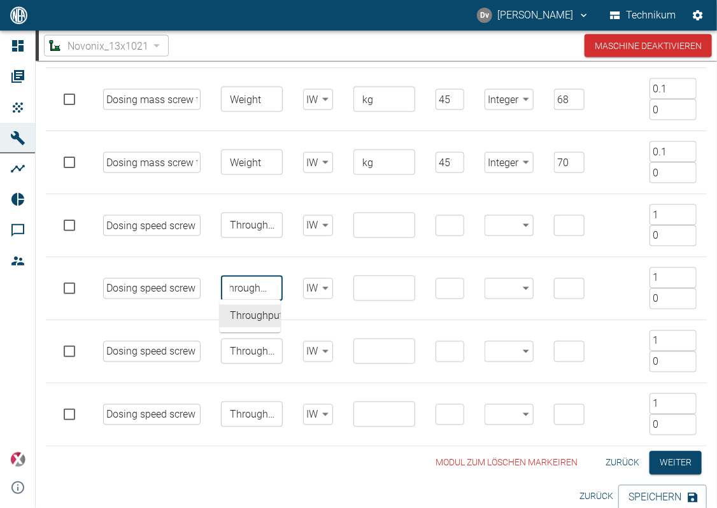
type input "Throughput"
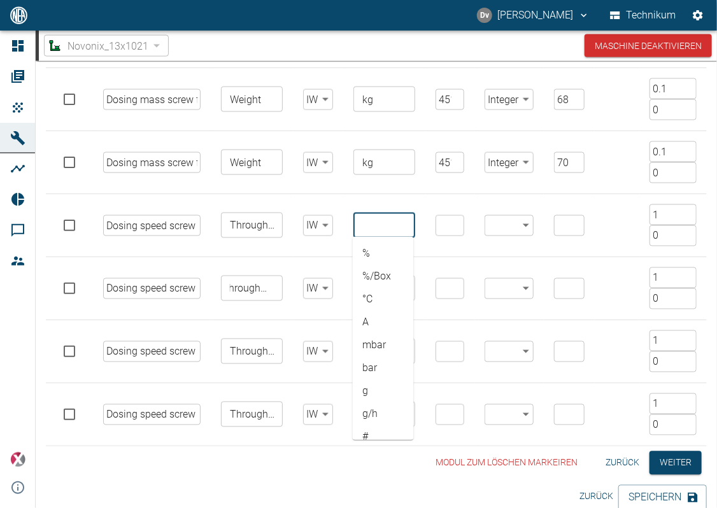
click at [378, 217] on input "text" at bounding box center [383, 226] width 52 height 18
click at [385, 299] on li "kg/h" at bounding box center [383, 299] width 61 height 23
drag, startPoint x: 387, startPoint y: 225, endPoint x: 256, endPoint y: 166, distance: 143.4
click at [231, 184] on tbody "Weight LIW 1 ​ Weight ​ IW false ​ kg ​ 4511 ​ Integer Integer ​ 26 ​ 0.1 ​ 0 ​…" at bounding box center [376, 5] width 661 height 883
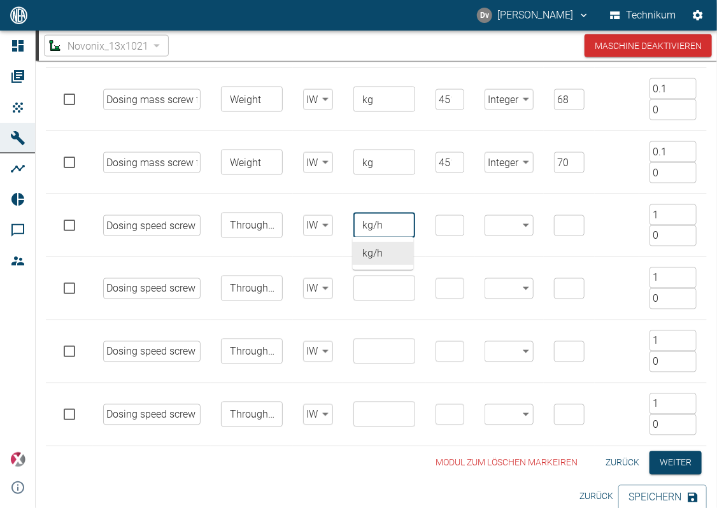
type input "kg/h"
click at [377, 415] on input "text" at bounding box center [383, 415] width 52 height 18
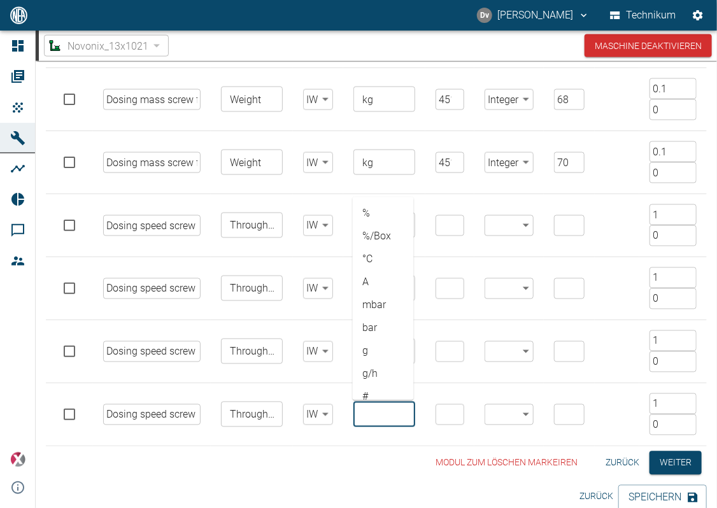
paste input "kg/h"
type input "kg/h"
click at [374, 357] on input "text" at bounding box center [383, 352] width 52 height 18
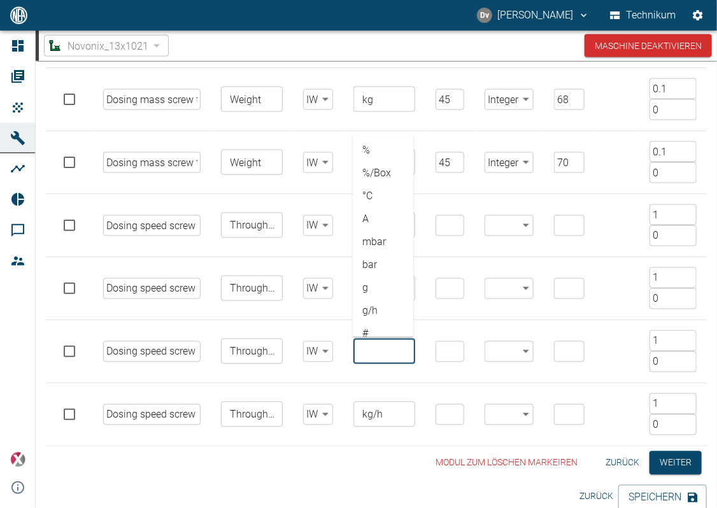
paste input "kg/h"
type input "kg/h"
click at [378, 288] on input "text" at bounding box center [383, 289] width 52 height 18
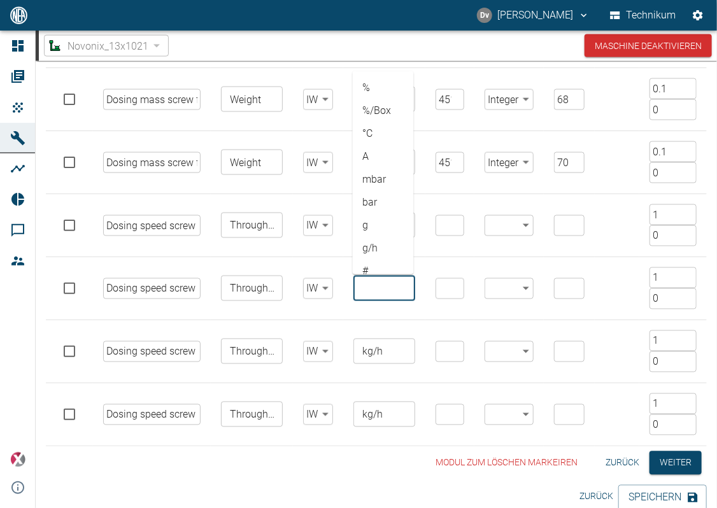
paste input "kg/h"
type input "kg/h"
click at [442, 162] on input "4511" at bounding box center [450, 162] width 29 height 21
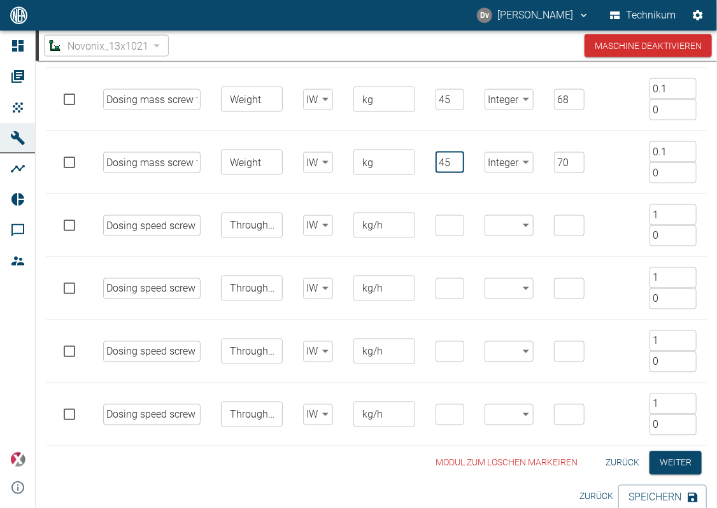
click at [441, 219] on input "number" at bounding box center [450, 225] width 29 height 21
paste input "4511"
type input "4511"
click at [441, 284] on input "number" at bounding box center [450, 288] width 29 height 21
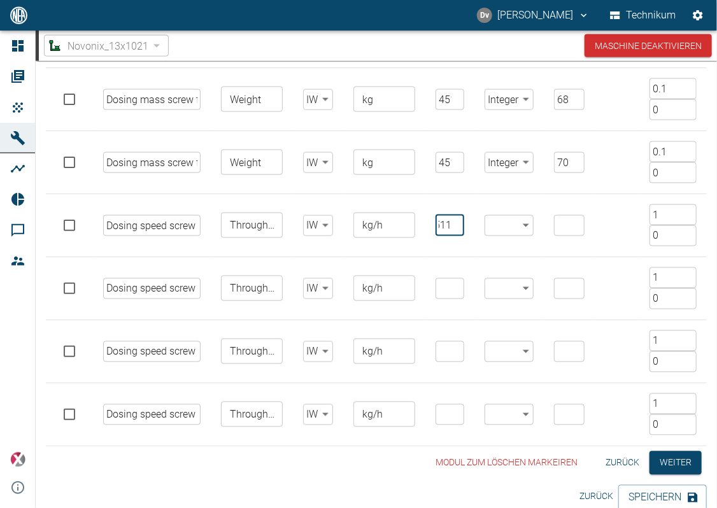
scroll to position [0, 0]
paste input "4511"
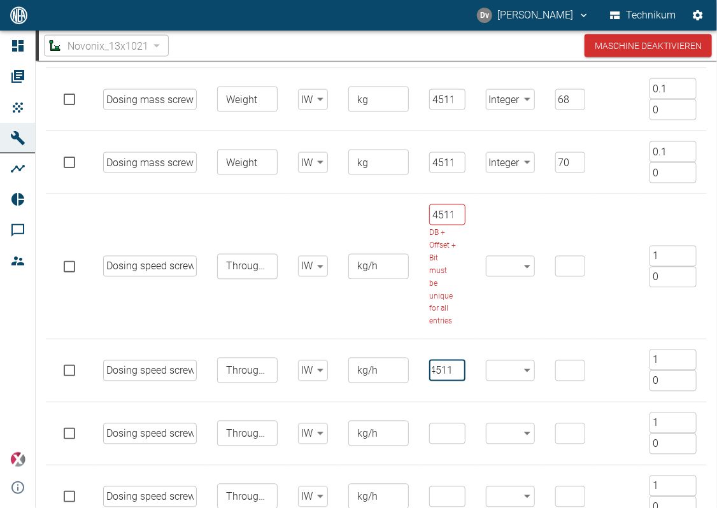
scroll to position [0, 3]
type input "4511"
click at [440, 439] on input "number" at bounding box center [447, 434] width 36 height 21
paste input "4511"
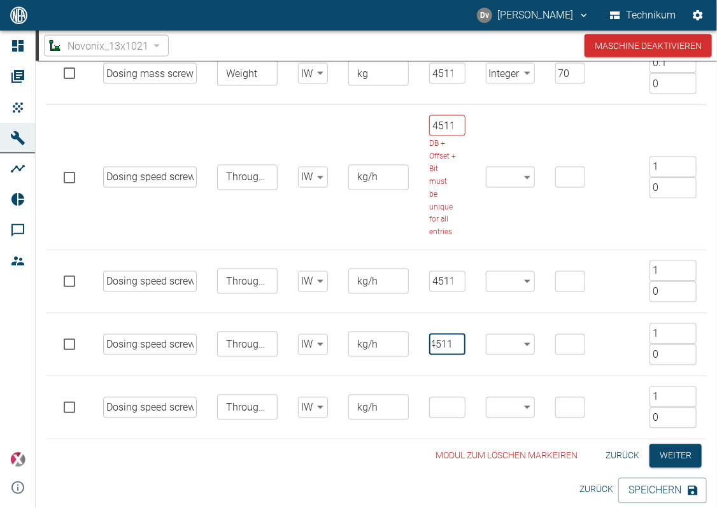
scroll to position [793, 0]
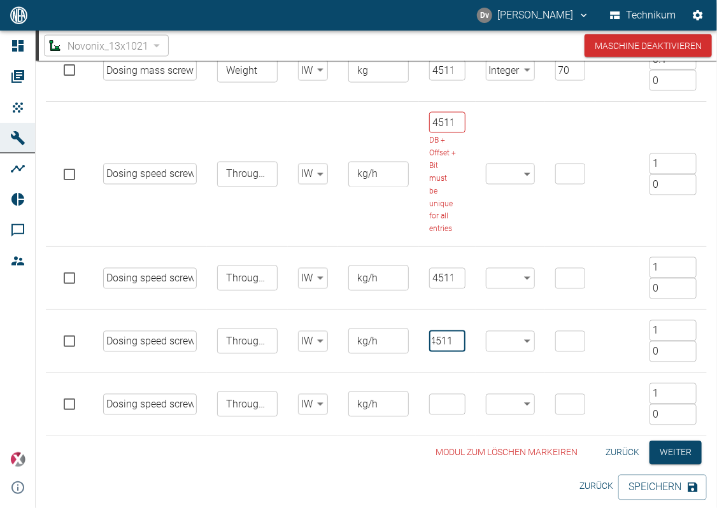
type input "4511"
click at [436, 396] on input "number" at bounding box center [447, 404] width 36 height 21
paste input "4511"
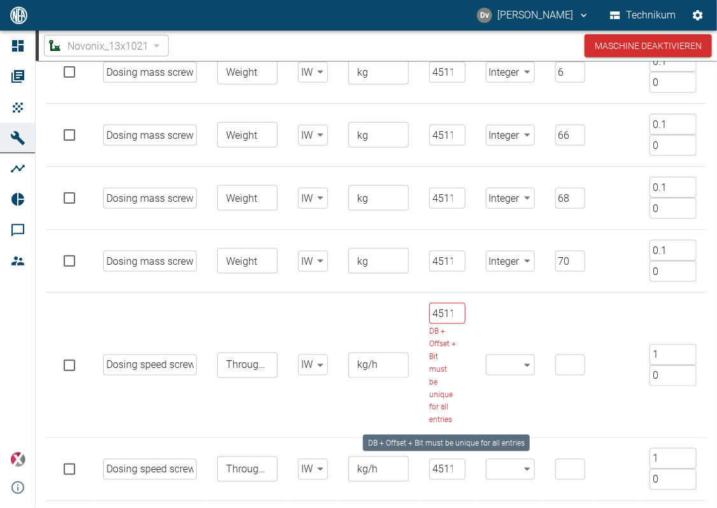
type input "4511"
click at [432, 312] on input "4511" at bounding box center [447, 313] width 36 height 21
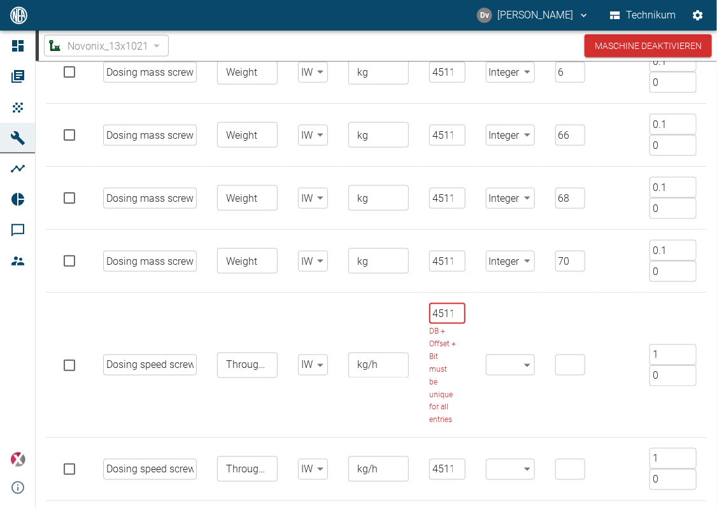
scroll to position [0, 3]
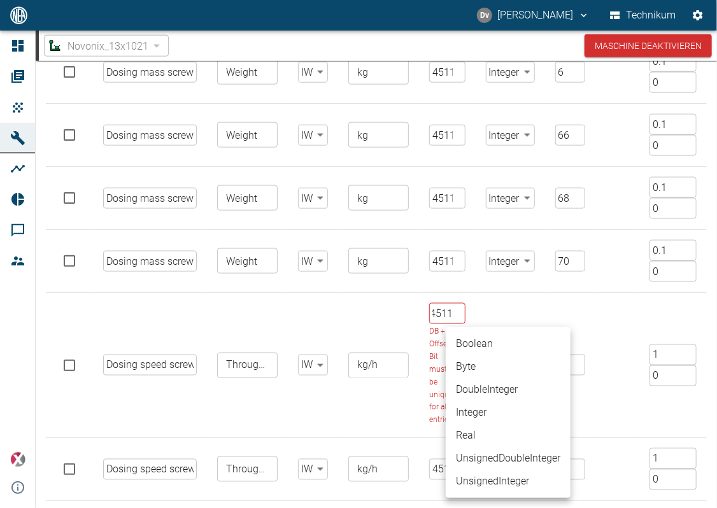
click at [499, 361] on body "[PERSON_NAME] Technikum Dashboard Aufträge Produkte Maschinen Analysen Reports …" at bounding box center [358, 254] width 717 height 508
click at [501, 303] on div at bounding box center [358, 254] width 717 height 508
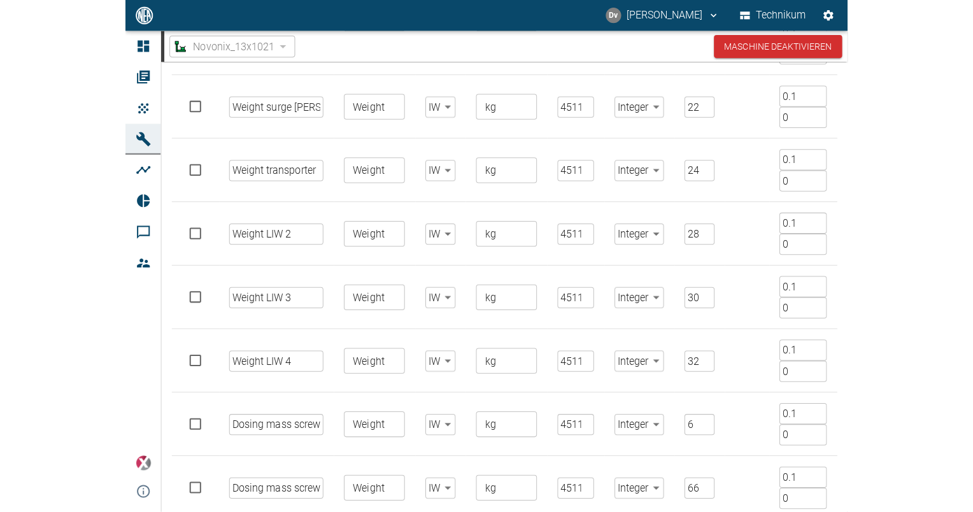
scroll to position [793, 0]
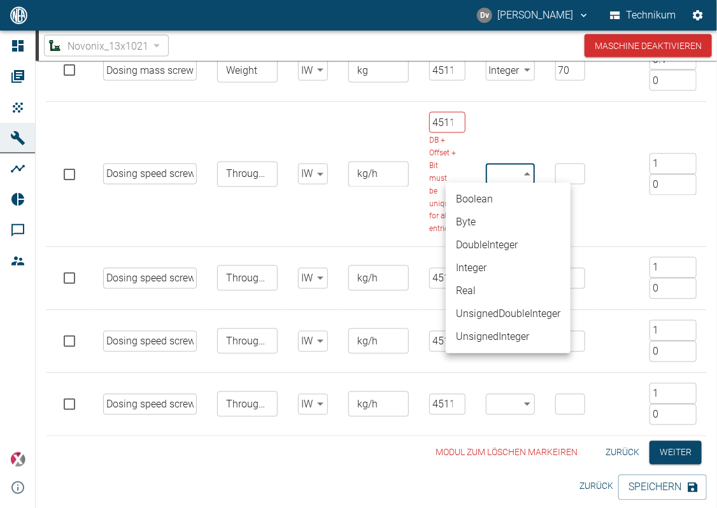
click at [520, 172] on body "[PERSON_NAME] Technikum Dashboard Aufträge Produkte Maschinen Analysen Reports …" at bounding box center [358, 254] width 717 height 508
click at [490, 271] on li "Integer" at bounding box center [508, 268] width 125 height 23
type input "Integer"
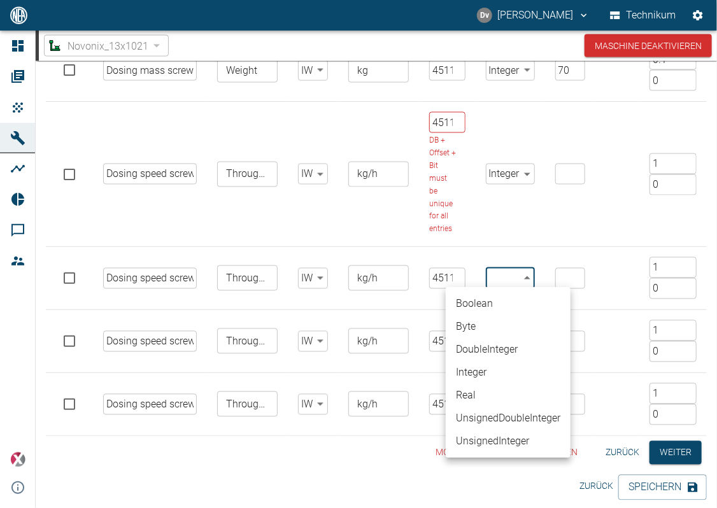
click at [510, 273] on body "[PERSON_NAME] Technikum Dashboard Aufträge Produkte Maschinen Analysen Reports …" at bounding box center [358, 254] width 717 height 508
click at [489, 373] on li "Integer" at bounding box center [508, 372] width 125 height 23
type input "Integer"
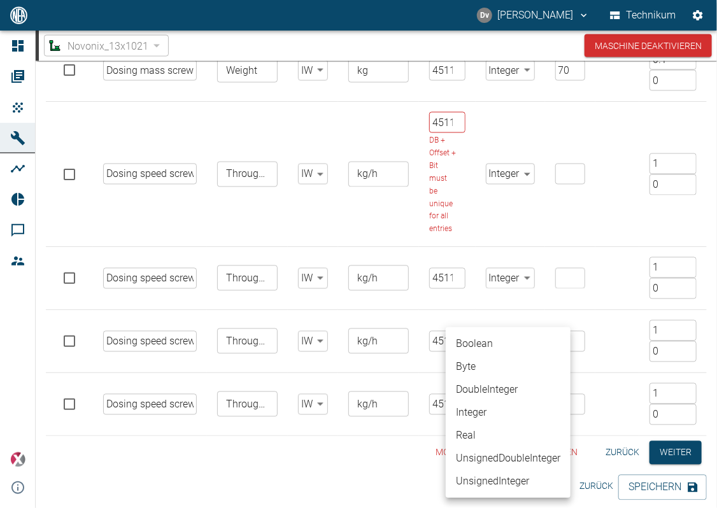
click at [515, 342] on body "[PERSON_NAME] Technikum Dashboard Aufträge Produkte Maschinen Analysen Reports …" at bounding box center [358, 254] width 717 height 508
click at [496, 415] on li "Integer" at bounding box center [508, 412] width 125 height 23
type input "Integer"
click at [510, 408] on body "[PERSON_NAME] Technikum Dashboard Aufträge Produkte Maschinen Analysen Reports …" at bounding box center [358, 254] width 717 height 508
drag, startPoint x: 496, startPoint y: 411, endPoint x: 584, endPoint y: 176, distance: 251.2
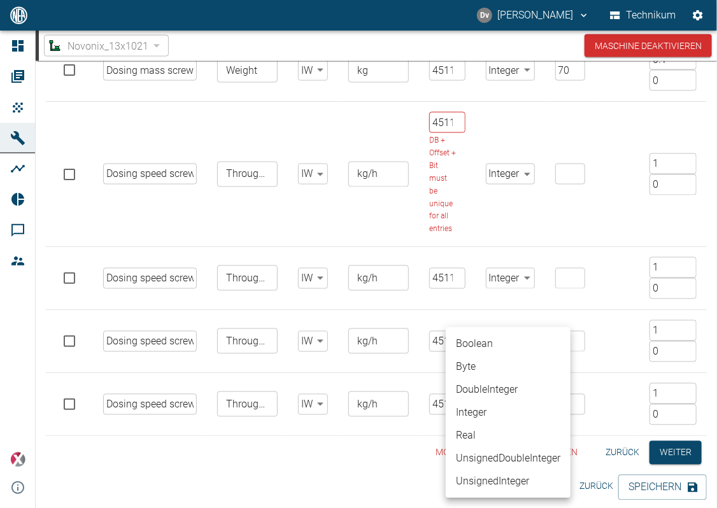
click at [496, 412] on li "Integer" at bounding box center [508, 412] width 125 height 23
type input "Integer"
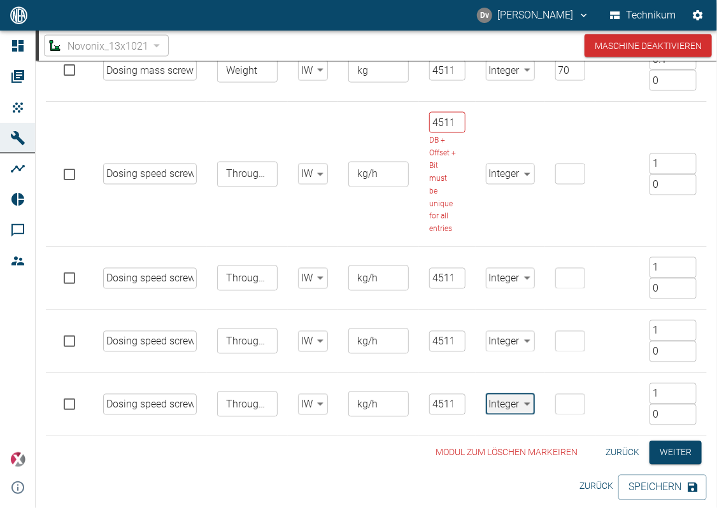
scroll to position [739, 0]
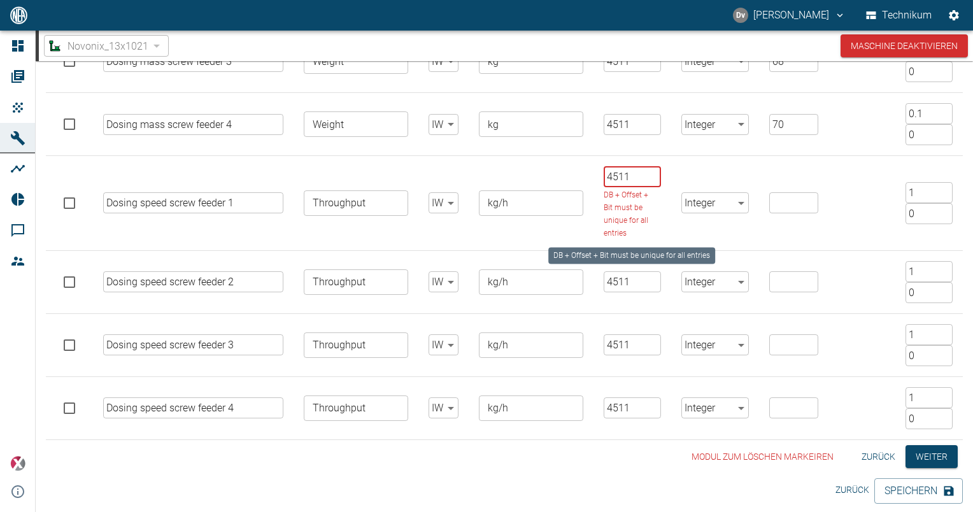
click at [640, 173] on input "4511" at bounding box center [632, 176] width 57 height 21
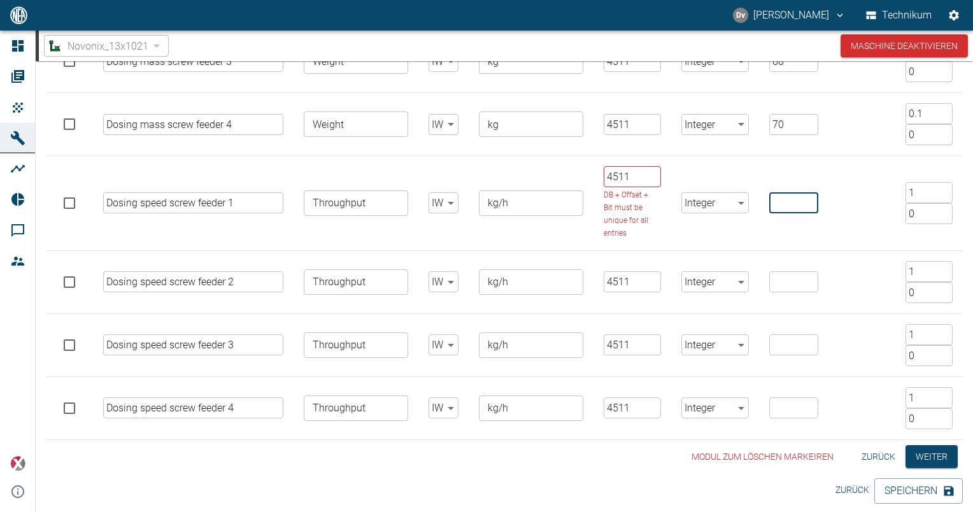
click at [789, 199] on input "number" at bounding box center [794, 202] width 49 height 21
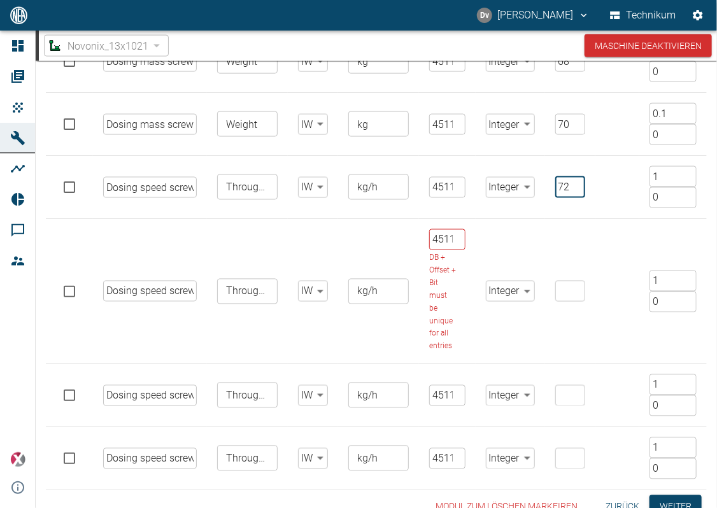
click at [556, 291] on input "number" at bounding box center [571, 291] width 30 height 21
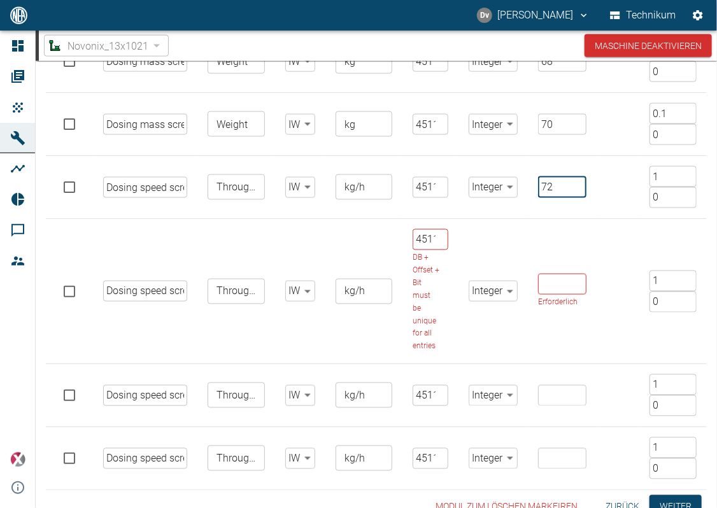
drag, startPoint x: 564, startPoint y: 189, endPoint x: 499, endPoint y: 164, distance: 68.7
click at [506, 168] on tr "Dosing speed screw feeder 1 ​ Throughput ​ IW false ​ kg/h ​ 4511 ​ Integer Int…" at bounding box center [376, 187] width 661 height 63
type input "80"
click at [560, 289] on input "Erforderlich" at bounding box center [562, 284] width 48 height 21
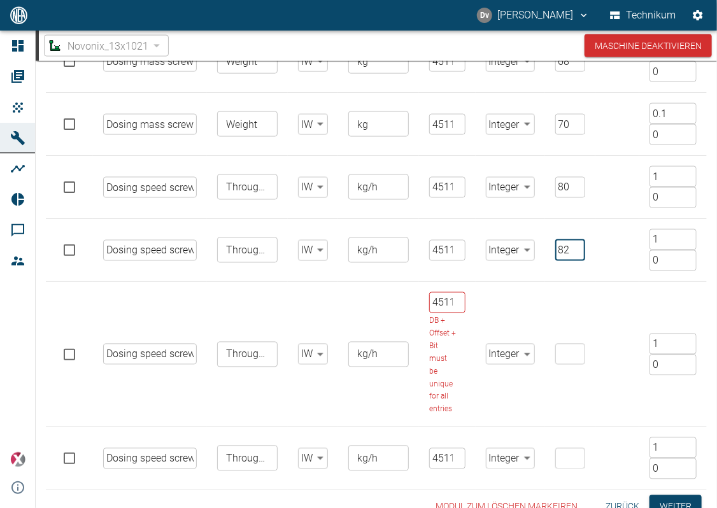
type input "8"
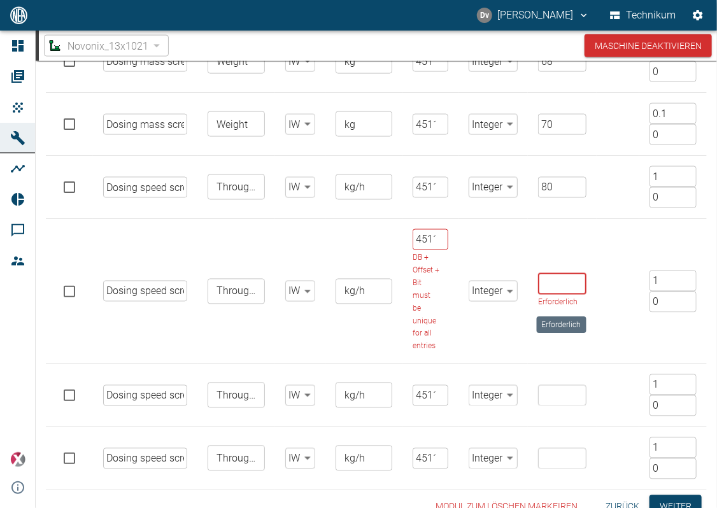
type input ".8"
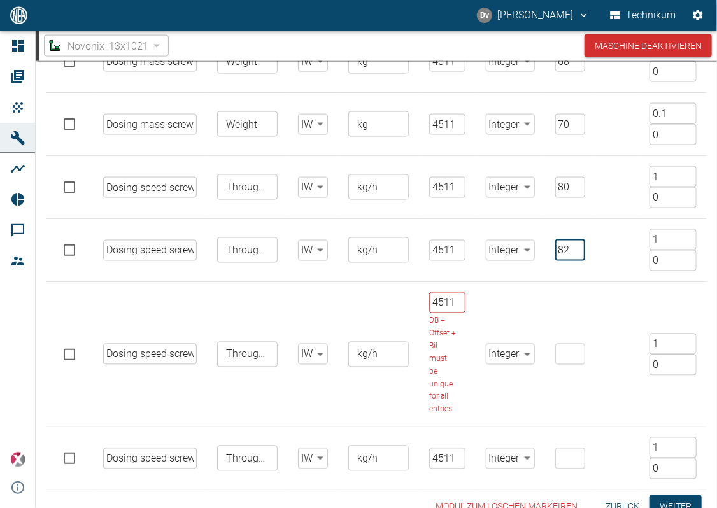
type input "82"
click at [562, 354] on input "number" at bounding box center [571, 354] width 30 height 21
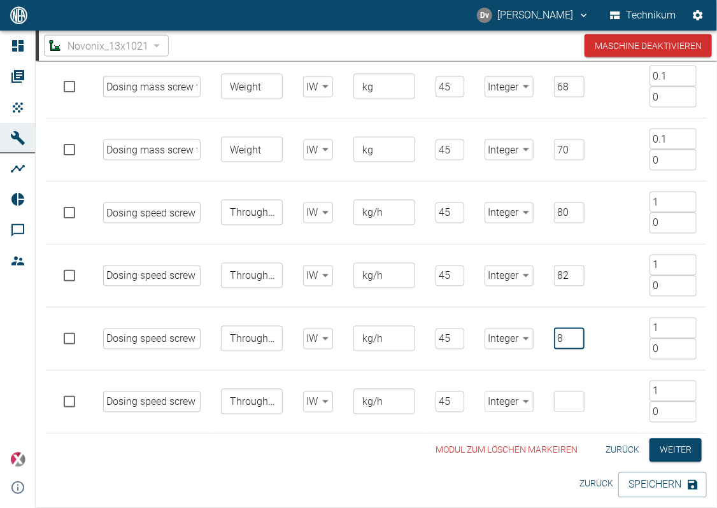
scroll to position [711, 0]
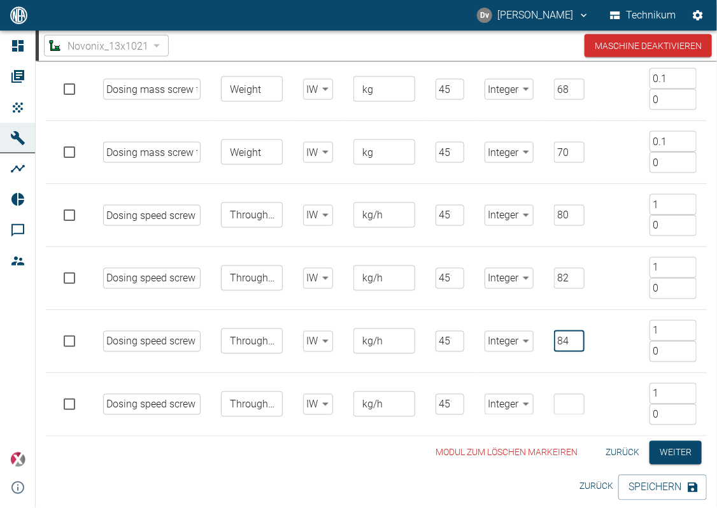
type input "84"
click at [558, 399] on input "number" at bounding box center [569, 404] width 30 height 21
type input "86"
drag, startPoint x: 668, startPoint y: 136, endPoint x: 570, endPoint y: 151, distance: 99.9
click at [575, 150] on tr "Dosing mass screw feeder 4 ​ Weight ​ IW false ​ kg ​ 4511 ​ Integer Integer ​ …" at bounding box center [376, 152] width 661 height 63
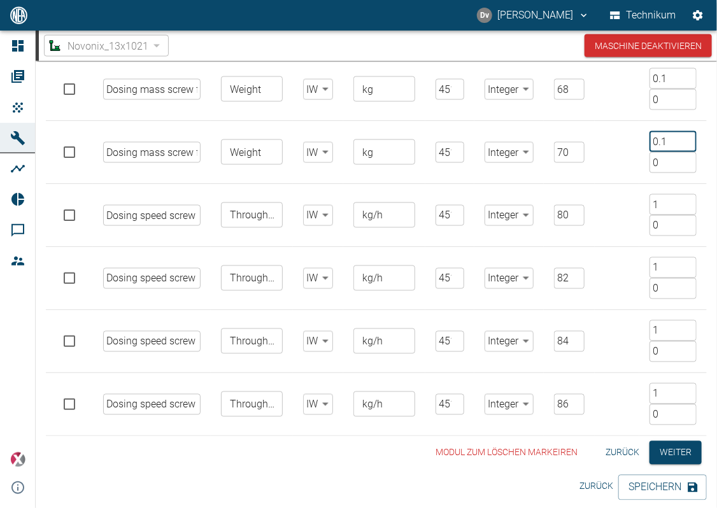
drag, startPoint x: 659, startPoint y: 199, endPoint x: 592, endPoint y: 174, distance: 71.6
click at [605, 187] on tr "Dosing speed screw feeder 1 ​ Throughput ​ IW false ​ kg/h ​ 4511 ​ Integer Int…" at bounding box center [376, 215] width 661 height 63
paste input "0."
type input "0.1"
drag, startPoint x: 657, startPoint y: 267, endPoint x: 620, endPoint y: 245, distance: 43.7
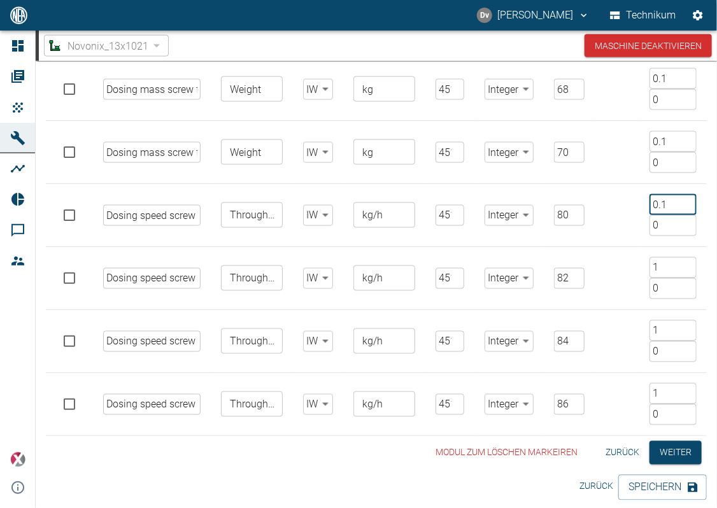
click at [626, 253] on tr "Dosing speed screw feeder 2 ​ Throughput ​ IW false ​ kg/h ​ 4511 ​ Integer Int…" at bounding box center [376, 278] width 661 height 63
paste input "0."
type input "0.1"
drag, startPoint x: 652, startPoint y: 327, endPoint x: 629, endPoint y: 306, distance: 30.6
click at [610, 310] on tr "Dosing speed screw feeder 3 ​ Throughput ​ IW false ​ kg/h ​ 4511 ​ Integer Int…" at bounding box center [376, 341] width 661 height 63
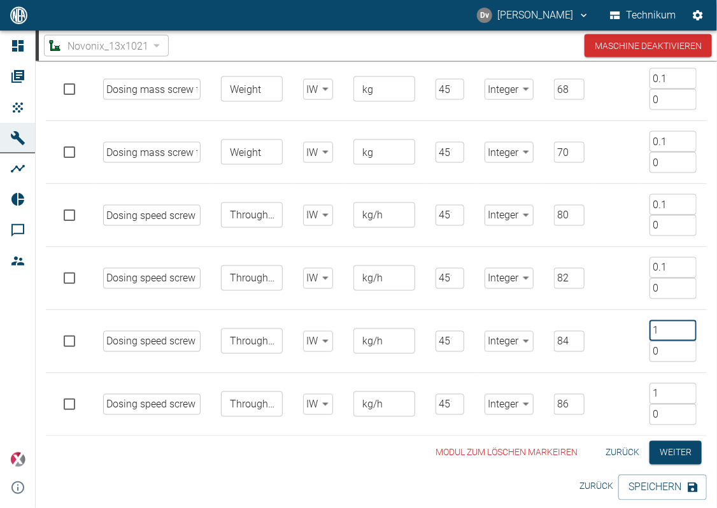
paste input "0."
type input "0.1"
drag, startPoint x: 663, startPoint y: 394, endPoint x: 573, endPoint y: 347, distance: 100.9
click at [613, 373] on tr "Dosing speed screw feeder 4 ​ Throughput ​ IW false ​ kg/h ​ 4511 ​ Integer Int…" at bounding box center [376, 404] width 661 height 63
paste input "0."
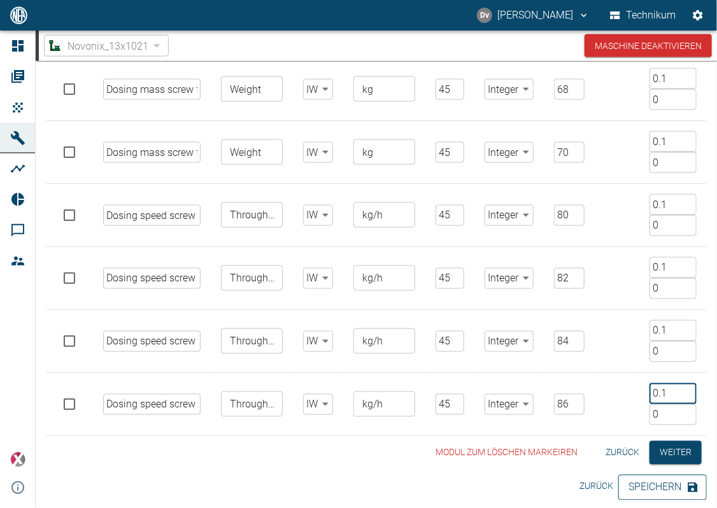
type input "0.1"
click at [671, 482] on button "Speichern" at bounding box center [663, 487] width 89 height 25
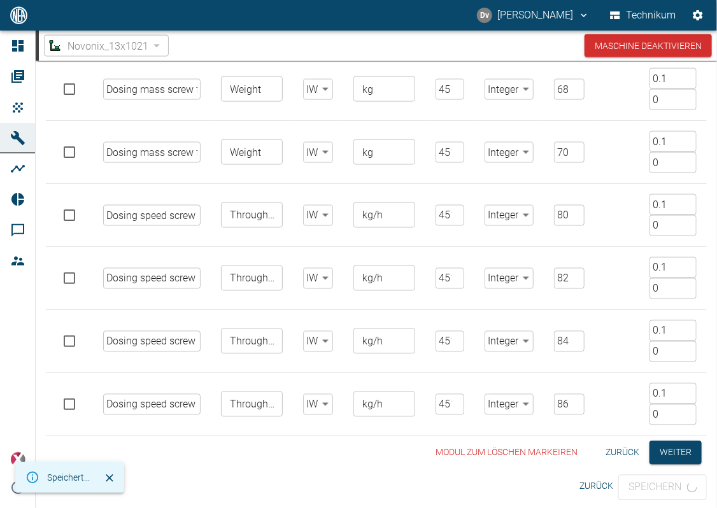
scroll to position [0, 0]
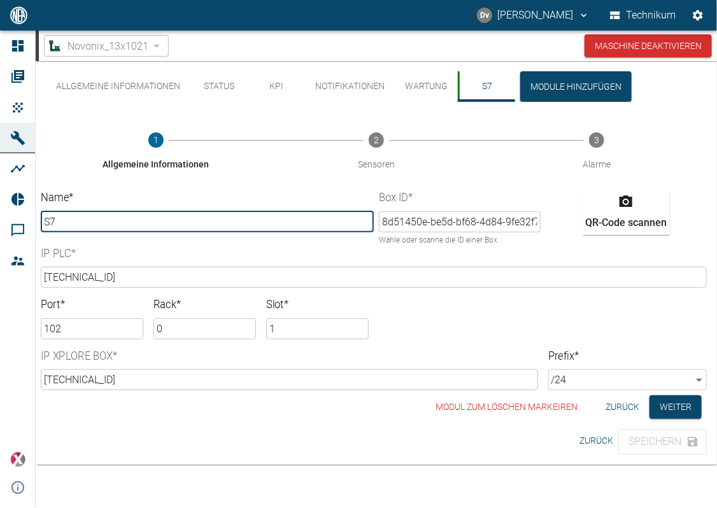
click at [376, 441] on div "Allgemeine Informationen Status KPI Notifikationen Wartung S7 Module hinzufügen…" at bounding box center [377, 263] width 682 height 404
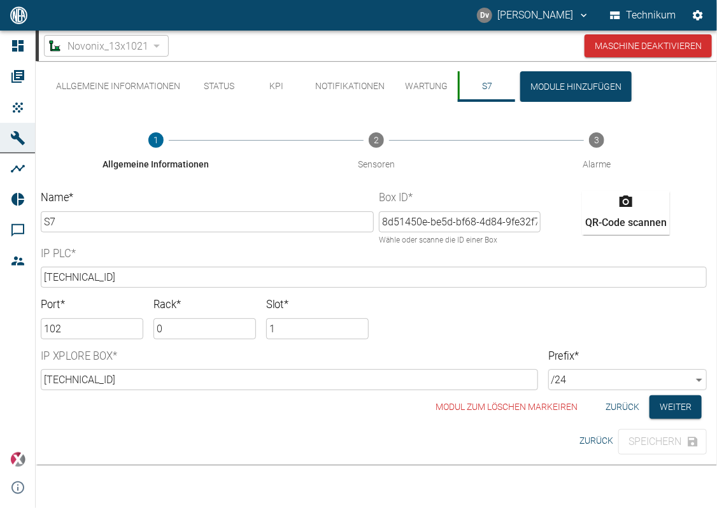
click at [149, 428] on div "Allgemeine Informationen Status KPI Notifikationen Wartung S7 Module hinzufügen…" at bounding box center [377, 247] width 682 height 373
click at [667, 406] on button "Weiter" at bounding box center [676, 408] width 52 height 24
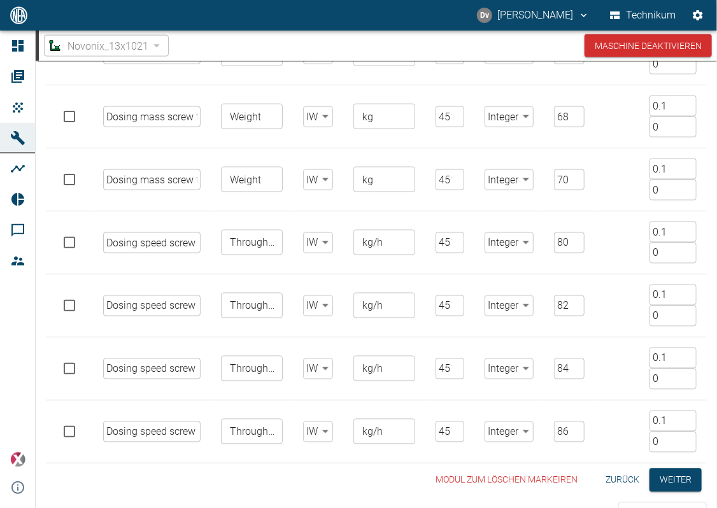
scroll to position [711, 0]
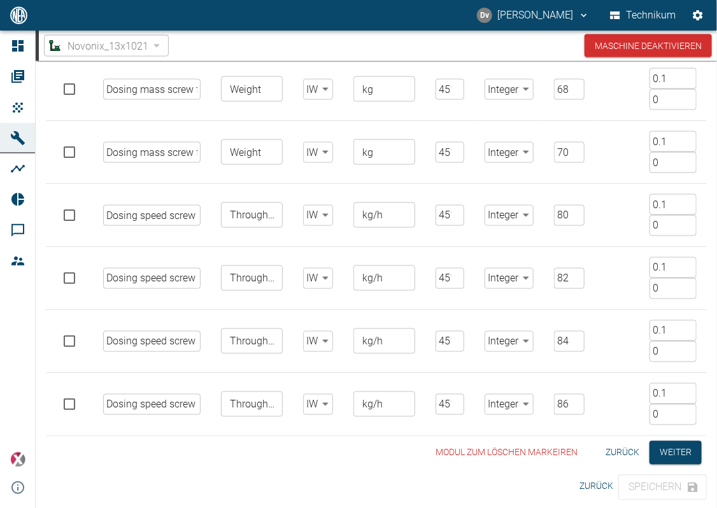
click at [270, 448] on div "Modul zum löschen markeiren Zurück Weiter" at bounding box center [376, 453] width 661 height 24
click at [265, 457] on div "Modul zum löschen markeiren Zurück Weiter" at bounding box center [376, 453] width 661 height 24
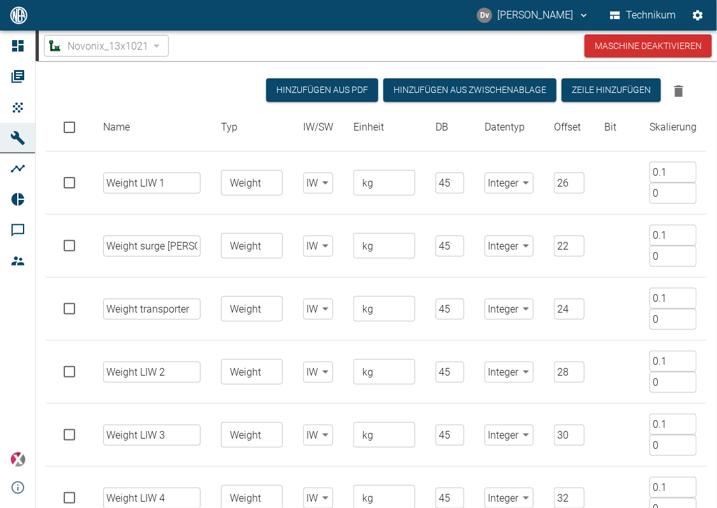
scroll to position [74, 0]
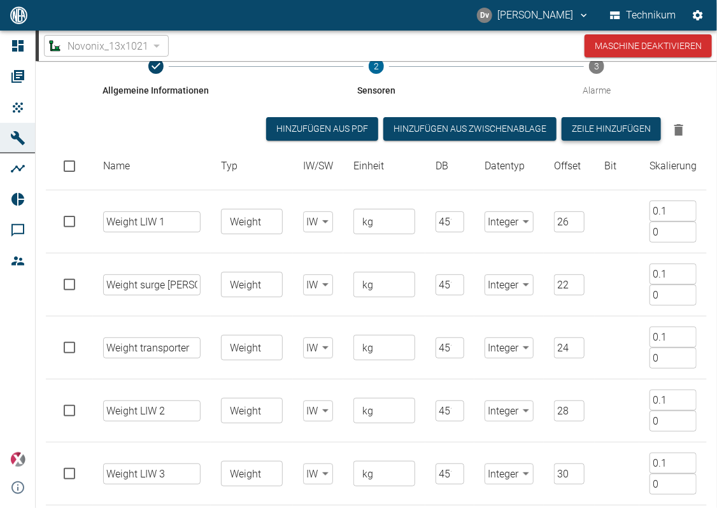
click at [622, 124] on button "Zeile hinzufügen" at bounding box center [611, 129] width 99 height 24
click at [624, 125] on button "Zeile hinzufügen" at bounding box center [611, 129] width 99 height 24
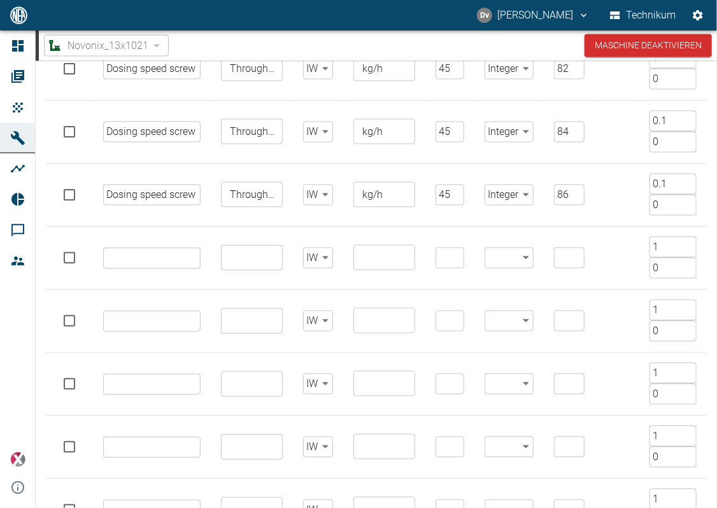
scroll to position [962, 0]
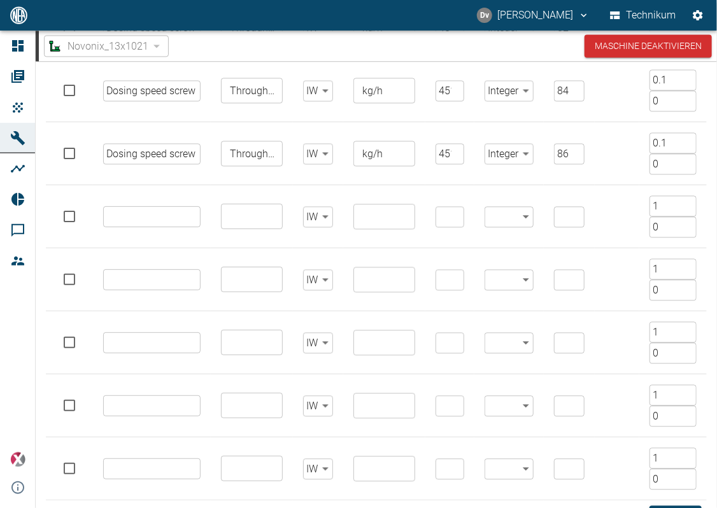
click at [173, 211] on input "text" at bounding box center [151, 216] width 97 height 21
click at [147, 211] on input "Erforderlich" at bounding box center [154, 209] width 103 height 21
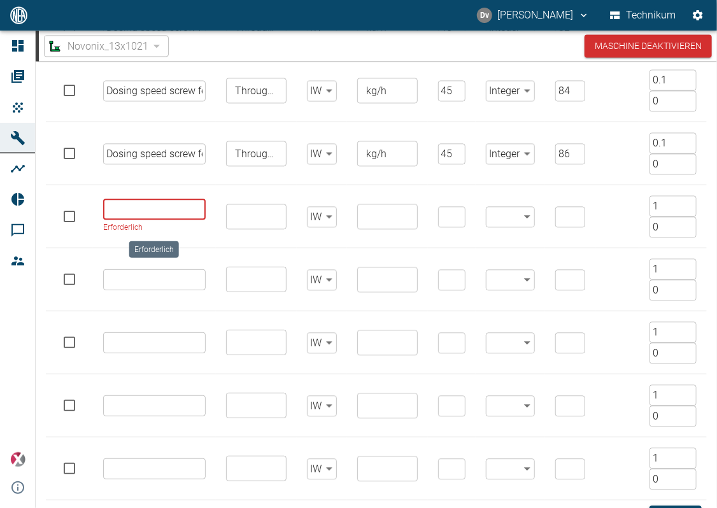
paste input "Transporter head pressure"
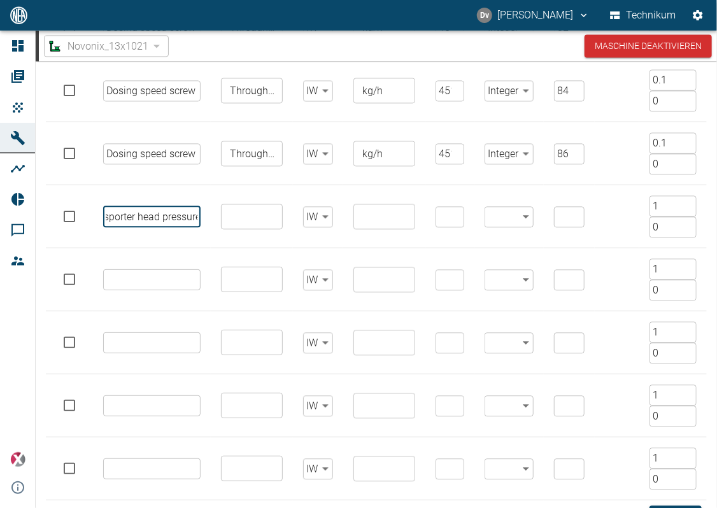
type input "Transporter head pressure"
click at [150, 282] on input "text" at bounding box center [151, 279] width 97 height 21
paste input "Transporter convey pressure"
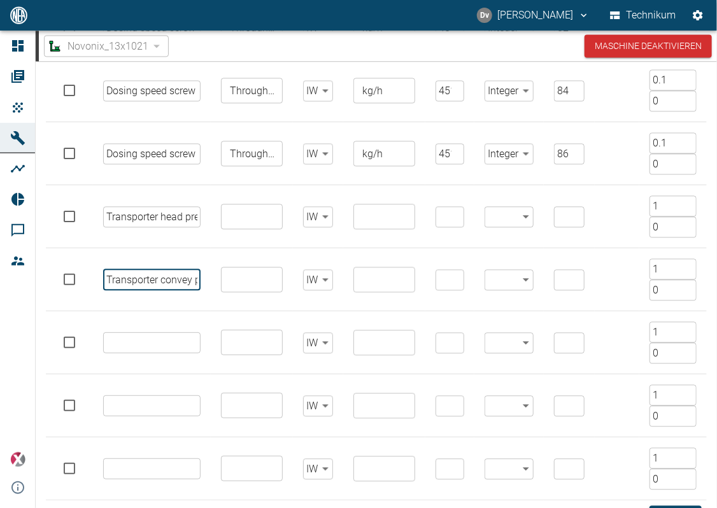
scroll to position [0, 37]
type input "Transporter convey pressure"
click at [161, 338] on input "text" at bounding box center [151, 343] width 97 height 21
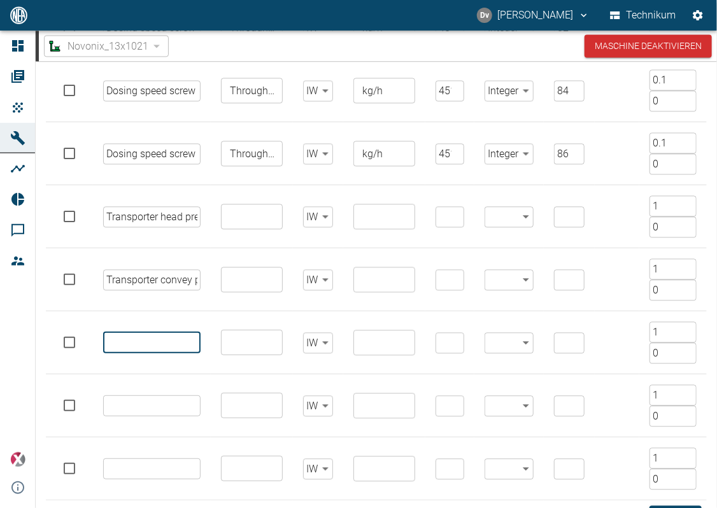
paste input "Transporter head and convey difference pressure"
type input "Transporter head and convey difference pressure"
click at [136, 399] on input "text" at bounding box center [151, 406] width 97 height 21
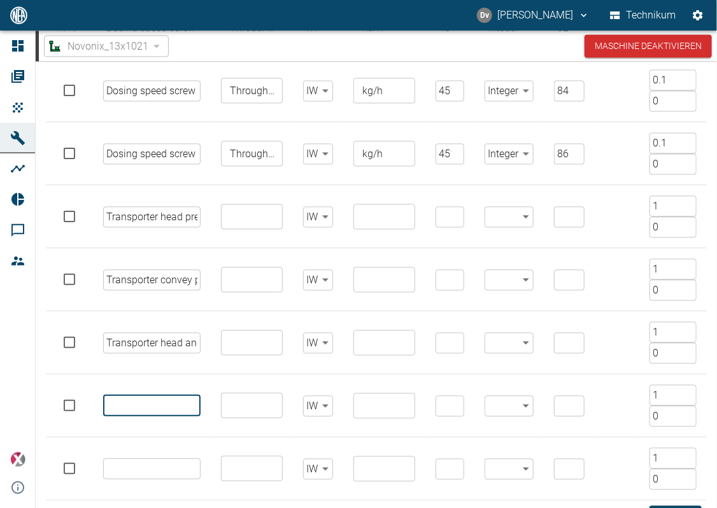
paste input "Transporter supply pressure"
type input "Transporter supply pressure"
click at [133, 465] on input "text" at bounding box center [151, 469] width 97 height 21
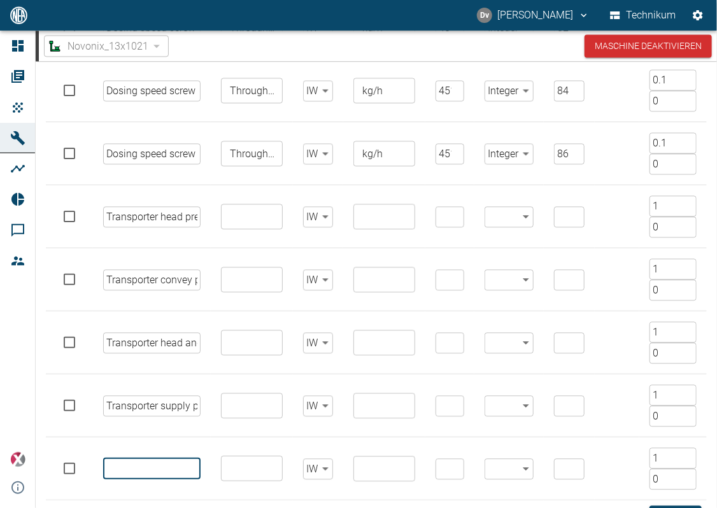
paste input "Transporter convey and xflow difference pressure"
type input "Transporter convey and xflow difference pressure"
click at [243, 151] on input "Throughput" at bounding box center [251, 154] width 52 height 18
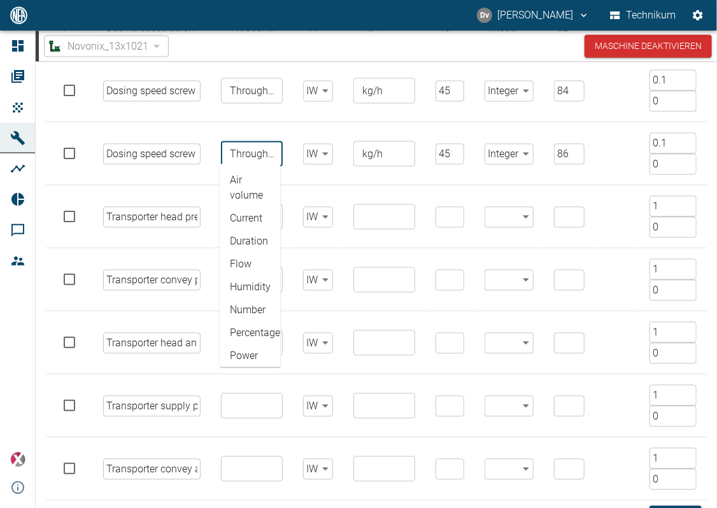
scroll to position [191, 0]
click at [387, 204] on div "​" at bounding box center [385, 216] width 62 height 25
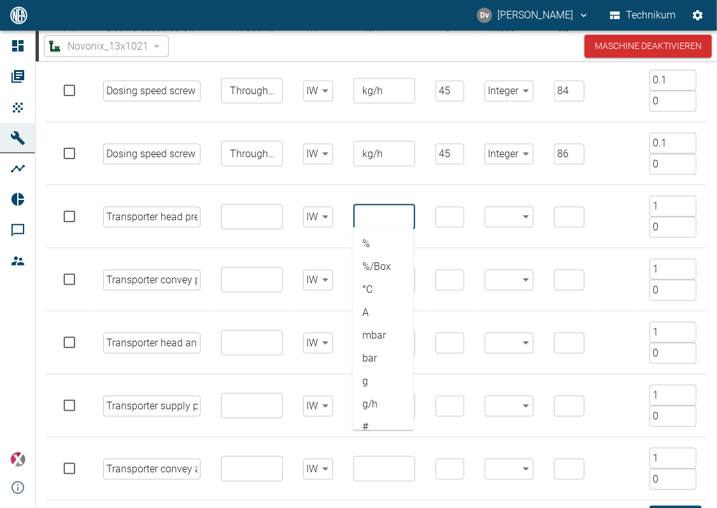
click at [259, 217] on input "text" at bounding box center [251, 217] width 52 height 18
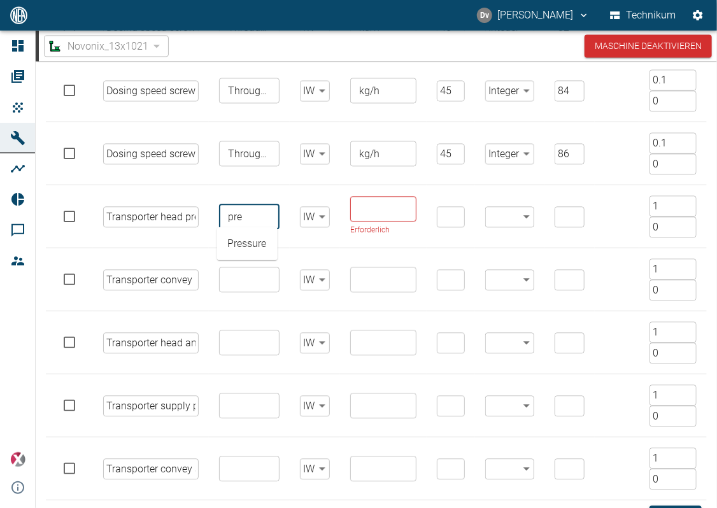
click at [243, 243] on li "Pressure" at bounding box center [247, 244] width 61 height 23
click at [247, 220] on input "Pressure" at bounding box center [249, 217] width 52 height 18
type input "Pressure"
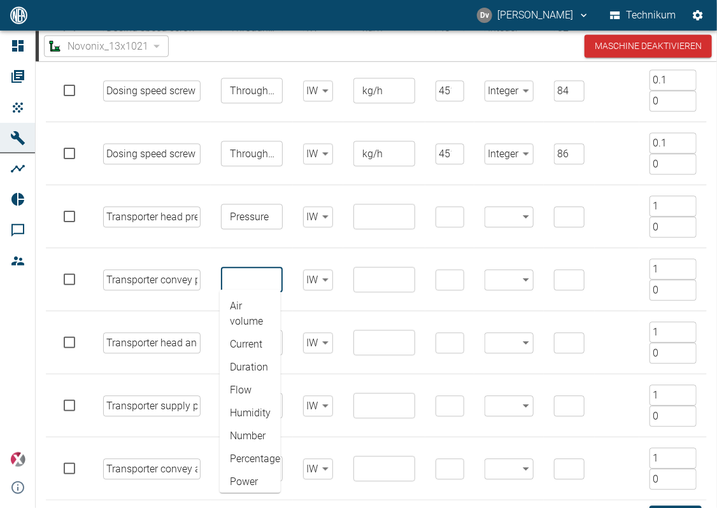
click at [247, 281] on input "text" at bounding box center [251, 280] width 52 height 18
paste input "Pressure"
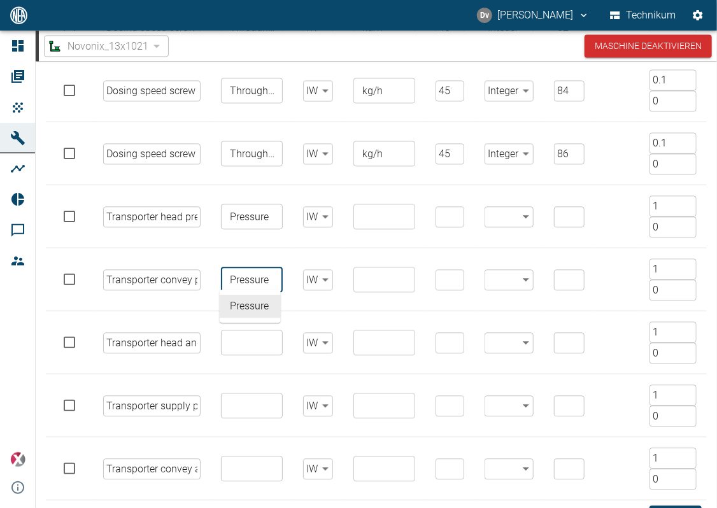
type input "Pressure"
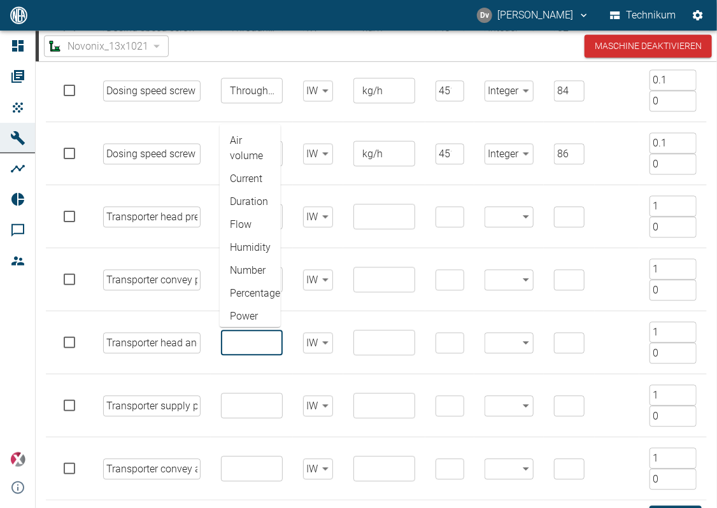
click at [245, 334] on input "text" at bounding box center [251, 343] width 52 height 18
paste input "Pressure"
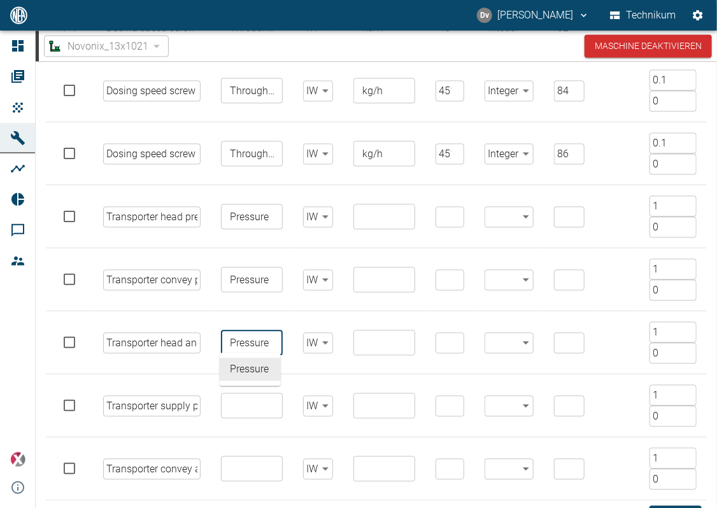
type input "Pressure"
click at [250, 404] on input "text" at bounding box center [251, 406] width 52 height 18
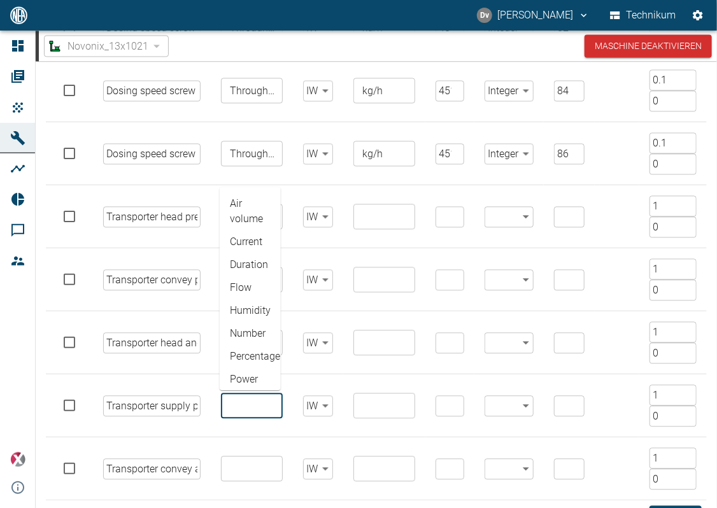
paste input "Pressure"
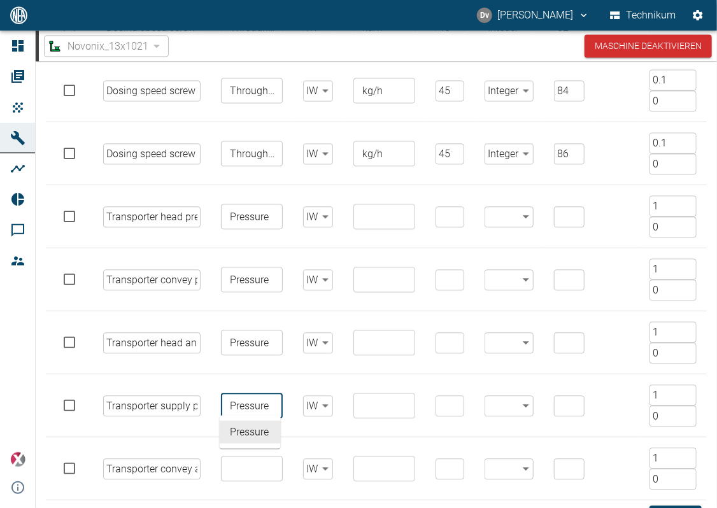
type input "Pressure"
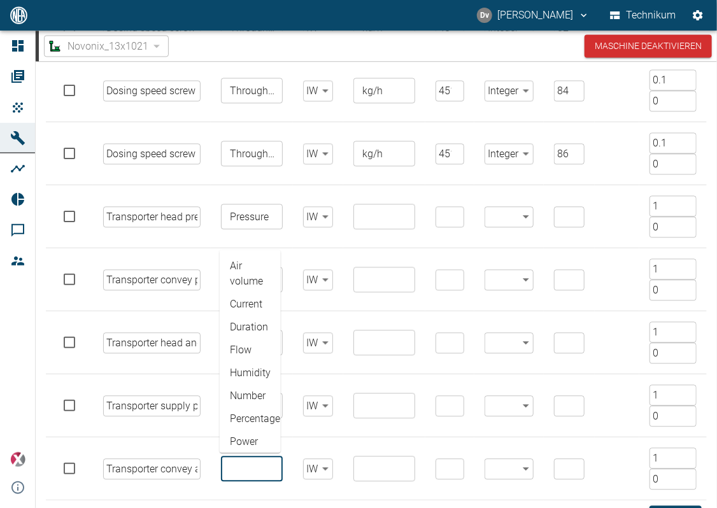
click at [247, 460] on input "text" at bounding box center [251, 469] width 52 height 18
paste input "Pressure"
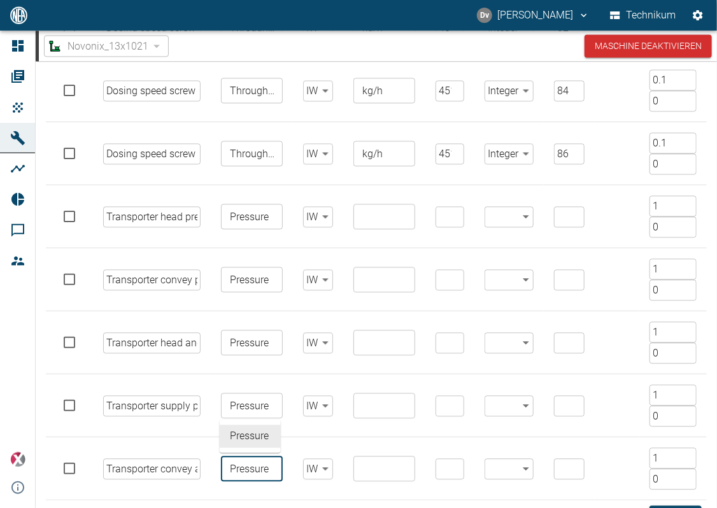
type input "Pressure"
click at [368, 466] on input "text" at bounding box center [383, 469] width 52 height 18
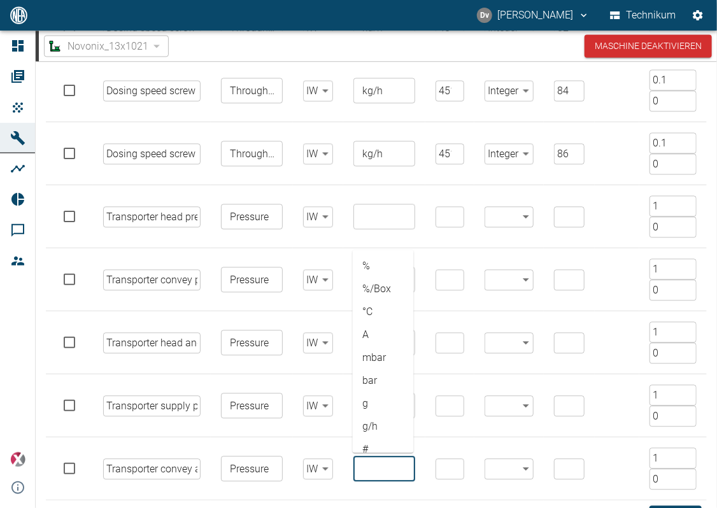
click at [382, 464] on input "text" at bounding box center [383, 469] width 52 height 18
click at [385, 217] on input "text" at bounding box center [383, 217] width 52 height 18
drag, startPoint x: 385, startPoint y: 217, endPoint x: 238, endPoint y: 200, distance: 147.5
click at [238, 200] on tr "Transporter head pressure ​ Pressure ​ IW false ​ psi ​ ​ ​ ​ ​ 1 ​ 0 ​" at bounding box center [376, 216] width 661 height 63
type input "psi"
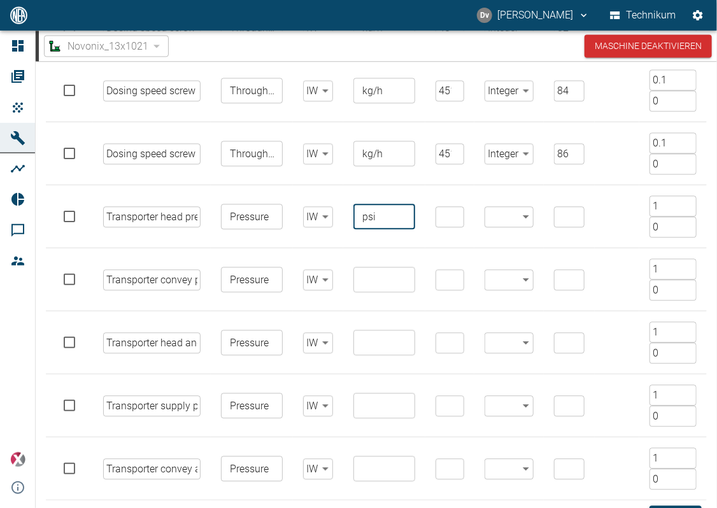
click at [361, 271] on input "text" at bounding box center [383, 280] width 52 height 18
paste input "psi"
type input "psi"
click at [385, 336] on input "text" at bounding box center [383, 343] width 52 height 18
paste input "psi"
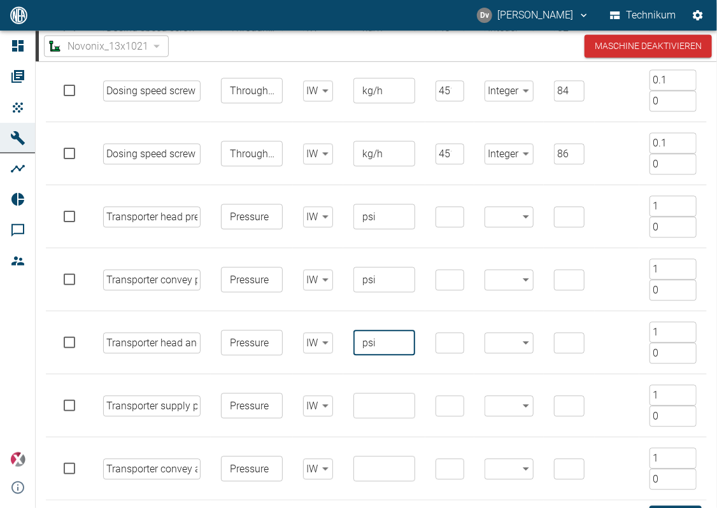
type input "psi"
click at [381, 398] on input "text" at bounding box center [383, 406] width 52 height 18
paste input "psi"
type input "psi"
click at [386, 460] on input "text" at bounding box center [383, 469] width 52 height 18
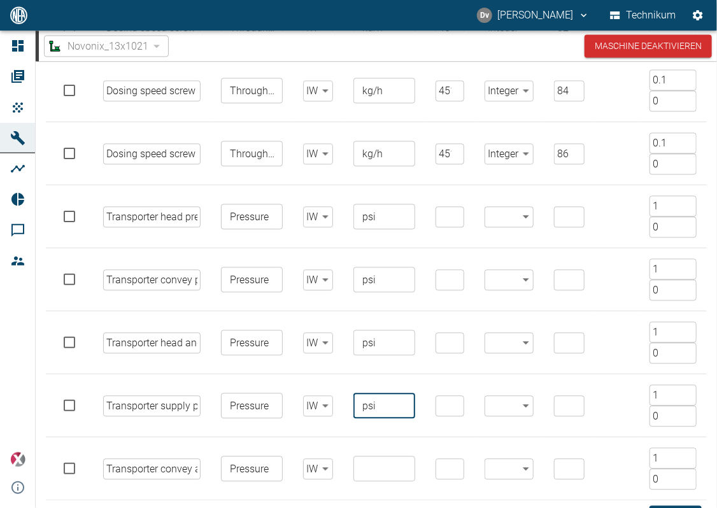
paste input "psi"
type input "psi"
click at [439, 154] on input "4511" at bounding box center [450, 153] width 29 height 21
click at [436, 215] on input "number" at bounding box center [450, 216] width 29 height 21
paste input "4511"
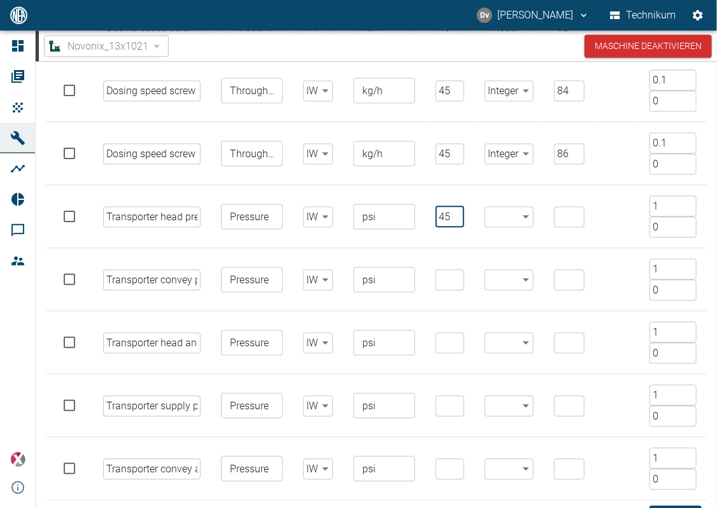
scroll to position [0, 10]
type input "4511"
click at [441, 270] on input "number" at bounding box center [450, 279] width 29 height 21
paste input "4511"
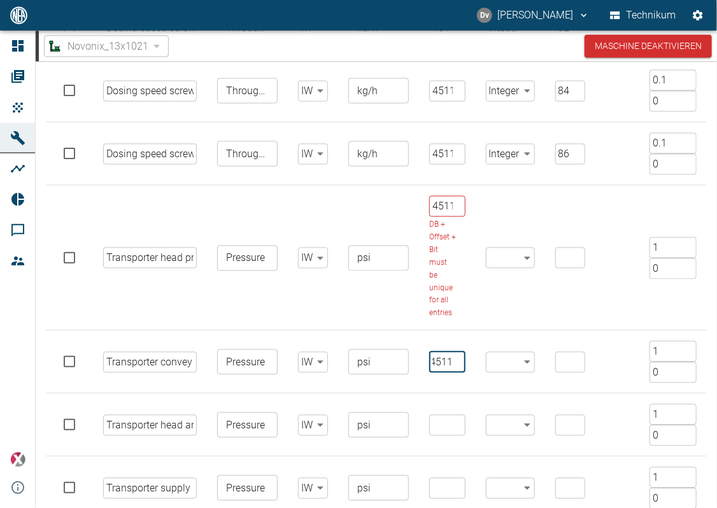
scroll to position [0, 3]
type input "4511"
click at [438, 426] on input "number" at bounding box center [447, 425] width 36 height 21
paste input "4511"
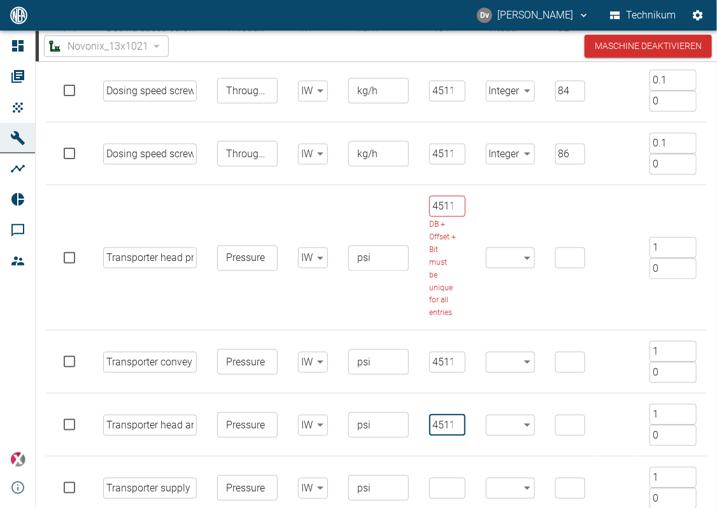
scroll to position [0, 3]
type input "4511"
click at [433, 489] on input "number" at bounding box center [447, 488] width 36 height 21
paste input "4511"
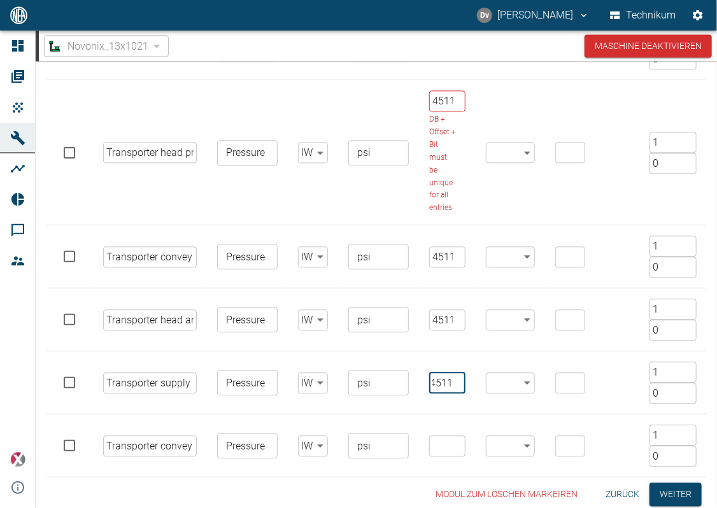
scroll to position [1089, 0]
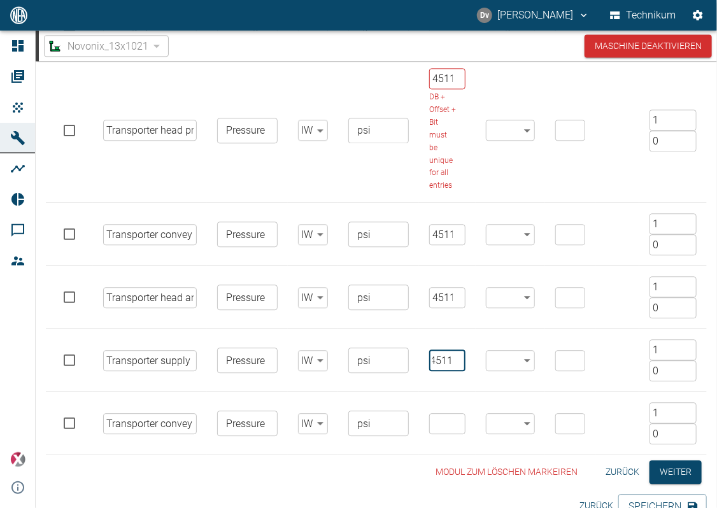
type input "4511"
click at [443, 422] on input "number" at bounding box center [447, 423] width 36 height 21
paste input "4511"
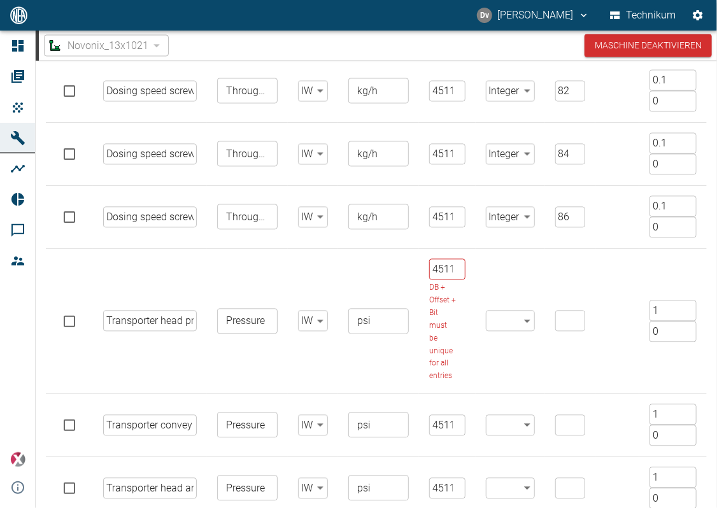
type input "4511"
click at [528, 317] on body "[PERSON_NAME] Technikum Dashboard Aufträge Produkte Maschinen Analysen Reports …" at bounding box center [358, 254] width 717 height 508
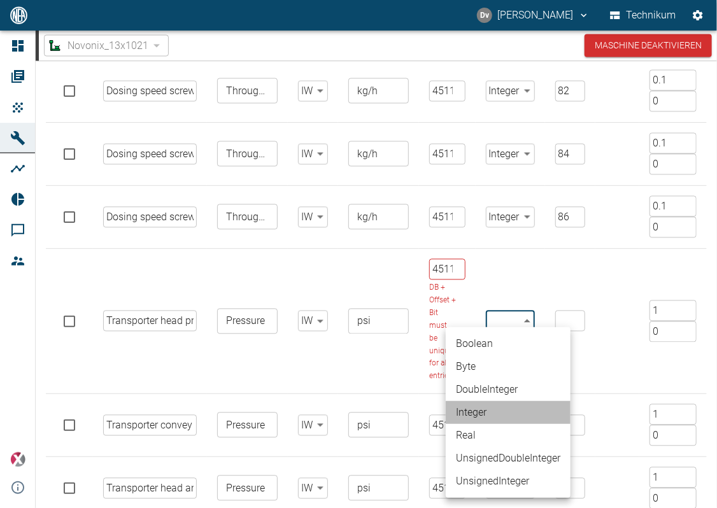
click at [491, 415] on li "Integer" at bounding box center [508, 412] width 125 height 23
type input "Integer"
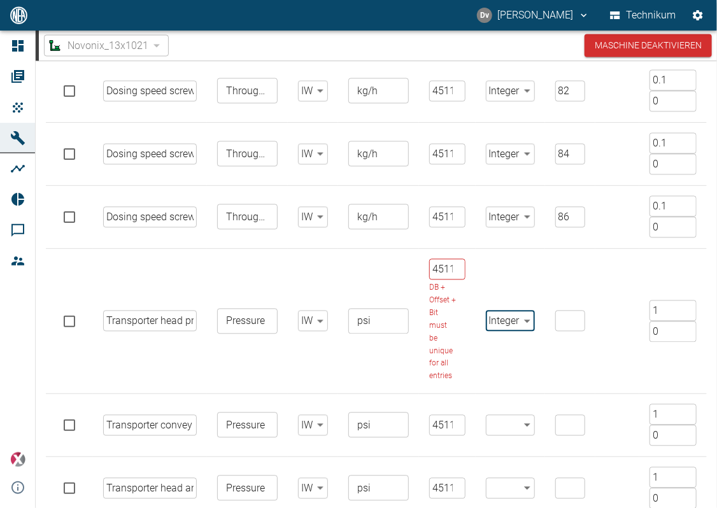
click at [517, 420] on body "[PERSON_NAME] Technikum Dashboard Aufträge Produkte Maschinen Analysen Reports …" at bounding box center [358, 254] width 717 height 508
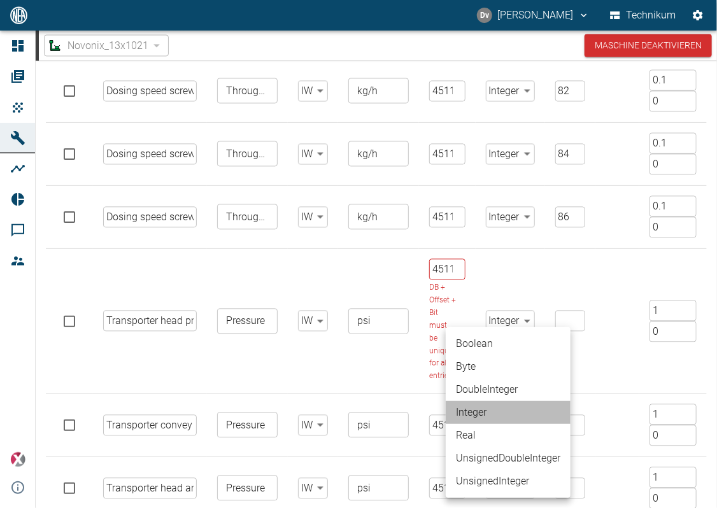
click at [487, 412] on li "Integer" at bounding box center [508, 412] width 125 height 23
type input "Integer"
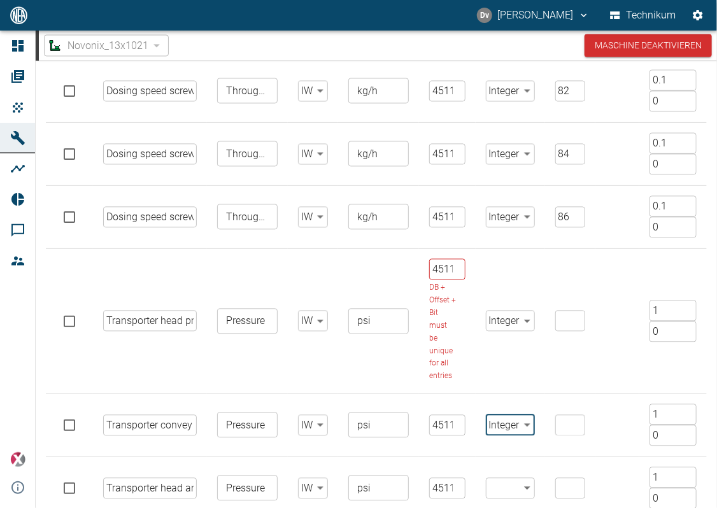
click at [517, 492] on body "[PERSON_NAME] Technikum Dashboard Aufträge Produkte Maschinen Analysen Reports …" at bounding box center [358, 254] width 717 height 508
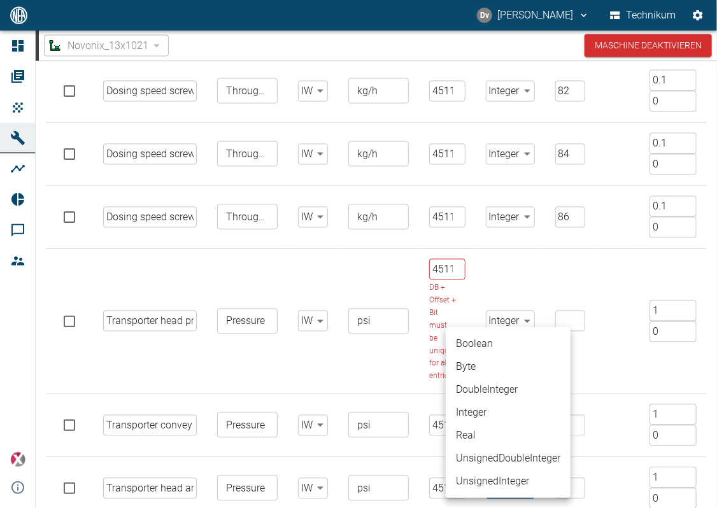
click at [471, 410] on li "Integer" at bounding box center [508, 412] width 125 height 23
type input "Integer"
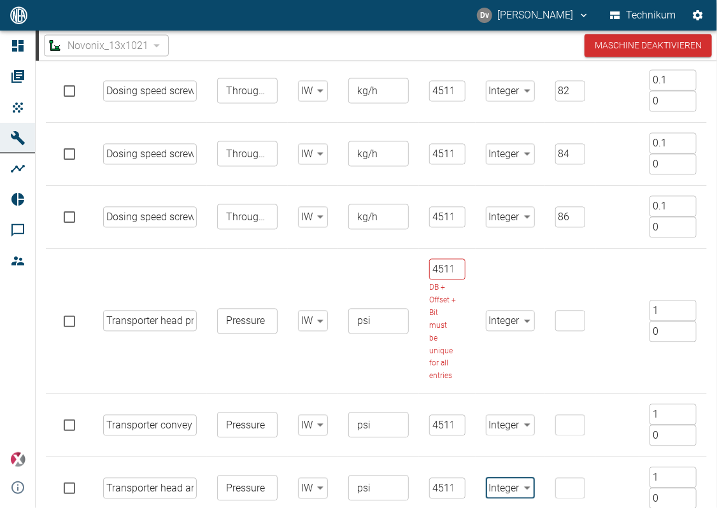
click at [610, 388] on td at bounding box center [618, 321] width 44 height 145
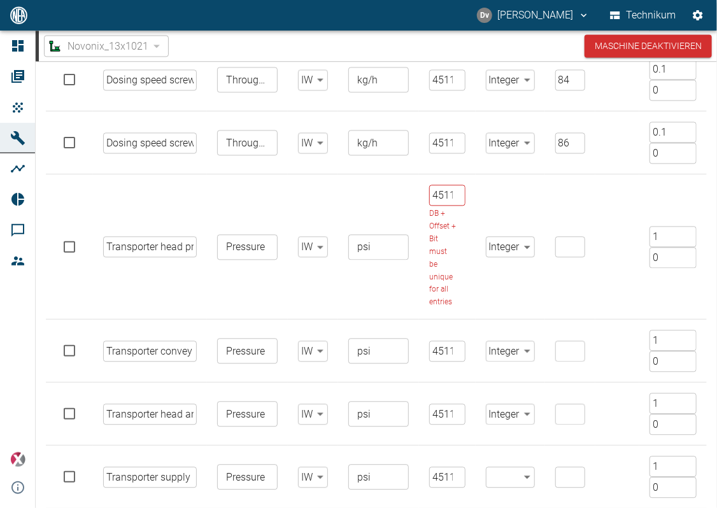
scroll to position [1108, 0]
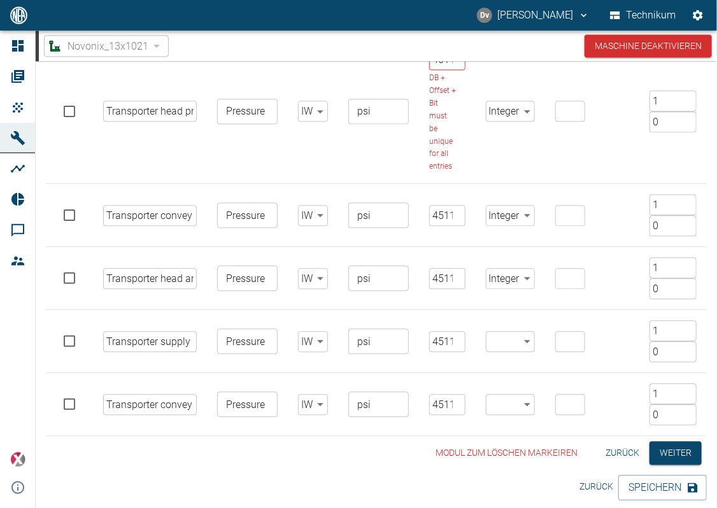
click at [527, 341] on body "[PERSON_NAME] Technikum Dashboard Aufträge Produkte Maschinen Analysen Reports …" at bounding box center [358, 254] width 717 height 508
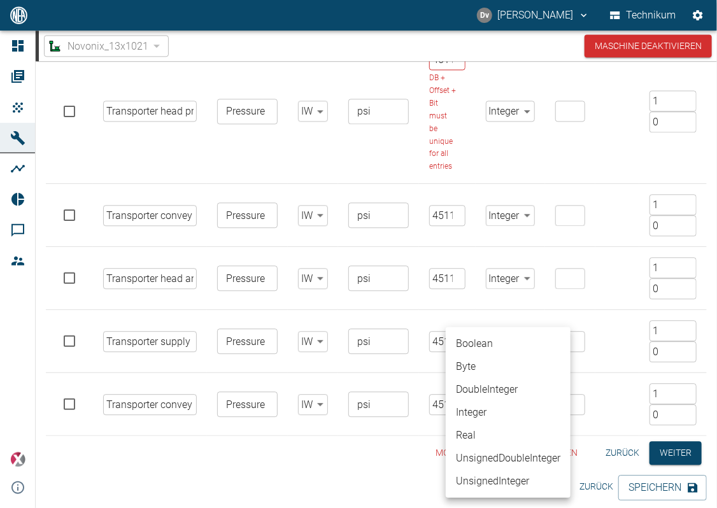
click at [474, 413] on li "Integer" at bounding box center [508, 412] width 125 height 23
type input "Integer"
click at [519, 410] on body "[PERSON_NAME] Technikum Dashboard Aufträge Produkte Maschinen Analysen Reports …" at bounding box center [358, 254] width 717 height 508
click at [484, 410] on li "Integer" at bounding box center [508, 412] width 125 height 23
type input "Integer"
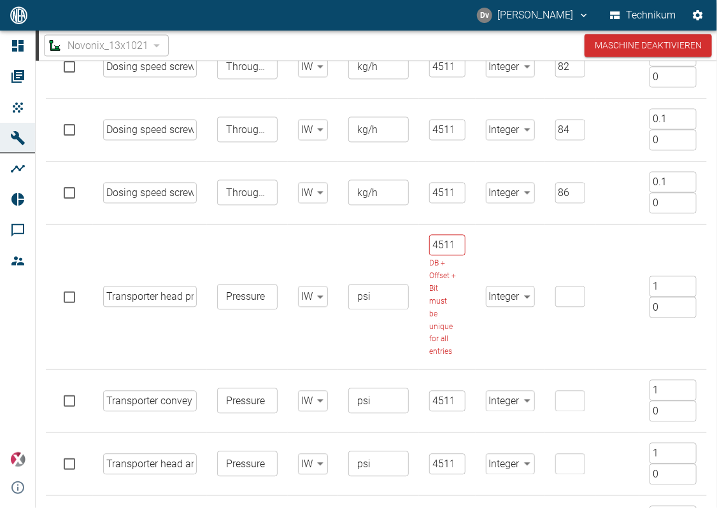
scroll to position [917, 0]
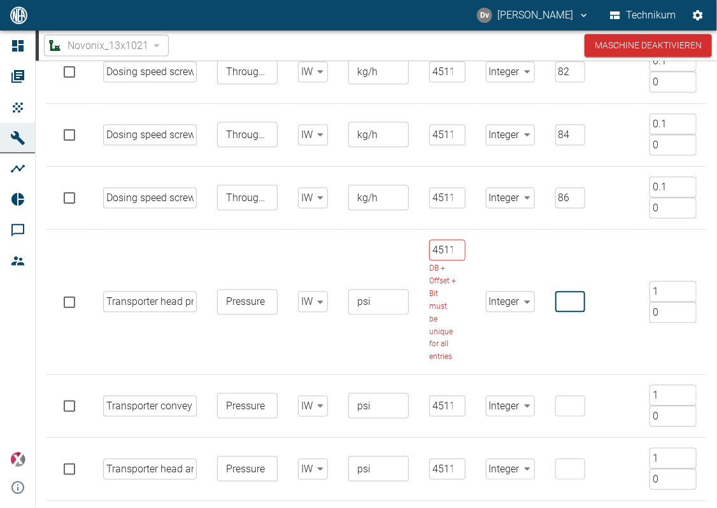
click at [558, 299] on input "number" at bounding box center [571, 302] width 30 height 21
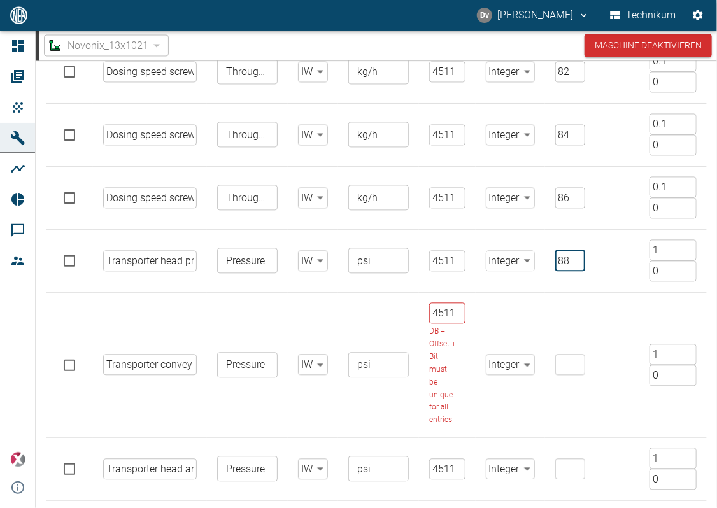
type input "88"
click at [560, 366] on input "number" at bounding box center [571, 365] width 30 height 21
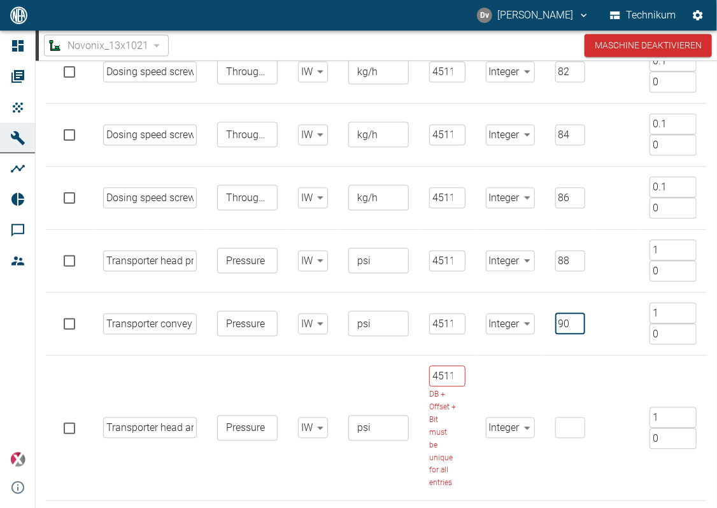
type input "90"
click at [559, 427] on input "number" at bounding box center [571, 428] width 30 height 21
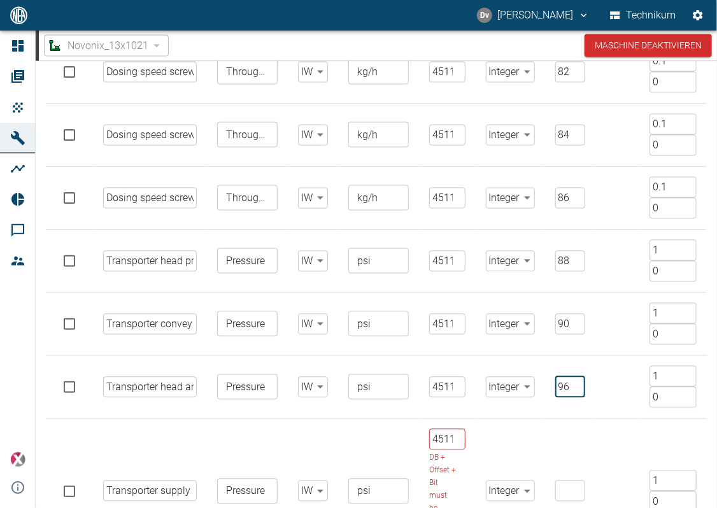
type input "96"
click at [556, 493] on input "number" at bounding box center [571, 491] width 30 height 21
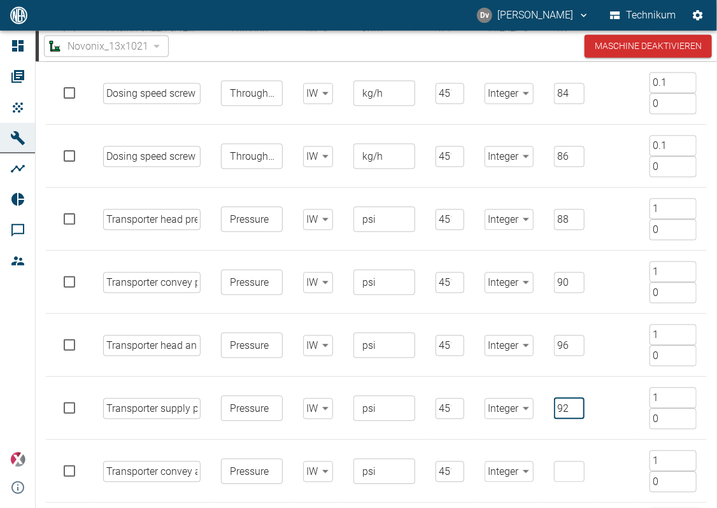
scroll to position [981, 0]
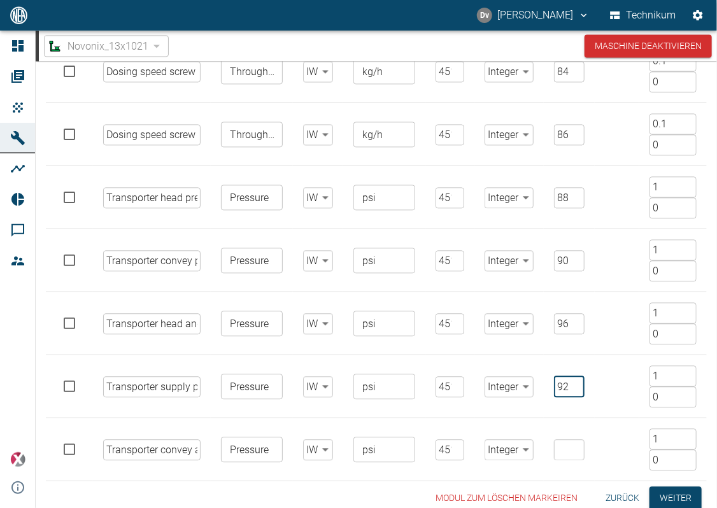
type input "92"
click at [560, 441] on input "number" at bounding box center [569, 450] width 30 height 21
type input "98"
click at [589, 413] on td "92 ​" at bounding box center [569, 386] width 50 height 63
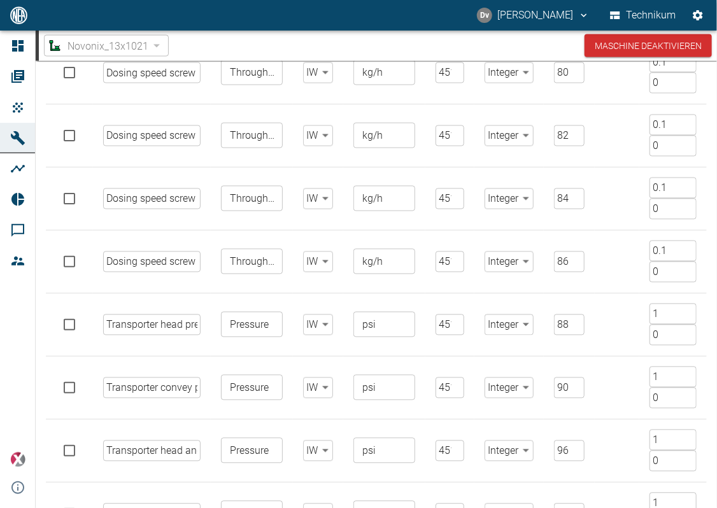
scroll to position [854, 0]
drag, startPoint x: 664, startPoint y: 252, endPoint x: 622, endPoint y: 222, distance: 51.8
click at [622, 224] on tbody "Weight LIW 1 ​ Weight ​ IW false ​ kg ​ 4511 ​ Integer Integer ​ 26 ​ 0.1 ​ 0 ​…" at bounding box center [376, 10] width 661 height 1198
drag, startPoint x: 660, startPoint y: 312, endPoint x: 600, endPoint y: 281, distance: 67.5
click at [612, 298] on tr "Transporter head pressure ​ Pressure ​ IW false ​ psi ​ 4511 ​ Integer Integer …" at bounding box center [376, 325] width 661 height 63
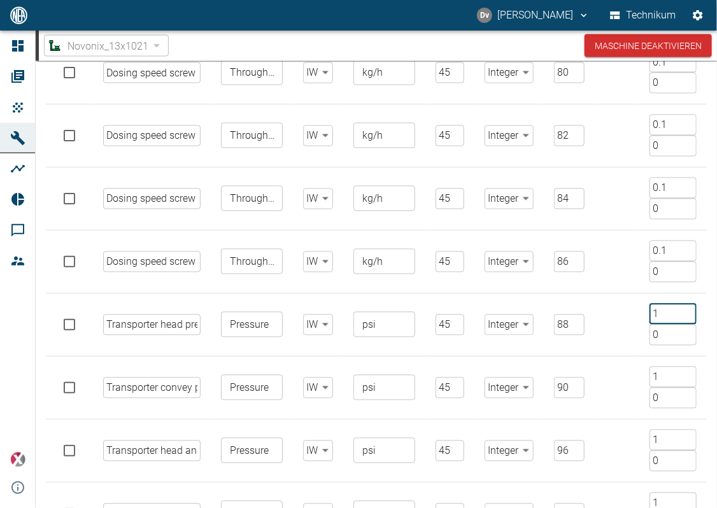
paste input "0."
type input "0.1"
drag, startPoint x: 661, startPoint y: 373, endPoint x: 618, endPoint y: 347, distance: 50.3
click at [622, 357] on tr "Transporter convey pressure ​ Pressure ​ IW false ​ psi ​ 4511 ​ Integer Intege…" at bounding box center [376, 388] width 661 height 63
paste input "0."
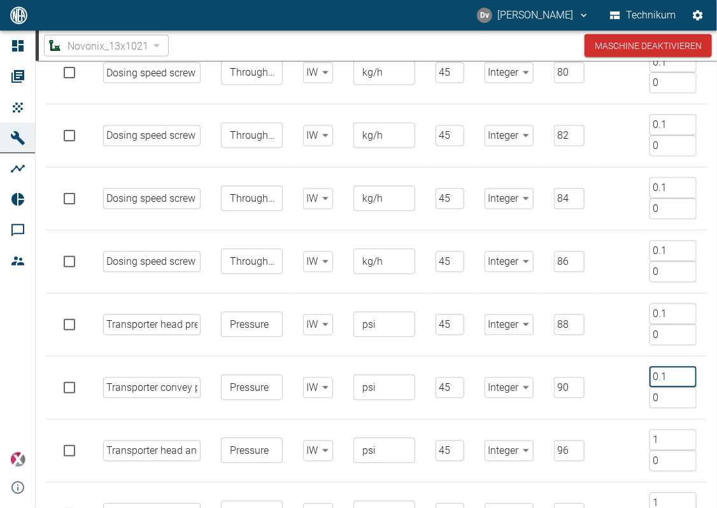
type input "0.1"
drag, startPoint x: 657, startPoint y: 434, endPoint x: 591, endPoint y: 394, distance: 77.3
click at [594, 405] on tbody "Weight LIW 1 ​ Weight ​ IW false ​ kg ​ 4511 ​ Integer Integer ​ 26 ​ 0.1 ​ 0 ​…" at bounding box center [376, 10] width 661 height 1198
paste input "0."
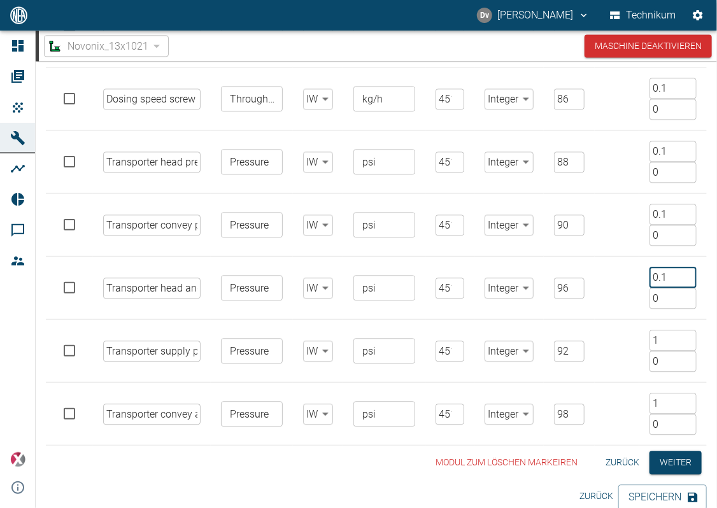
scroll to position [1026, 0]
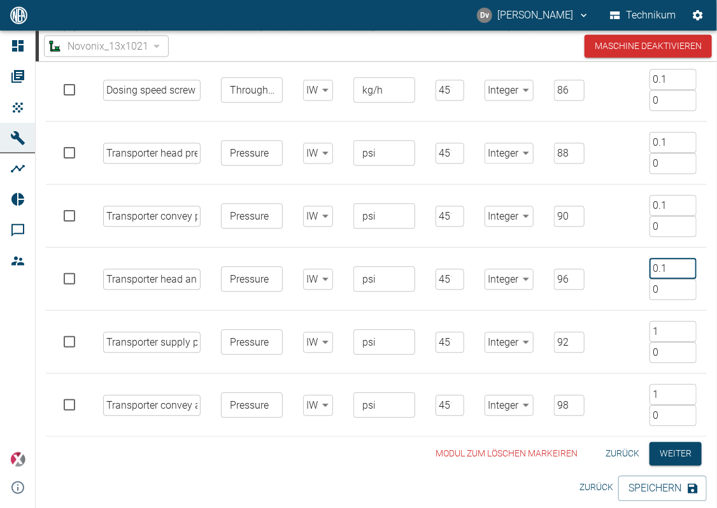
type input "0.1"
drag, startPoint x: 657, startPoint y: 331, endPoint x: 637, endPoint y: 308, distance: 30.3
click at [640, 322] on td "1 ​ 0 ​" at bounding box center [674, 342] width 68 height 63
paste input "0."
type input "0.1"
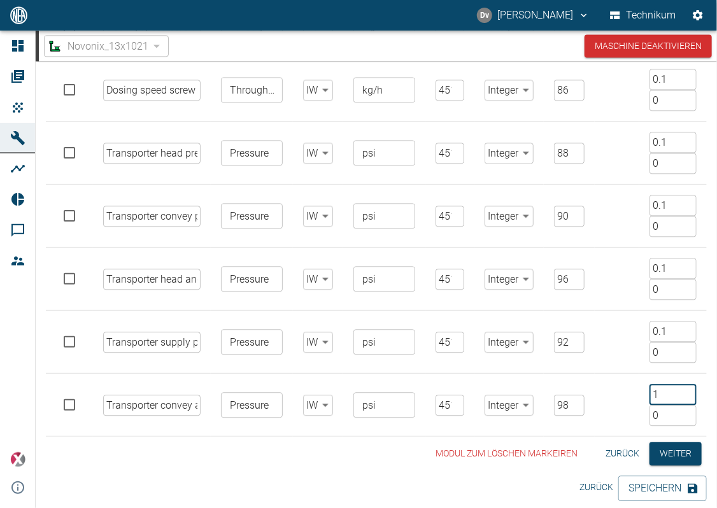
drag, startPoint x: 659, startPoint y: 385, endPoint x: 556, endPoint y: 312, distance: 126.9
paste input "0."
type input "0.1"
click at [601, 391] on td at bounding box center [617, 405] width 45 height 63
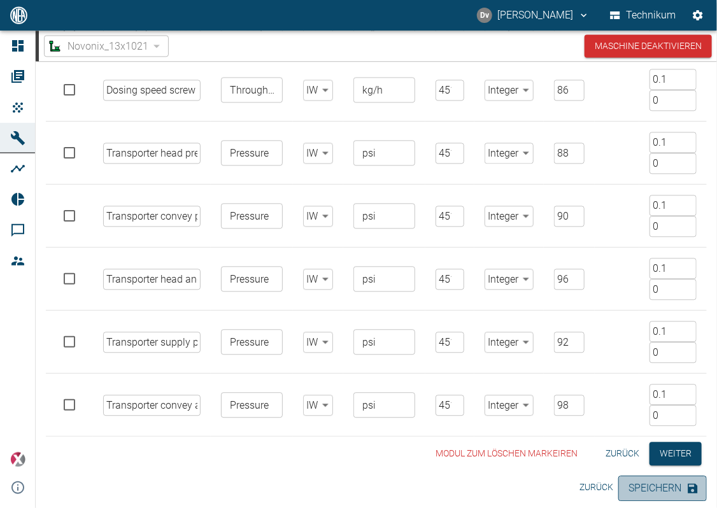
click at [652, 482] on button "Speichern" at bounding box center [663, 488] width 89 height 25
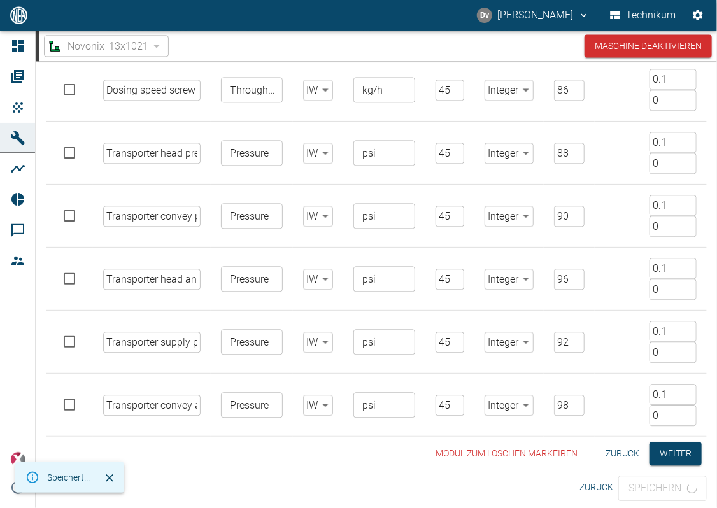
scroll to position [0, 0]
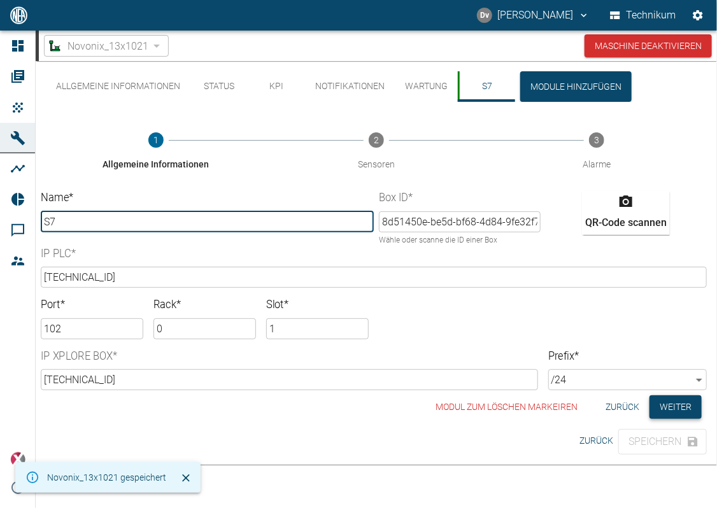
click at [684, 405] on button "Weiter" at bounding box center [676, 408] width 52 height 24
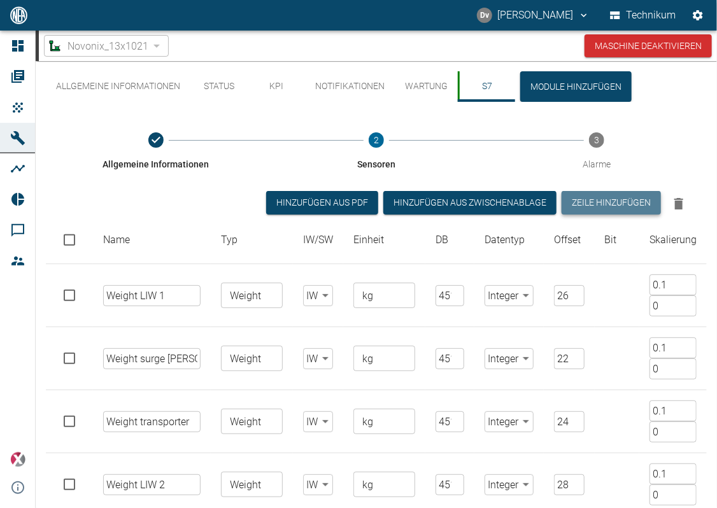
click at [614, 203] on button "Zeile hinzufügen" at bounding box center [611, 203] width 99 height 24
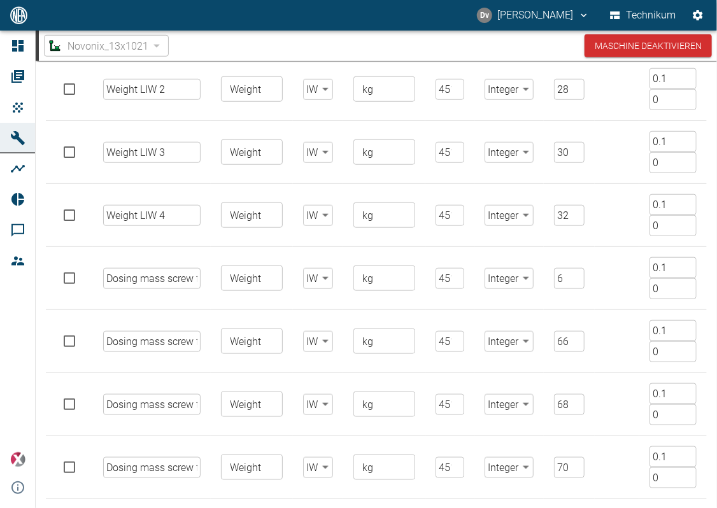
scroll to position [1089, 0]
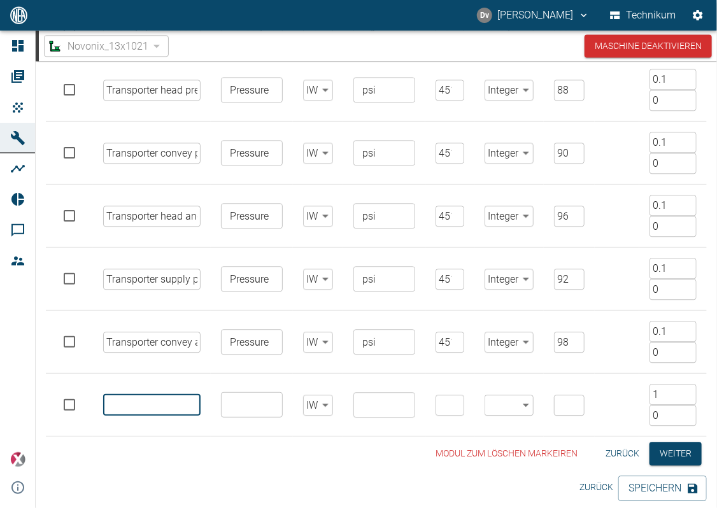
click at [135, 403] on input "text" at bounding box center [151, 405] width 97 height 21
paste input "Surge [PERSON_NAME] high level"
type input "Surge [PERSON_NAME] high level"
click at [250, 401] on input "text" at bounding box center [251, 405] width 52 height 18
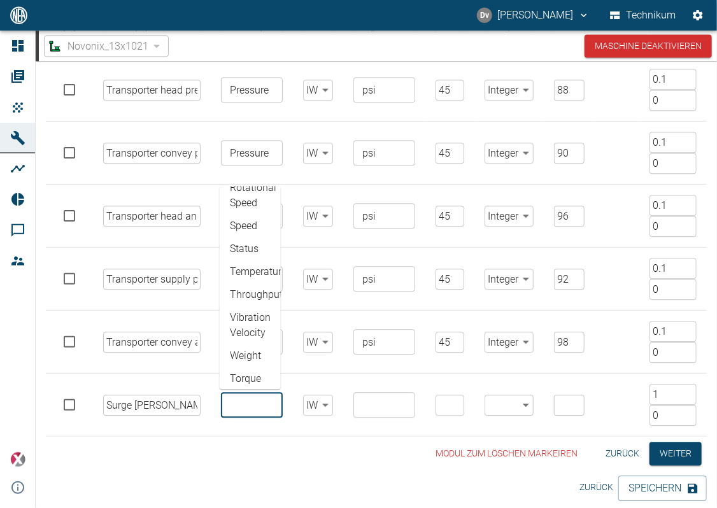
scroll to position [280, 0]
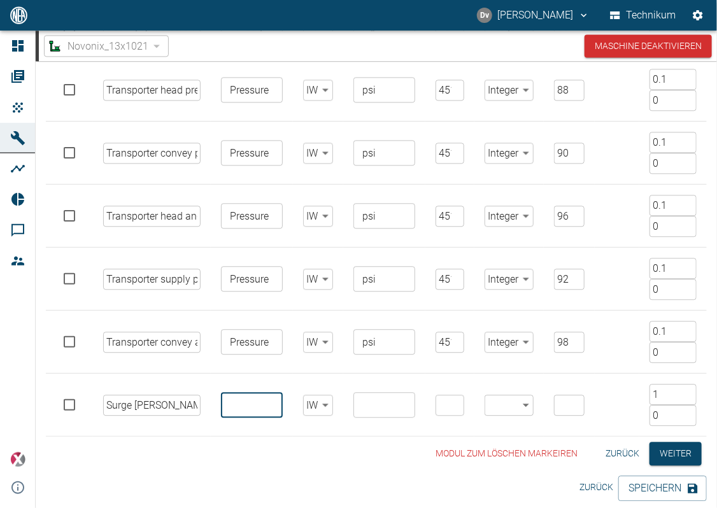
click at [240, 399] on input "text" at bounding box center [251, 405] width 52 height 18
click at [364, 411] on div "​" at bounding box center [385, 404] width 62 height 25
type input "level"
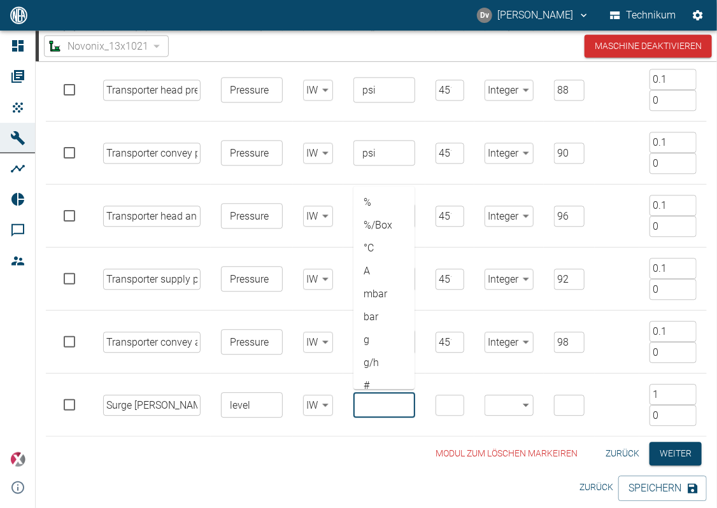
scroll to position [0, 0]
click at [390, 397] on input "text" at bounding box center [382, 398] width 57 height 18
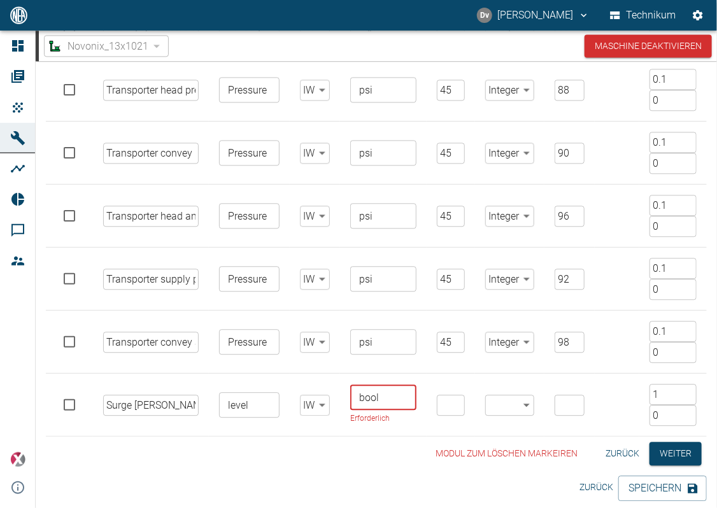
type input "bool"
click at [446, 399] on input "number" at bounding box center [451, 405] width 28 height 21
type input "4511"
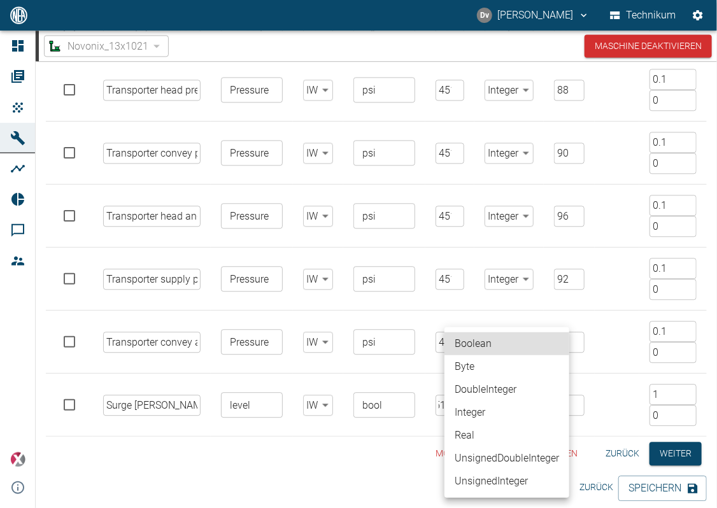
click at [521, 403] on body "[PERSON_NAME] Technikum Dashboard Aufträge Produkte Maschinen Analysen Reports …" at bounding box center [358, 254] width 717 height 508
click at [502, 343] on li "Boolean" at bounding box center [507, 344] width 125 height 23
type input "Boolean"
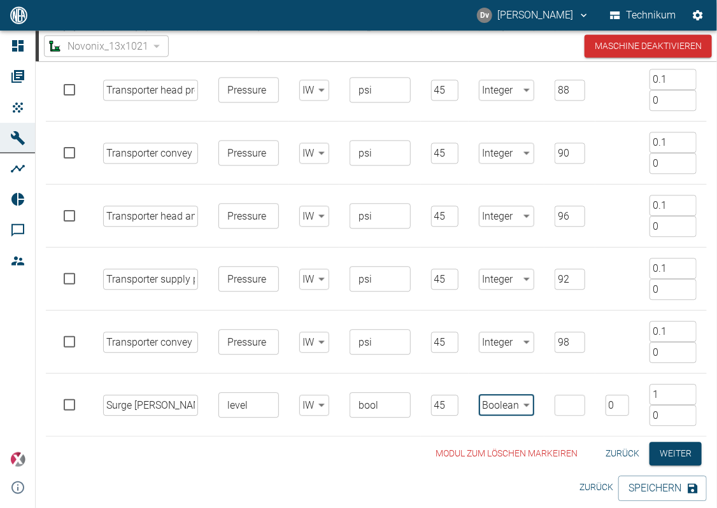
click at [561, 401] on input "number" at bounding box center [570, 405] width 30 height 21
type input "11"
drag, startPoint x: 618, startPoint y: 401, endPoint x: 576, endPoint y: 382, distance: 46.5
click at [606, 395] on input "1" at bounding box center [618, 405] width 24 height 21
type input "2"
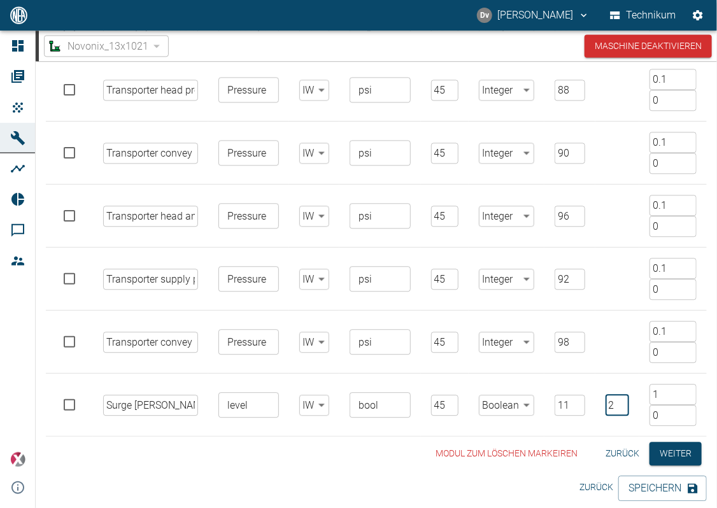
click at [620, 398] on input "2" at bounding box center [618, 405] width 24 height 21
click at [355, 449] on div "Modul zum löschen markeiren Zurück Weiter" at bounding box center [376, 454] width 661 height 24
click at [645, 485] on button "Speichern" at bounding box center [663, 488] width 89 height 25
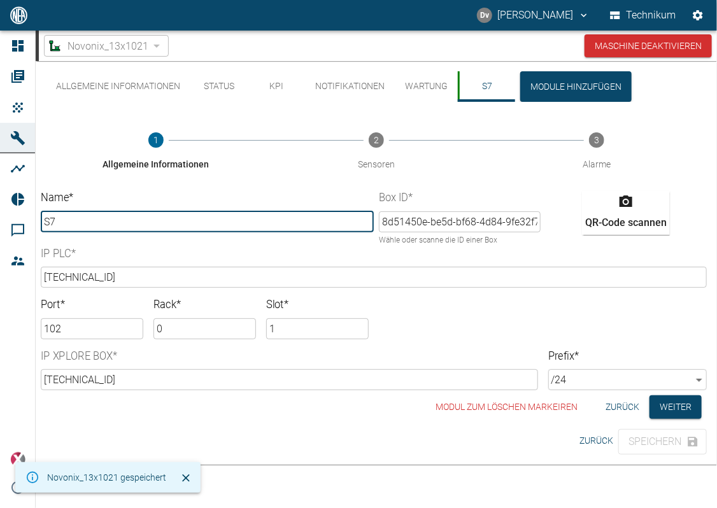
click at [338, 416] on div "Modul zum löschen markeiren Zurück Weiter" at bounding box center [376, 408] width 661 height 24
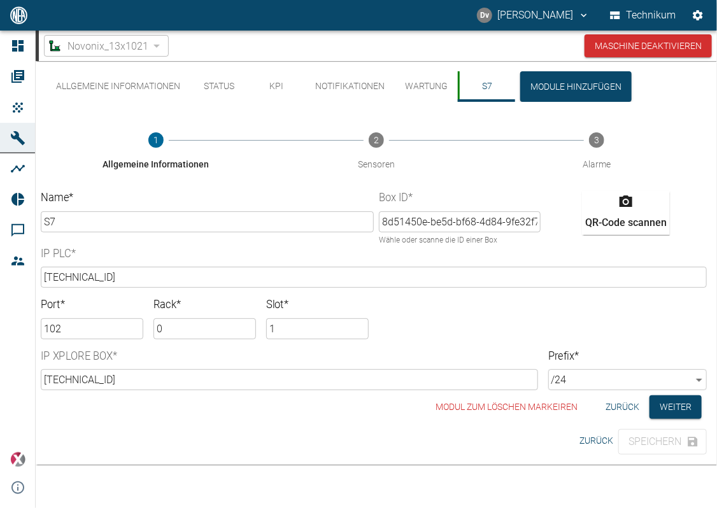
click at [227, 85] on button "Status" at bounding box center [218, 86] width 57 height 31
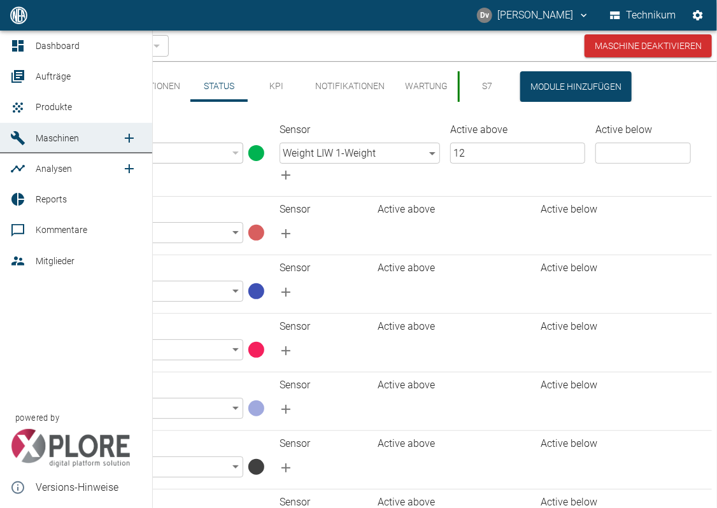
click at [76, 141] on span "Maschinen" at bounding box center [57, 138] width 43 height 10
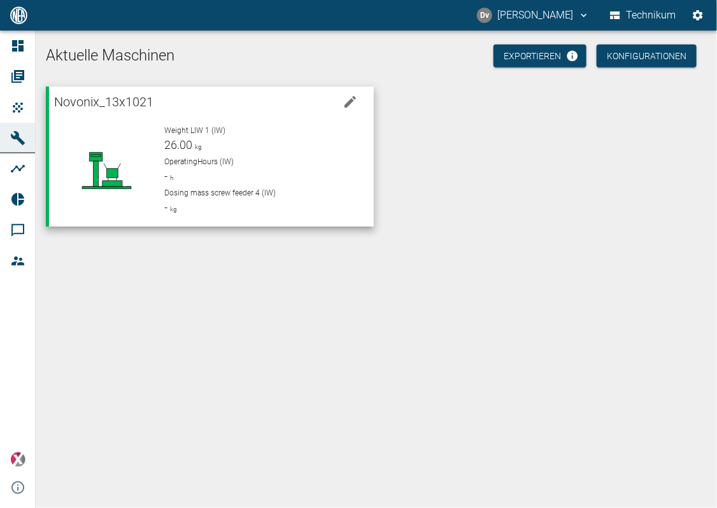
click at [237, 143] on div "Weight LIW 1 (IW) 26.00 kg" at bounding box center [263, 139] width 199 height 29
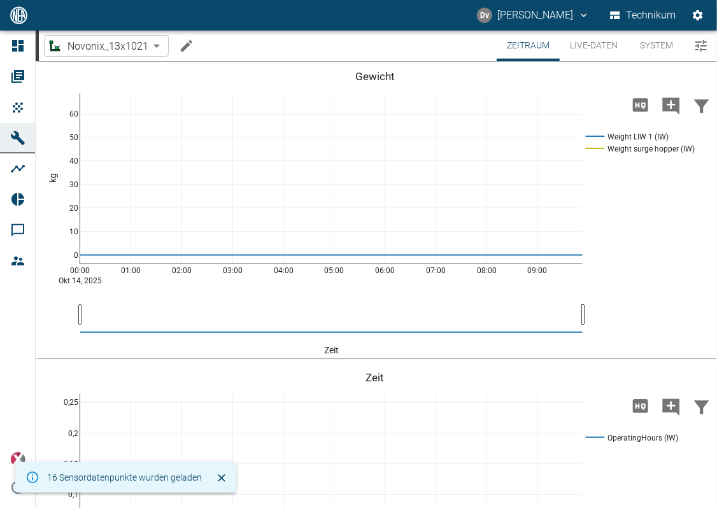
click at [586, 48] on button "Live-Daten" at bounding box center [594, 46] width 68 height 31
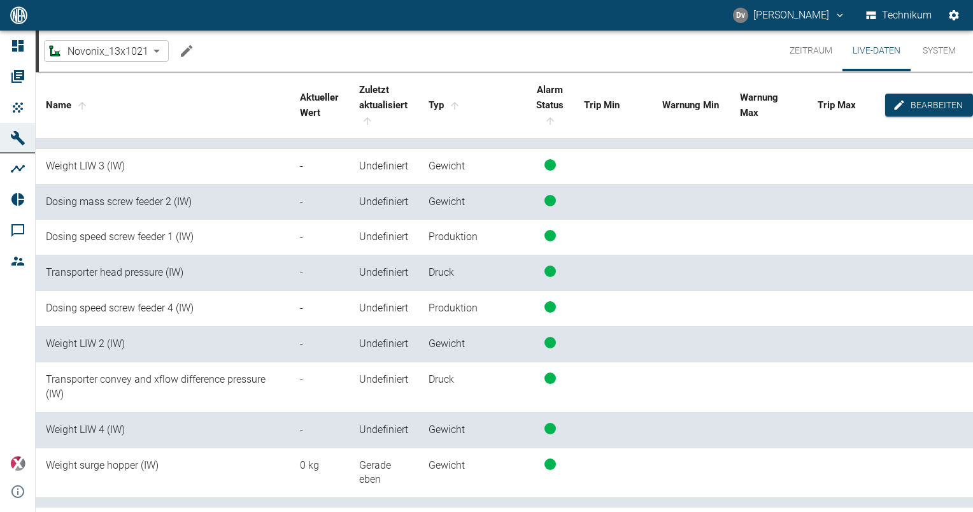
scroll to position [434, 0]
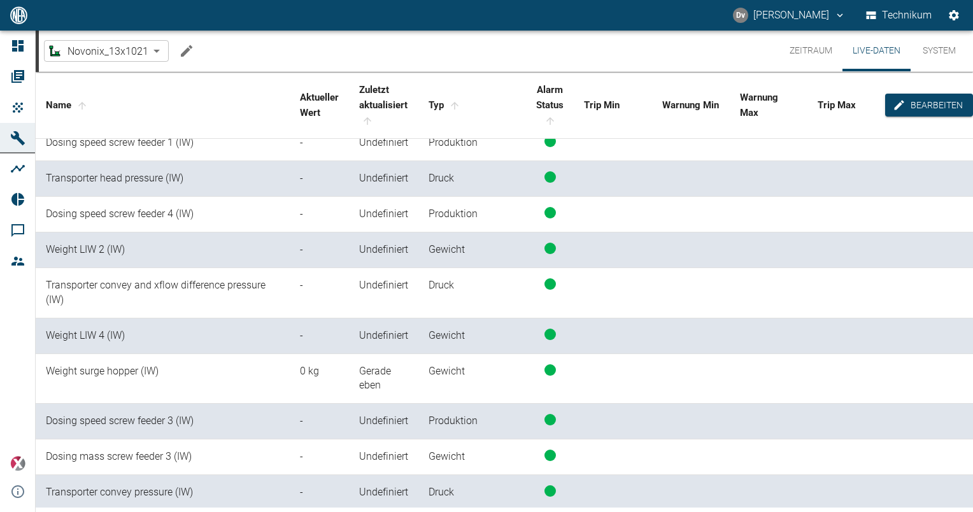
click at [375, 343] on td "Undefiniert" at bounding box center [383, 337] width 69 height 36
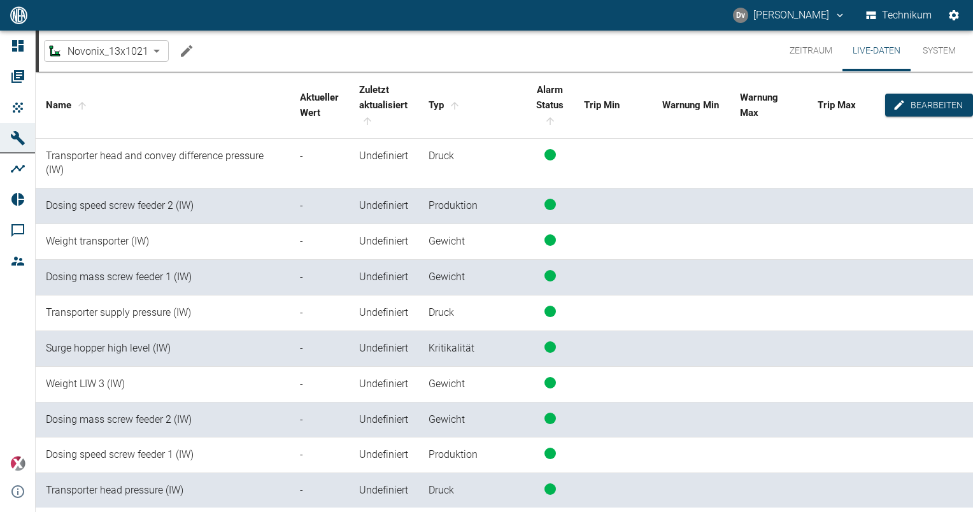
scroll to position [0, 0]
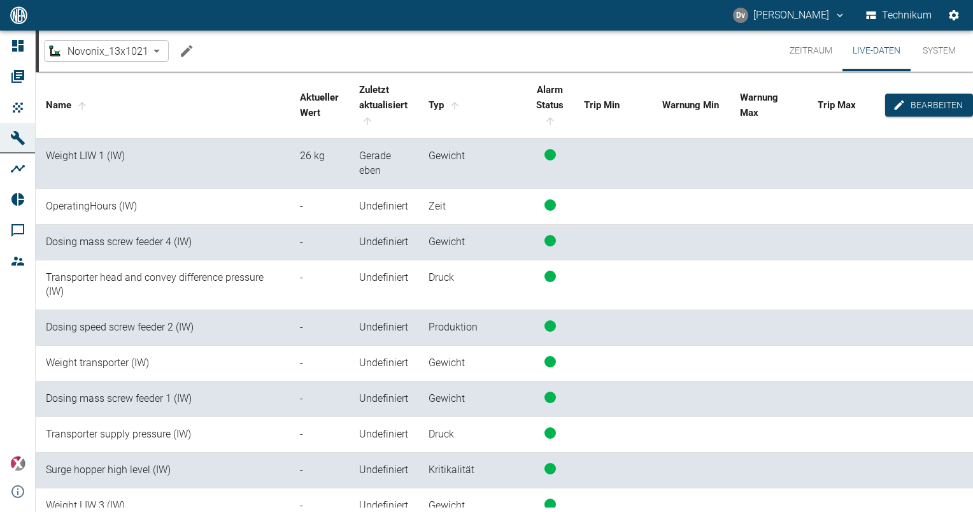
click at [945, 59] on button "System" at bounding box center [939, 51] width 57 height 41
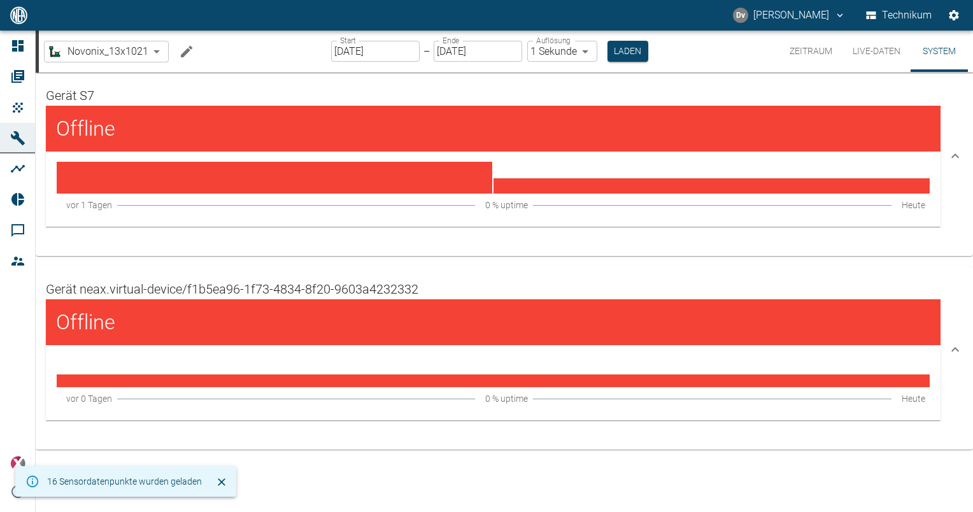
click at [814, 48] on button "Zeitraum" at bounding box center [811, 51] width 63 height 41
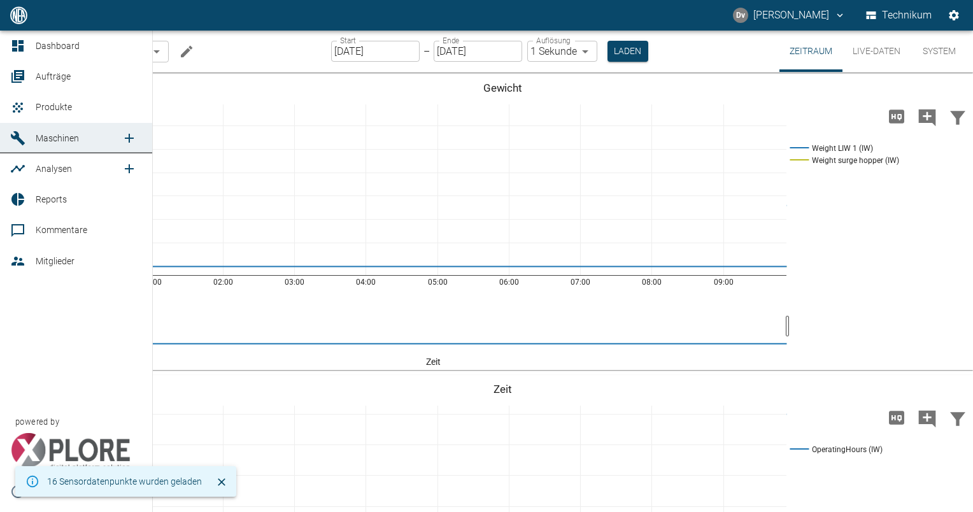
click at [47, 133] on span "Maschinen" at bounding box center [57, 138] width 43 height 10
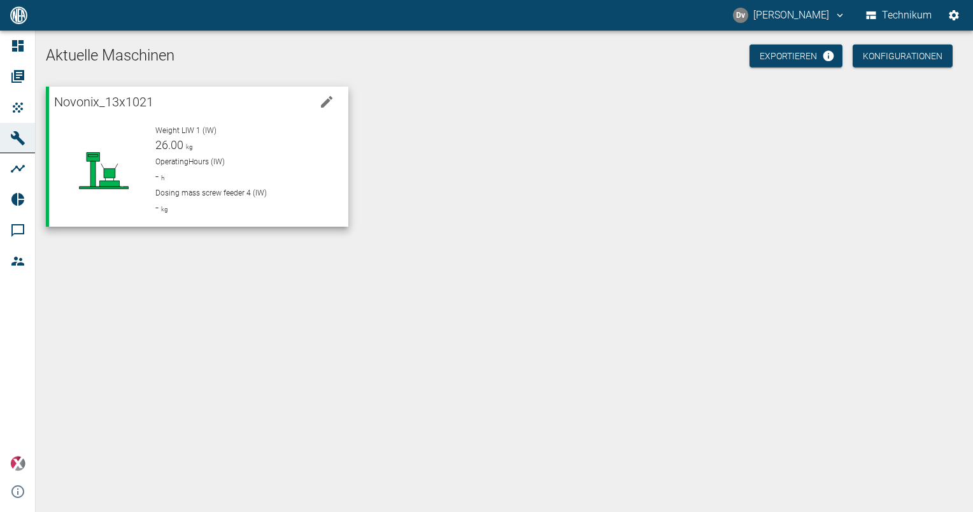
click at [330, 101] on icon "edit machine" at bounding box center [326, 101] width 11 height 11
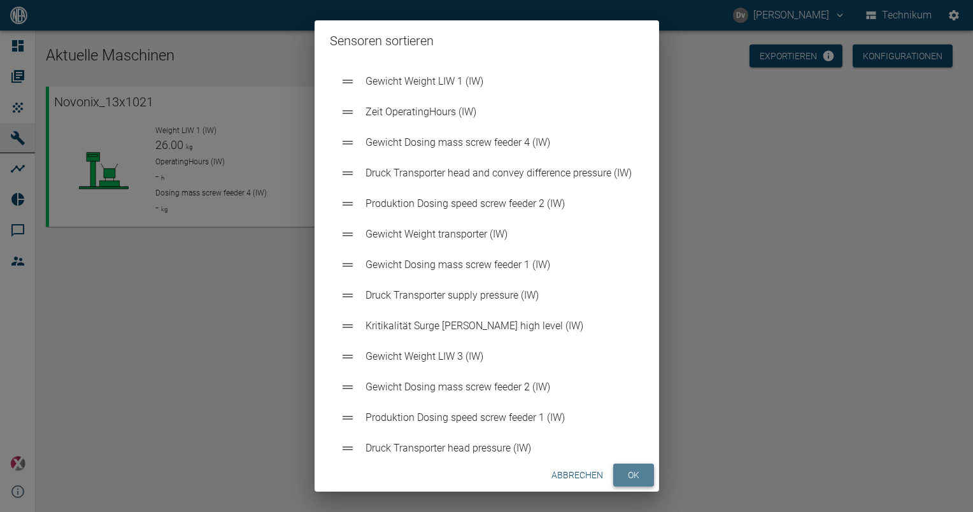
click at [641, 475] on button "ok" at bounding box center [633, 476] width 41 height 24
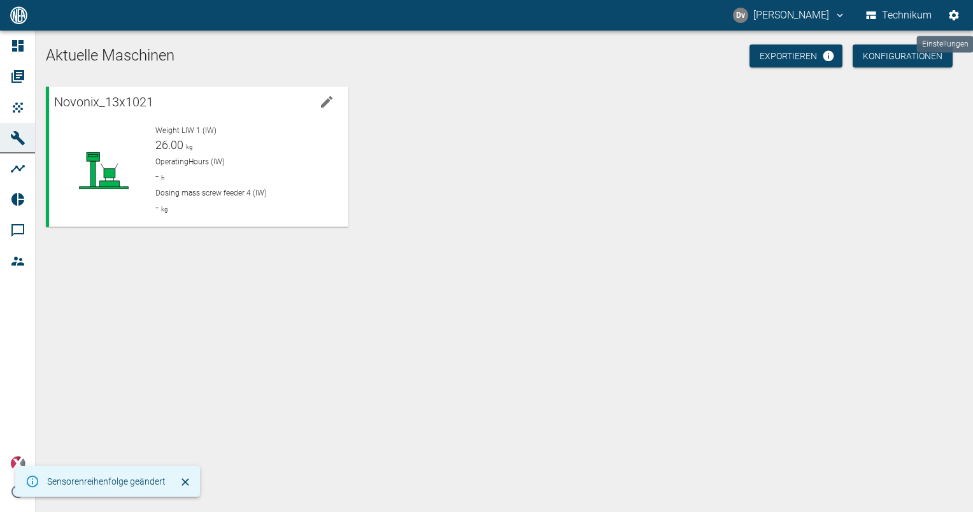
click at [956, 15] on icon "Einstellungen" at bounding box center [954, 15] width 13 height 13
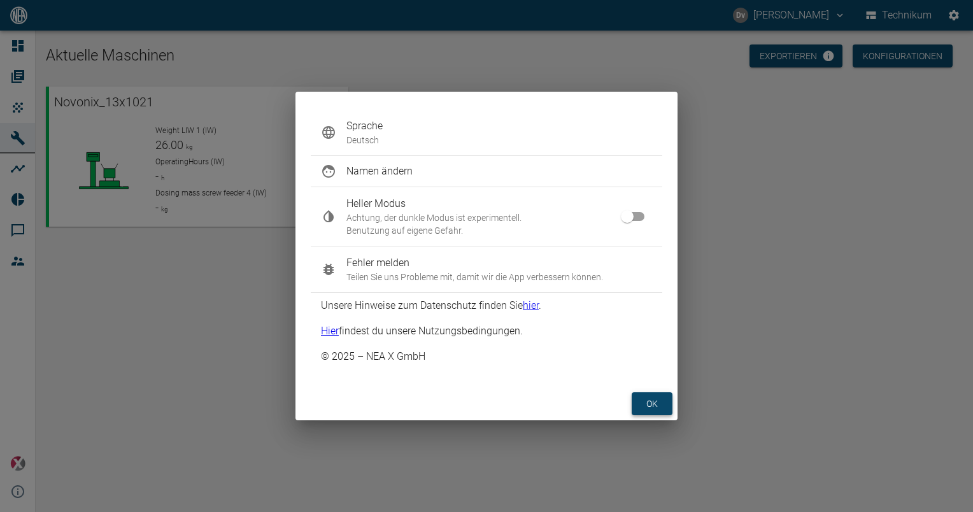
click at [645, 408] on button "ok" at bounding box center [652, 404] width 41 height 24
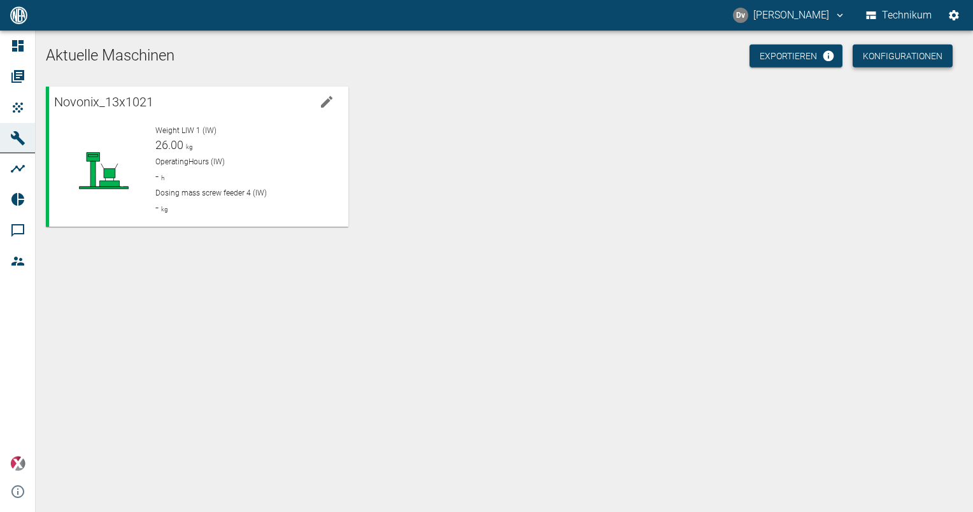
click at [887, 61] on button "Konfigurationen" at bounding box center [903, 57] width 100 height 24
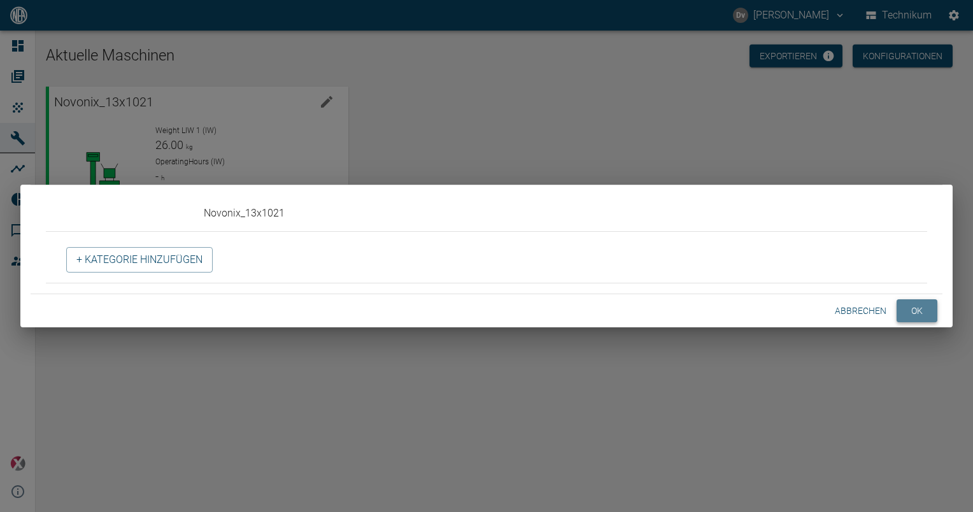
click at [912, 311] on button "ok" at bounding box center [917, 311] width 41 height 24
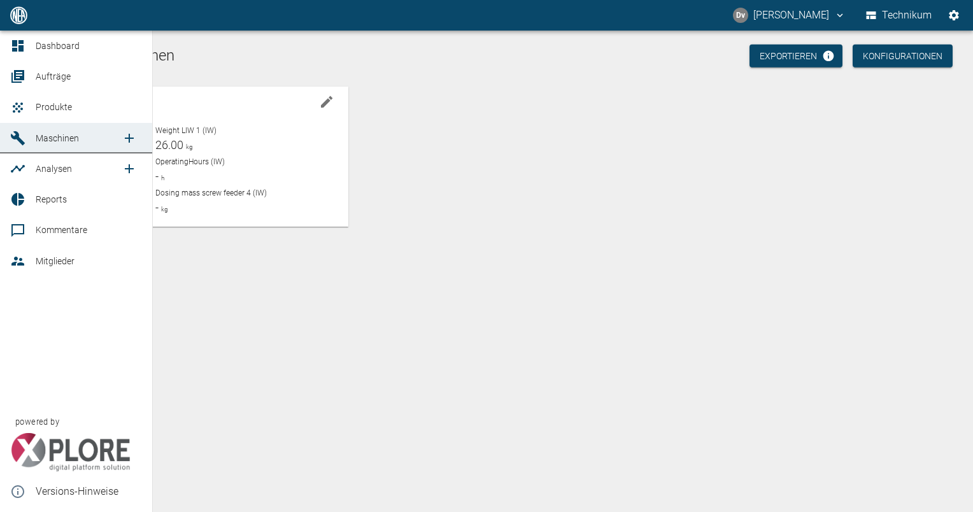
click at [55, 74] on span "Aufträge" at bounding box center [53, 76] width 35 height 10
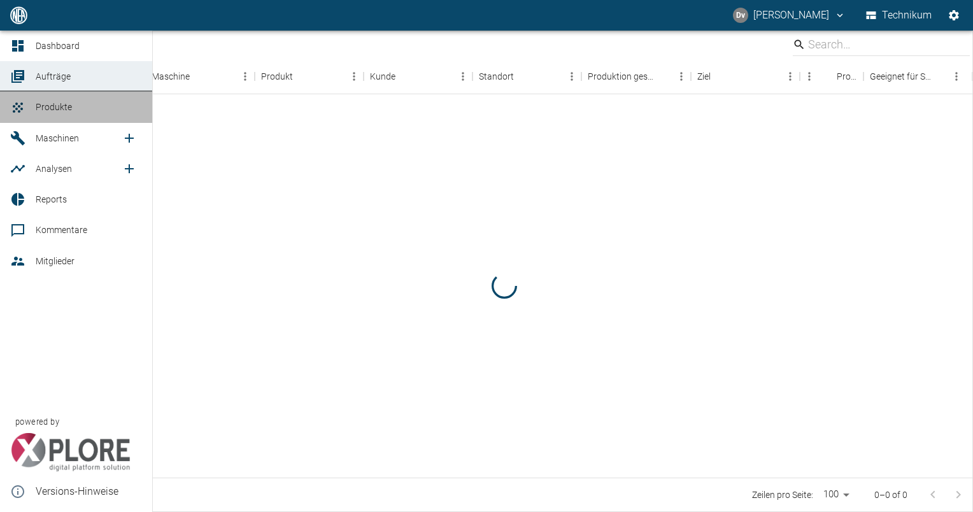
click at [43, 104] on span "Produkte" at bounding box center [54, 107] width 36 height 10
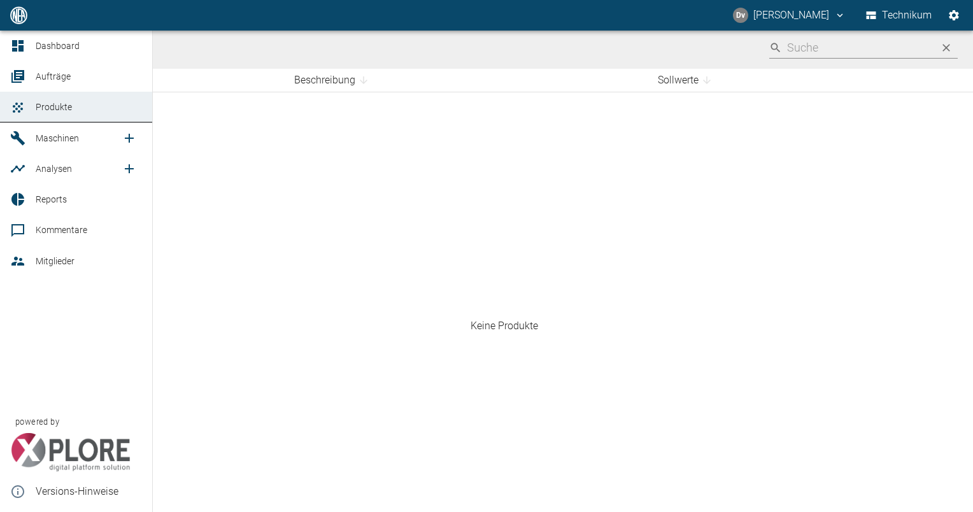
click at [57, 133] on span "Maschinen" at bounding box center [57, 138] width 43 height 10
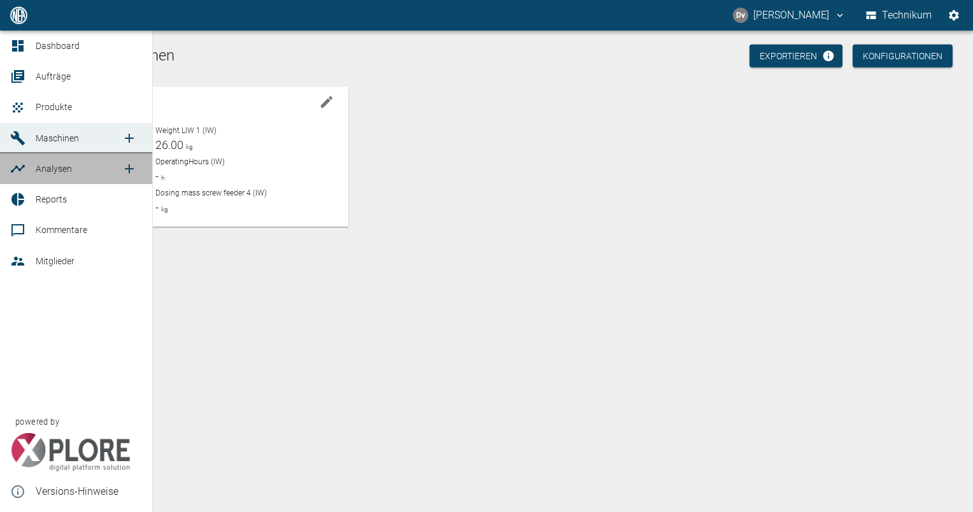
click at [66, 167] on span "Analysen" at bounding box center [54, 169] width 36 height 10
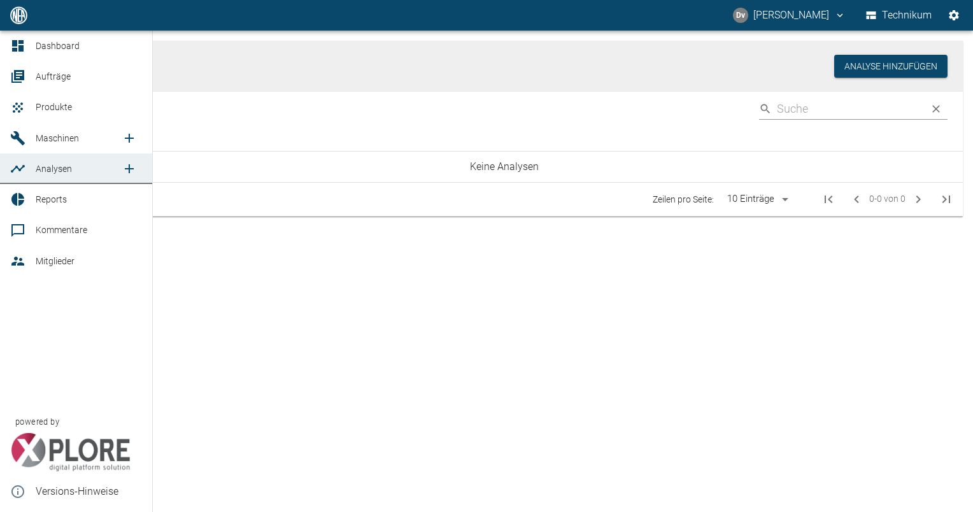
click at [77, 140] on span "Maschinen" at bounding box center [57, 138] width 43 height 10
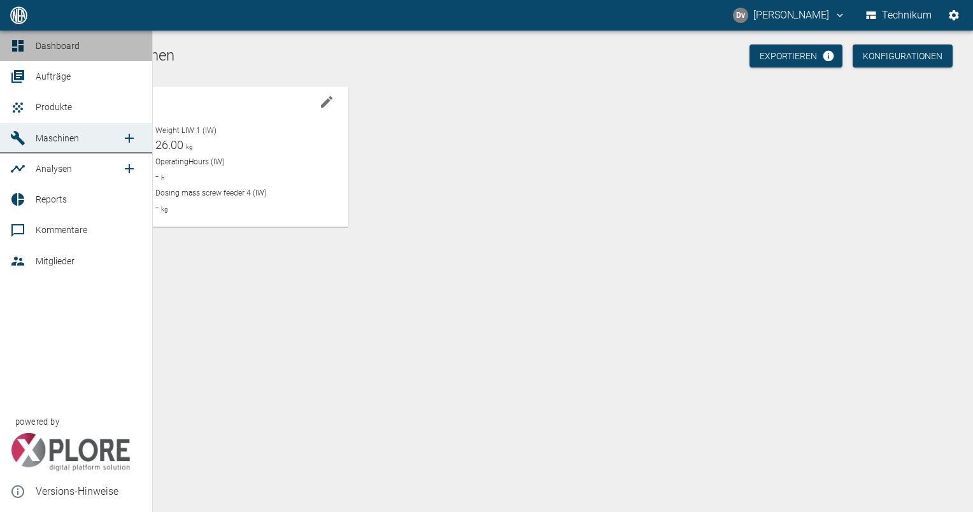
click at [101, 43] on span "Dashboard" at bounding box center [89, 45] width 106 height 15
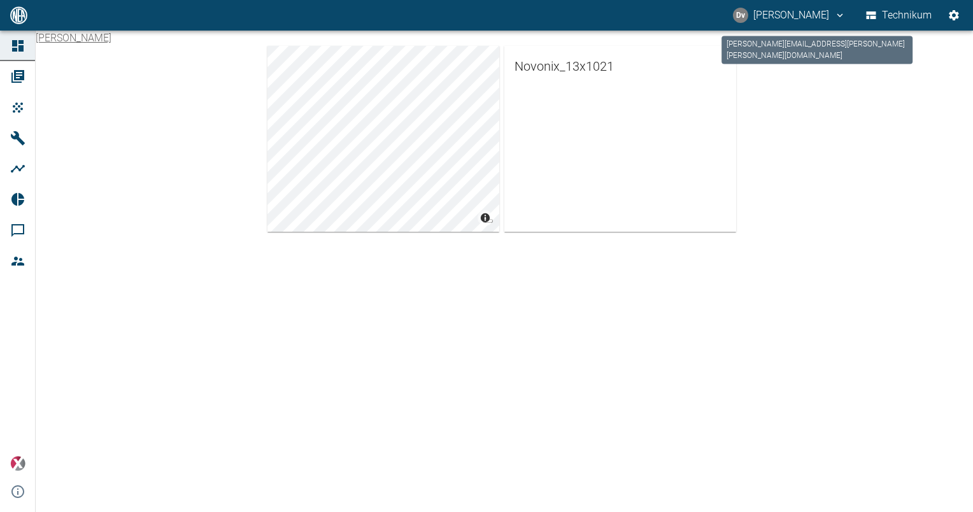
click at [836, 13] on icon "daniel.vanaalst@neuman-esser.com" at bounding box center [840, 15] width 11 height 11
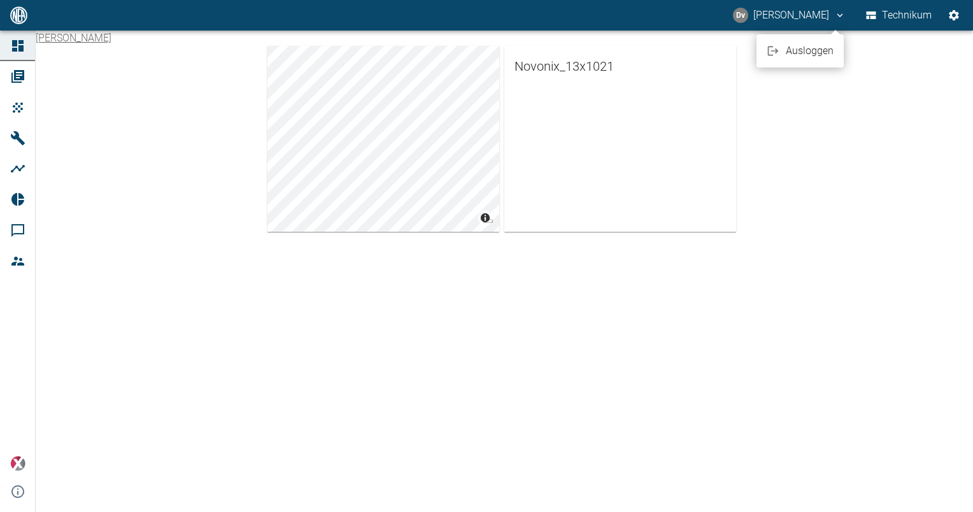
click at [833, 9] on div at bounding box center [486, 256] width 973 height 512
click at [897, 103] on div "© Carto © OpenStreetMap contributors Novonix_13x1021" at bounding box center [499, 136] width 948 height 191
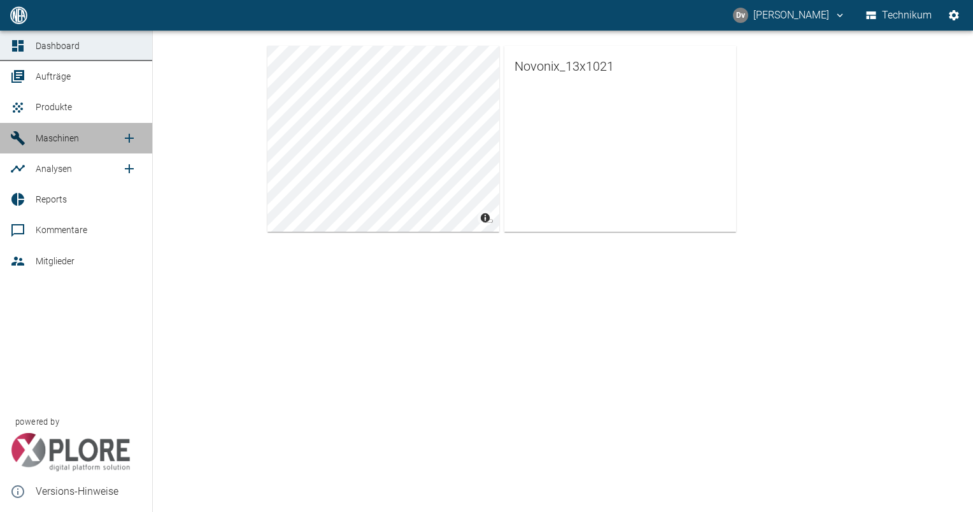
click at [70, 138] on span "Maschinen" at bounding box center [57, 138] width 43 height 10
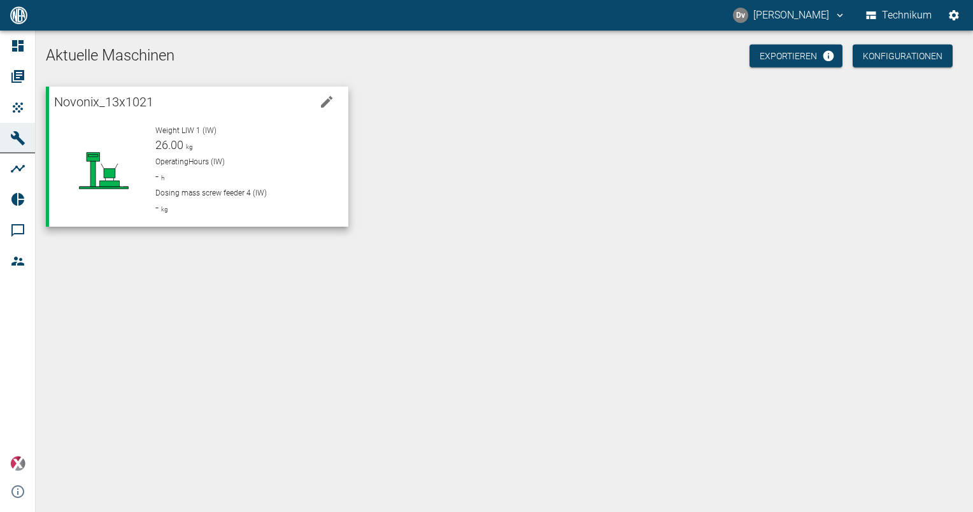
click at [264, 150] on div "Weight LIW 1 (IW) 26.00 kg" at bounding box center [246, 139] width 182 height 29
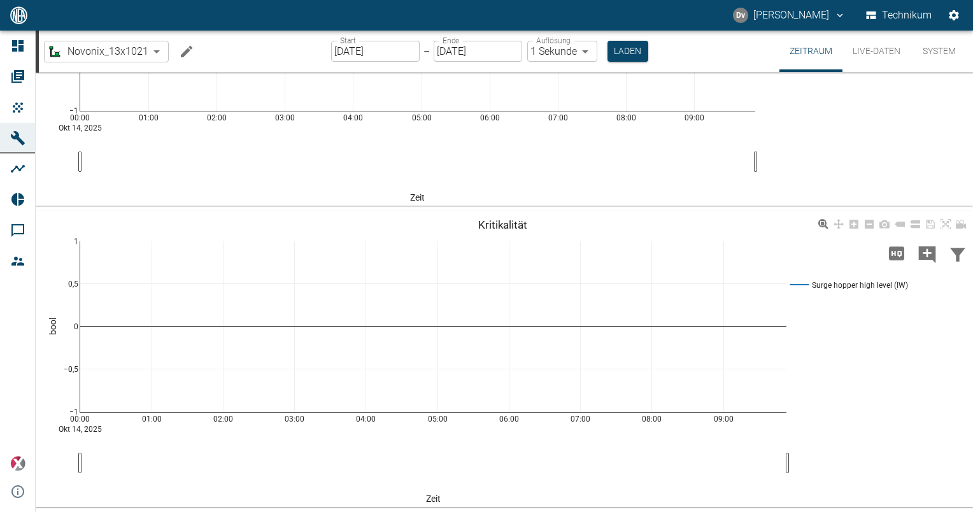
scroll to position [765, 0]
click at [186, 52] on icon "Machine bearbeiten" at bounding box center [186, 50] width 11 height 11
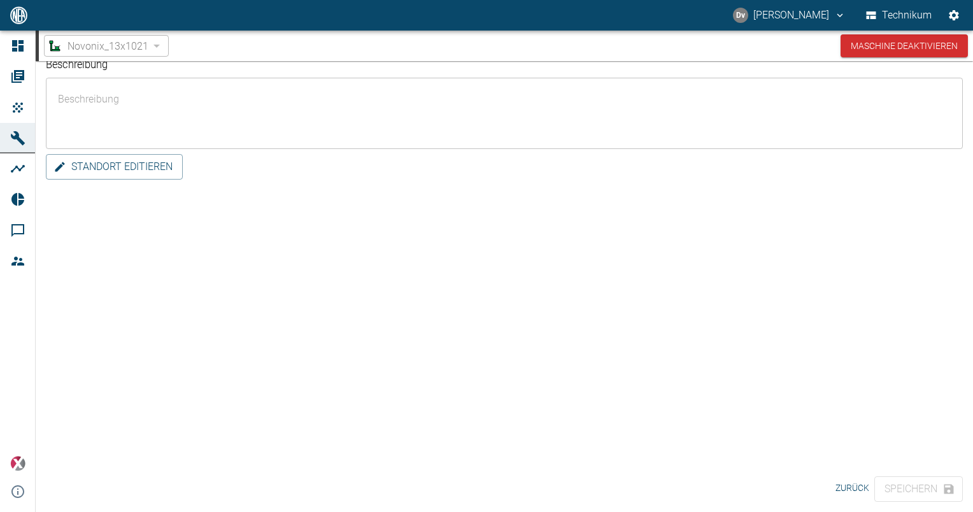
scroll to position [0, 0]
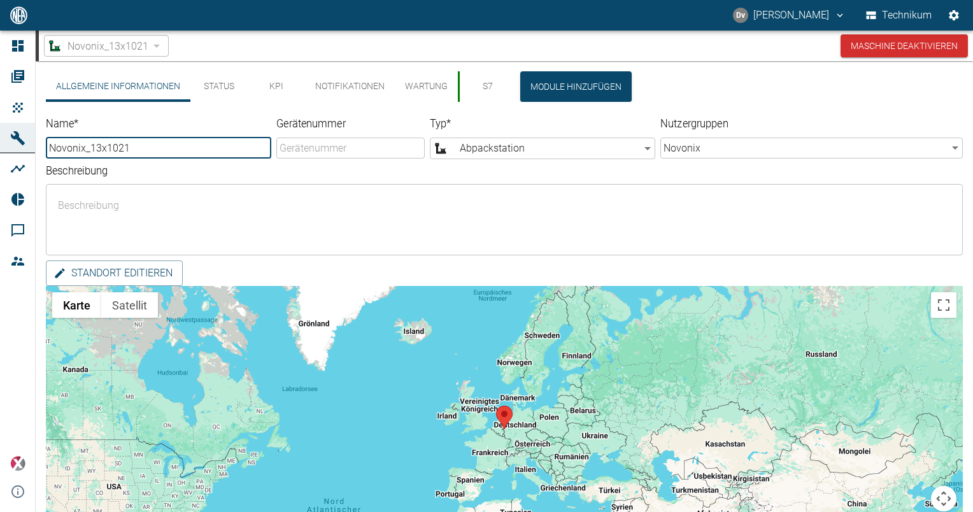
drag, startPoint x: 90, startPoint y: 150, endPoint x: -3, endPoint y: 128, distance: 95.6
click at [0, 128] on html "[PERSON_NAME] Technikum Dashboard Aufträge Produkte Maschinen Analysen Reports …" at bounding box center [486, 256] width 973 height 512
click at [176, 145] on input "13x1021" at bounding box center [159, 148] width 226 height 21
type input "13x1021 - Young"
click at [155, 191] on div "x ​" at bounding box center [504, 219] width 917 height 71
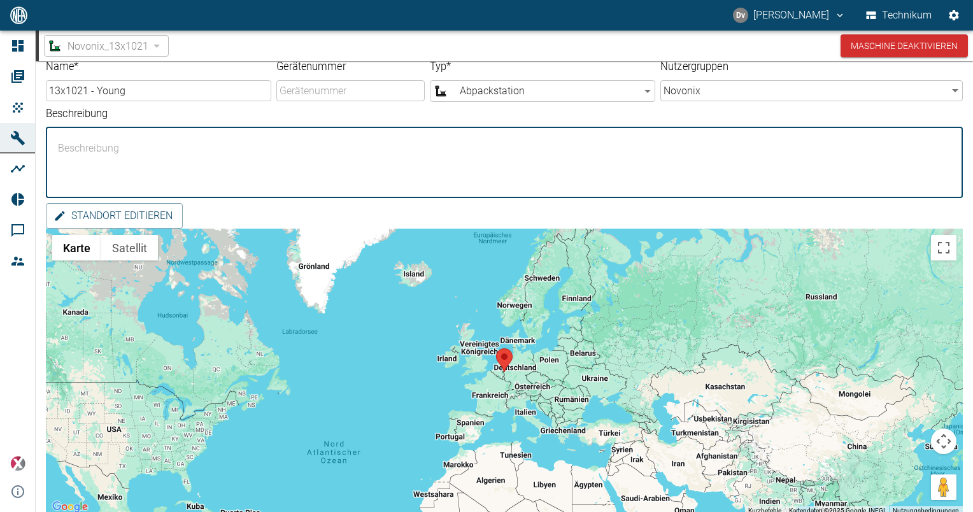
scroll to position [106, 0]
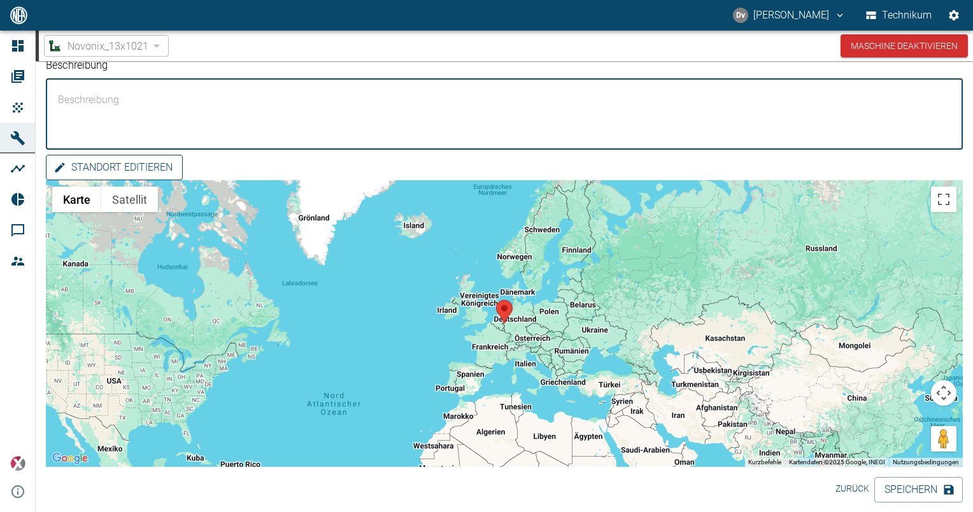
click at [113, 168] on button "Standort editieren" at bounding box center [114, 167] width 137 height 25
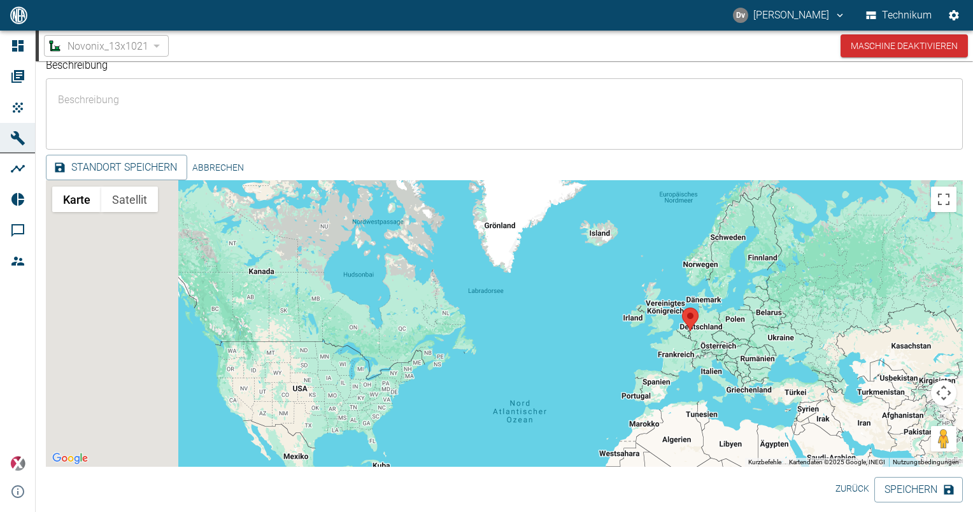
drag, startPoint x: 333, startPoint y: 287, endPoint x: 524, endPoint y: 295, distance: 190.6
click at [524, 295] on div at bounding box center [504, 323] width 917 height 287
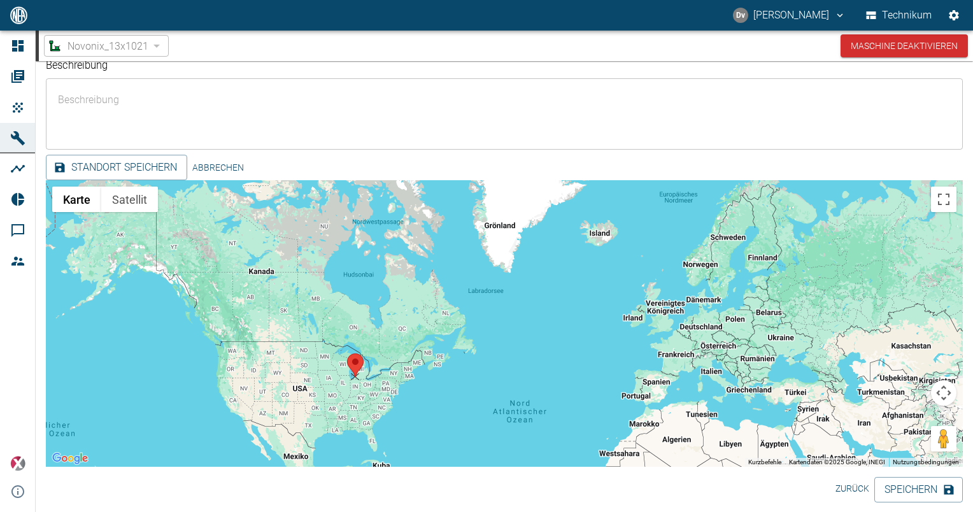
drag, startPoint x: 687, startPoint y: 320, endPoint x: 350, endPoint y: 366, distance: 340.1
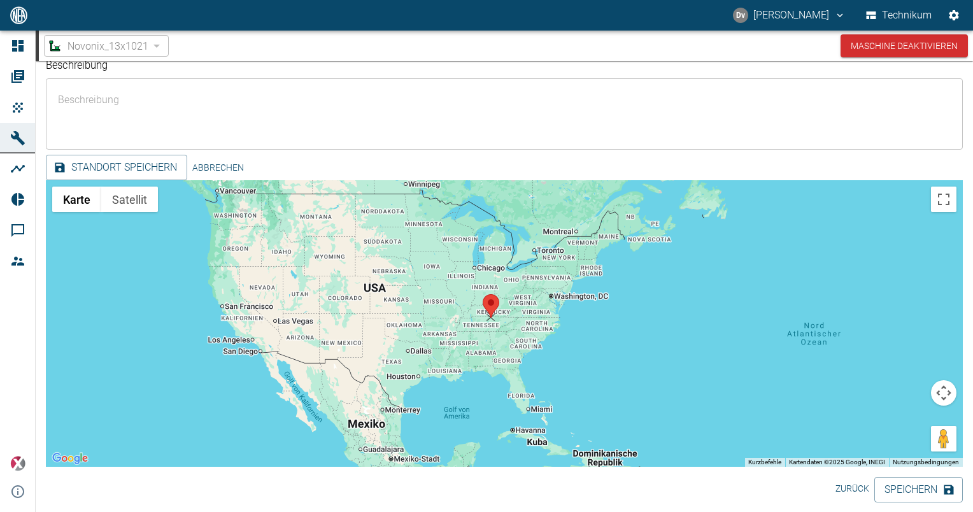
drag, startPoint x: 484, startPoint y: 252, endPoint x: 490, endPoint y: 306, distance: 54.5
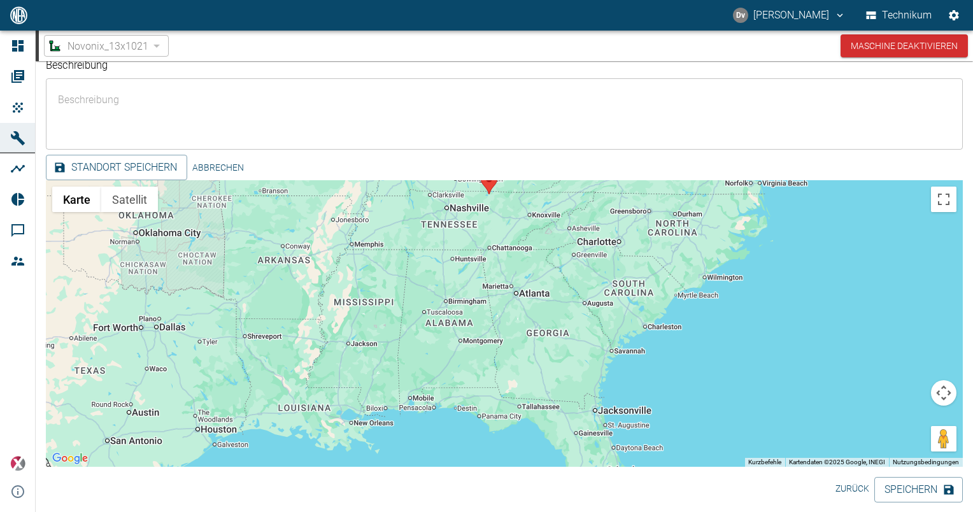
drag, startPoint x: 617, startPoint y: 343, endPoint x: 558, endPoint y: 349, distance: 59.0
click at [558, 349] on div at bounding box center [504, 323] width 917 height 287
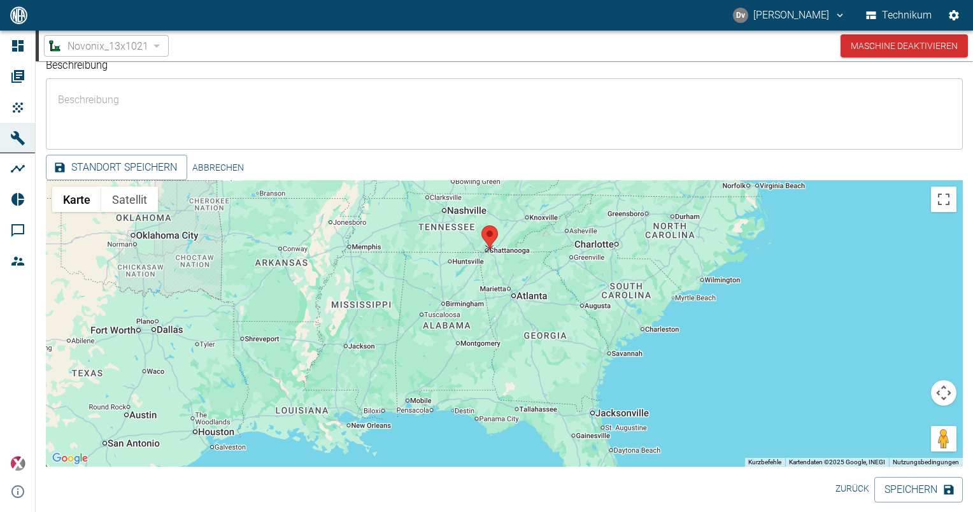
drag, startPoint x: 487, startPoint y: 186, endPoint x: 490, endPoint y: 240, distance: 54.2
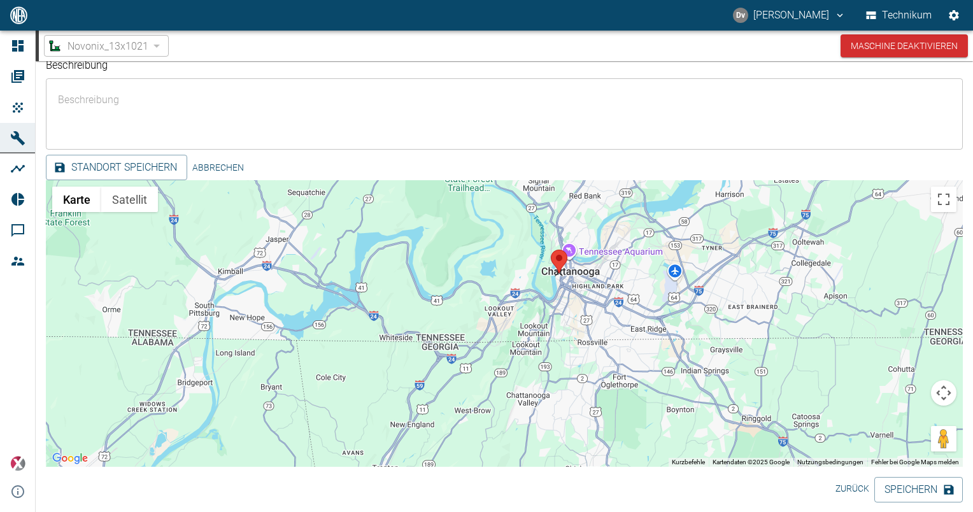
drag, startPoint x: 655, startPoint y: 210, endPoint x: 556, endPoint y: 259, distance: 111.1
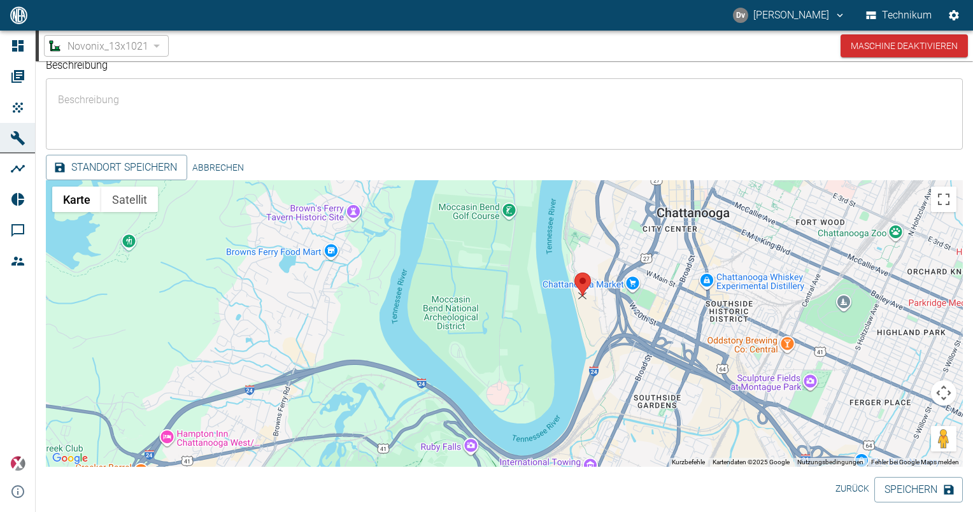
drag, startPoint x: 604, startPoint y: 220, endPoint x: 584, endPoint y: 287, distance: 69.9
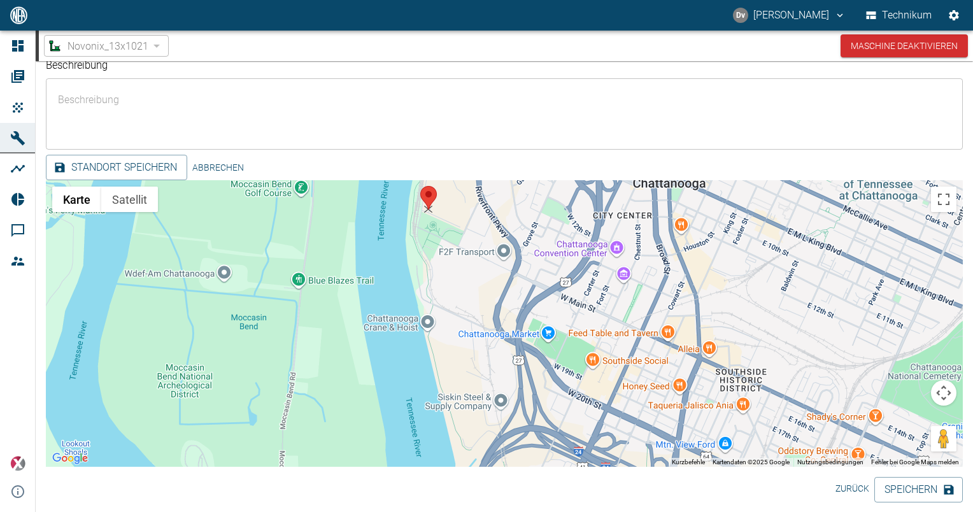
drag, startPoint x: 443, startPoint y: 333, endPoint x: 424, endPoint y: 192, distance: 142.1
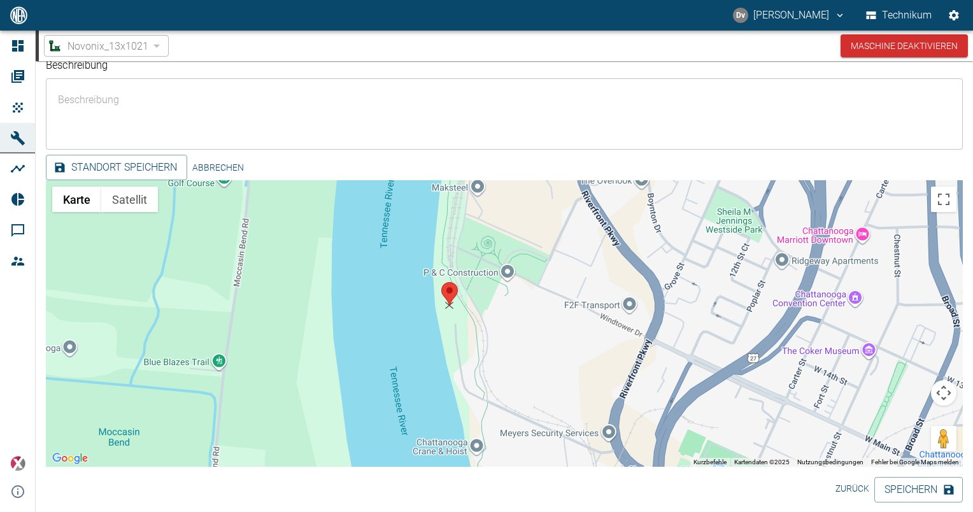
drag, startPoint x: 479, startPoint y: 193, endPoint x: 445, endPoint y: 296, distance: 108.2
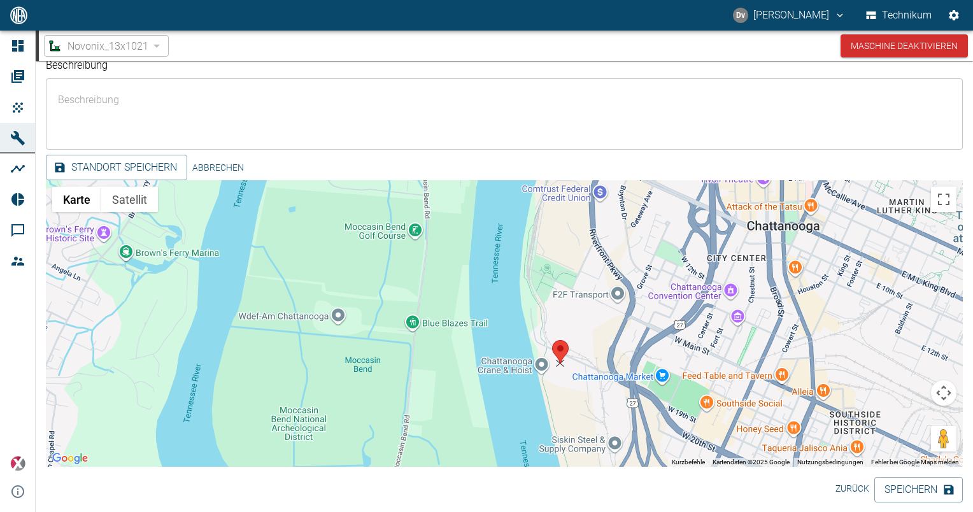
drag, startPoint x: 526, startPoint y: 293, endPoint x: 561, endPoint y: 359, distance: 74.7
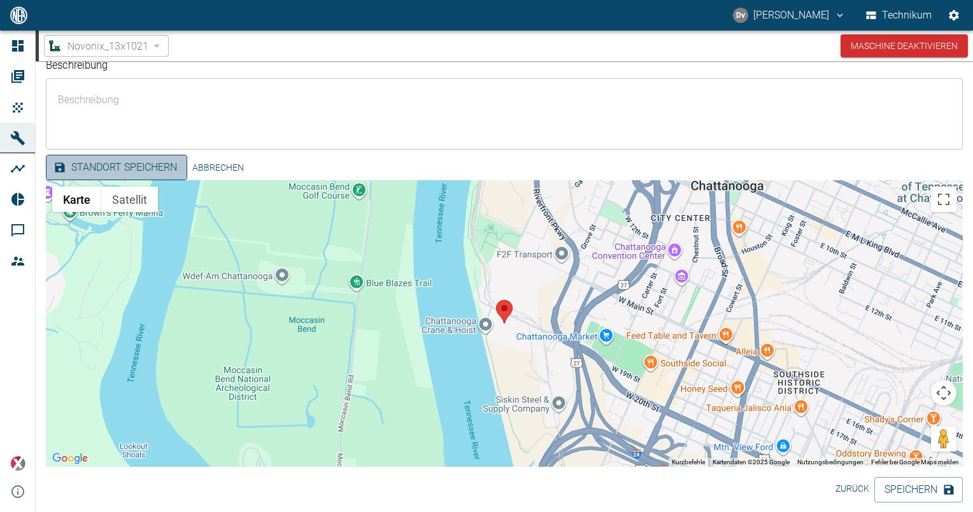
click at [161, 162] on button "Standort speichern" at bounding box center [116, 167] width 141 height 25
click at [486, 290] on div "Standort editieren ← Nach links → Nach rechts ↑ Nach oben ↓ Nach unten + Heranz…" at bounding box center [504, 311] width 917 height 312
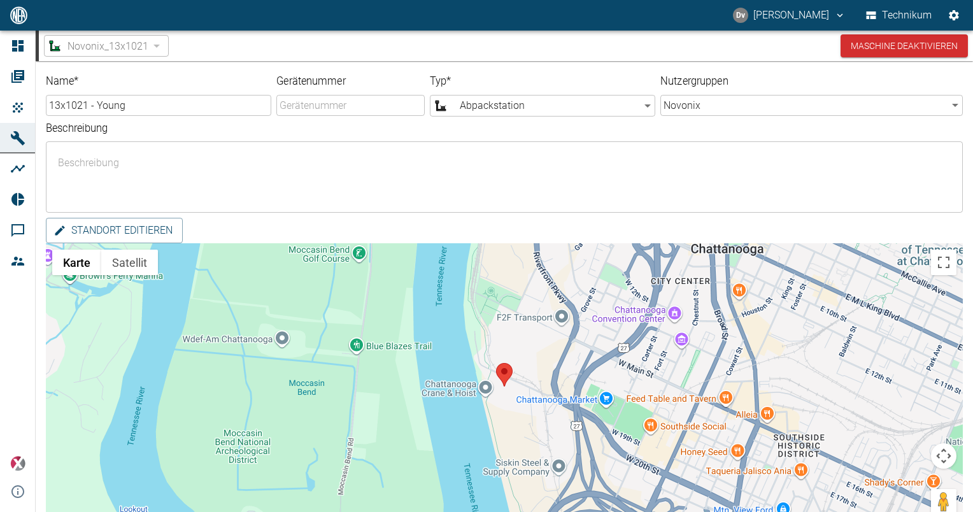
scroll to position [0, 0]
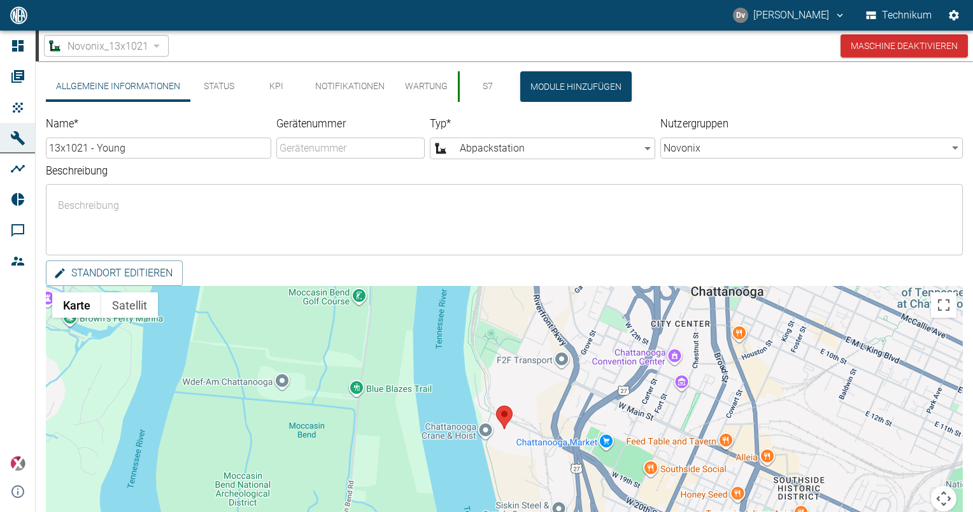
click at [210, 85] on button "Status" at bounding box center [218, 86] width 57 height 31
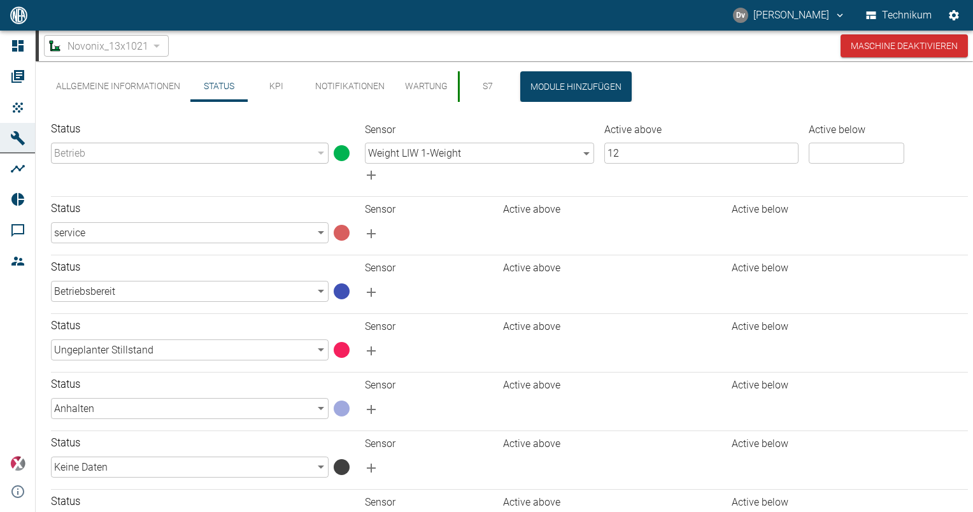
click at [285, 117] on div "Status Betrieb 94324da4-03be-4ce5-86b7-90f50553cf64 ​" at bounding box center [195, 149] width 309 height 74
click at [175, 183] on div "Status Betrieb 94324da4-03be-4ce5-86b7-90f50553cf64 ​" at bounding box center [195, 149] width 309 height 74
click at [182, 184] on div "Status Betrieb 94324da4-03be-4ce5-86b7-90f50553cf64 ​" at bounding box center [195, 149] width 309 height 74
click at [240, 182] on div "Status Betrieb 94324da4-03be-4ce5-86b7-90f50553cf64 ​" at bounding box center [195, 149] width 309 height 74
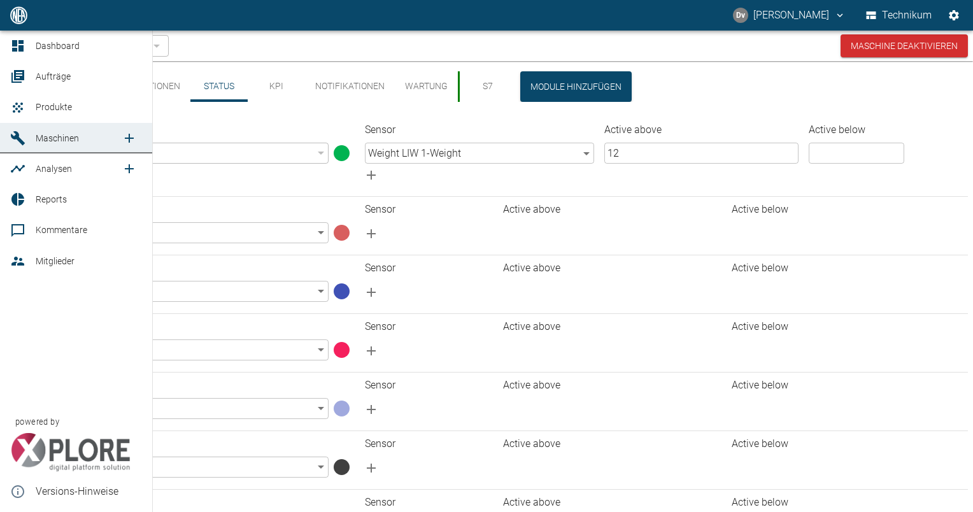
click at [46, 138] on span "Maschinen" at bounding box center [57, 138] width 43 height 10
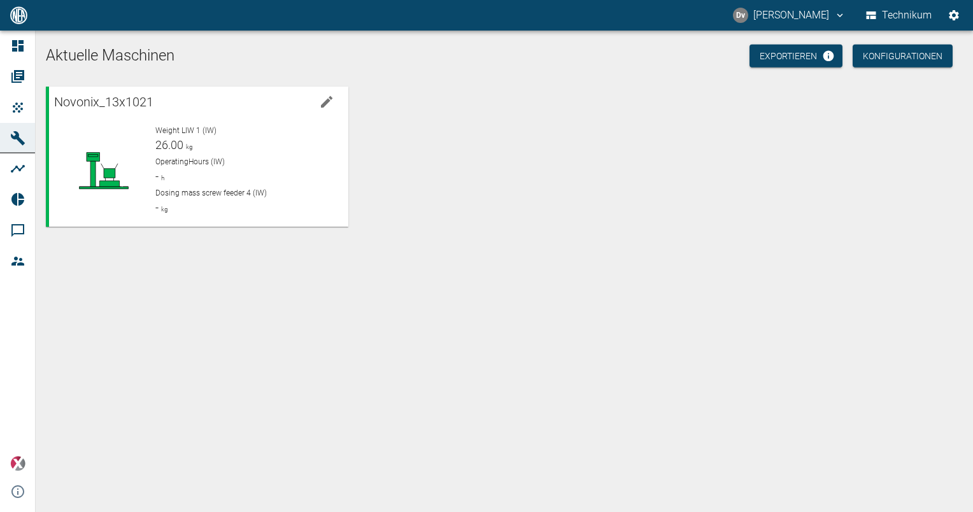
click at [468, 175] on div "Novonix_13x1021 Weight LIW 1 (IW) 26.00 kg OperatingHours (IW) - h Dosing mass …" at bounding box center [502, 154] width 922 height 145
